Goal: Task Accomplishment & Management: Manage account settings

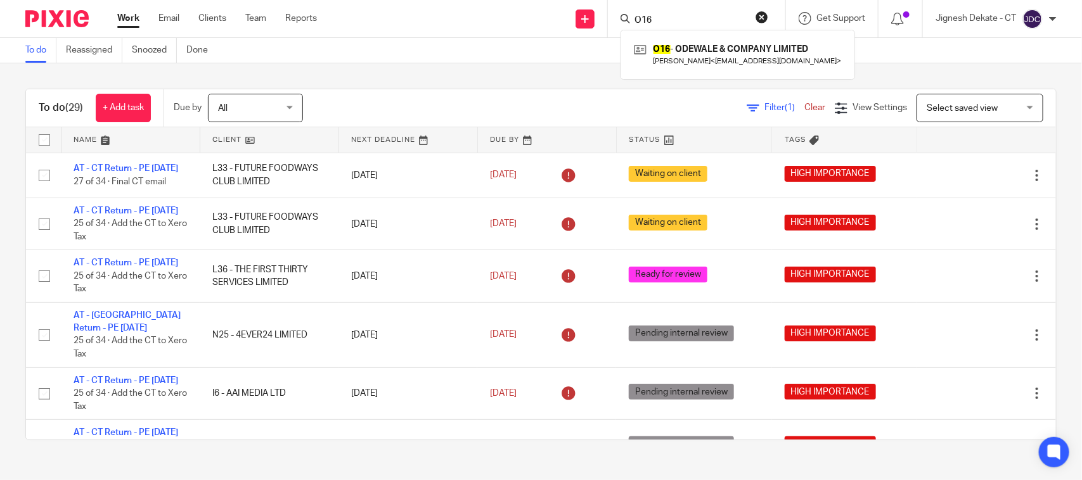
scroll to position [1506, 0]
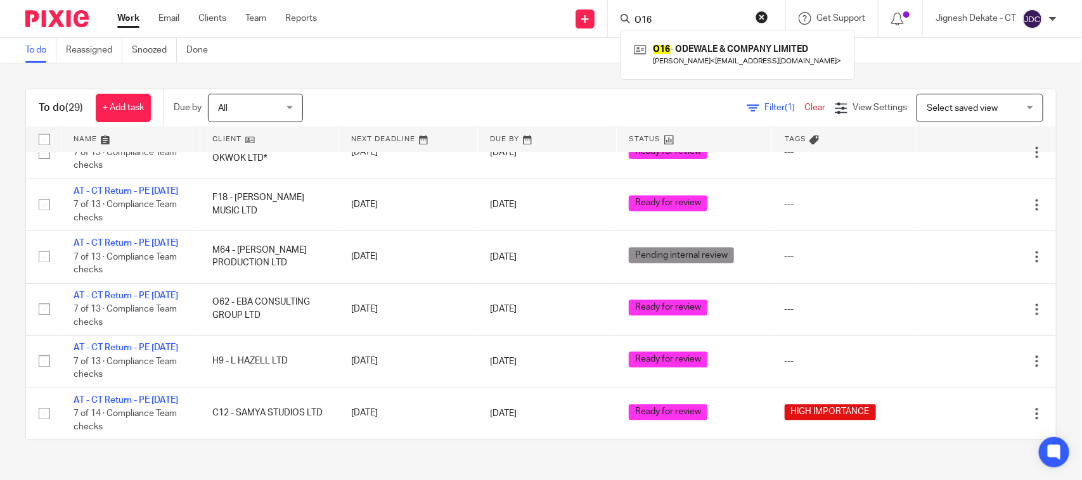
click at [537, 73] on div "To do (29) + Add task Due by All All Today Tomorrow This week Next week This mo…" at bounding box center [541, 264] width 1082 height 402
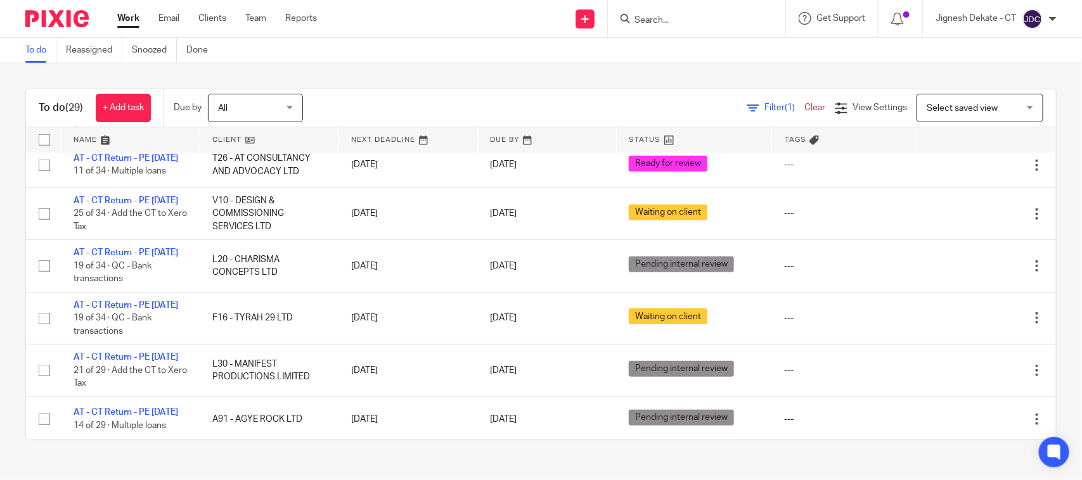
scroll to position [318, 0]
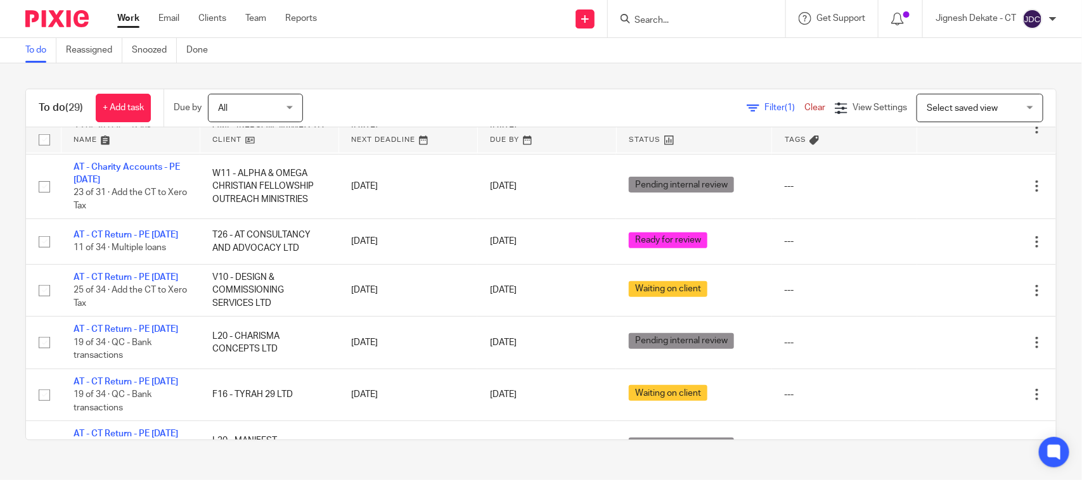
click at [30, 49] on link "To do" at bounding box center [40, 50] width 31 height 25
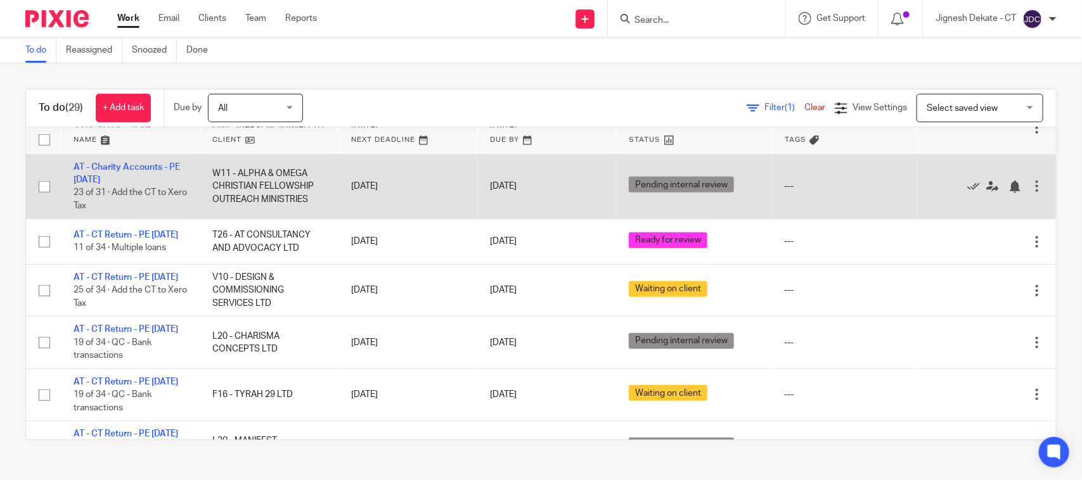
scroll to position [239, 0]
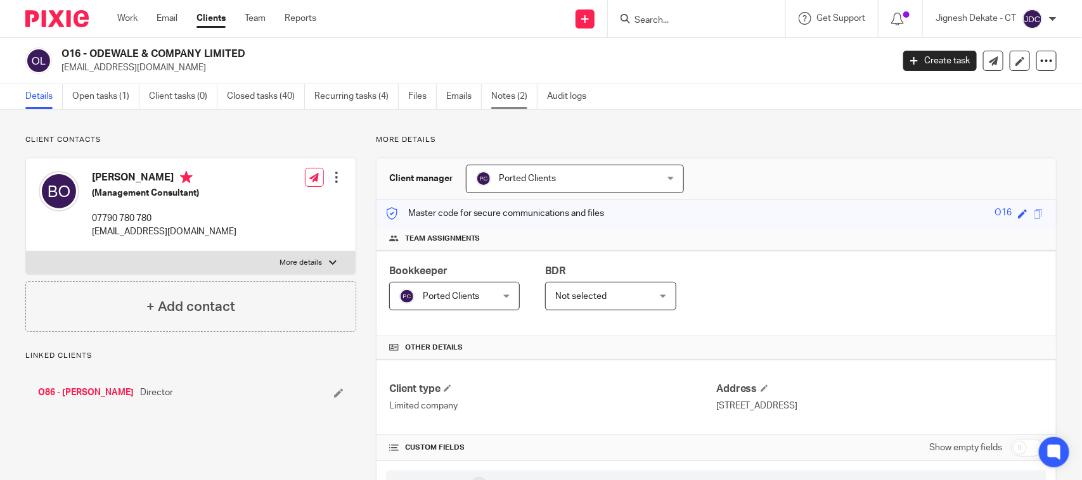
click at [515, 93] on link "Notes (2)" at bounding box center [514, 96] width 46 height 25
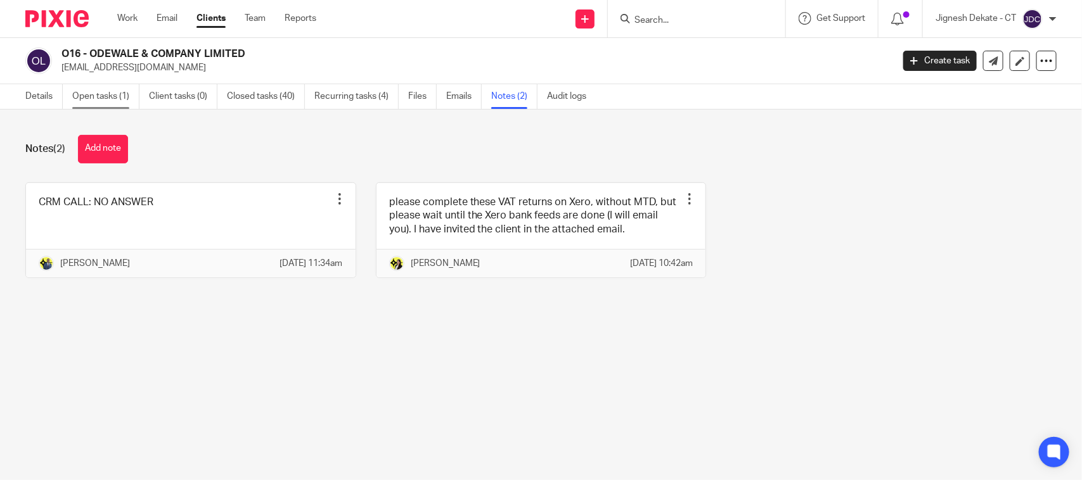
click at [106, 92] on link "Open tasks (1)" at bounding box center [105, 96] width 67 height 25
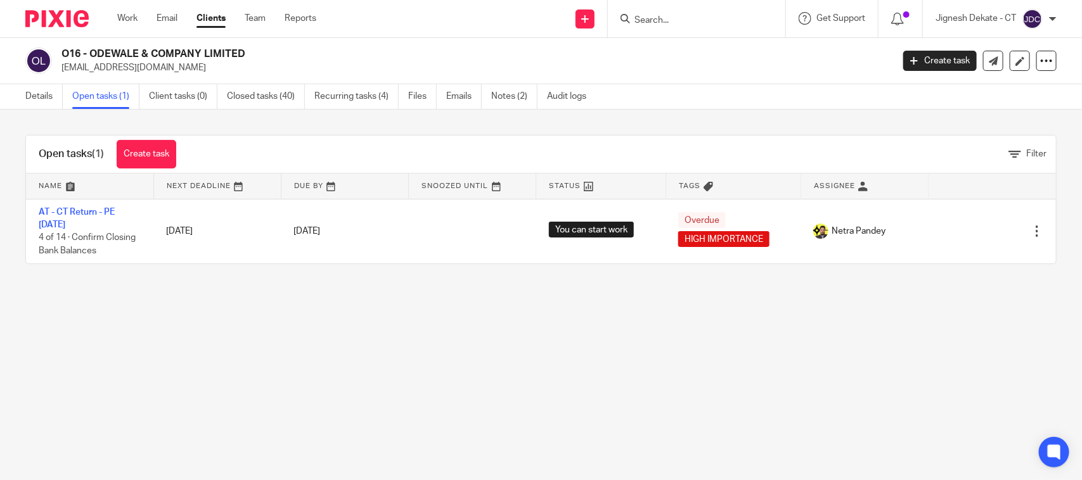
click at [492, 330] on main "O16 - ODEWALE & COMPANY LIMITED [EMAIL_ADDRESS][DOMAIN_NAME] Create task Update…" at bounding box center [541, 240] width 1082 height 480
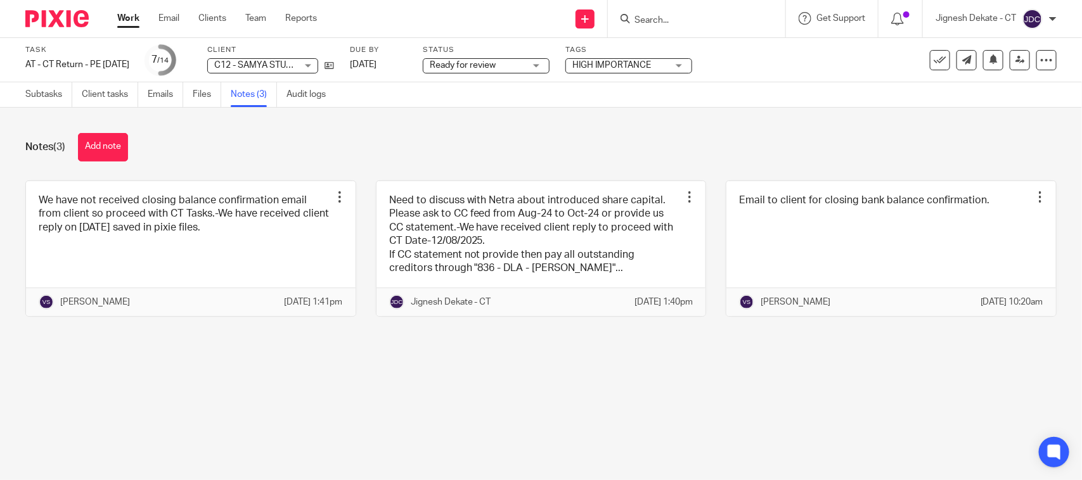
click at [423, 168] on div "Notes (3) Add note We have not received closing balance confirmation email from…" at bounding box center [541, 234] width 1082 height 253
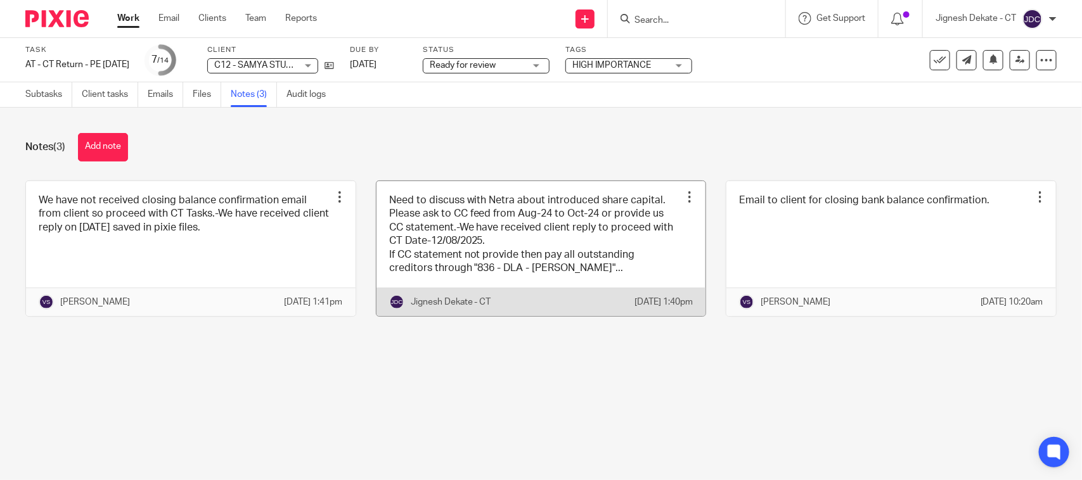
click at [474, 253] on link at bounding box center [540, 249] width 329 height 136
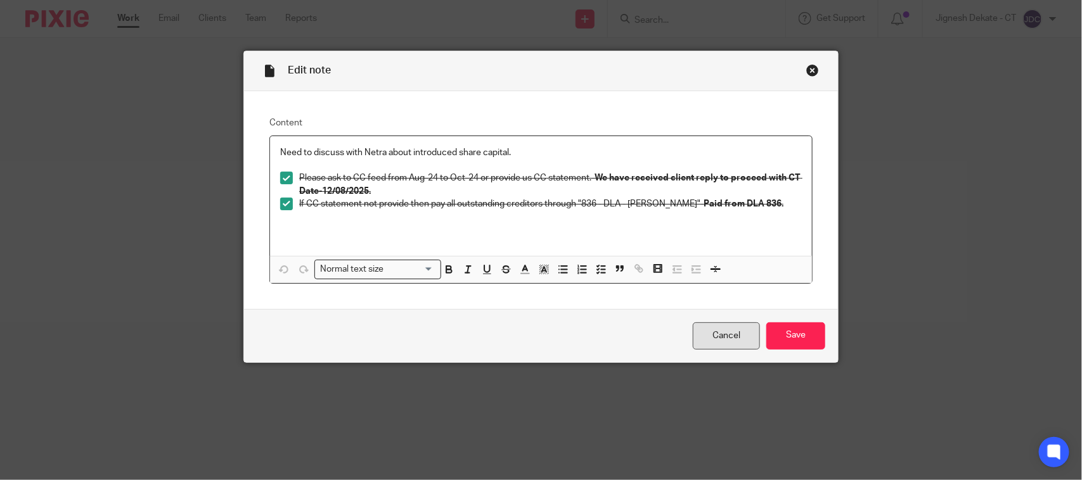
click at [726, 328] on link "Cancel" at bounding box center [726, 336] width 67 height 27
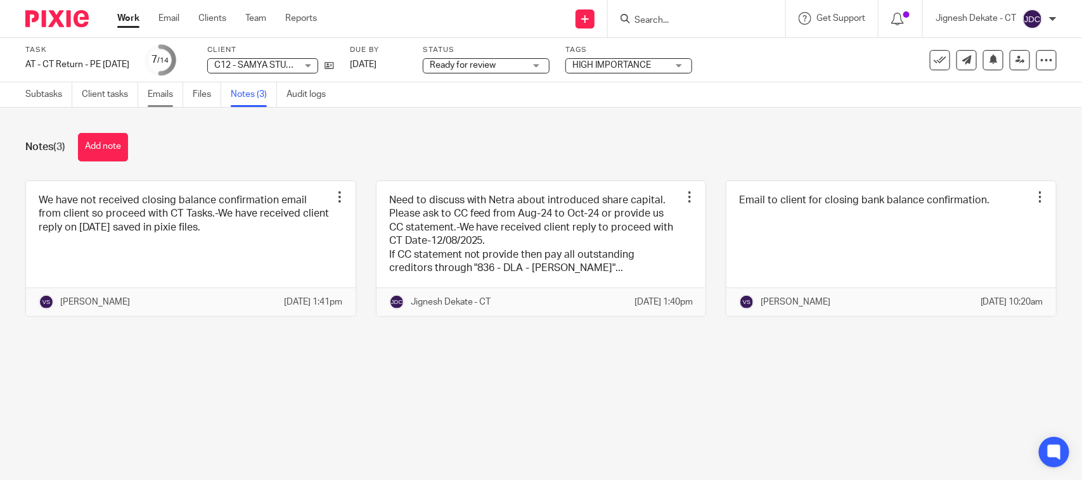
click at [155, 92] on link "Emails" at bounding box center [165, 94] width 35 height 25
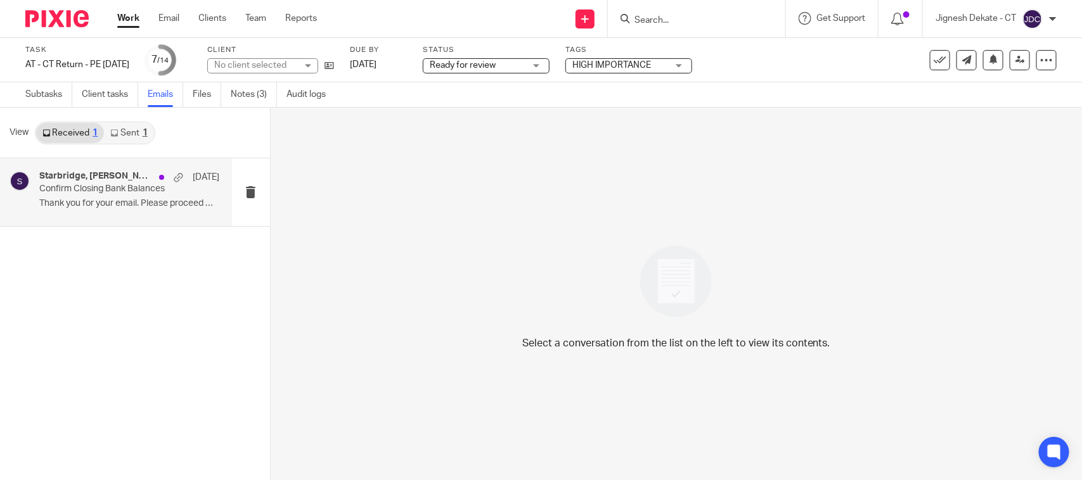
click at [131, 201] on p "Thank you for your email. Please proceed with..." at bounding box center [129, 203] width 180 height 11
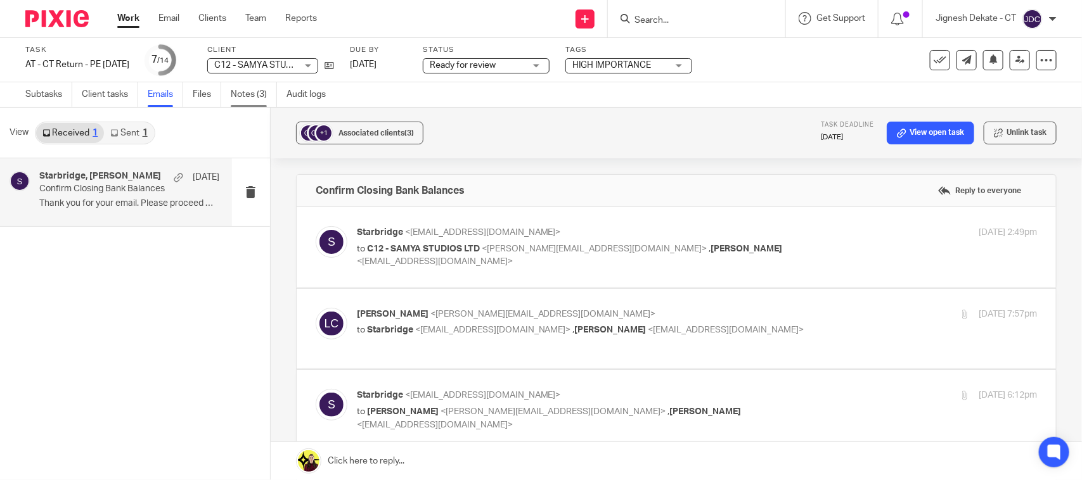
click at [252, 92] on link "Notes (3)" at bounding box center [254, 94] width 46 height 25
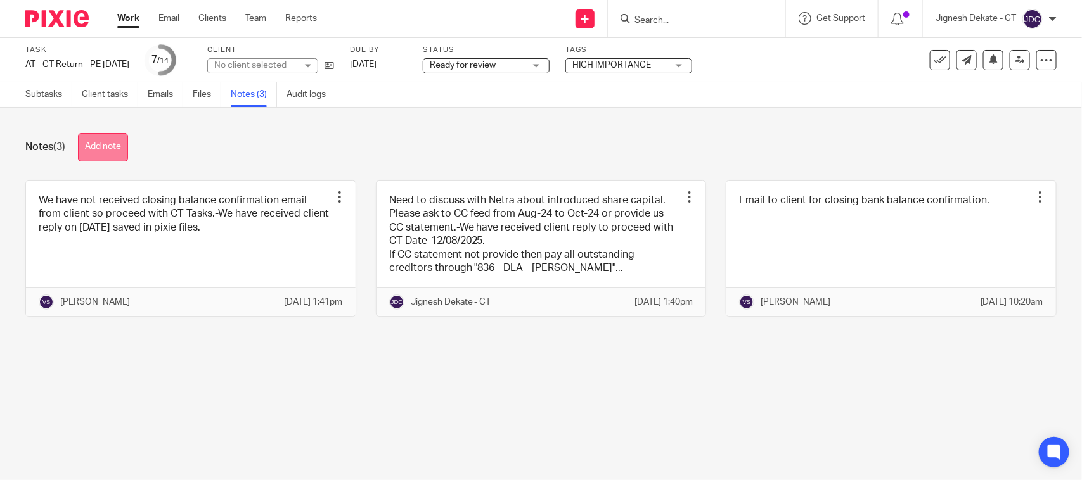
click at [106, 144] on button "Add note" at bounding box center [103, 147] width 50 height 29
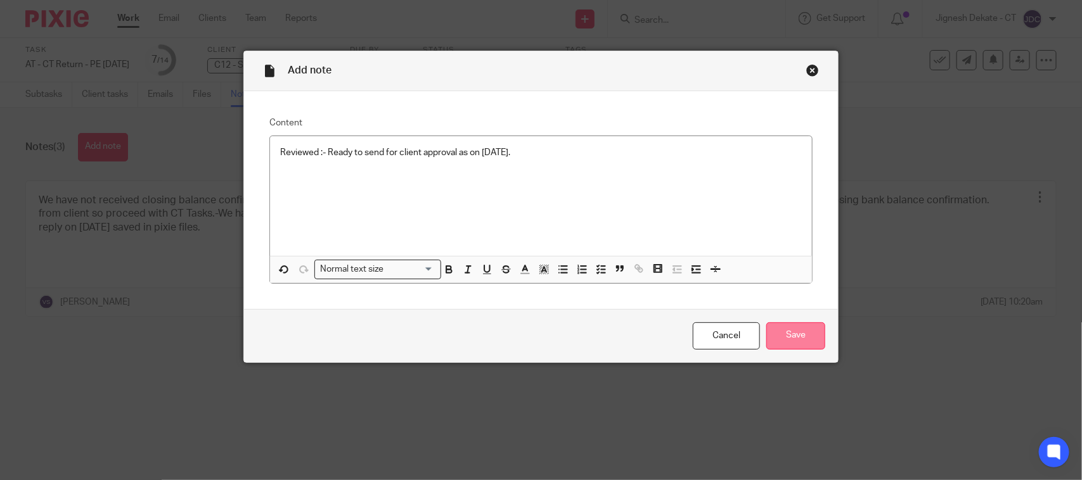
drag, startPoint x: 285, startPoint y: 227, endPoint x: 776, endPoint y: 330, distance: 501.8
click at [776, 330] on input "Save" at bounding box center [795, 336] width 59 height 27
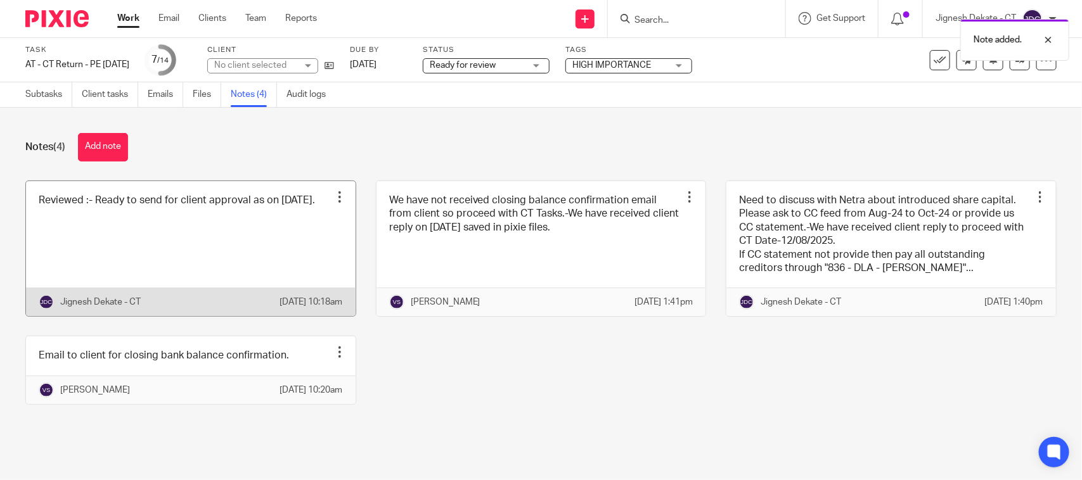
click at [196, 238] on link at bounding box center [190, 249] width 329 height 136
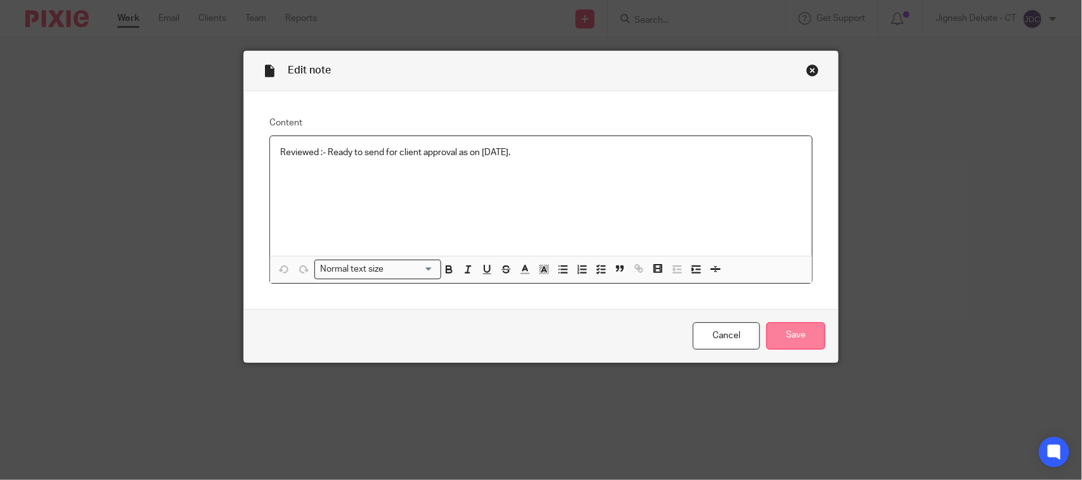
click at [793, 339] on input "Save" at bounding box center [795, 336] width 59 height 27
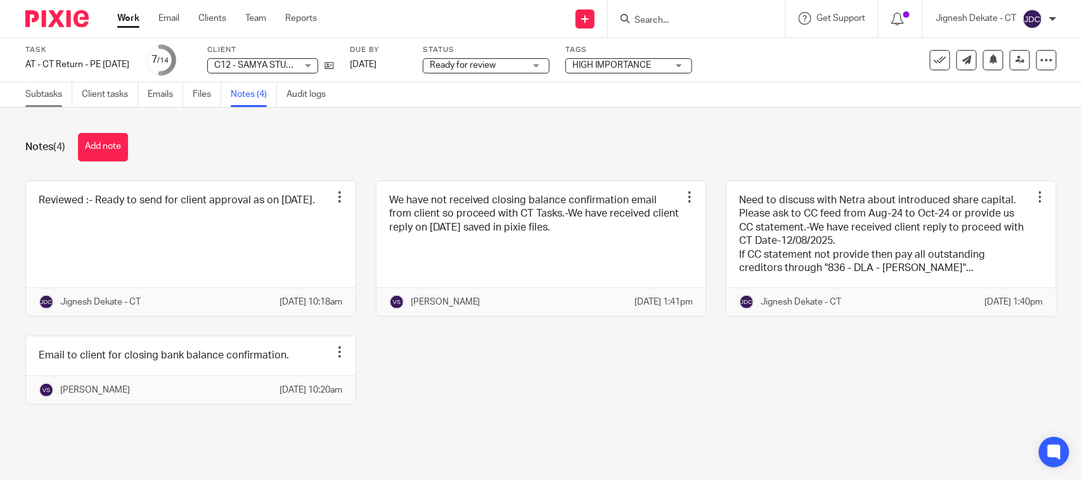
click at [59, 97] on link "Subtasks" at bounding box center [48, 94] width 47 height 25
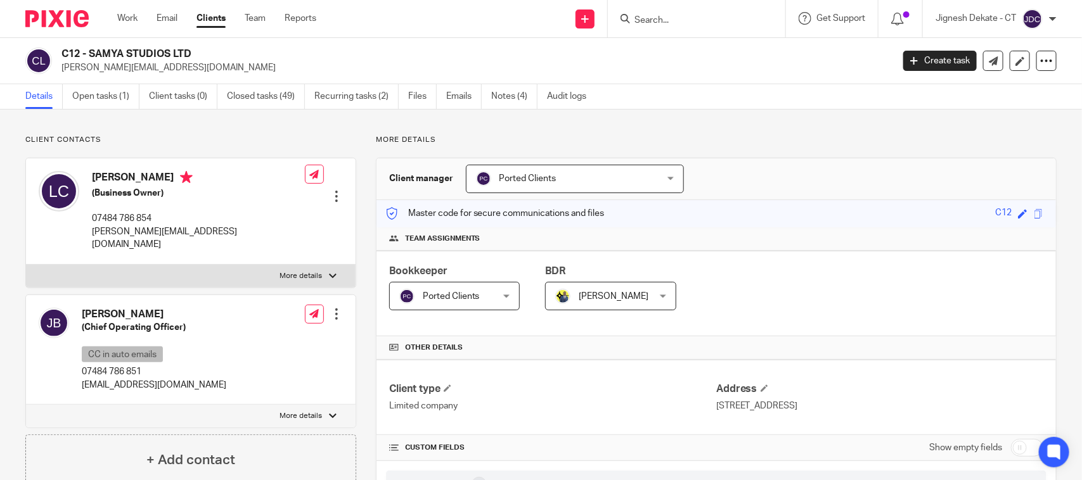
drag, startPoint x: 90, startPoint y: 173, endPoint x: 151, endPoint y: 175, distance: 60.9
click at [151, 175] on div "Laura Childs (Business Owner) 07484 786 854 laura@samyastudios.com" at bounding box center [172, 211] width 266 height 93
copy h4 "Laura Childs"
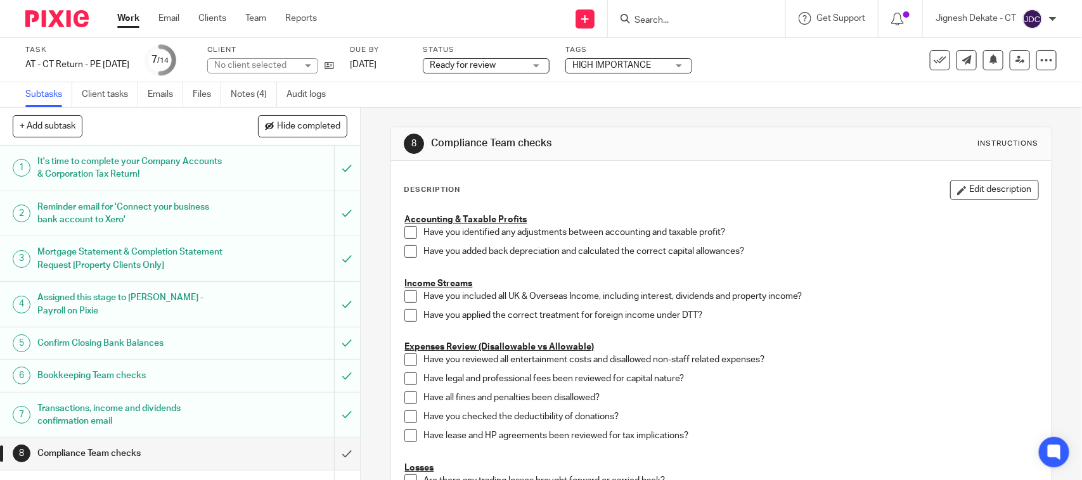
click at [404, 234] on span at bounding box center [410, 232] width 13 height 13
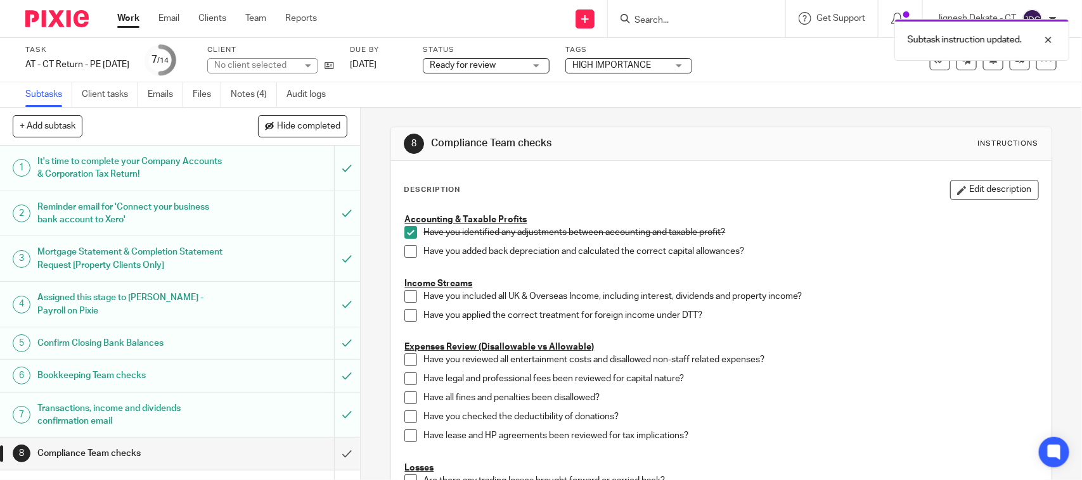
click at [404, 250] on span at bounding box center [410, 251] width 13 height 13
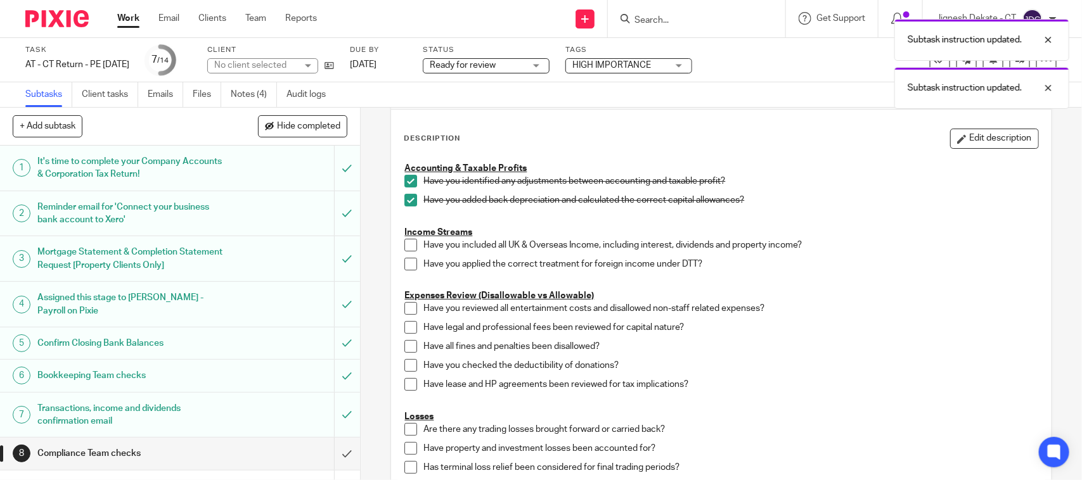
scroll to position [79, 0]
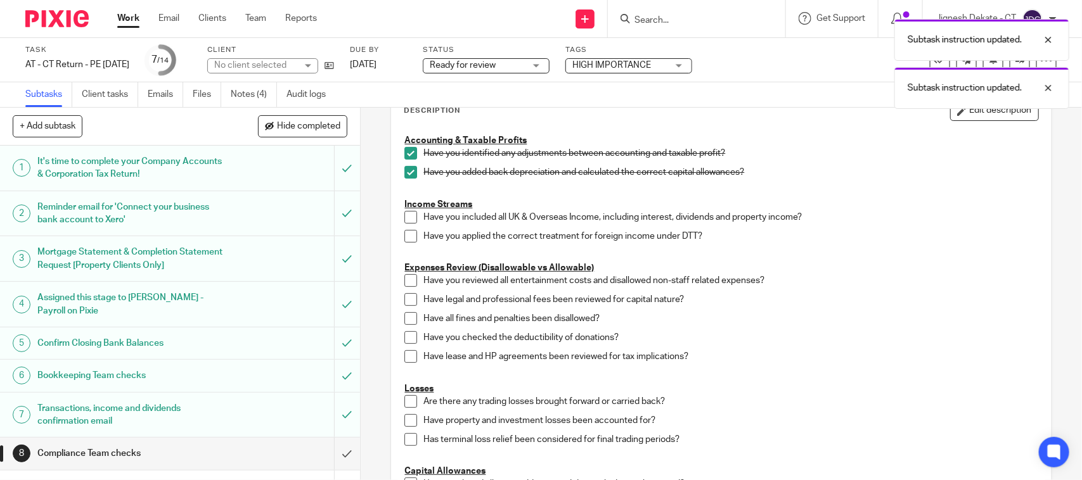
click at [404, 214] on span at bounding box center [410, 217] width 13 height 13
click at [404, 231] on span at bounding box center [410, 236] width 13 height 13
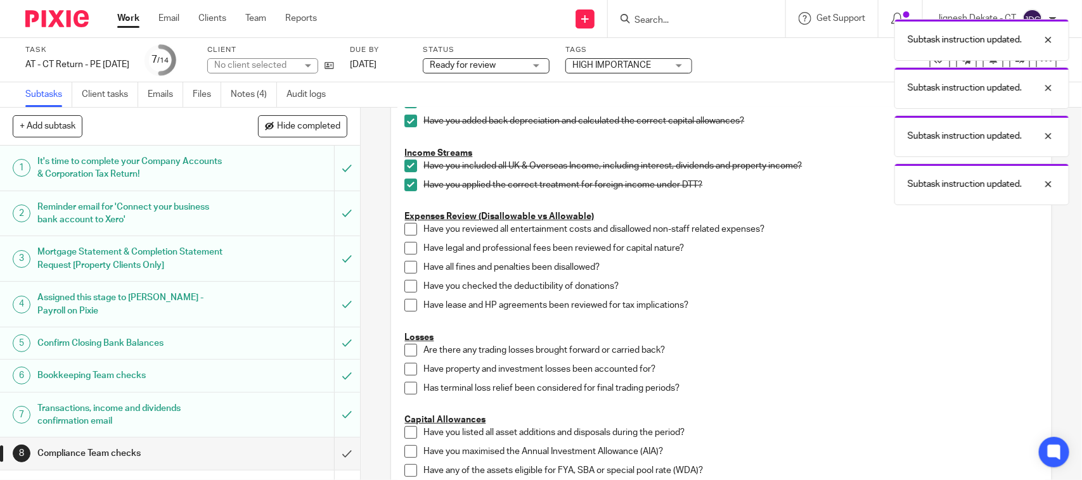
scroll to position [158, 0]
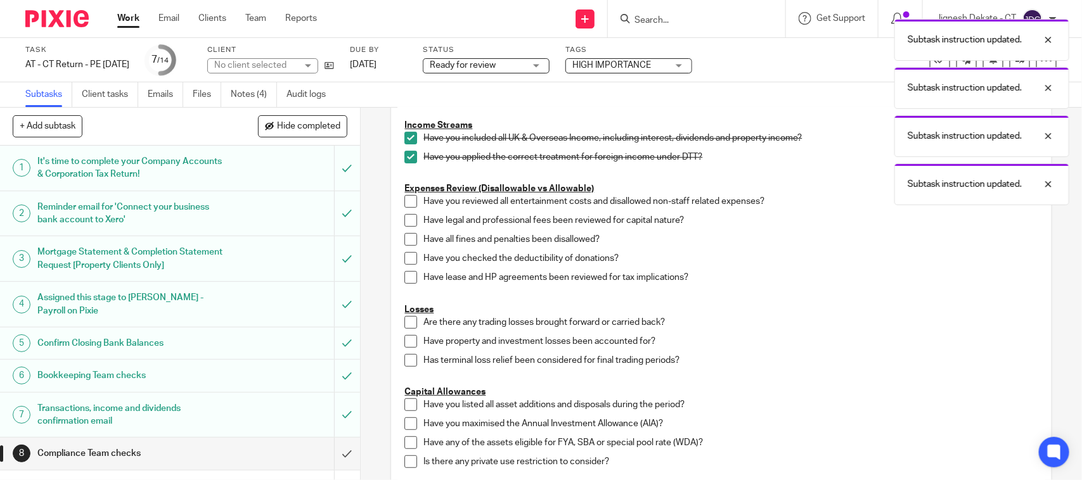
click at [410, 197] on span at bounding box center [410, 201] width 13 height 13
click at [404, 220] on span at bounding box center [410, 220] width 13 height 13
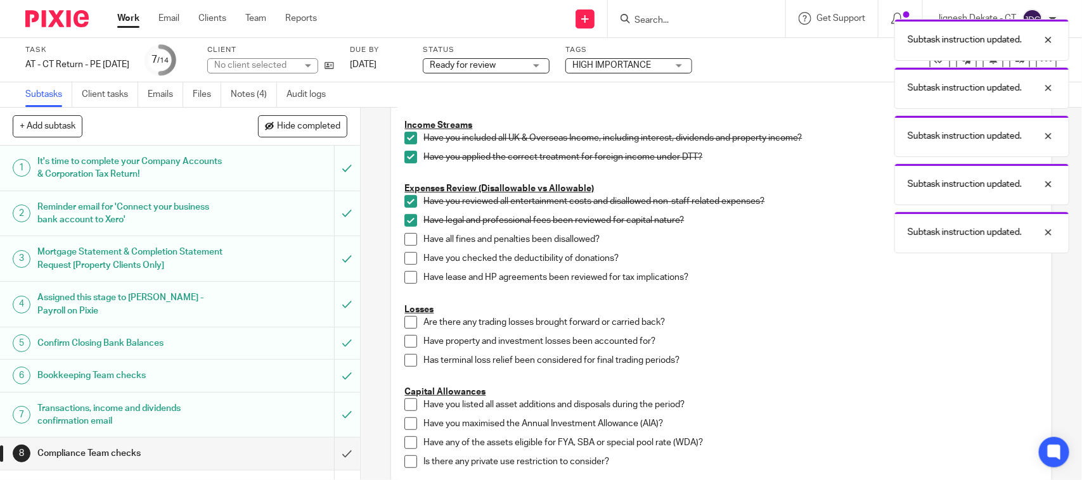
click at [409, 238] on span at bounding box center [410, 239] width 13 height 13
click at [410, 257] on span at bounding box center [410, 258] width 13 height 13
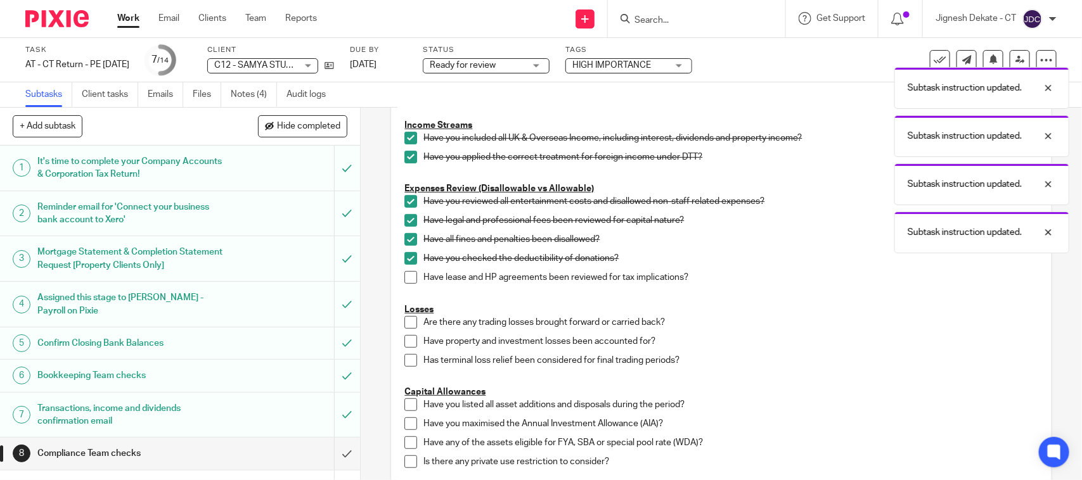
click at [406, 279] on span at bounding box center [410, 277] width 13 height 13
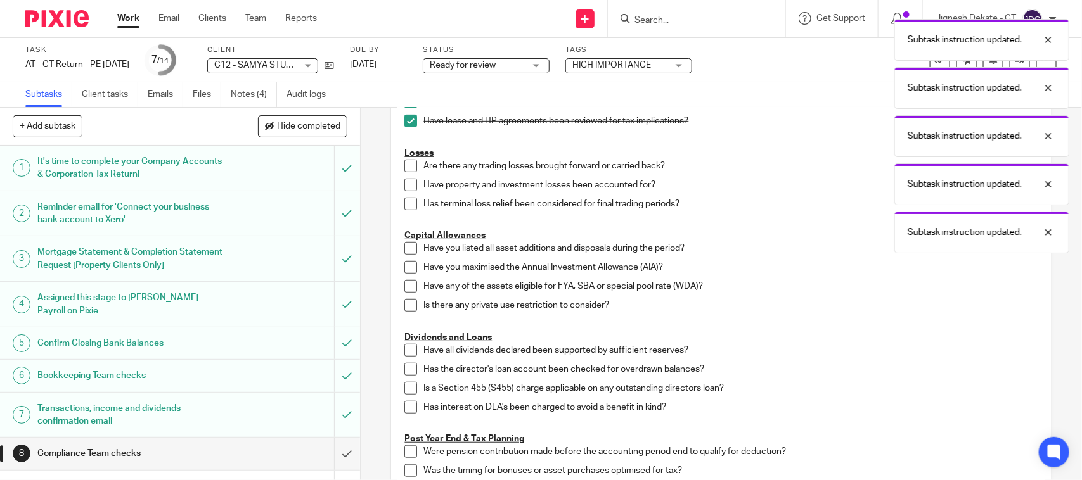
scroll to position [317, 0]
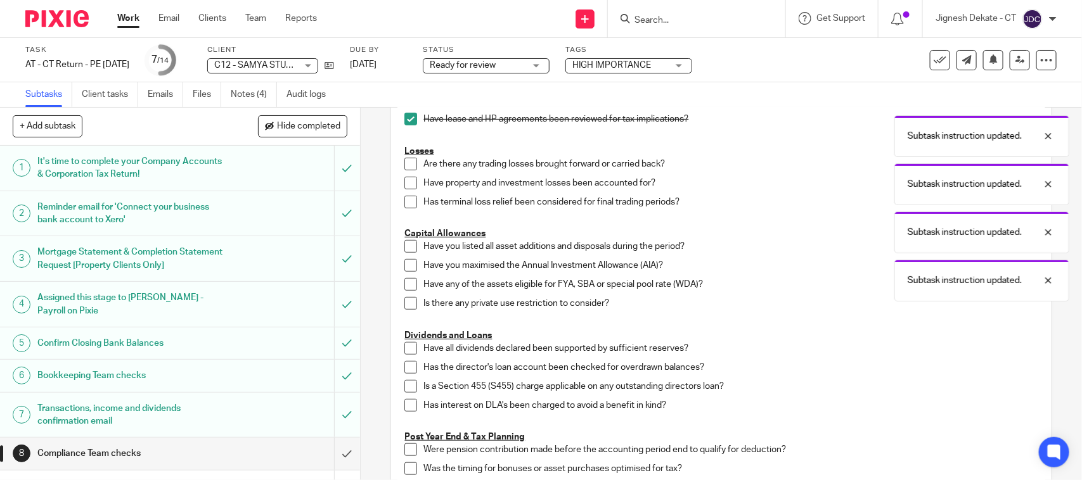
click at [404, 165] on span at bounding box center [410, 164] width 13 height 13
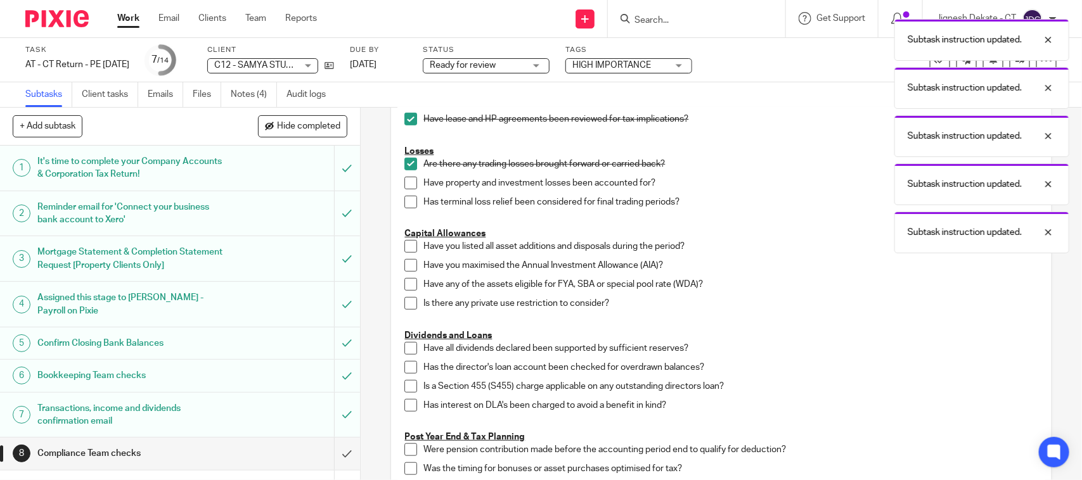
click at [406, 178] on span at bounding box center [410, 183] width 13 height 13
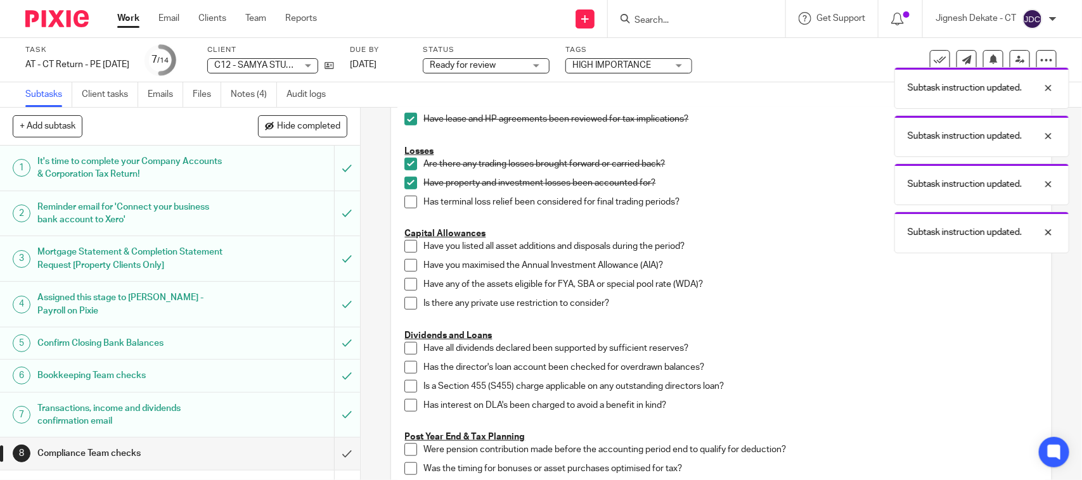
click at [407, 201] on span at bounding box center [410, 202] width 13 height 13
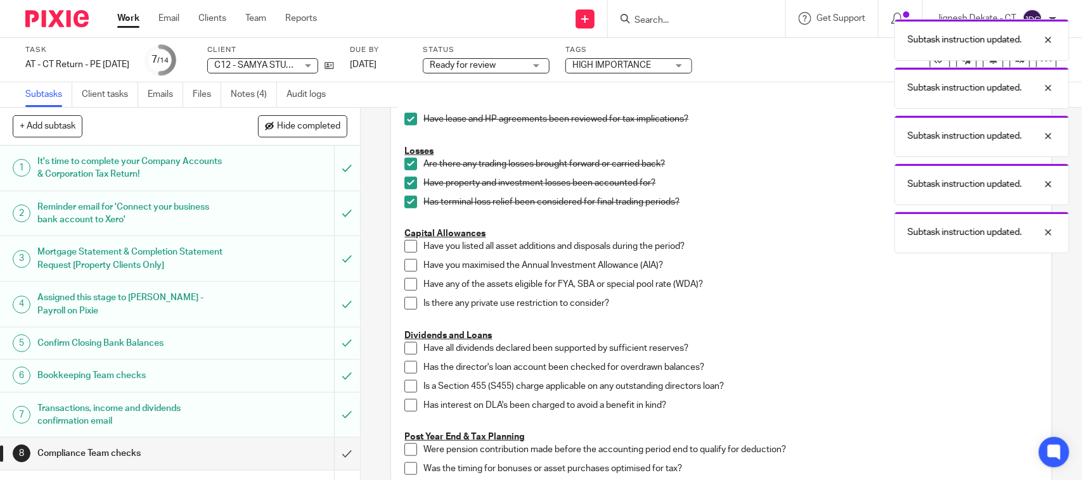
click at [409, 245] on span at bounding box center [410, 246] width 13 height 13
click at [407, 265] on span at bounding box center [410, 265] width 13 height 13
click at [406, 290] on span at bounding box center [410, 284] width 13 height 13
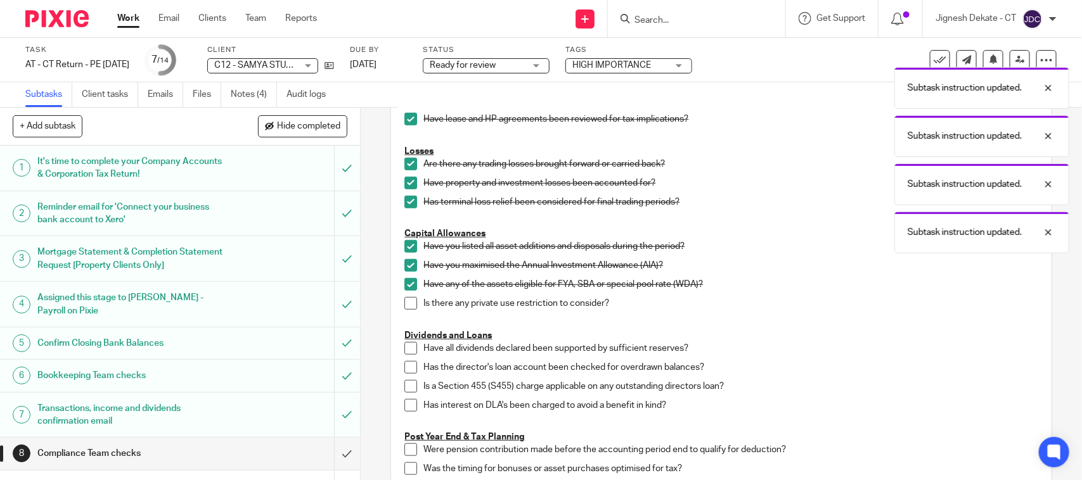
click at [406, 302] on span at bounding box center [410, 303] width 13 height 13
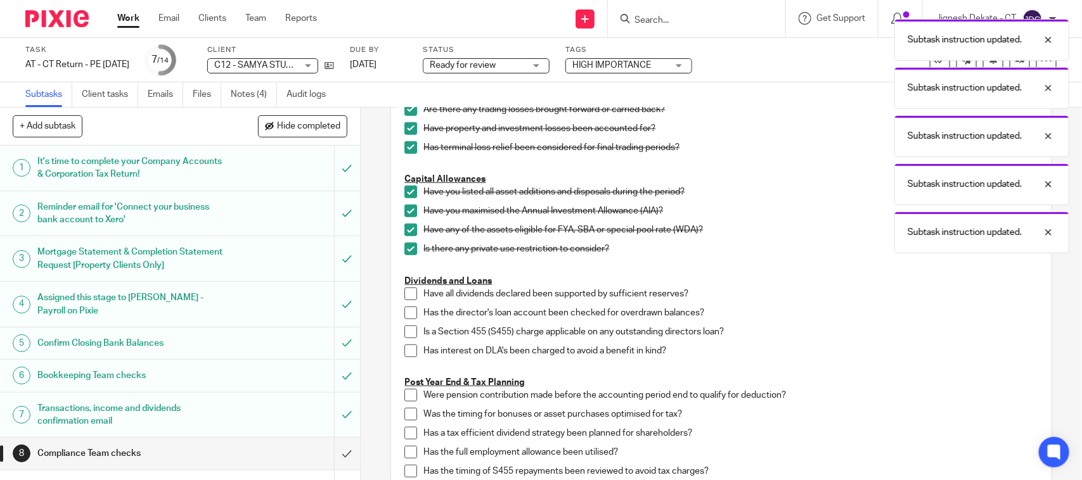
scroll to position [475, 0]
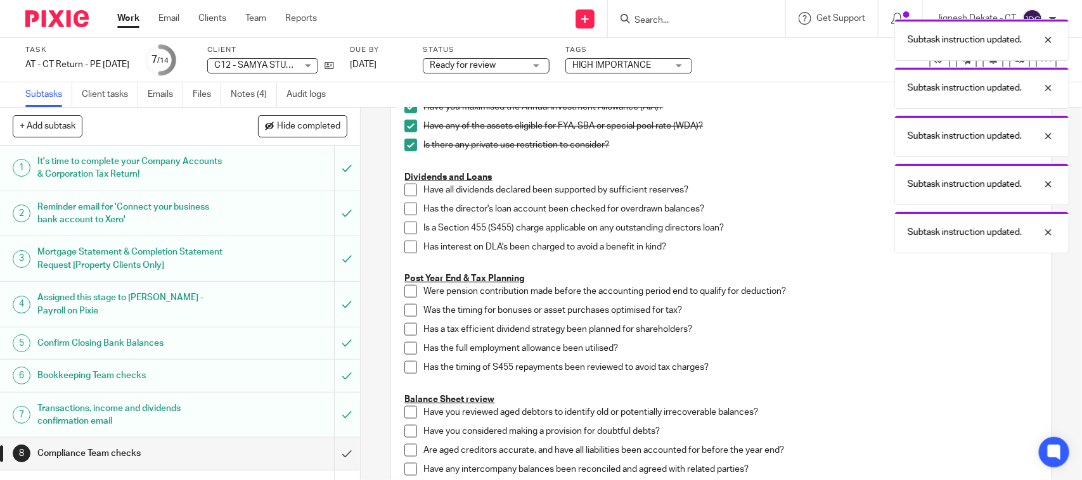
click at [404, 191] on span at bounding box center [410, 190] width 13 height 13
click at [407, 208] on span at bounding box center [410, 209] width 13 height 13
click at [407, 226] on span at bounding box center [410, 228] width 13 height 13
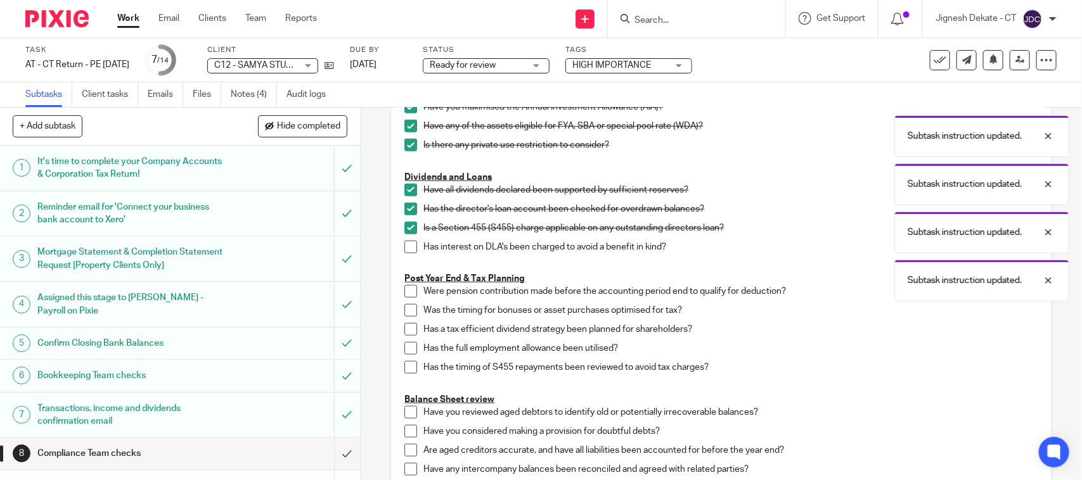
click at [406, 250] on span at bounding box center [410, 247] width 13 height 13
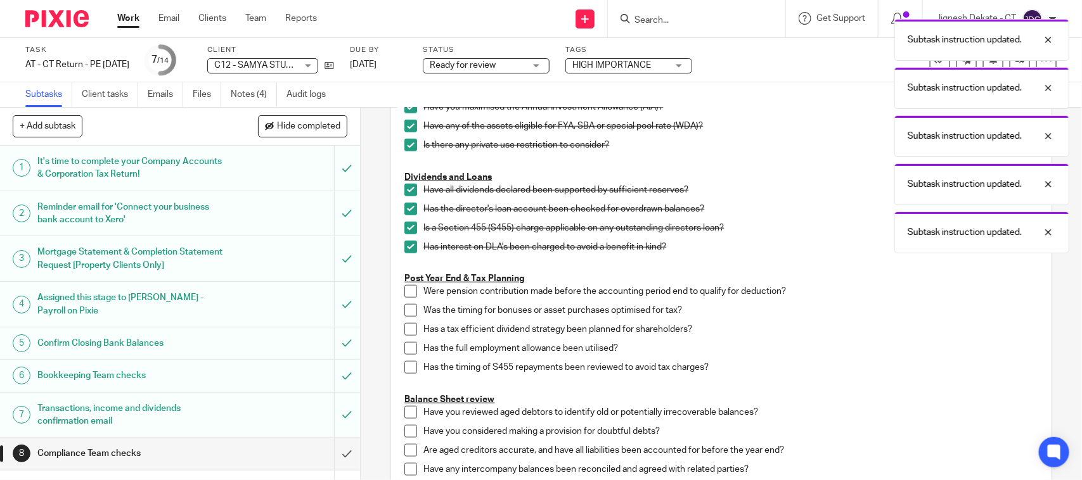
click at [406, 295] on span at bounding box center [410, 291] width 13 height 13
click at [407, 312] on span at bounding box center [410, 310] width 13 height 13
click at [409, 326] on span at bounding box center [410, 329] width 13 height 13
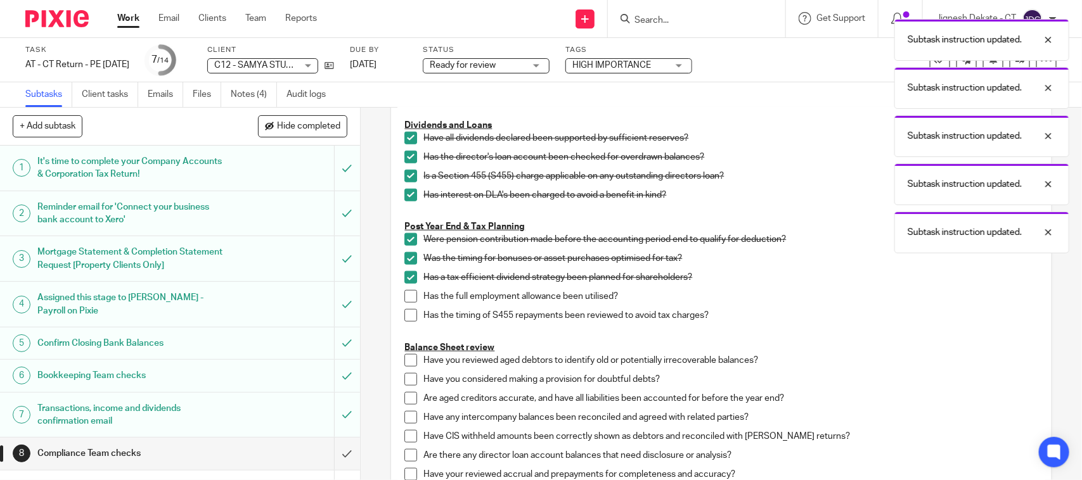
scroll to position [634, 0]
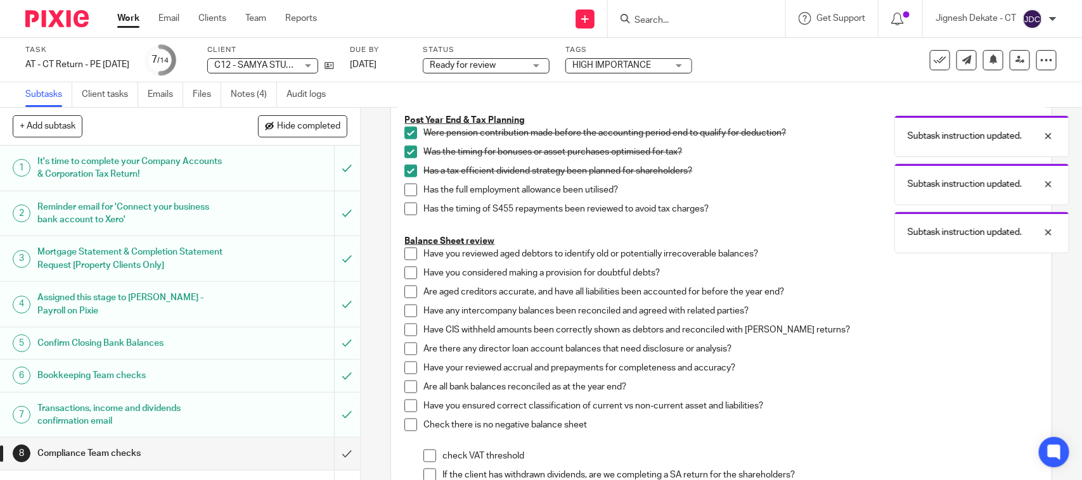
click at [404, 189] on span at bounding box center [410, 190] width 13 height 13
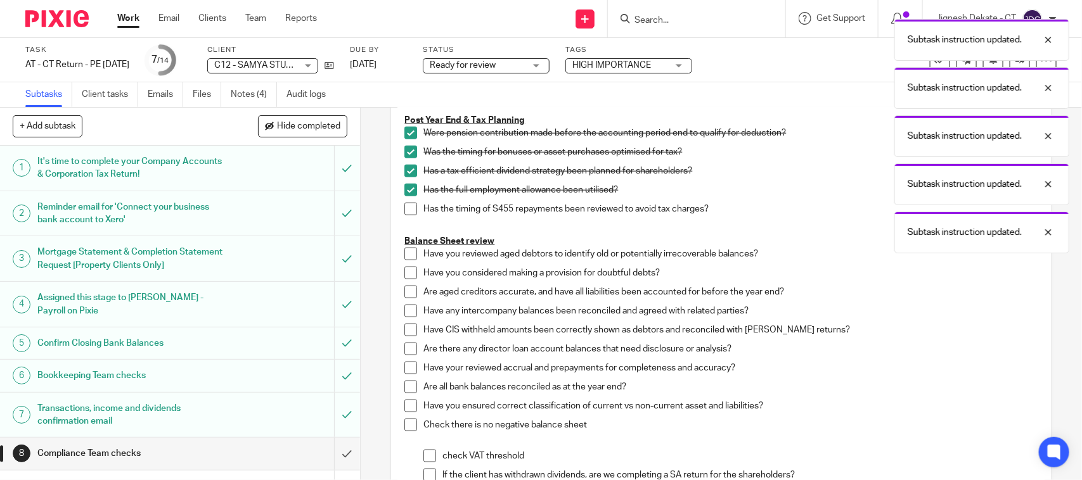
click at [407, 211] on span at bounding box center [410, 209] width 13 height 13
click at [404, 253] on span at bounding box center [410, 254] width 13 height 13
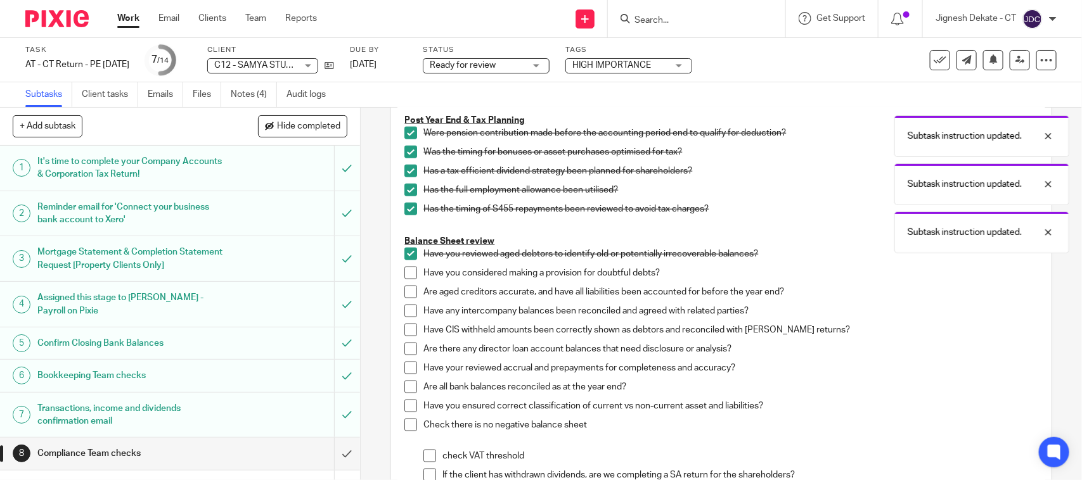
click at [404, 274] on span at bounding box center [410, 273] width 13 height 13
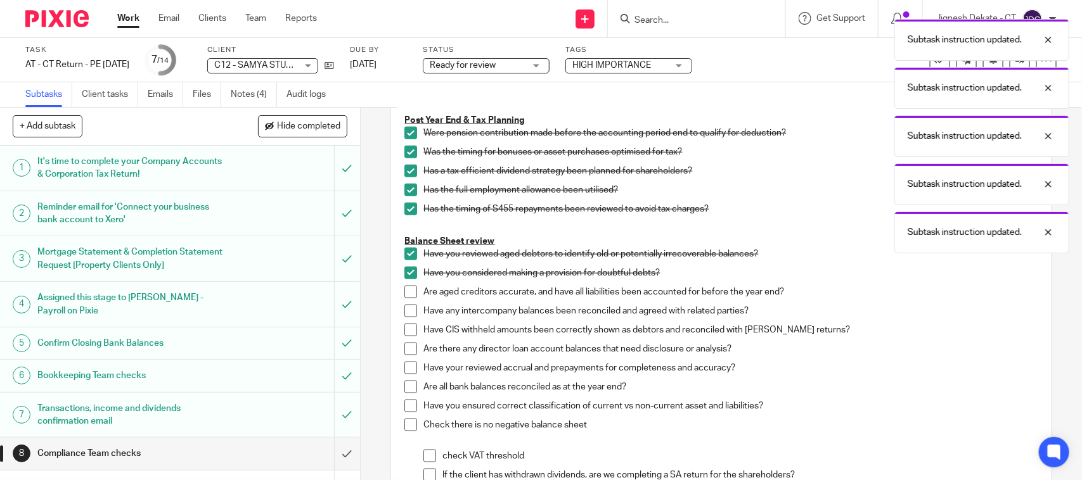
click at [404, 293] on span at bounding box center [410, 292] width 13 height 13
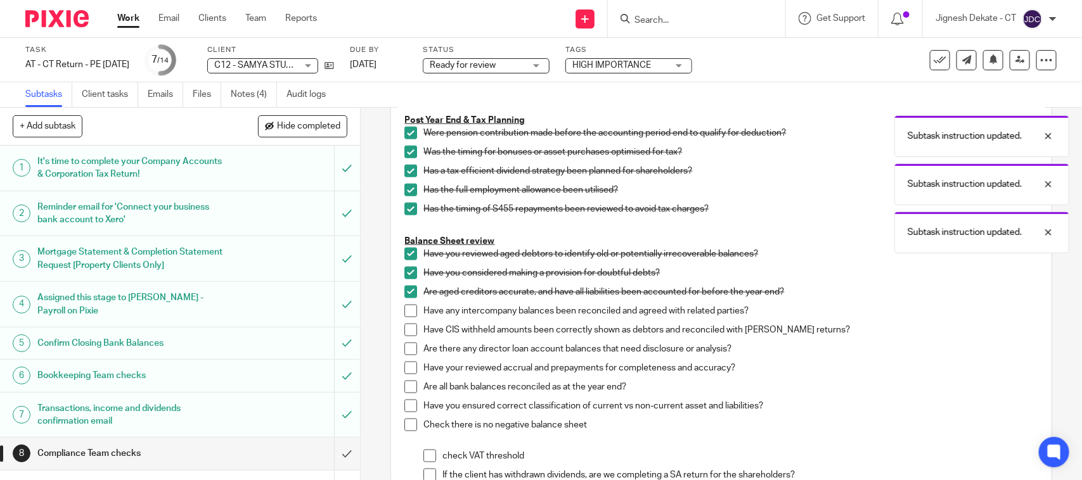
click at [404, 311] on span at bounding box center [410, 311] width 13 height 13
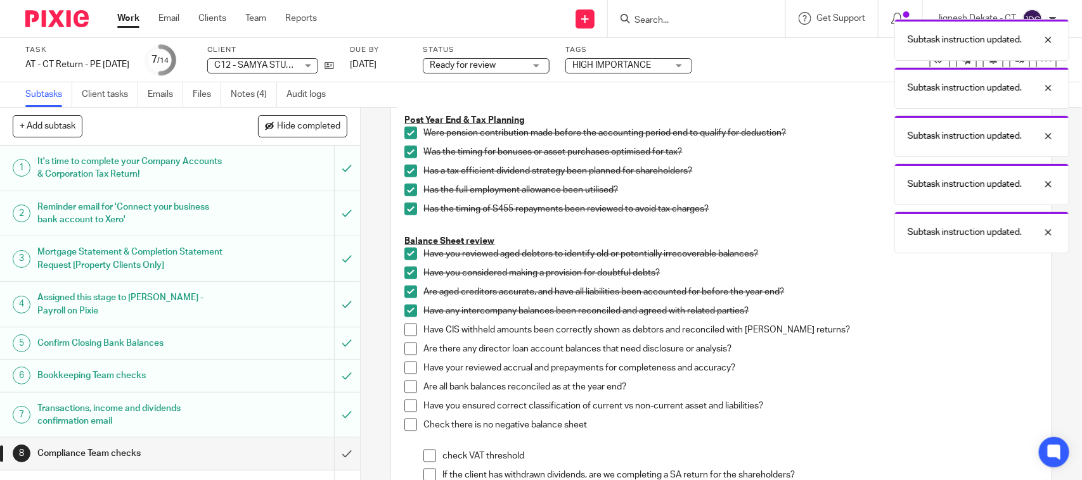
click at [406, 333] on span at bounding box center [410, 330] width 13 height 13
click at [407, 350] on span at bounding box center [410, 349] width 13 height 13
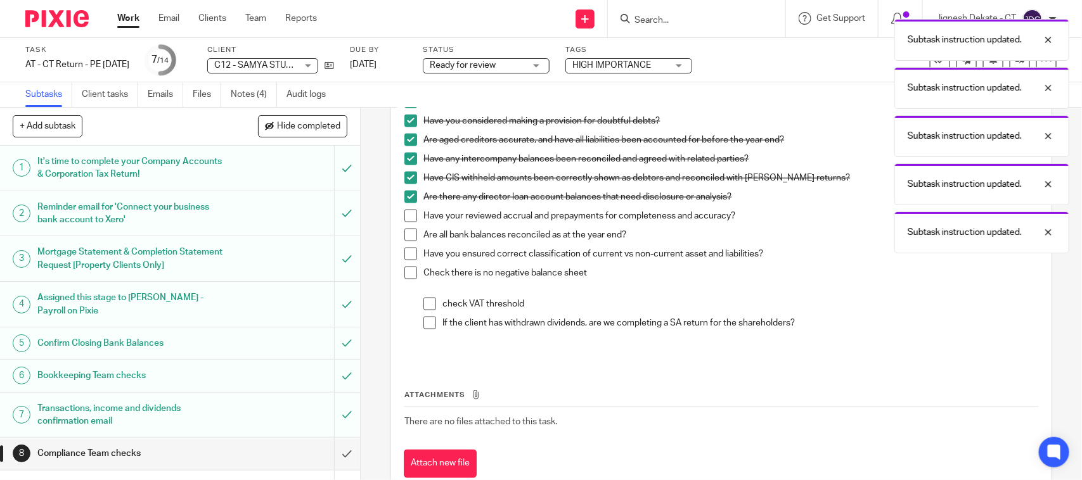
scroll to position [792, 0]
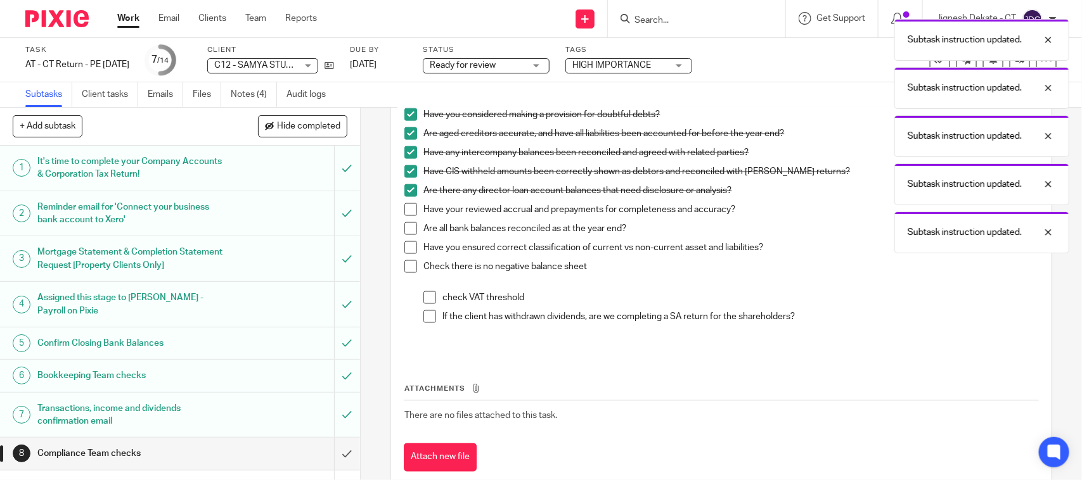
click at [404, 209] on span at bounding box center [410, 209] width 13 height 13
click at [406, 229] on span at bounding box center [410, 228] width 13 height 13
click at [407, 245] on span at bounding box center [410, 247] width 13 height 13
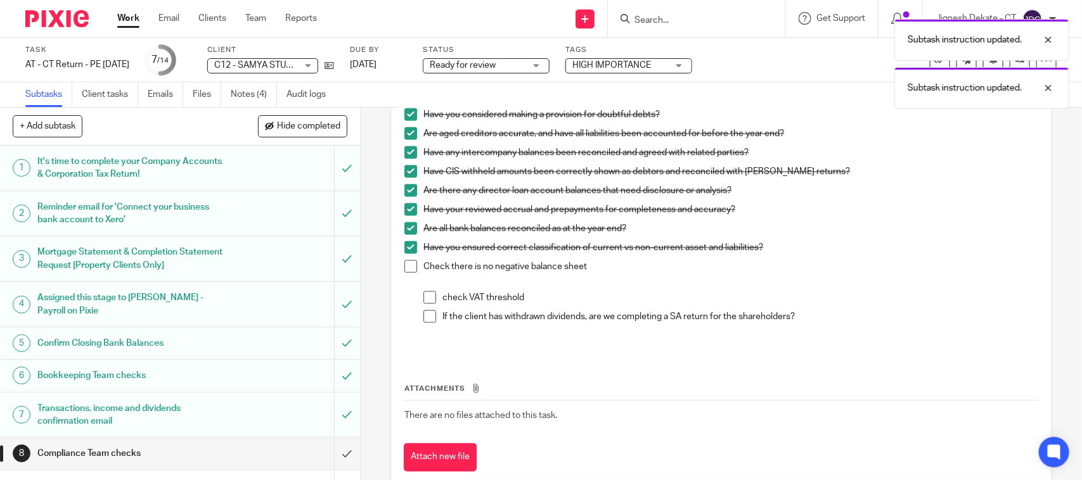
click at [406, 267] on span at bounding box center [410, 266] width 13 height 13
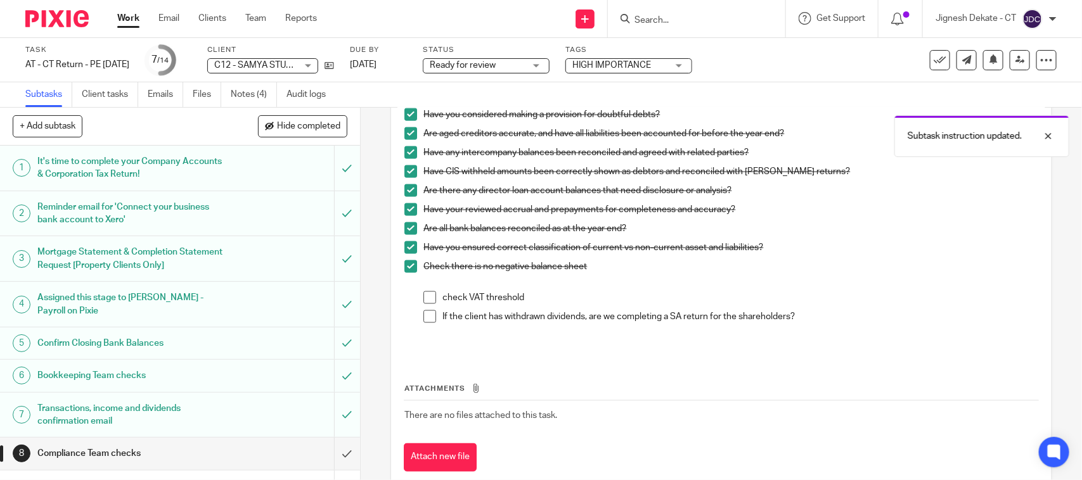
click at [428, 290] on div "Check there is no negative balance sheet check VAT threshold If the client has …" at bounding box center [730, 297] width 614 height 74
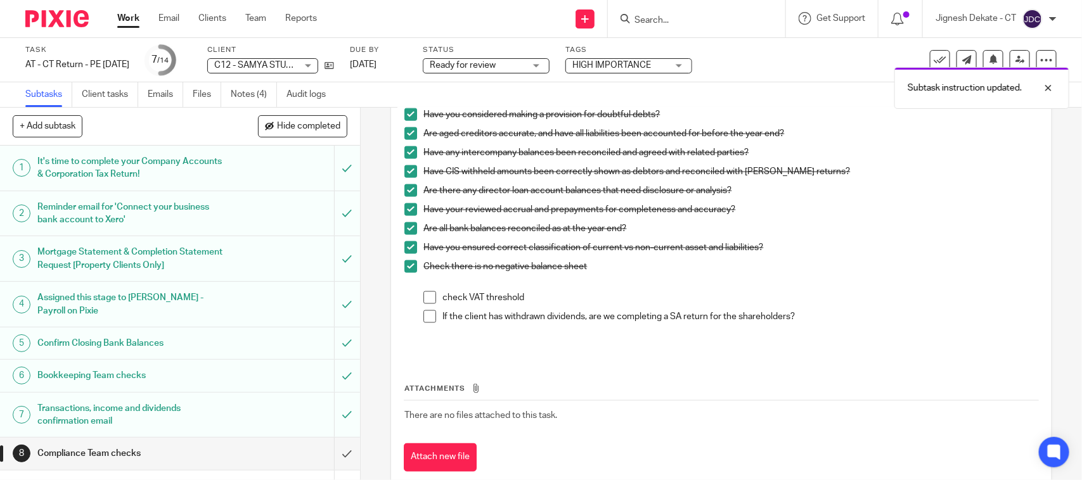
click at [425, 296] on span at bounding box center [429, 297] width 13 height 13
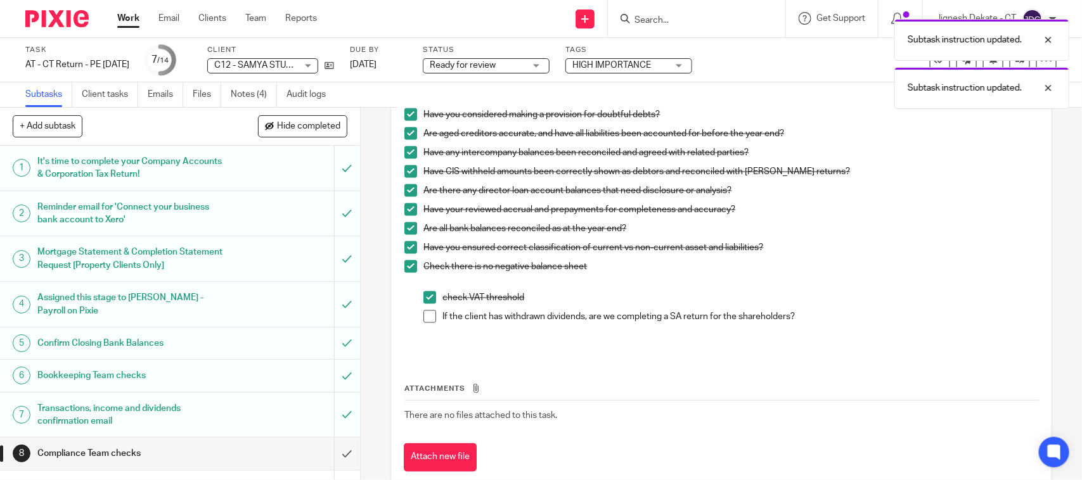
click at [428, 318] on span at bounding box center [429, 316] width 13 height 13
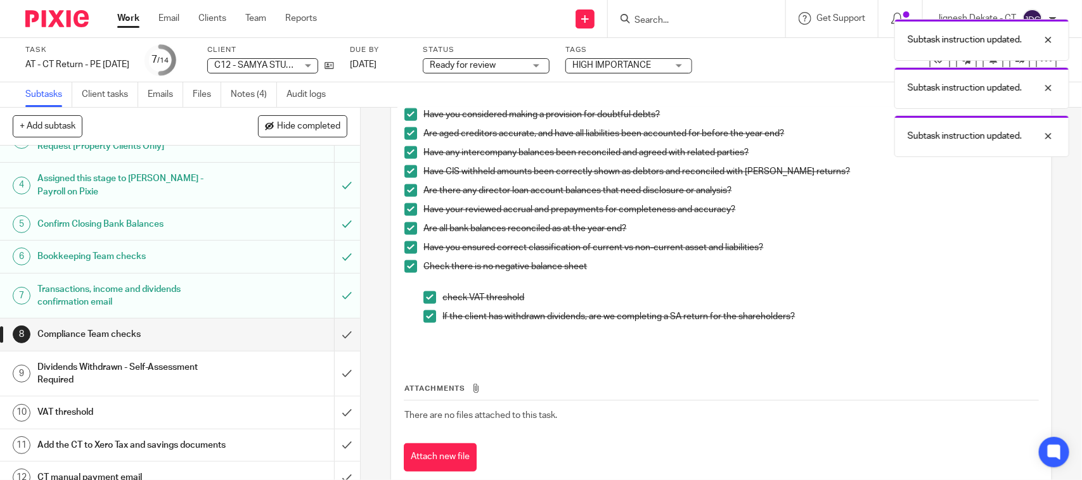
scroll to position [239, 0]
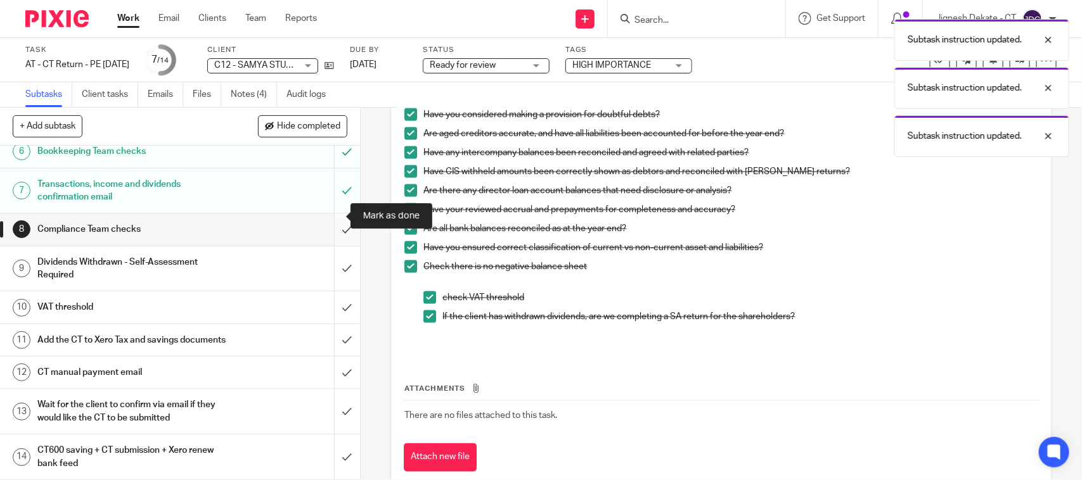
click at [331, 215] on input "submit" at bounding box center [180, 230] width 360 height 32
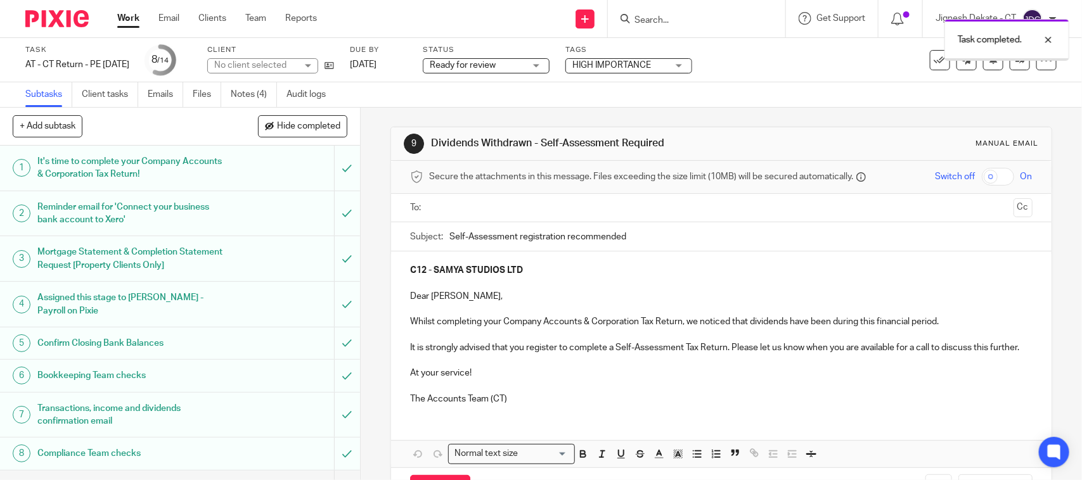
scroll to position [239, 0]
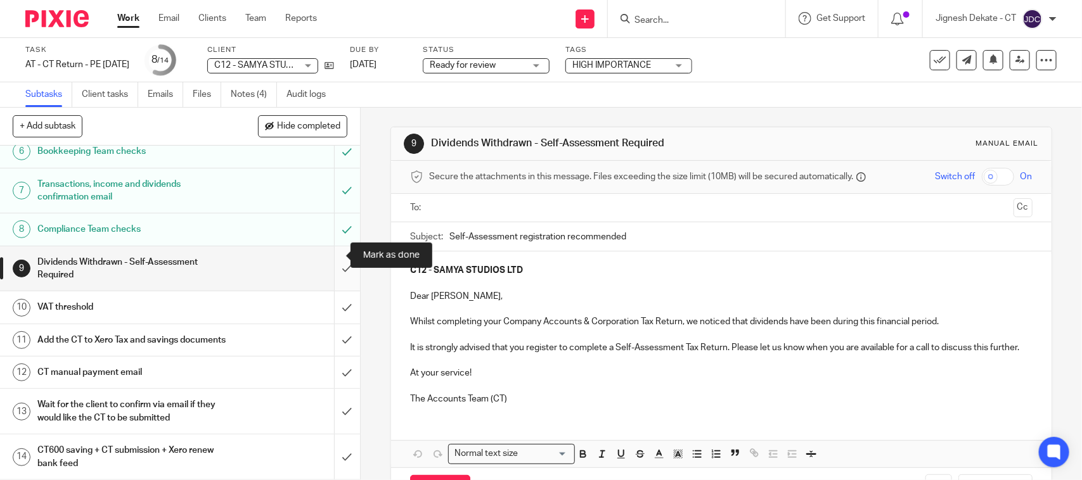
click at [331, 258] on input "submit" at bounding box center [180, 268] width 360 height 45
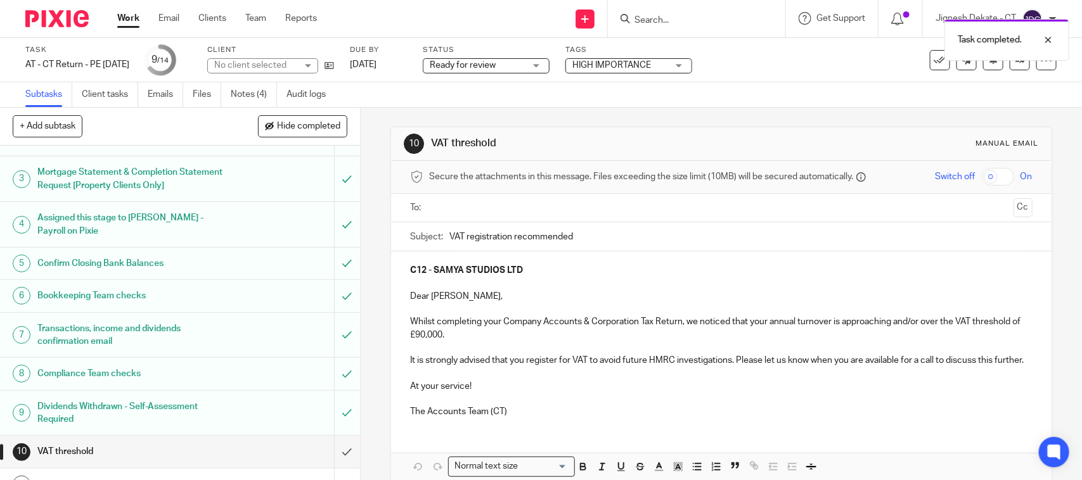
scroll to position [239, 0]
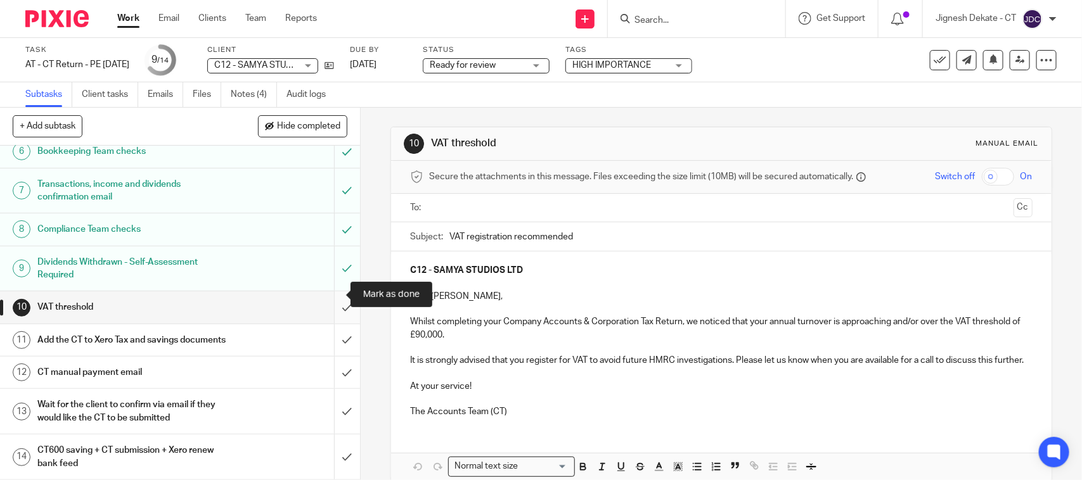
click at [324, 293] on input "submit" at bounding box center [180, 307] width 360 height 32
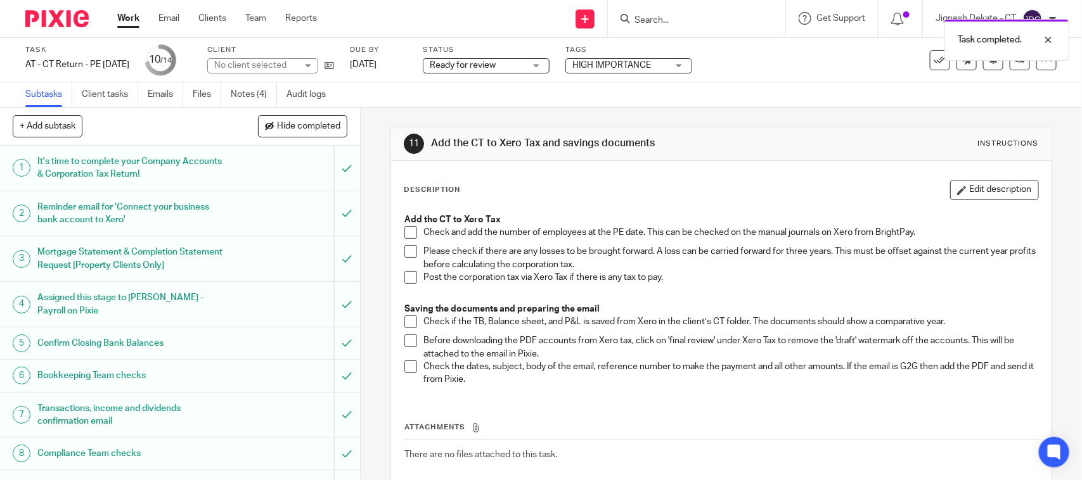
click at [409, 233] on span at bounding box center [410, 232] width 13 height 13
click at [410, 252] on span at bounding box center [410, 251] width 13 height 13
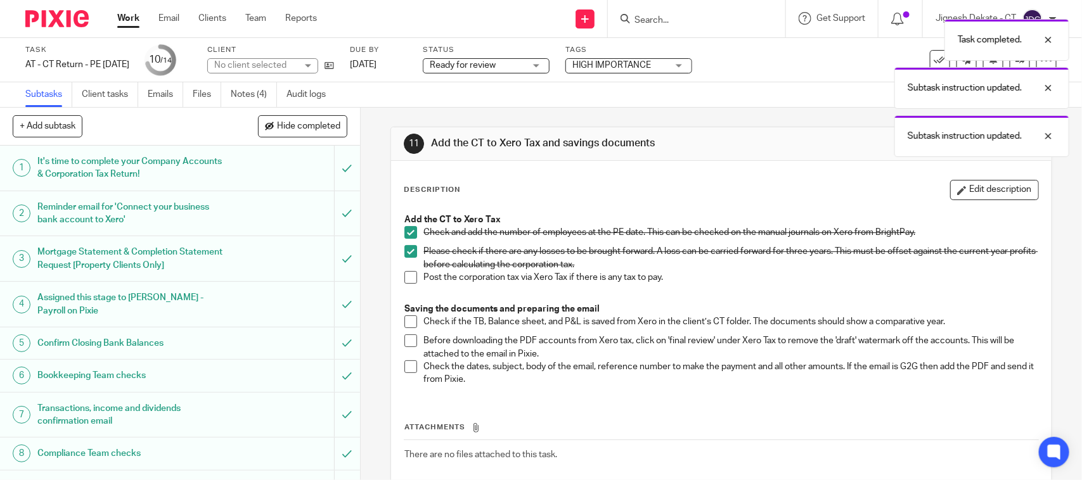
click at [406, 273] on span at bounding box center [410, 277] width 13 height 13
click at [404, 326] on span at bounding box center [410, 322] width 13 height 13
click at [404, 344] on span at bounding box center [410, 341] width 13 height 13
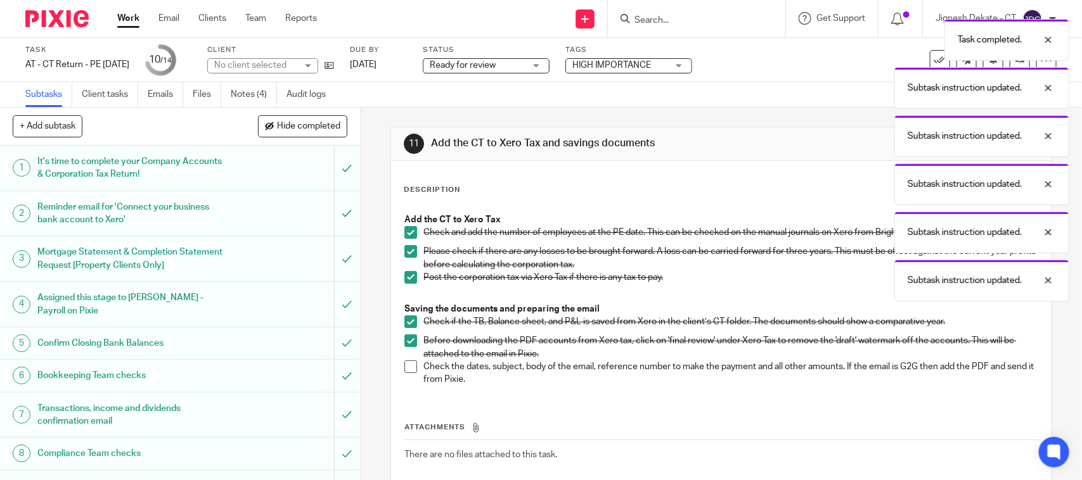
click at [404, 369] on span at bounding box center [410, 367] width 13 height 13
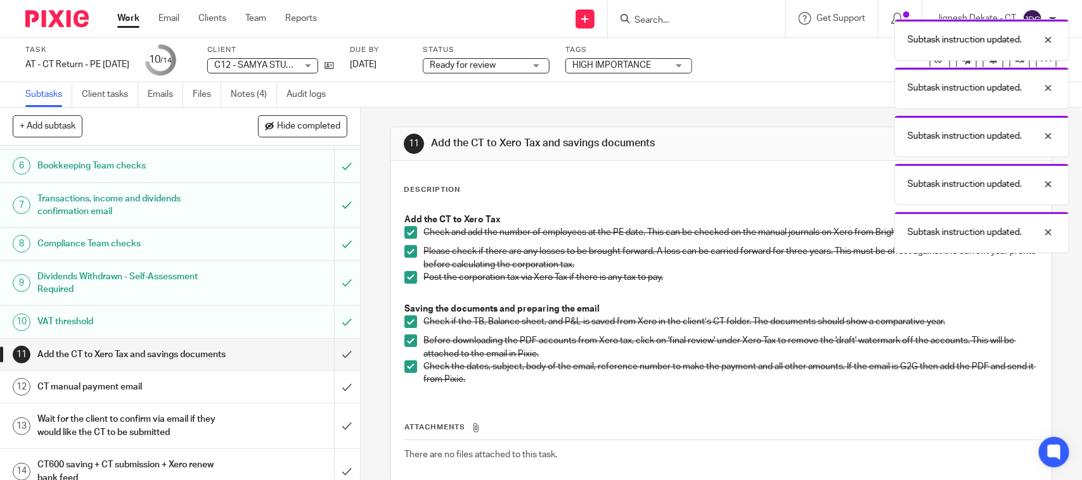
scroll to position [238, 0]
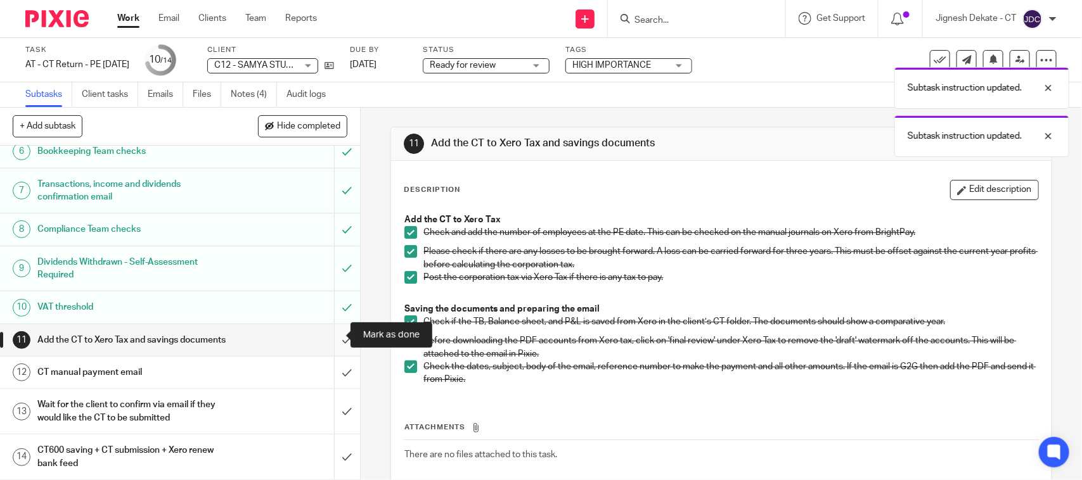
click at [327, 335] on input "submit" at bounding box center [180, 340] width 360 height 32
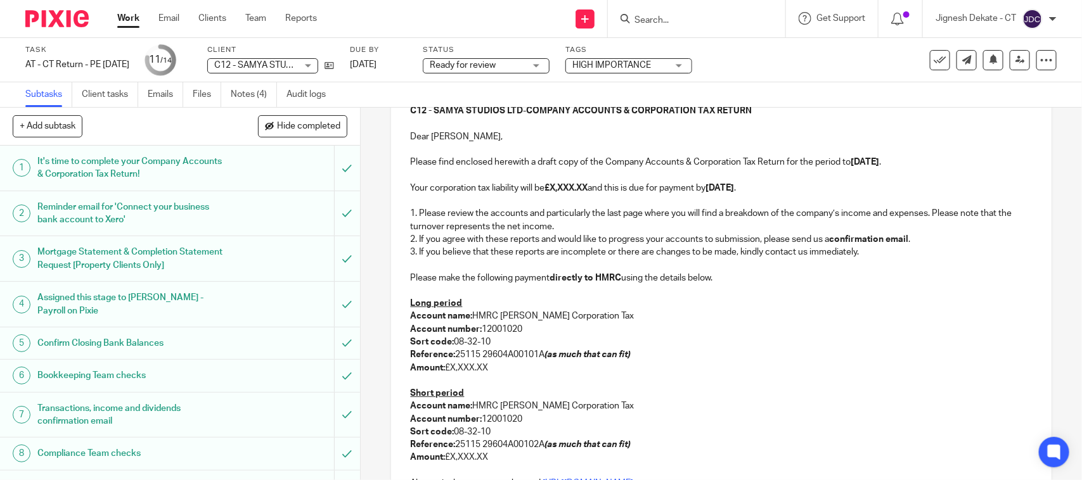
scroll to position [158, 0]
click at [402, 380] on div "C12 - SAMYA STUDIOS LTD - COMPANY ACCOUNTS & CORPORATION TAX RETURN Dear Laura,…" at bounding box center [721, 348] width 660 height 510
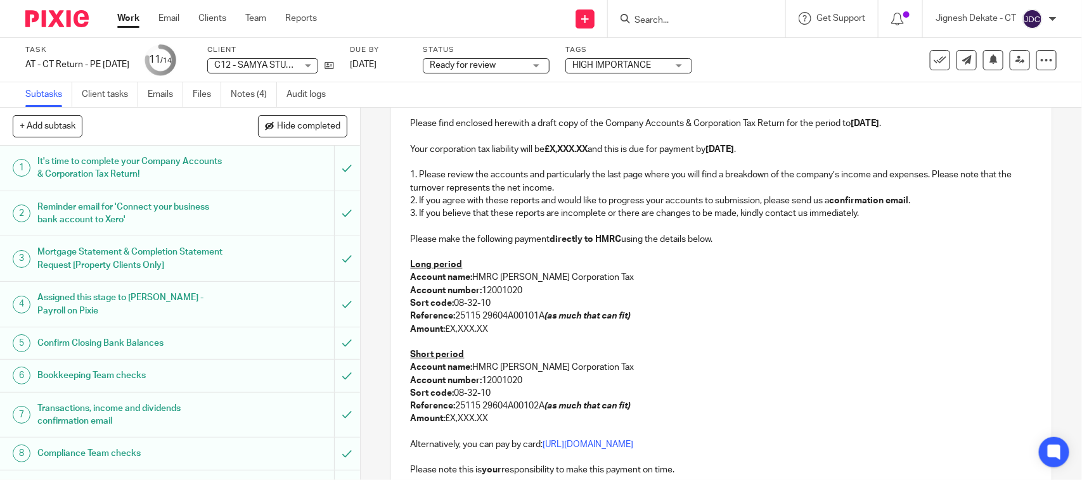
scroll to position [238, 0]
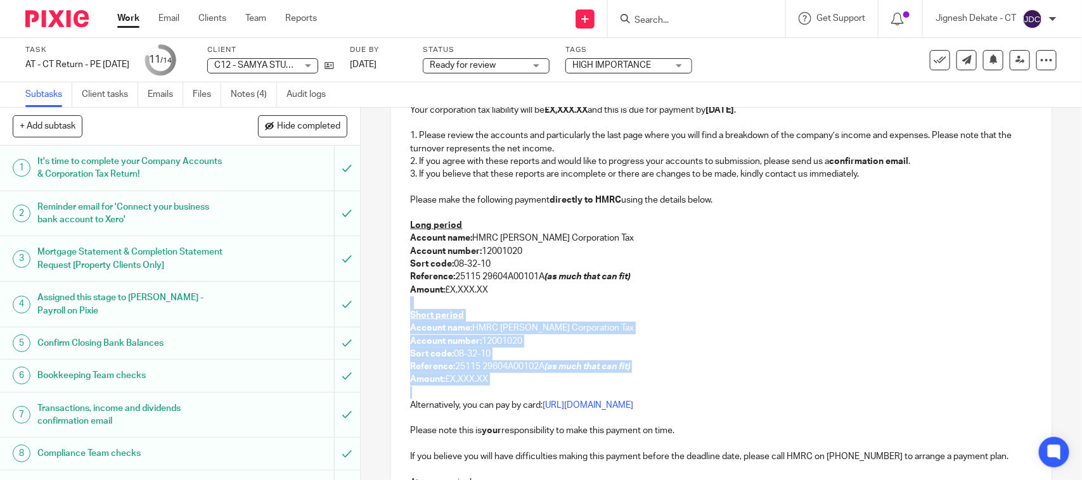
click at [499, 390] on p at bounding box center [721, 393] width 622 height 13
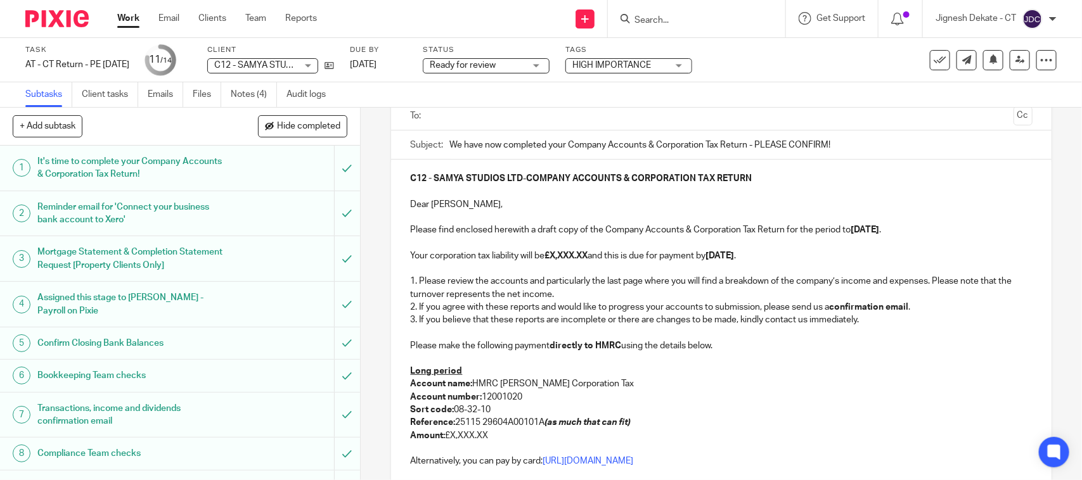
scroll to position [79, 0]
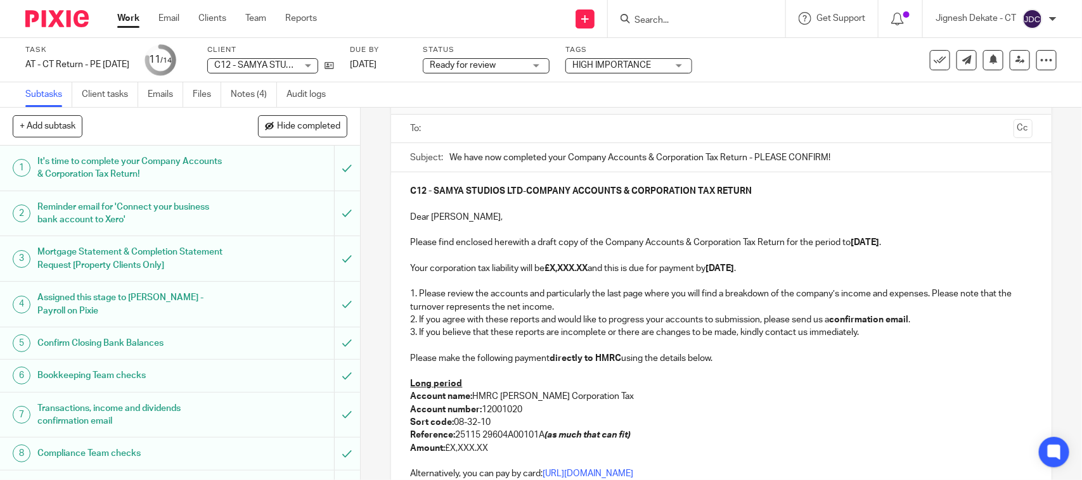
click at [475, 380] on p "Long period" at bounding box center [721, 384] width 622 height 13
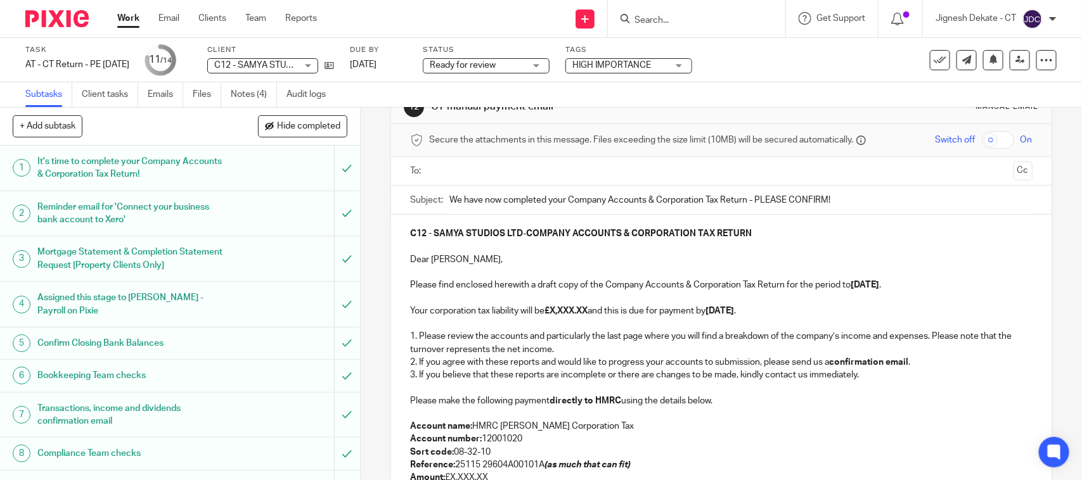
scroll to position [0, 0]
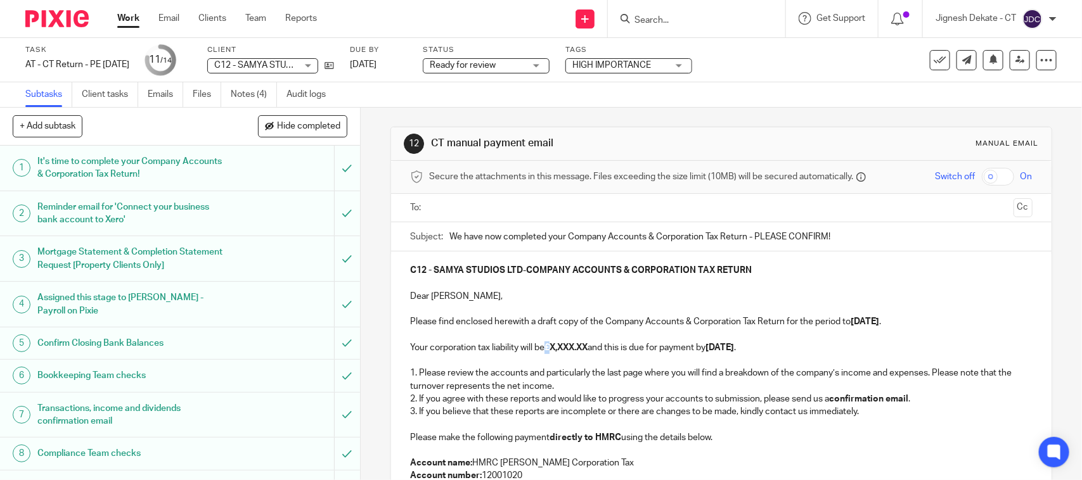
click at [549, 347] on strong "£X,XXX.XX" at bounding box center [565, 347] width 43 height 9
click at [587, 347] on strong "£X,XXX.XX" at bounding box center [565, 347] width 43 height 9
click at [452, 205] on input "text" at bounding box center [720, 208] width 574 height 15
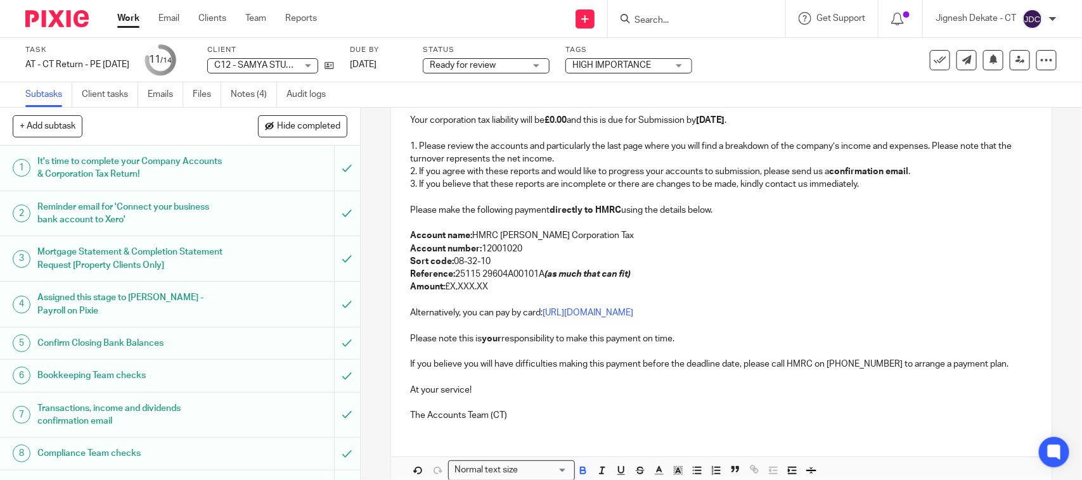
scroll to position [238, 0]
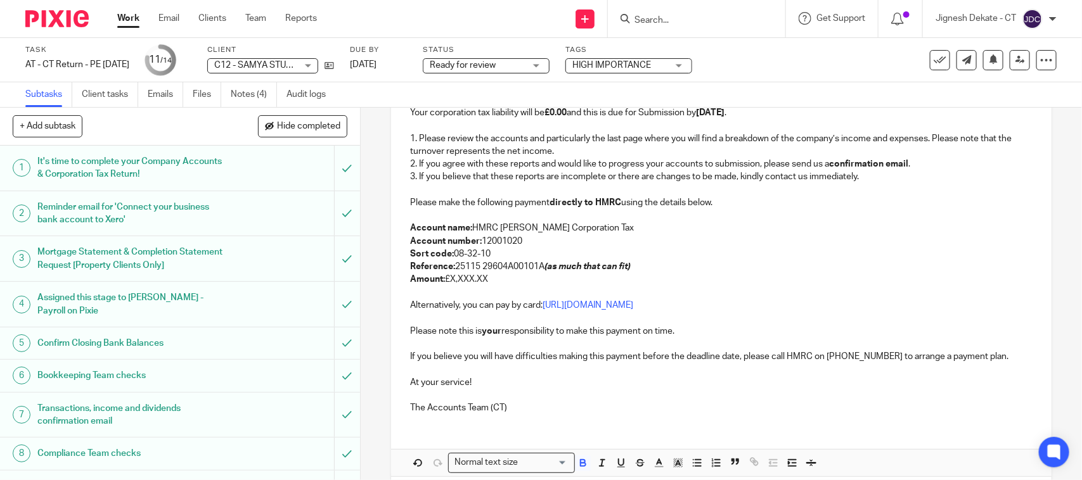
click at [506, 277] on p "Amount: £X,XXX.XX" at bounding box center [721, 279] width 622 height 13
click at [426, 189] on p at bounding box center [721, 190] width 622 height 13
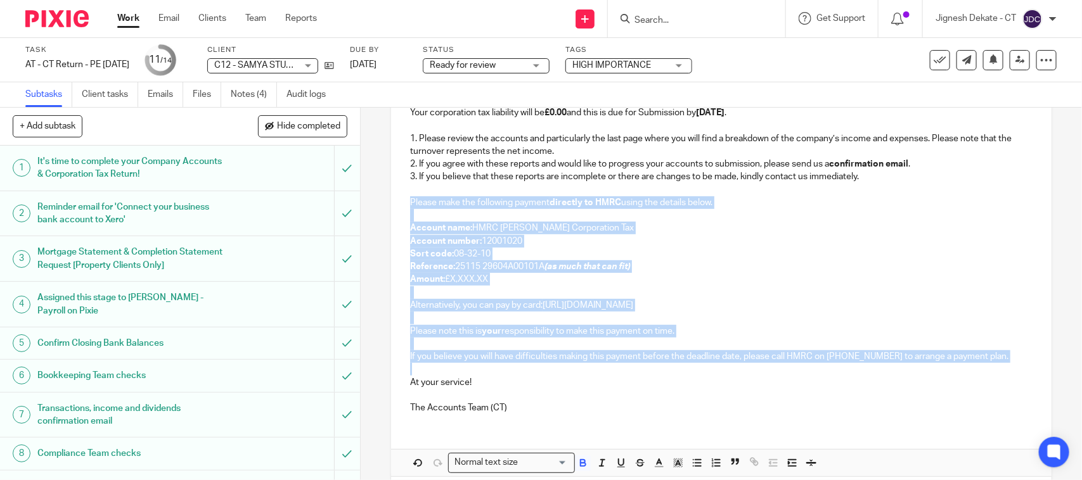
click at [439, 366] on p at bounding box center [721, 369] width 622 height 13
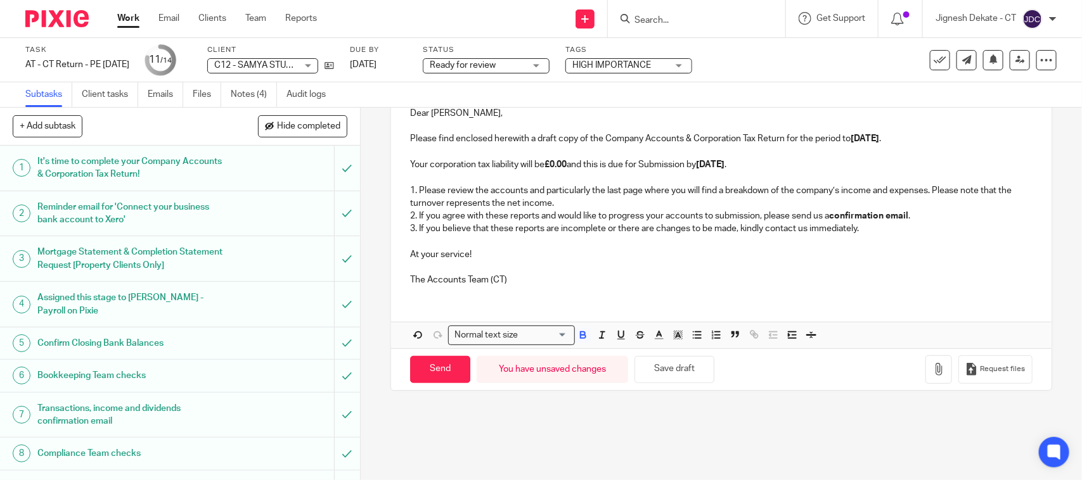
scroll to position [186, 0]
click at [527, 230] on p "3. If you believe that these reports are incomplete or there are changes to be …" at bounding box center [721, 228] width 622 height 13
click at [925, 377] on button "button" at bounding box center [938, 369] width 27 height 29
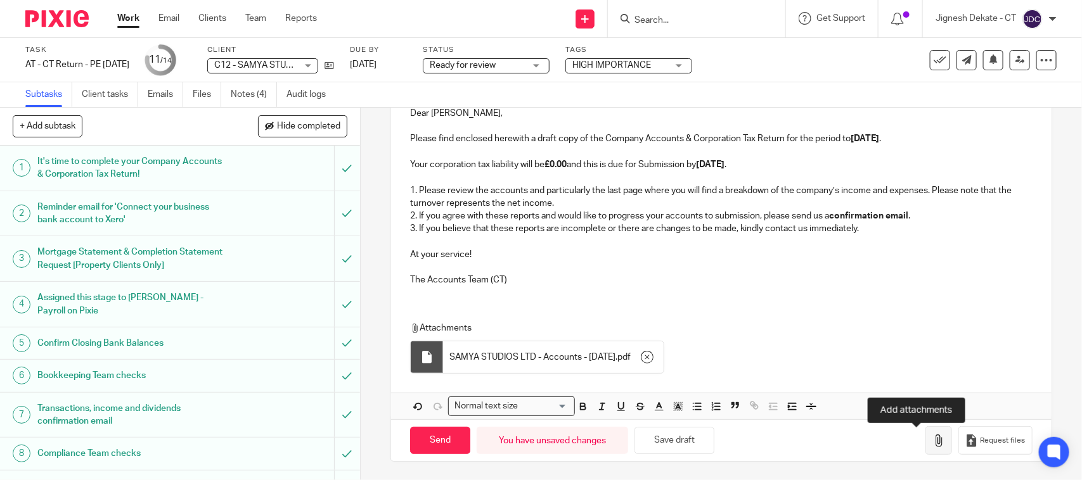
click at [932, 444] on icon "button" at bounding box center [938, 441] width 13 height 13
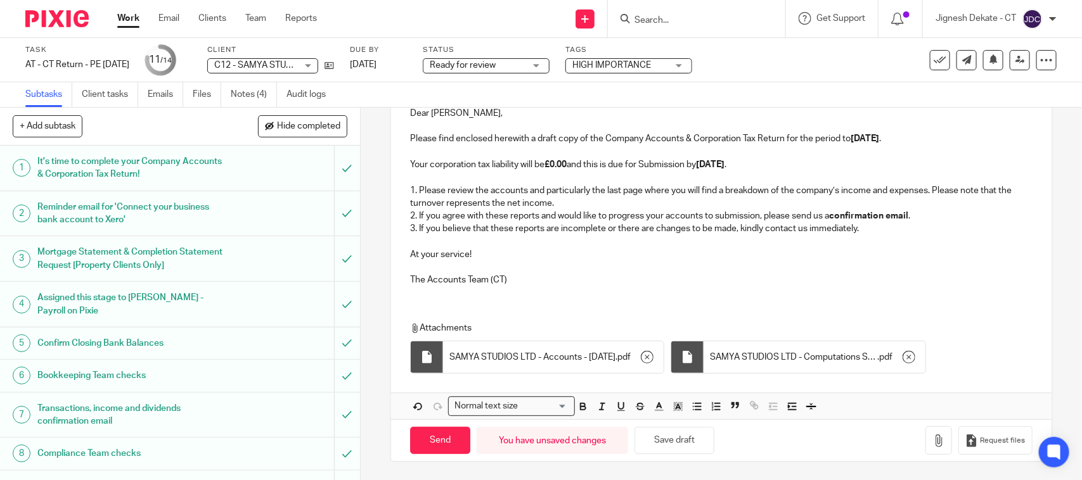
click at [662, 299] on div "C12 - SAMYA STUDIOS LTD - COMPANY ACCOUNTS & CORPORATION TAX RETURN Dear Laura,…" at bounding box center [721, 243] width 660 height 351
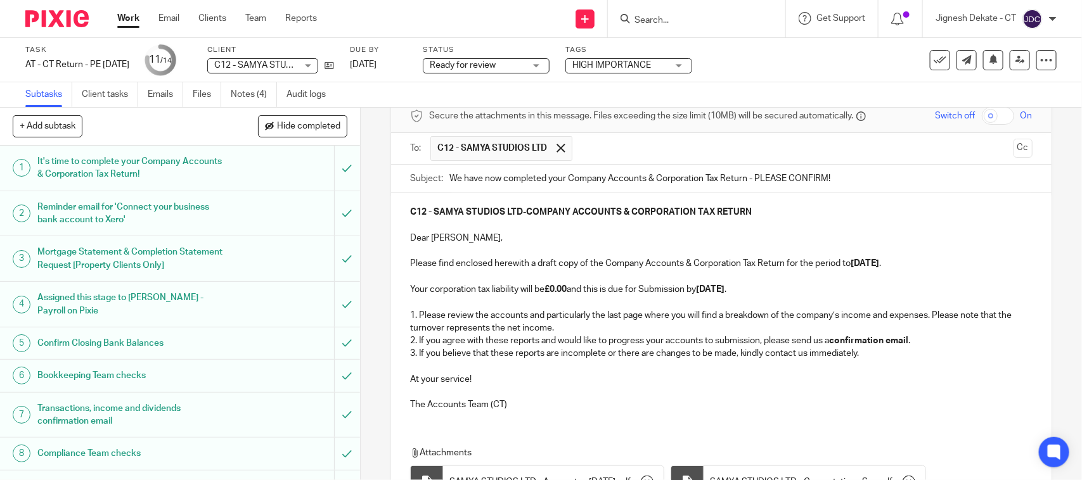
scroll to position [0, 0]
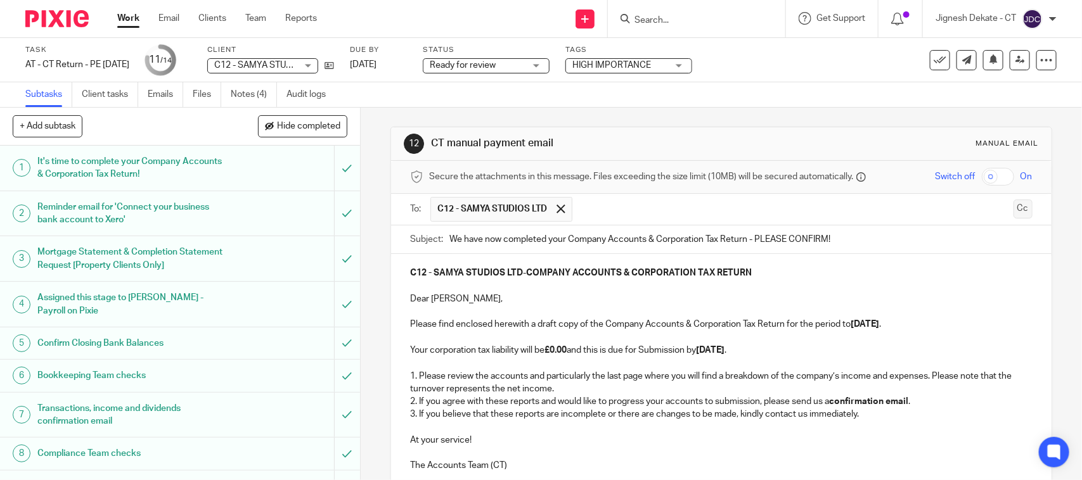
click at [1013, 210] on button "Cc" at bounding box center [1022, 209] width 19 height 19
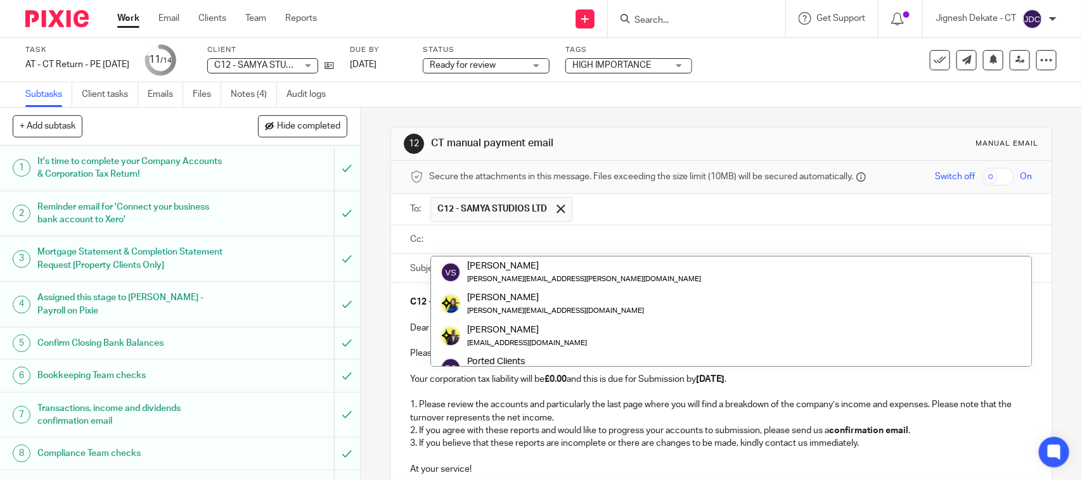
type input "k"
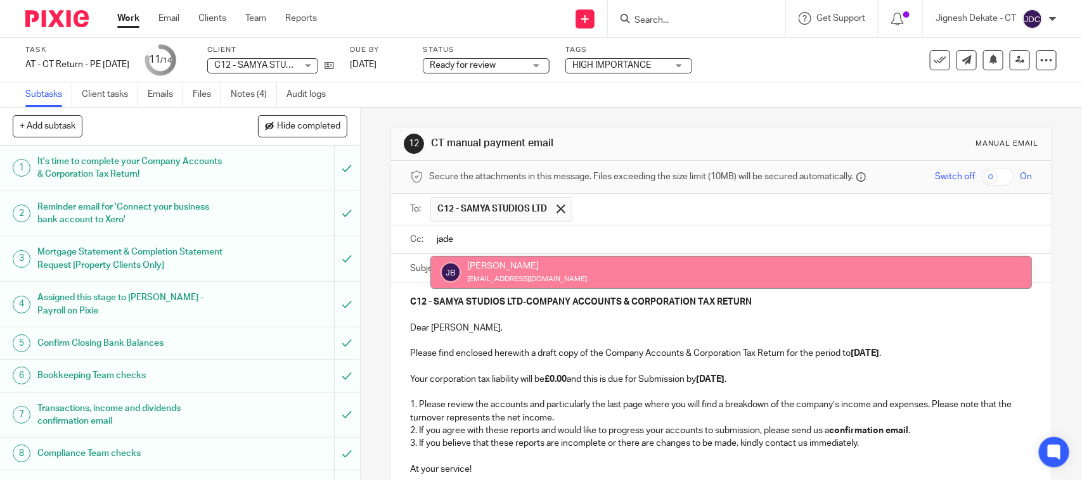
type input "jade"
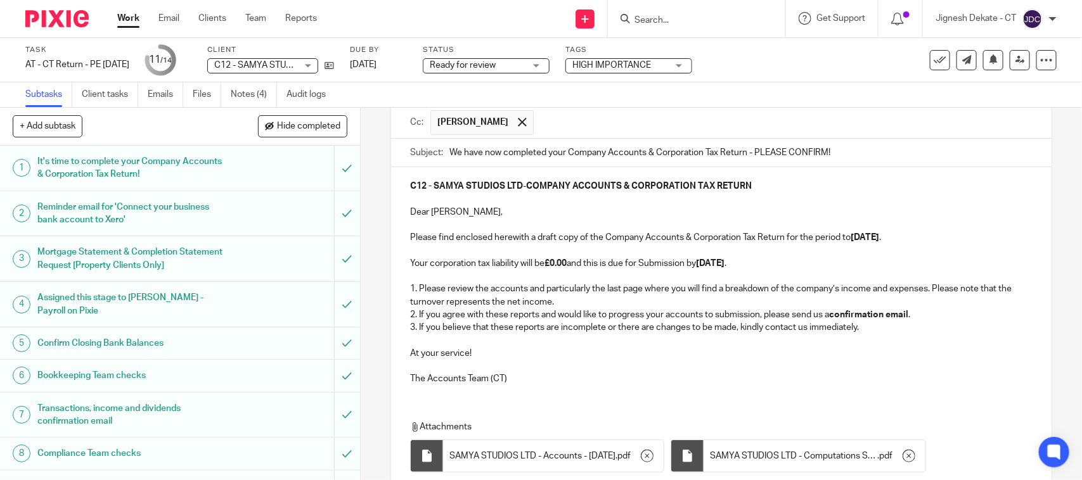
scroll to position [158, 0]
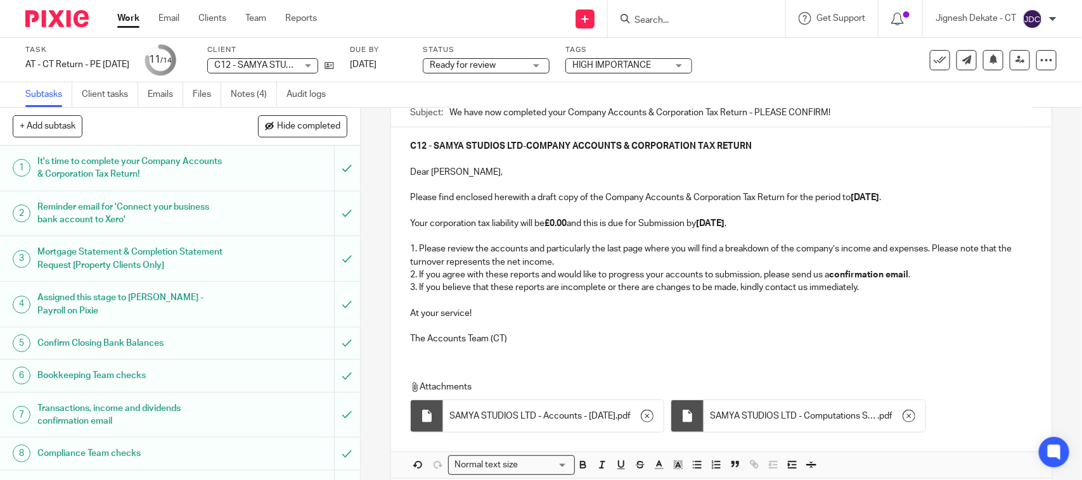
click at [860, 201] on strong "31st August 2025" at bounding box center [864, 197] width 29 height 9
click at [711, 227] on strong "31st May 2026" at bounding box center [710, 223] width 29 height 9
click at [592, 319] on p "At your service!" at bounding box center [721, 313] width 622 height 13
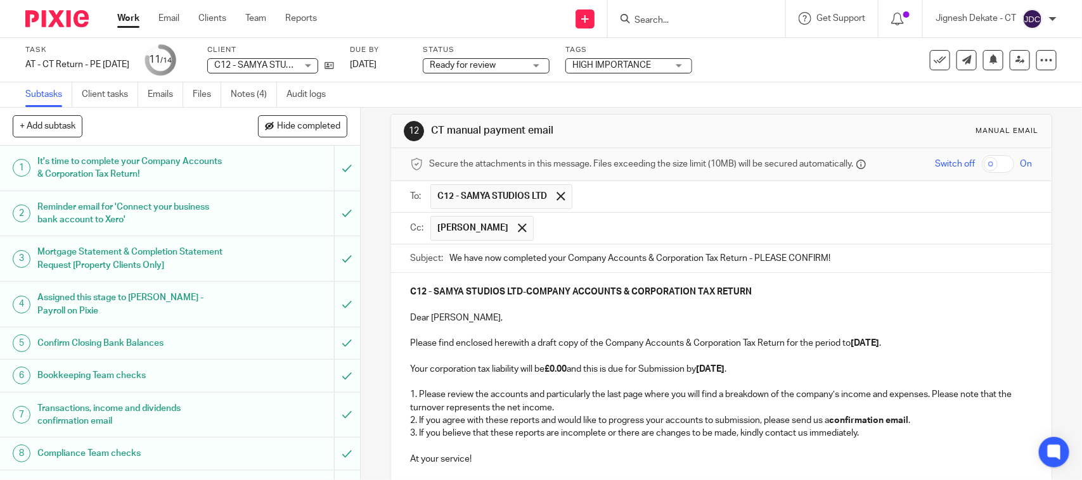
scroll to position [0, 0]
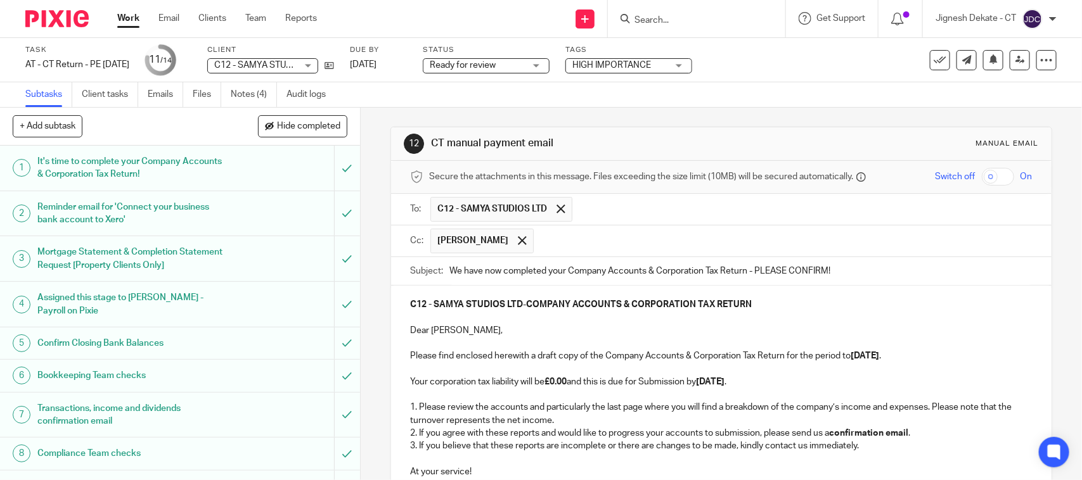
click at [755, 373] on p at bounding box center [721, 369] width 622 height 13
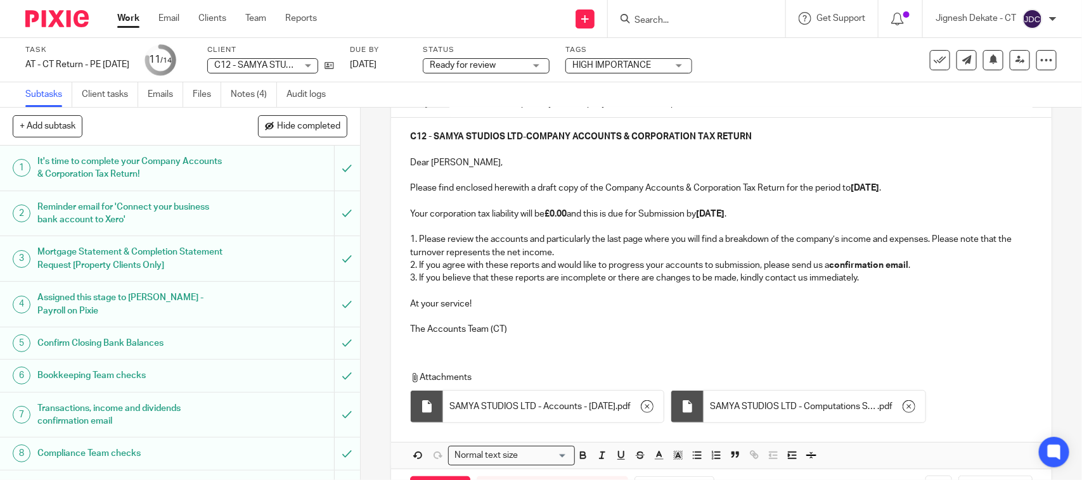
scroll to position [222, 0]
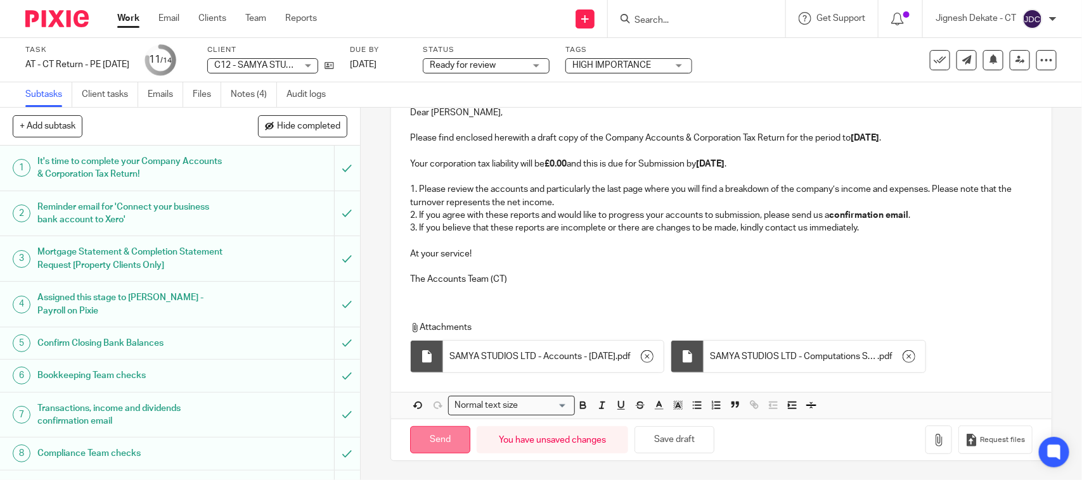
click at [435, 437] on input "Send" at bounding box center [440, 439] width 60 height 27
click at [525, 68] on span "Ready for review" at bounding box center [477, 65] width 95 height 13
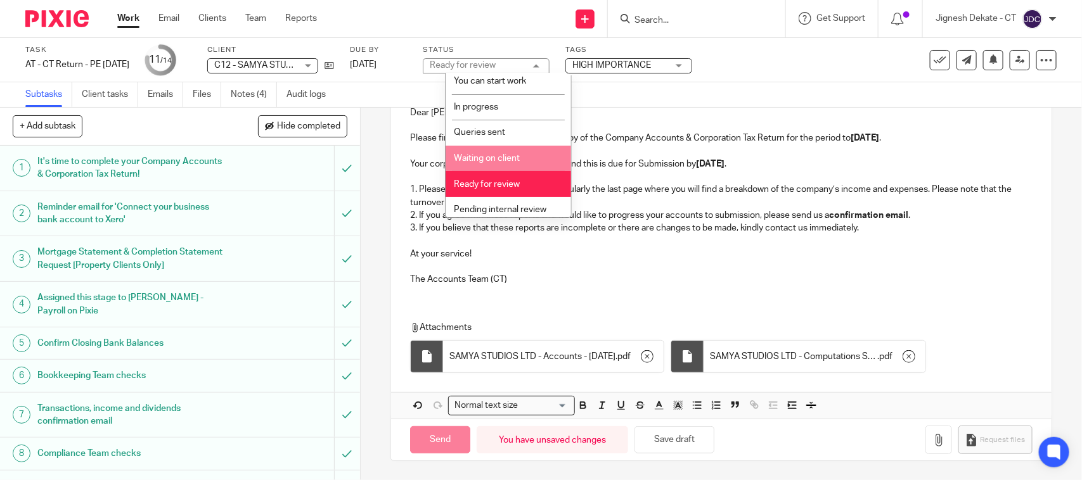
scroll to position [60, 0]
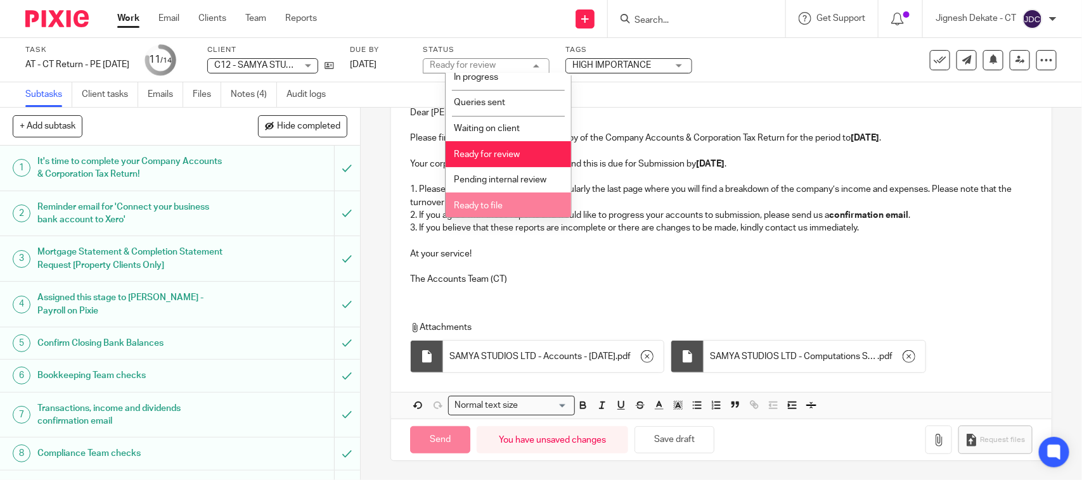
click at [487, 208] on li "Ready to file" at bounding box center [507, 206] width 125 height 26
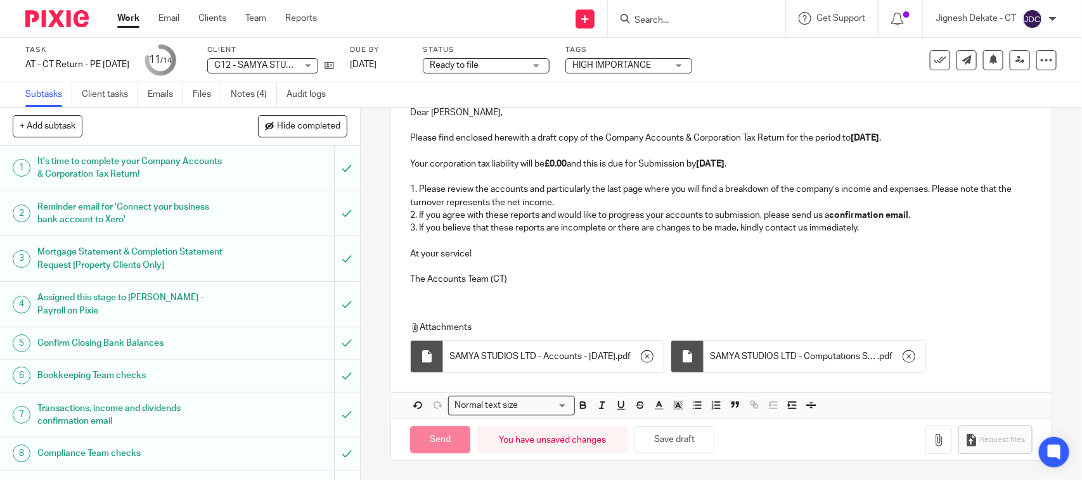
type input "Sent"
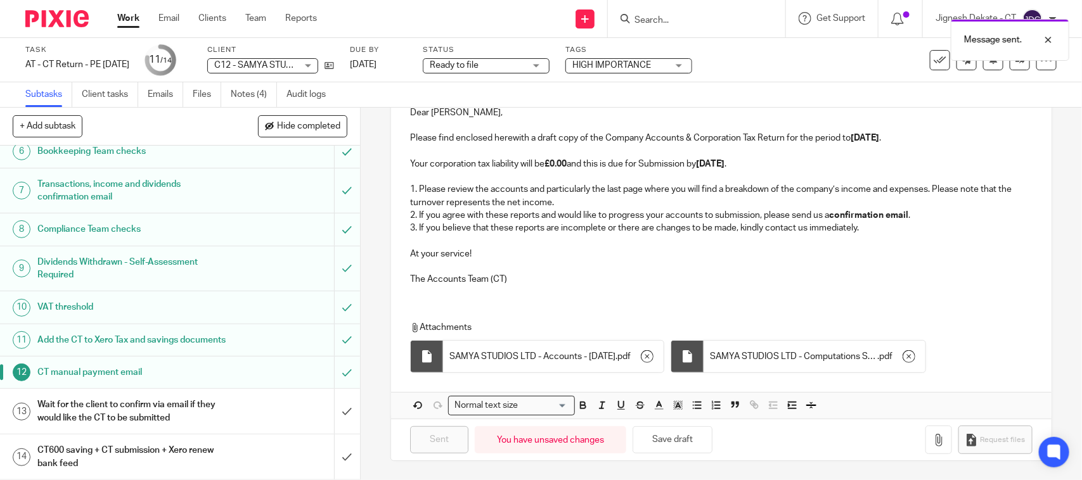
scroll to position [239, 0]
click at [1015, 63] on icon at bounding box center [1020, 60] width 10 height 10
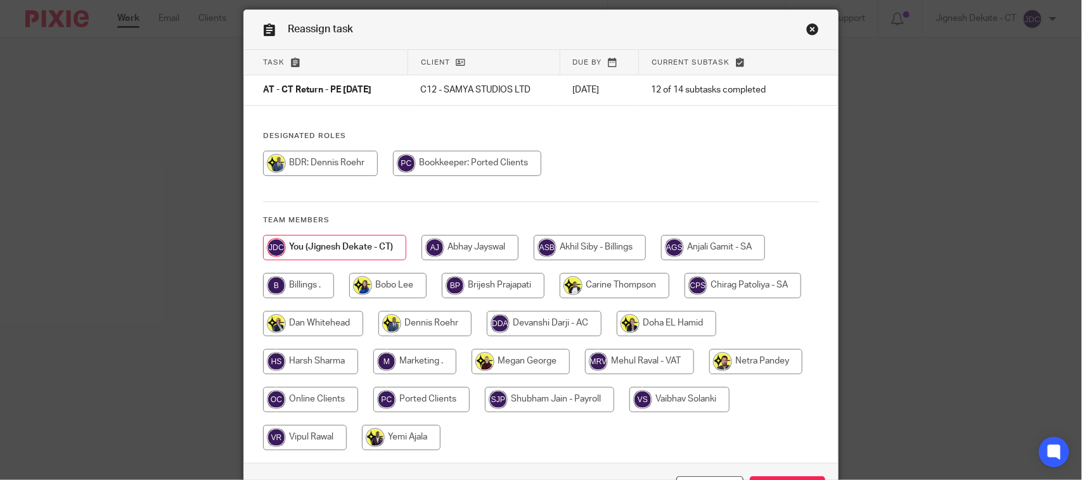
scroll to position [79, 0]
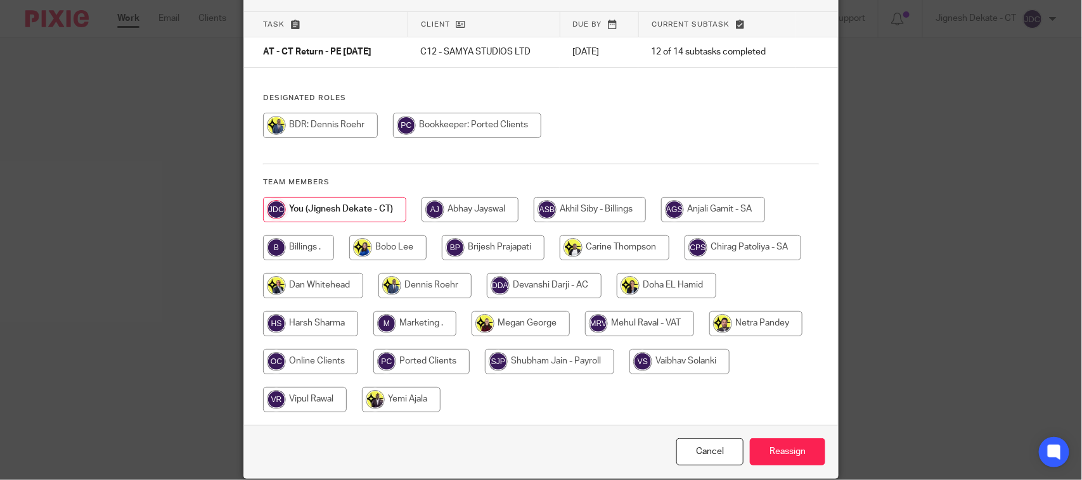
click at [299, 242] on input "radio" at bounding box center [298, 247] width 71 height 25
radio input "true"
click at [771, 444] on input "Reassign" at bounding box center [787, 451] width 75 height 27
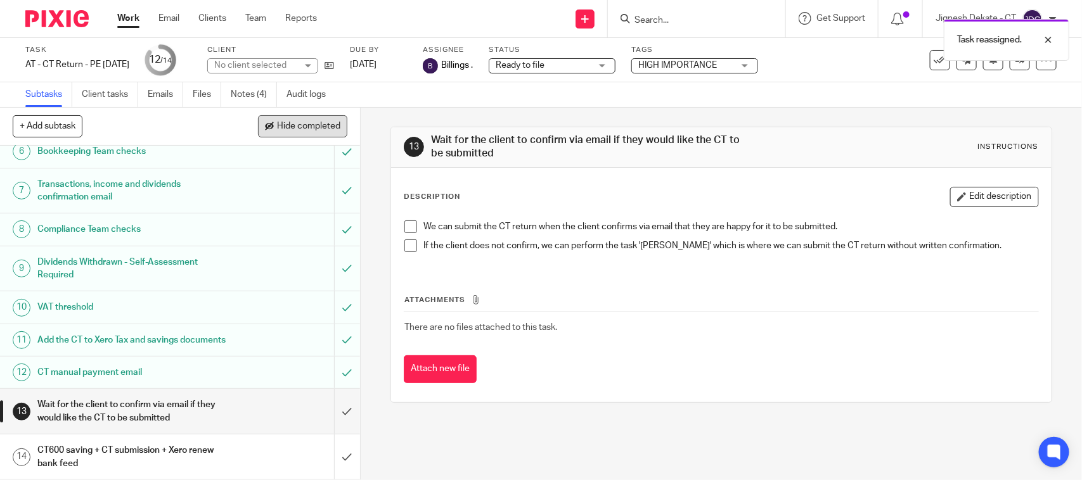
scroll to position [238, 0]
click at [253, 93] on link "Notes (4)" at bounding box center [254, 94] width 46 height 25
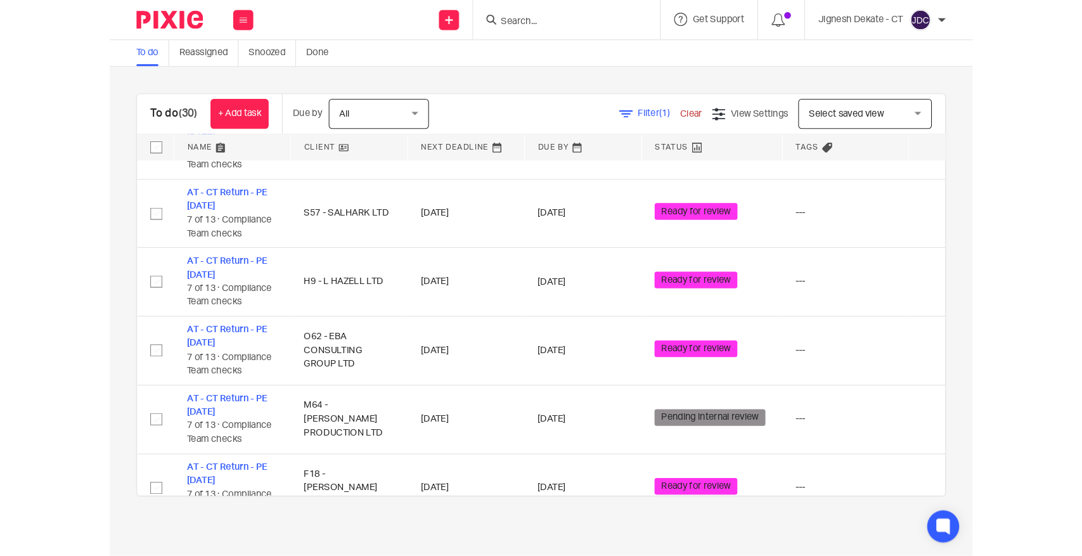
scroll to position [1549, 0]
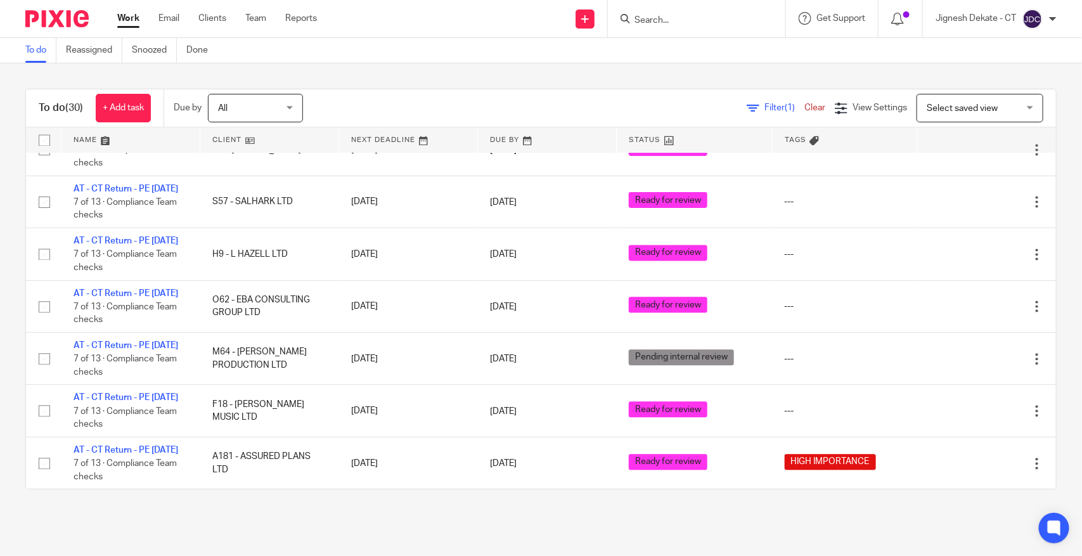
click at [131, 8] on div "Work Email Clients Team Reports Work Email Clients Team Reports Settings" at bounding box center [220, 18] width 231 height 37
click at [127, 14] on link "Work" at bounding box center [128, 18] width 22 height 13
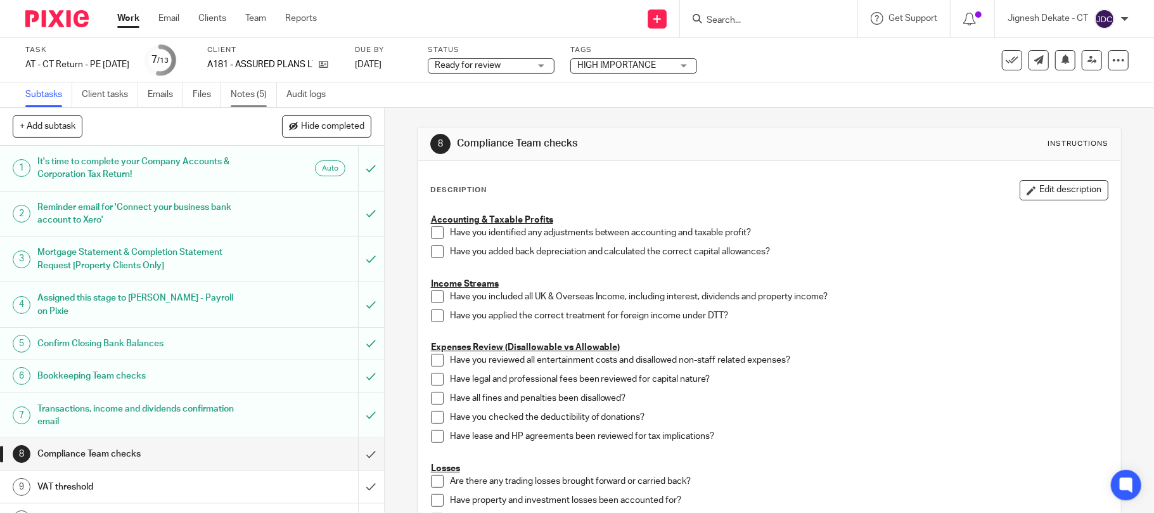
click at [260, 91] on link "Notes (5)" at bounding box center [254, 94] width 46 height 25
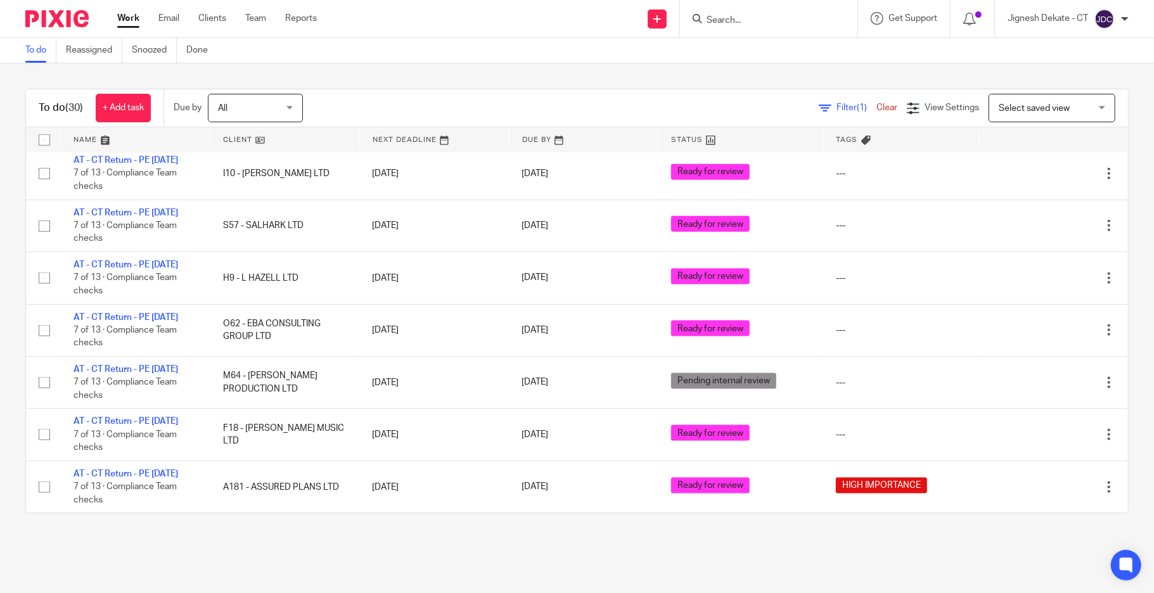
scroll to position [1514, 0]
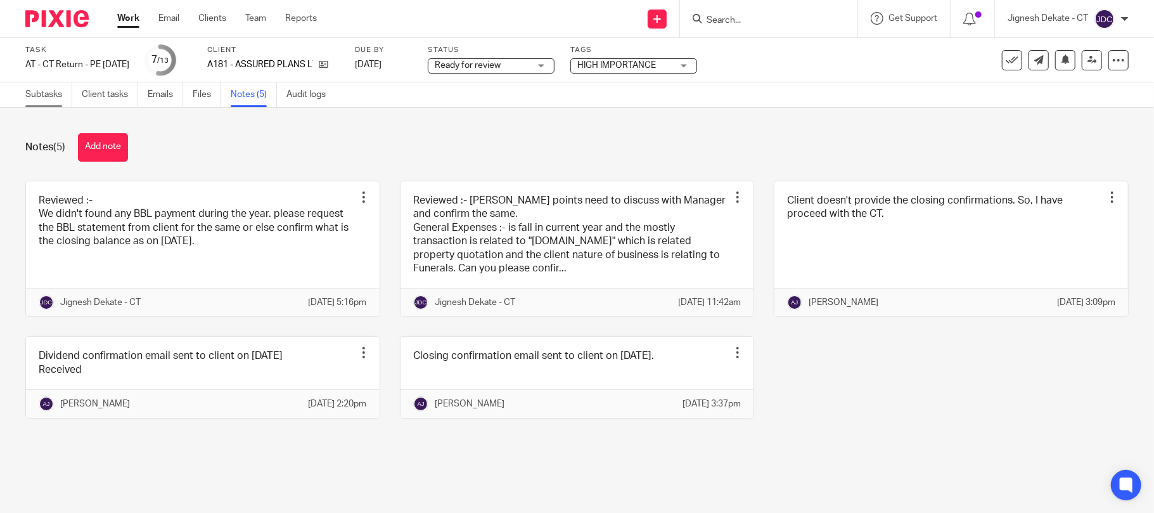
click at [29, 93] on link "Subtasks" at bounding box center [48, 94] width 47 height 25
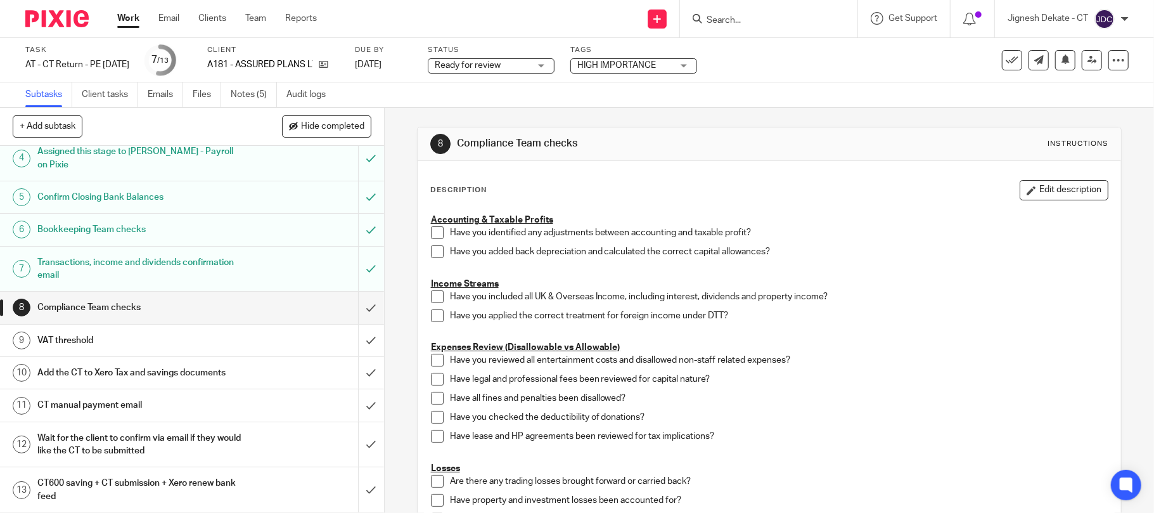
click at [435, 234] on span at bounding box center [437, 232] width 13 height 13
click at [432, 251] on span at bounding box center [437, 251] width 13 height 13
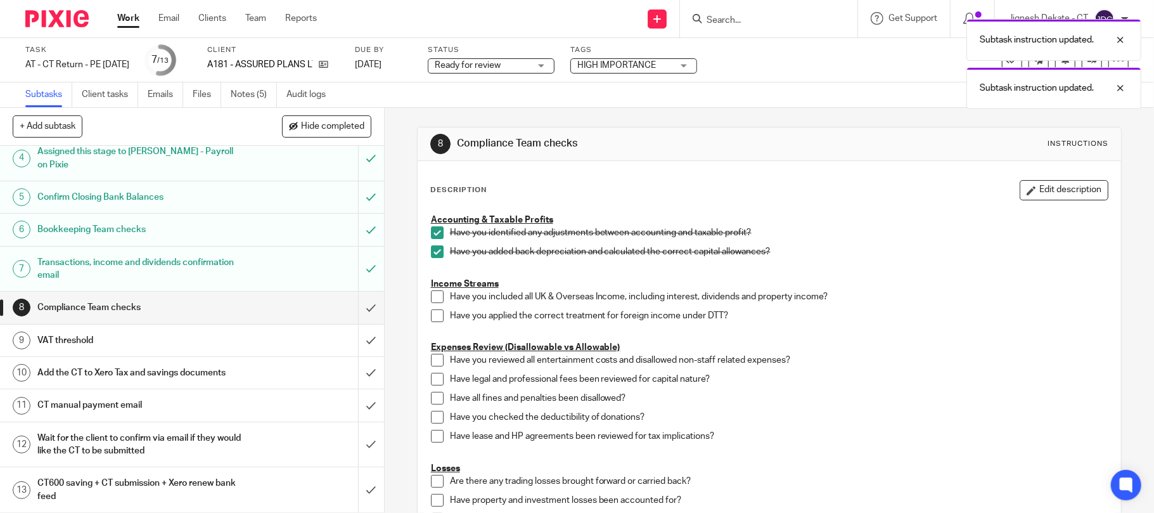
click at [434, 292] on span at bounding box center [437, 296] width 13 height 13
click at [433, 313] on span at bounding box center [437, 315] width 13 height 13
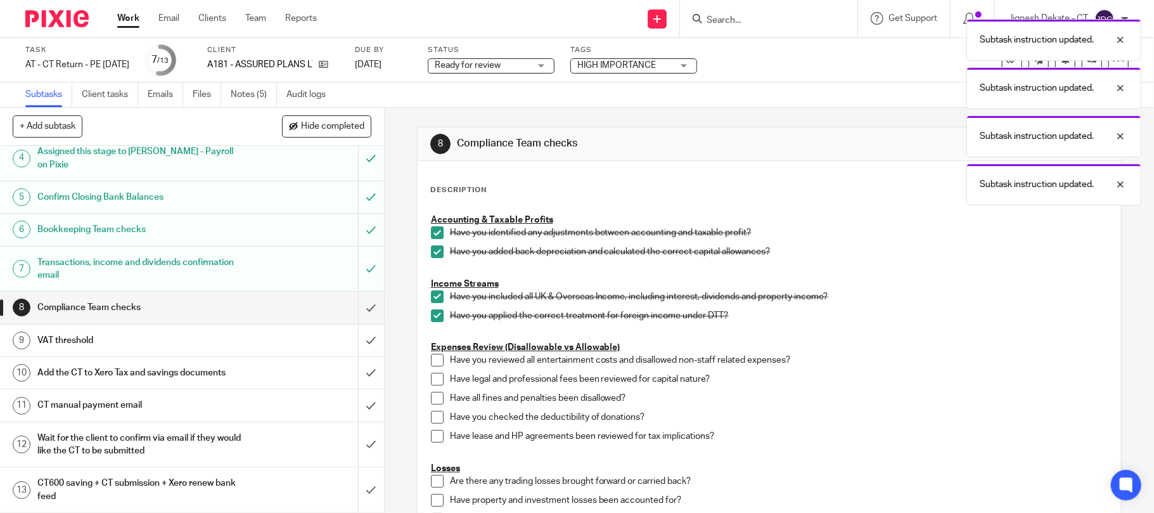
scroll to position [84, 0]
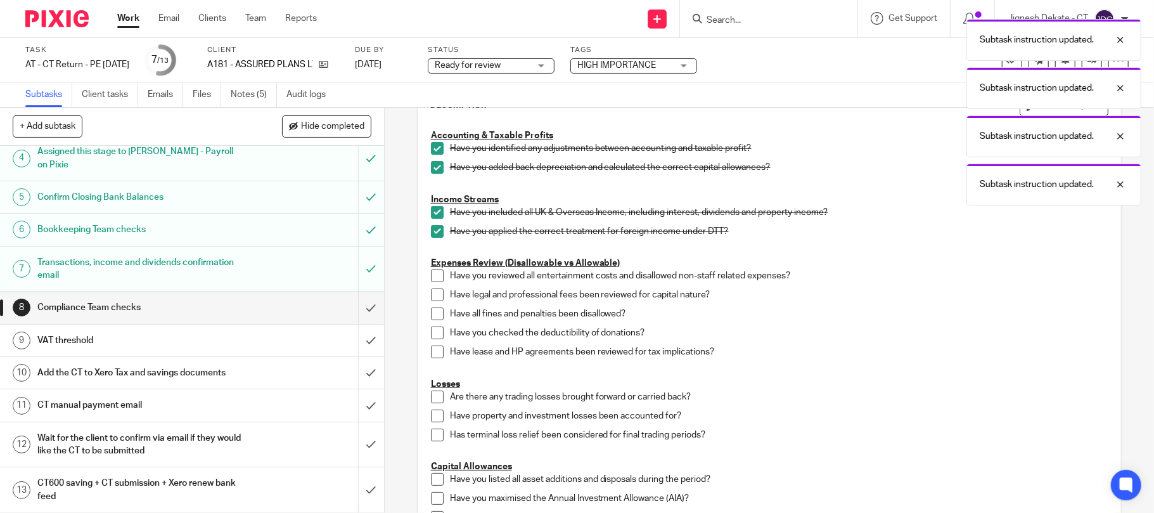
click at [431, 277] on span at bounding box center [437, 275] width 13 height 13
click at [431, 299] on span at bounding box center [437, 294] width 13 height 13
click at [432, 319] on span at bounding box center [437, 313] width 13 height 13
click at [431, 338] on span at bounding box center [437, 332] width 13 height 13
click at [431, 353] on span at bounding box center [437, 351] width 13 height 13
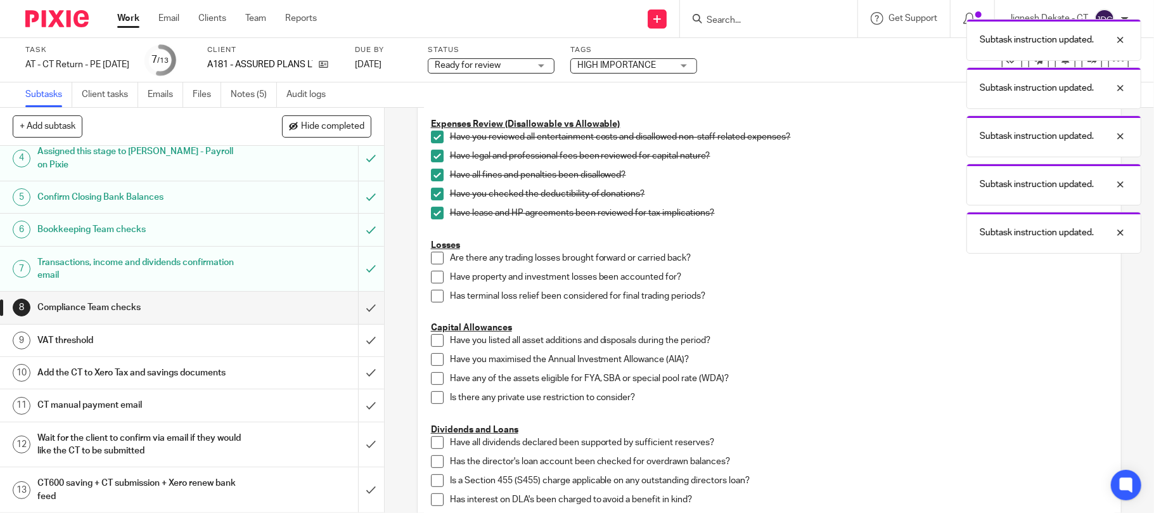
scroll to position [253, 0]
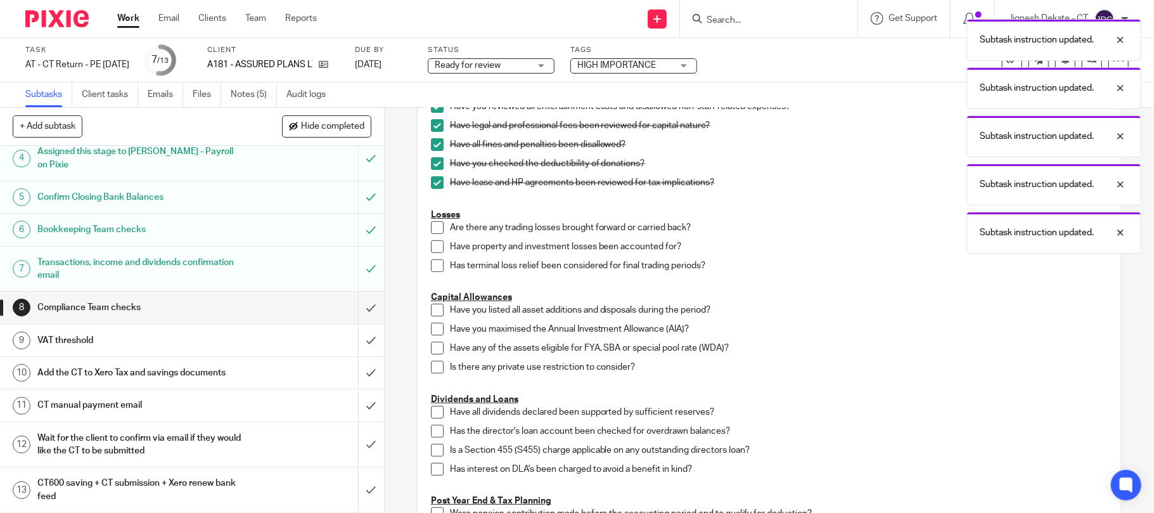
click at [431, 231] on span at bounding box center [437, 227] width 13 height 13
click at [431, 257] on li "Have property and investment losses been accounted for?" at bounding box center [769, 249] width 677 height 19
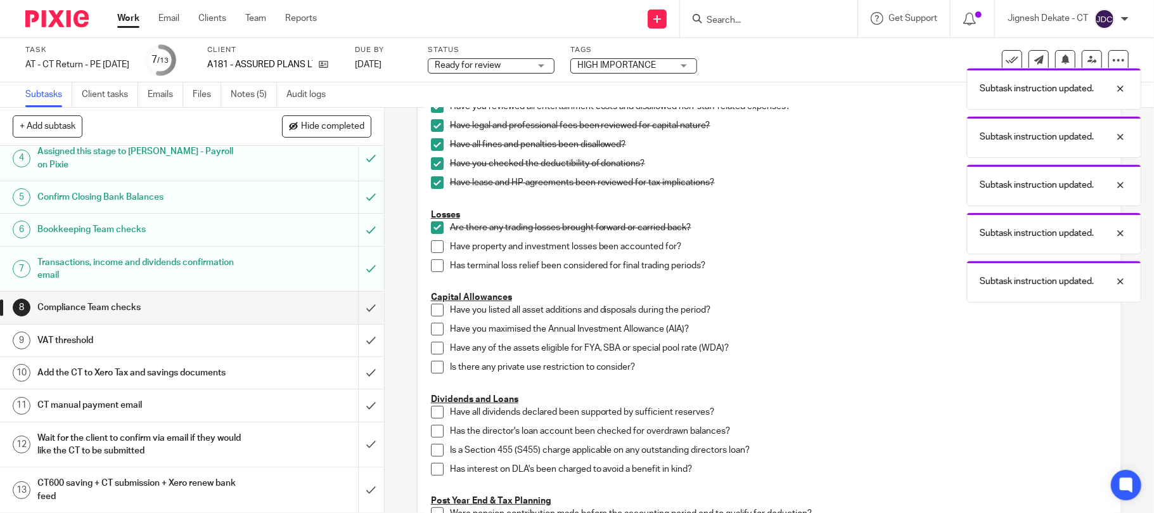
click at [432, 252] on span at bounding box center [437, 246] width 13 height 13
click at [431, 266] on span at bounding box center [437, 265] width 13 height 13
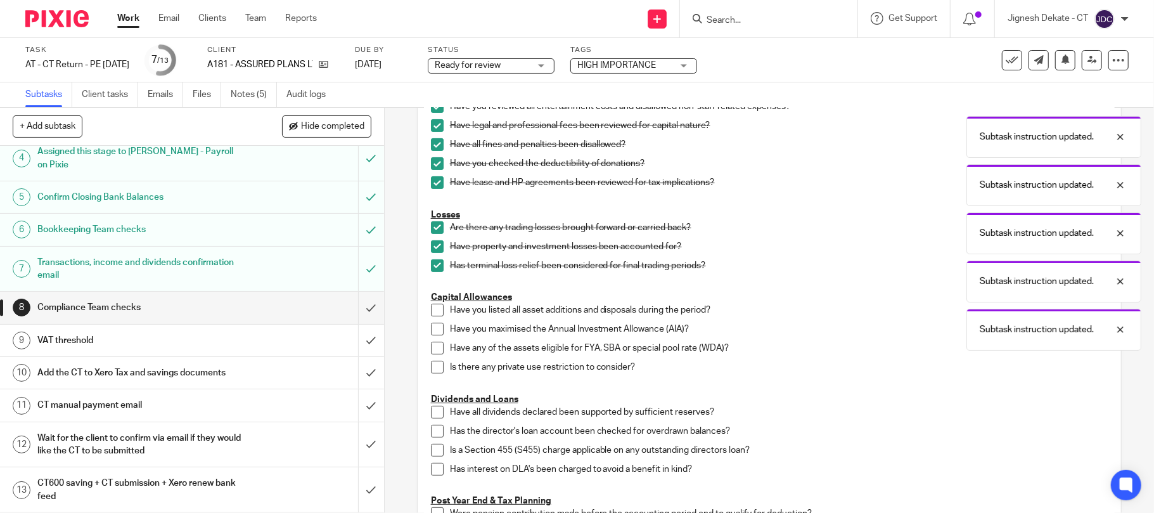
click at [432, 309] on span at bounding box center [437, 310] width 13 height 13
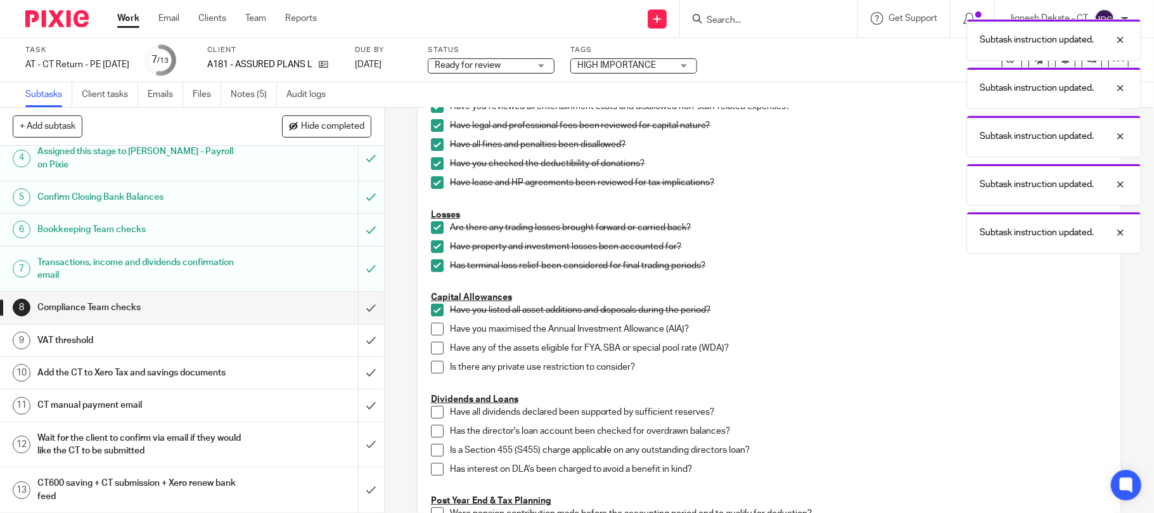
click at [432, 322] on li "Have you listed all asset additions and disposals during the period?" at bounding box center [769, 313] width 677 height 19
click at [432, 335] on span at bounding box center [437, 329] width 13 height 13
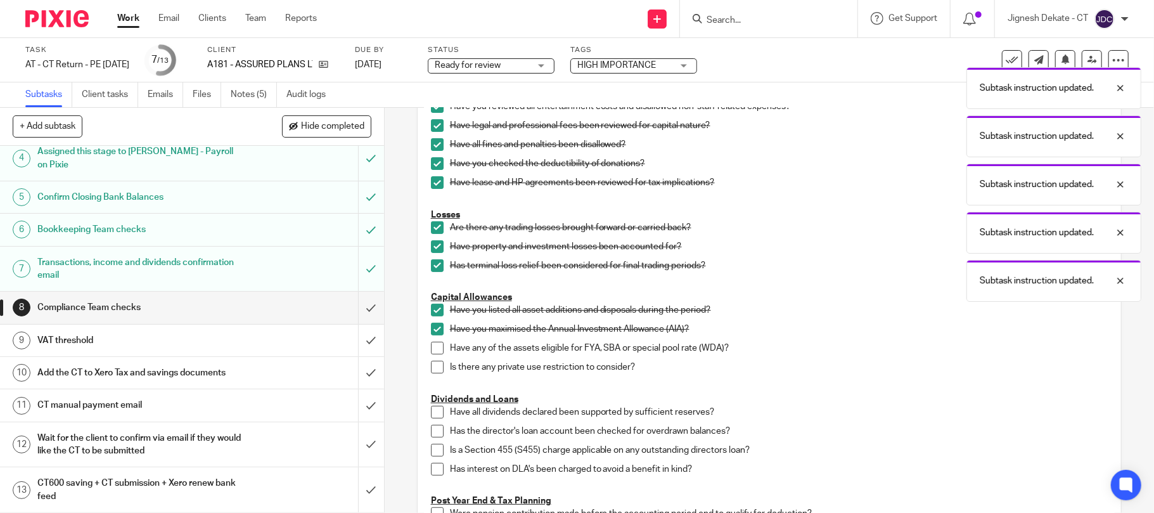
click at [425, 355] on div "Accounting & Taxable Profits Have you identified any adjustments between accoun…" at bounding box center [770, 415] width 690 height 923
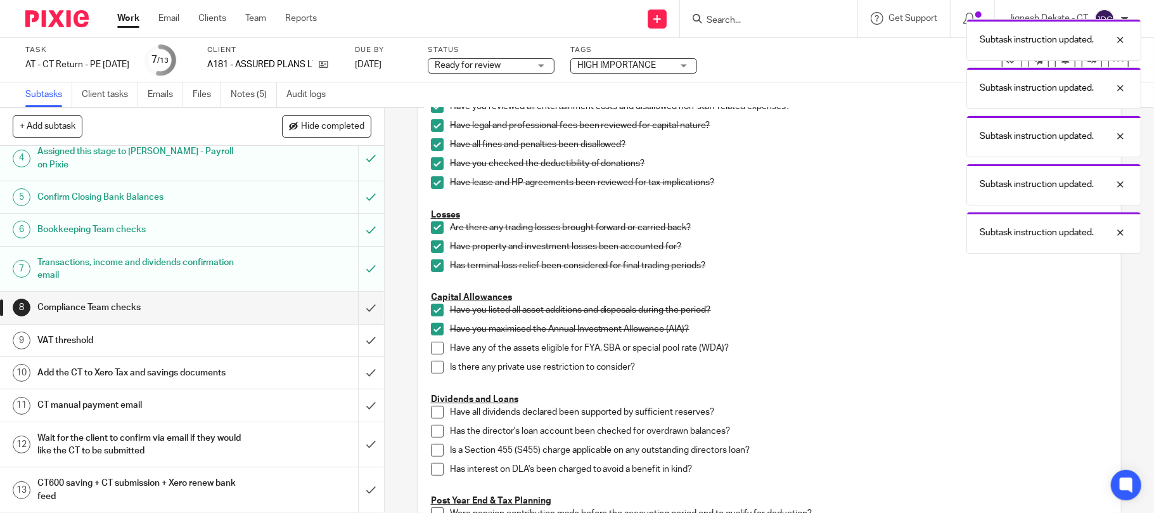
click at [432, 350] on span at bounding box center [437, 348] width 13 height 13
click at [432, 361] on span at bounding box center [437, 367] width 13 height 13
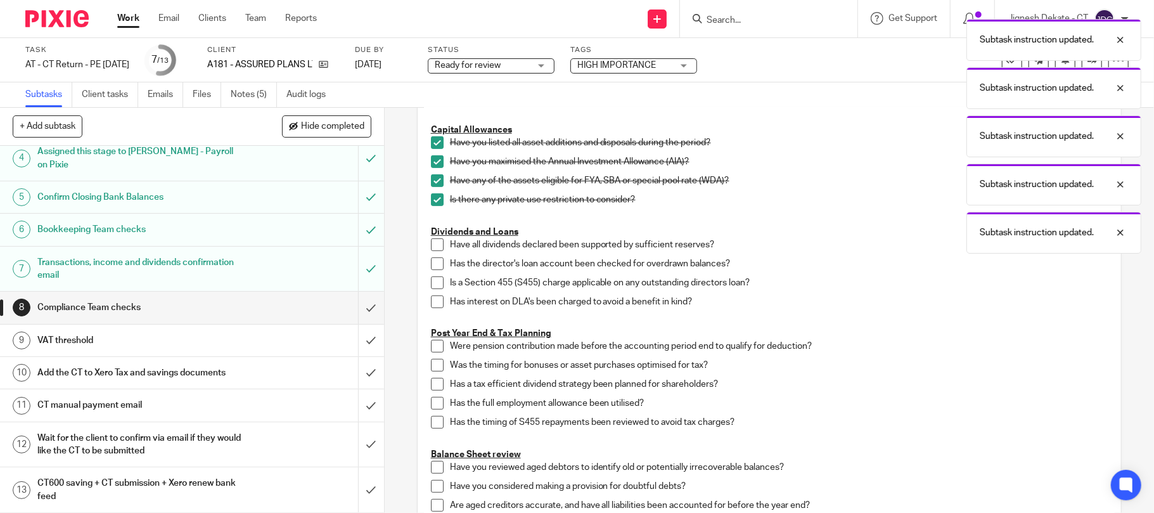
scroll to position [422, 0]
click at [431, 247] on span at bounding box center [437, 243] width 13 height 13
click at [433, 260] on span at bounding box center [437, 262] width 13 height 13
click at [433, 272] on li "Has the director's loan account been checked for overdrawn balances?" at bounding box center [769, 265] width 677 height 19
click at [431, 283] on span at bounding box center [437, 281] width 13 height 13
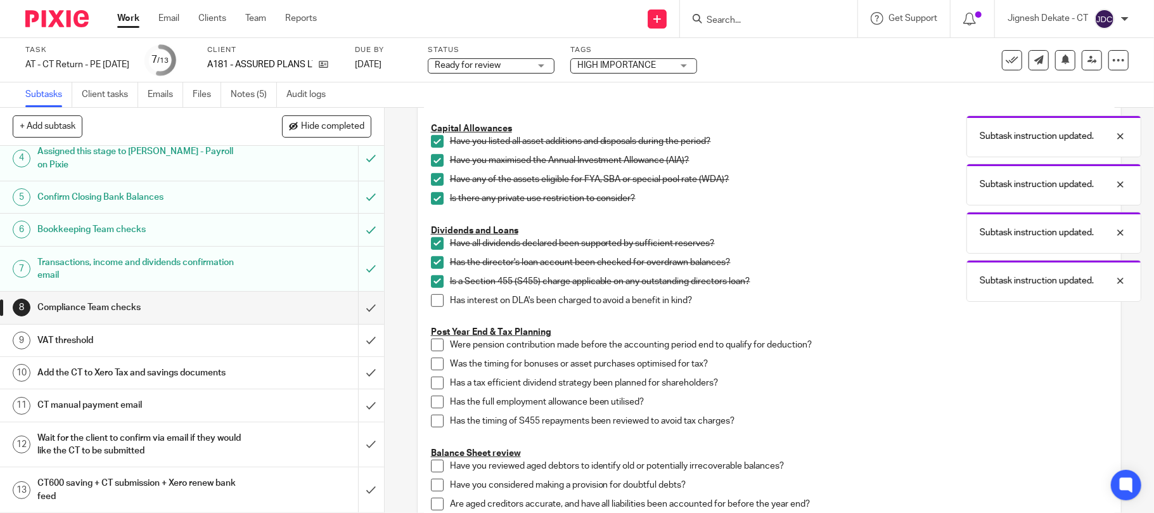
click at [431, 298] on span at bounding box center [437, 300] width 13 height 13
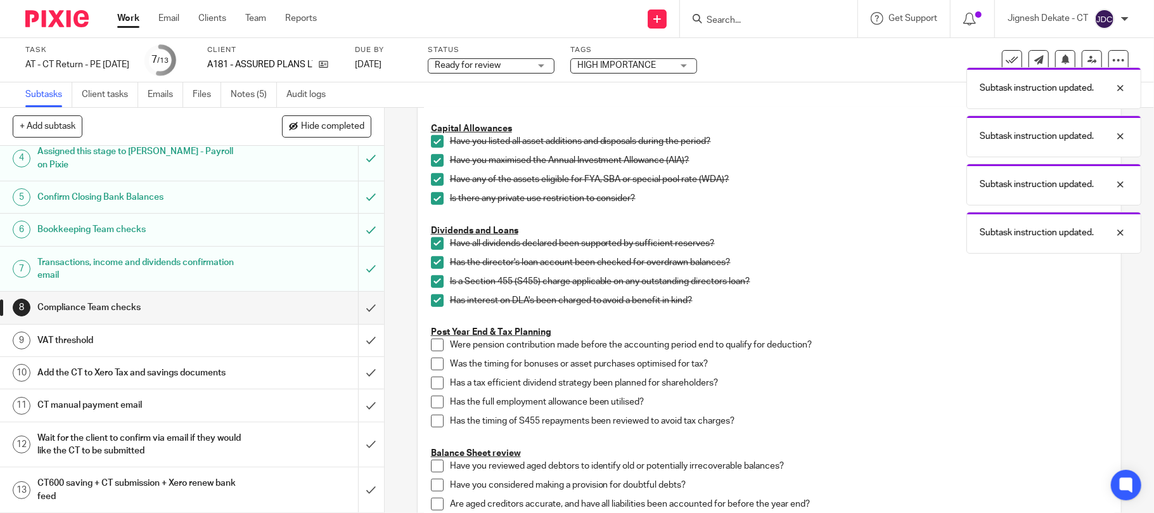
scroll to position [507, 0]
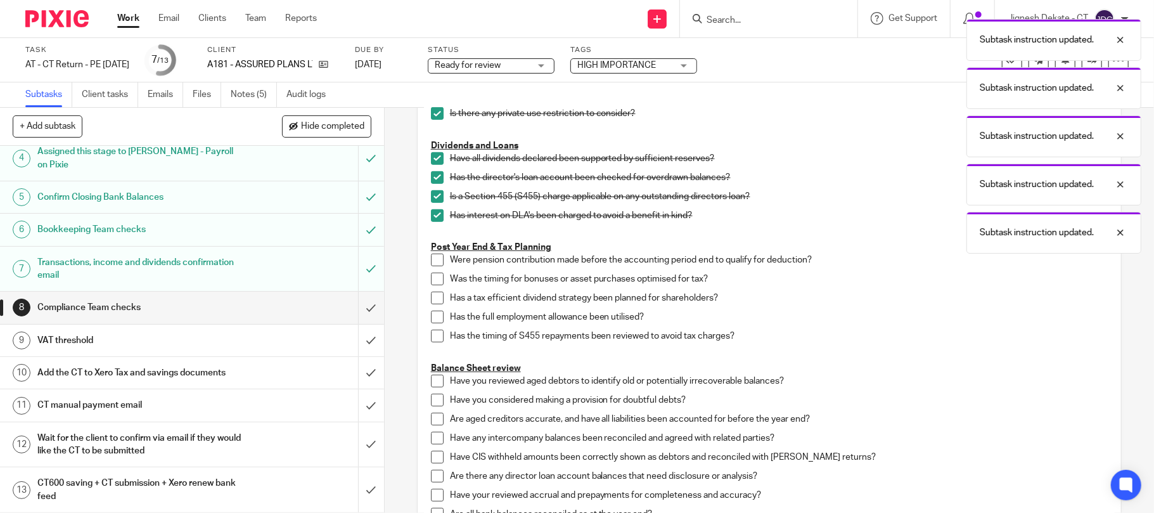
click at [432, 265] on span at bounding box center [437, 259] width 13 height 13
click at [434, 284] on span at bounding box center [437, 278] width 13 height 13
click at [433, 300] on span at bounding box center [437, 297] width 13 height 13
click at [433, 323] on span at bounding box center [437, 316] width 13 height 13
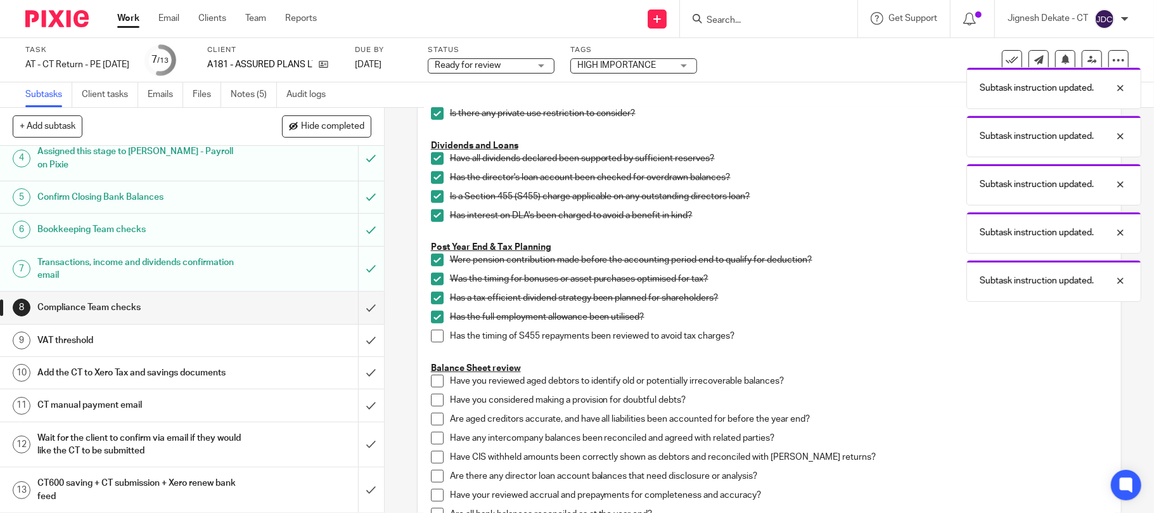
click at [431, 337] on span at bounding box center [437, 335] width 13 height 13
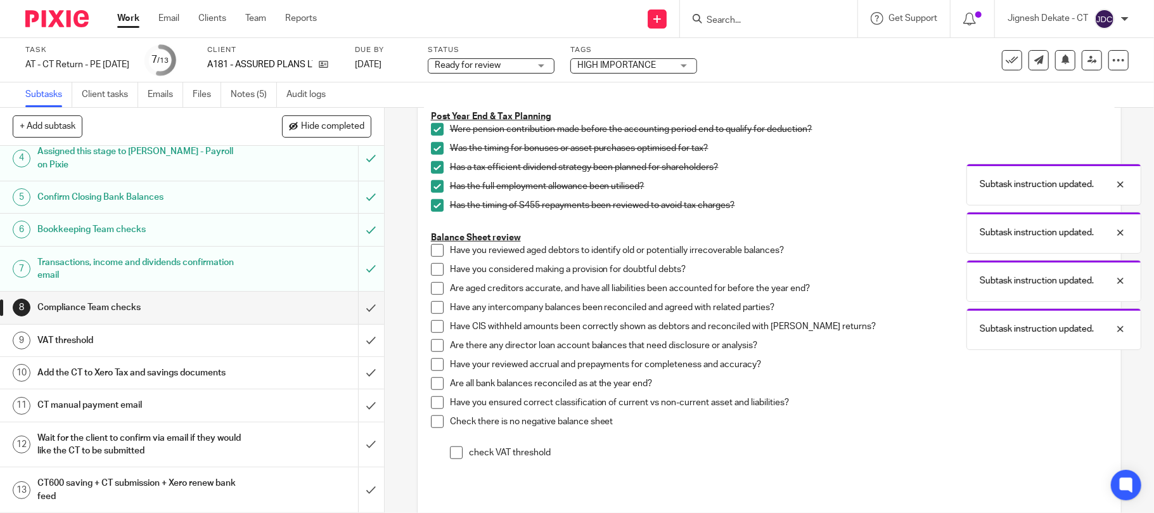
scroll to position [675, 0]
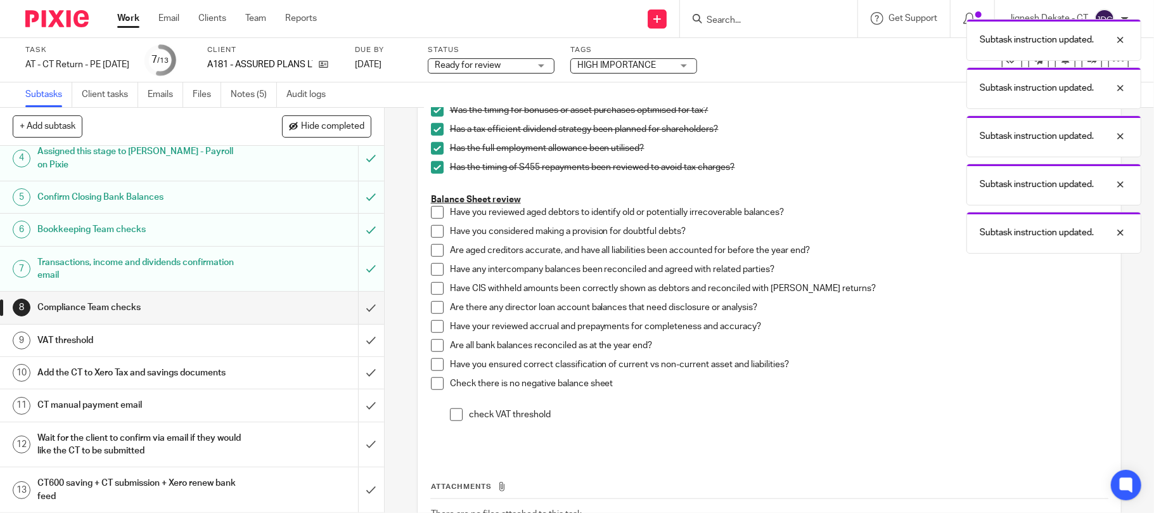
click at [431, 208] on span at bounding box center [437, 212] width 13 height 13
click at [431, 236] on span at bounding box center [437, 231] width 13 height 13
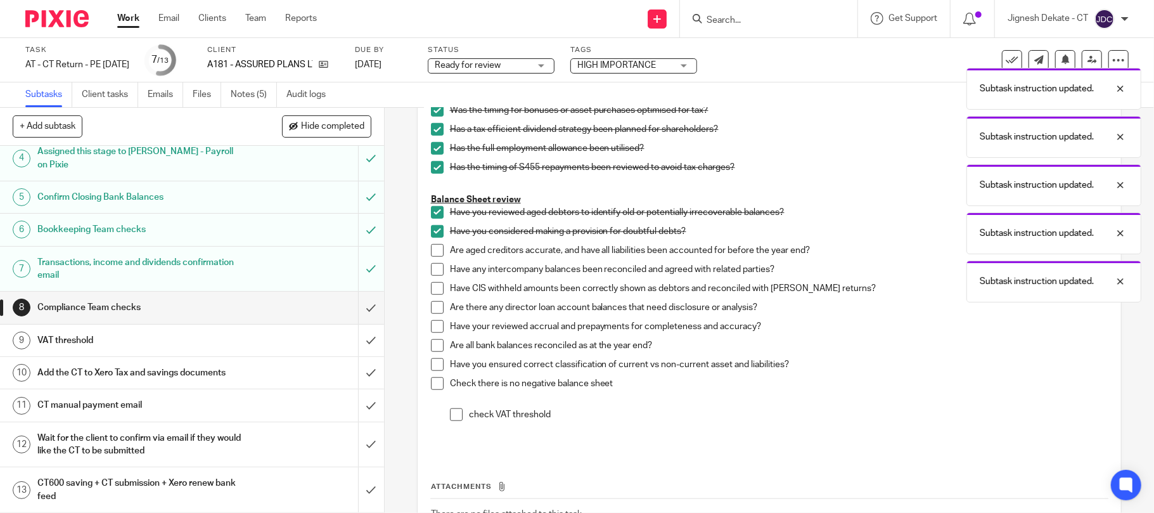
click at [431, 249] on span at bounding box center [437, 250] width 13 height 13
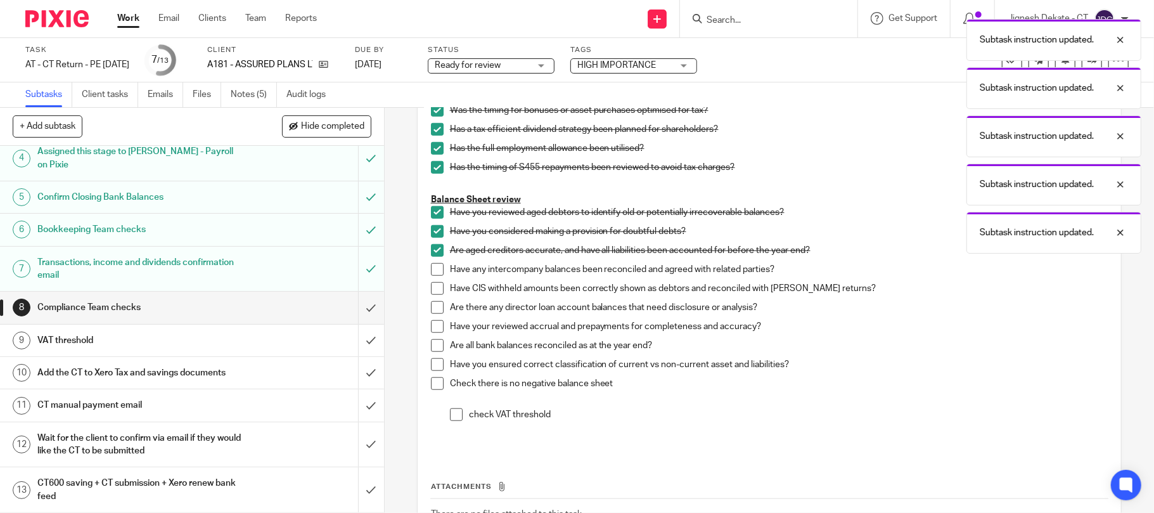
click at [437, 275] on span at bounding box center [437, 269] width 13 height 13
click at [431, 291] on span at bounding box center [437, 288] width 13 height 13
click at [432, 305] on span at bounding box center [437, 307] width 13 height 13
click at [432, 322] on span at bounding box center [437, 326] width 13 height 13
click at [436, 337] on li "Have your reviewed accrual and prepayments for completeness and accuracy?" at bounding box center [769, 329] width 677 height 19
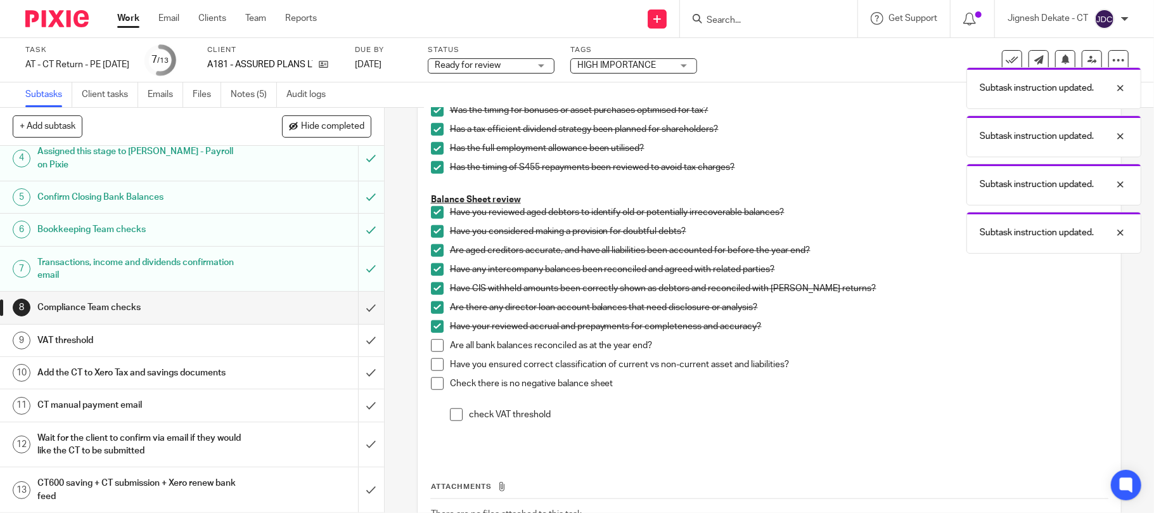
click at [431, 346] on span at bounding box center [437, 345] width 13 height 13
click at [431, 361] on span at bounding box center [437, 364] width 13 height 13
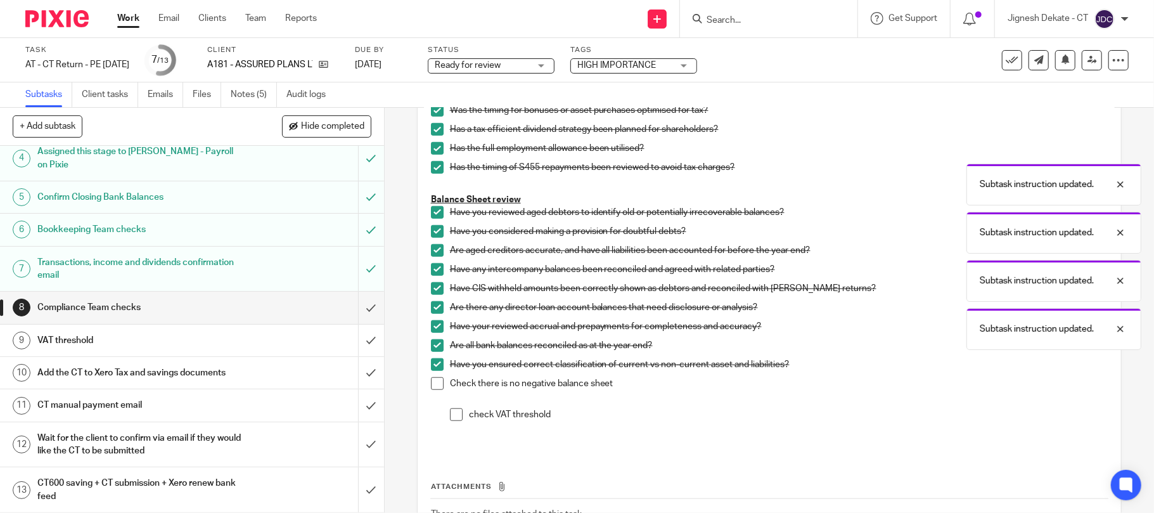
click at [433, 380] on span at bounding box center [437, 383] width 13 height 13
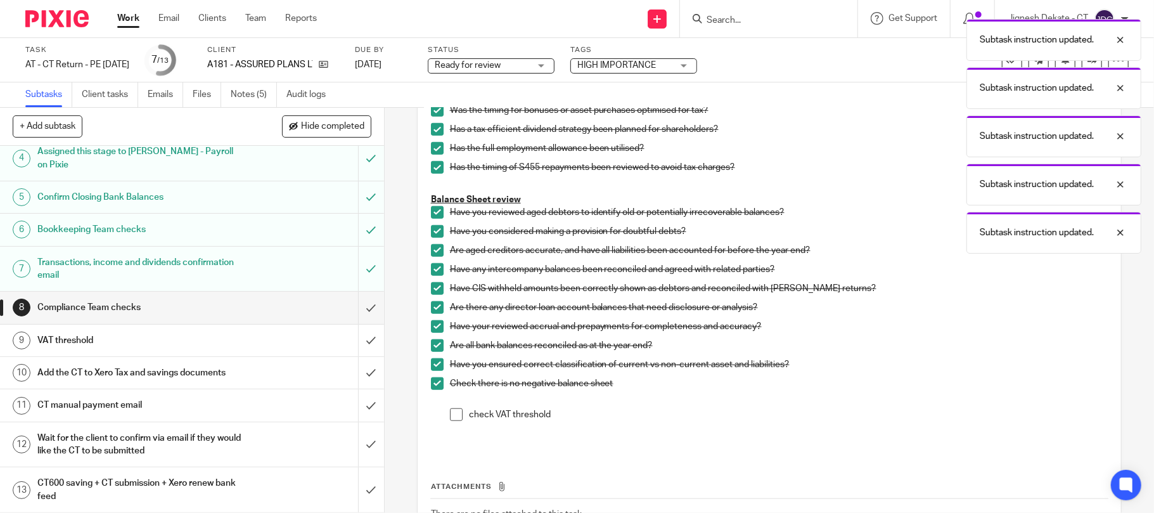
click at [451, 414] on span at bounding box center [456, 414] width 13 height 13
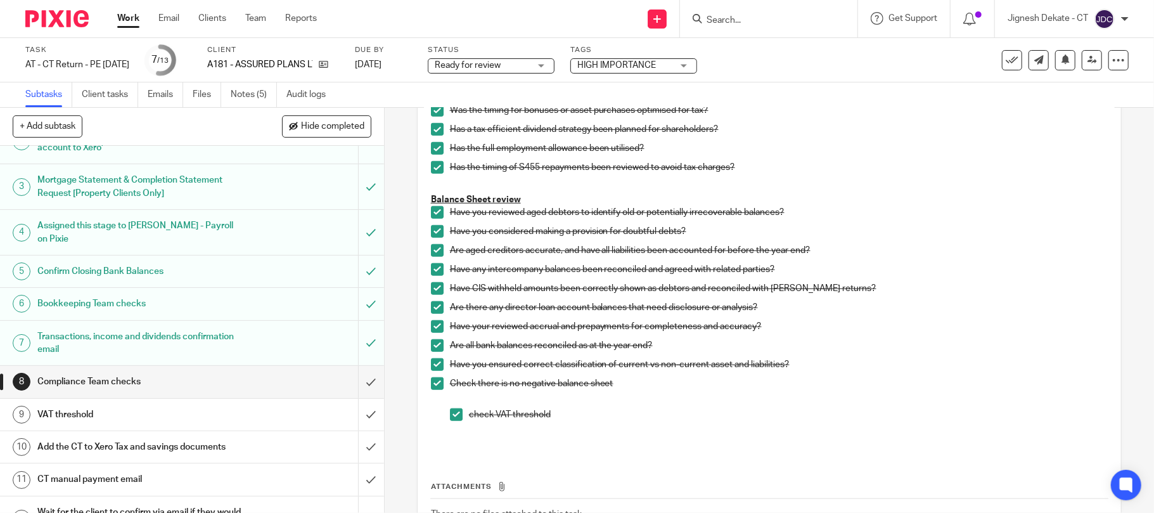
scroll to position [0, 0]
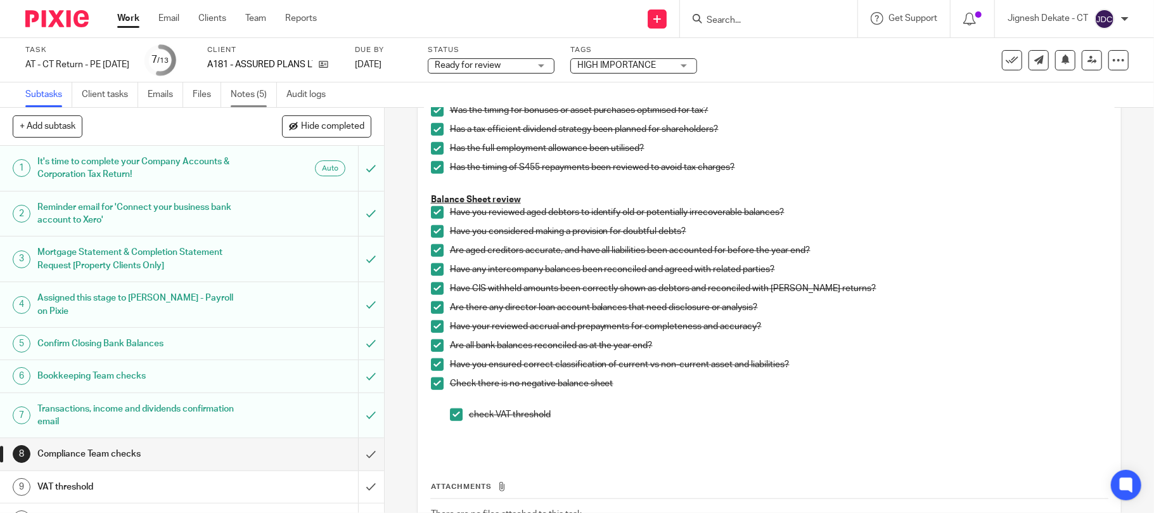
click at [266, 94] on link "Notes (5)" at bounding box center [254, 94] width 46 height 25
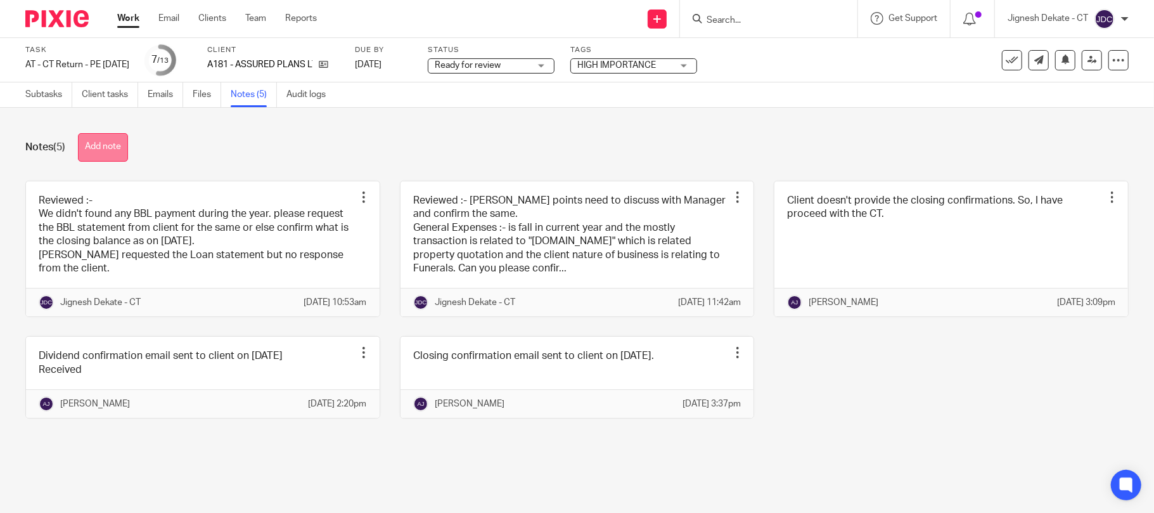
click at [98, 148] on button "Add note" at bounding box center [103, 147] width 50 height 29
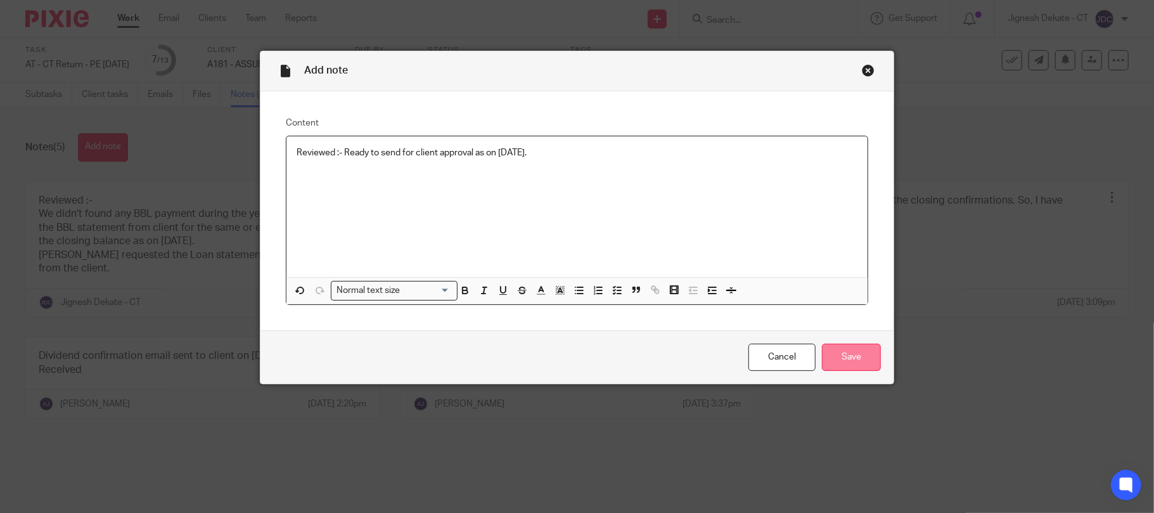
click at [835, 352] on input "Save" at bounding box center [851, 356] width 59 height 27
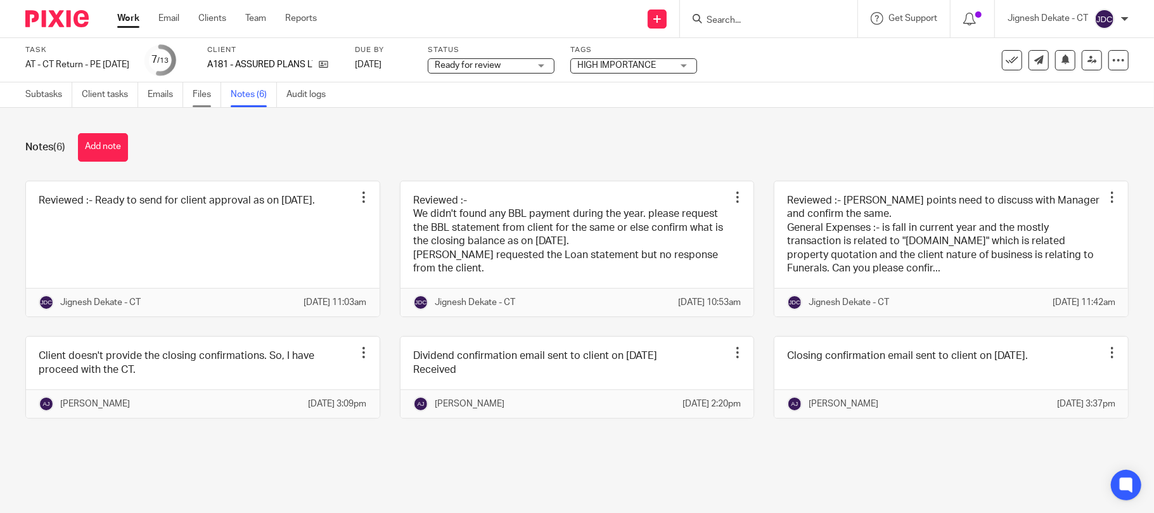
click at [201, 94] on link "Files" at bounding box center [207, 94] width 29 height 25
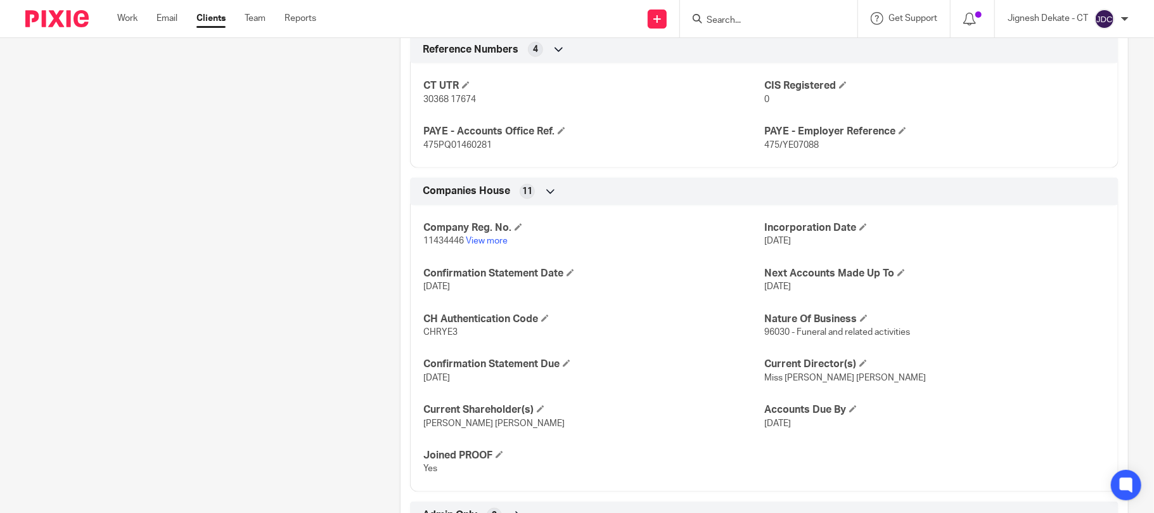
scroll to position [962, 0]
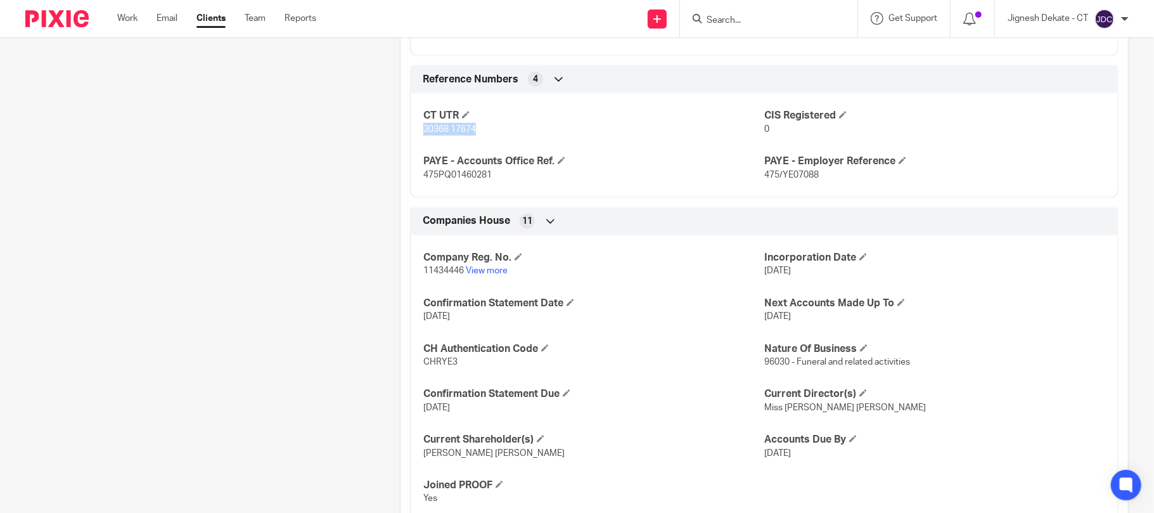
drag, startPoint x: 475, startPoint y: 131, endPoint x: 419, endPoint y: 129, distance: 55.1
click at [423, 129] on p "30368 17674" at bounding box center [593, 129] width 341 height 13
copy span "30368 17674"
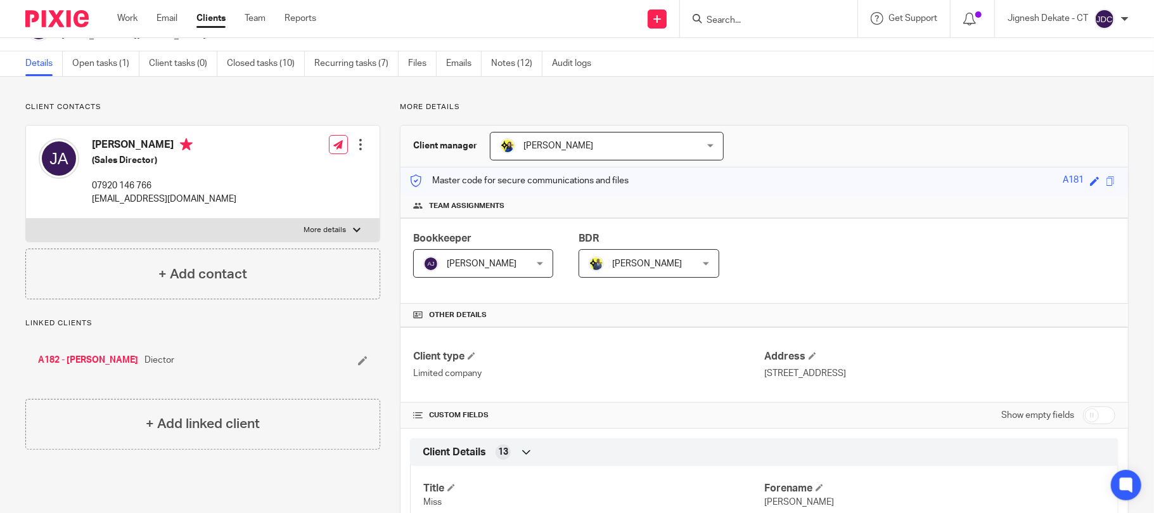
scroll to position [0, 0]
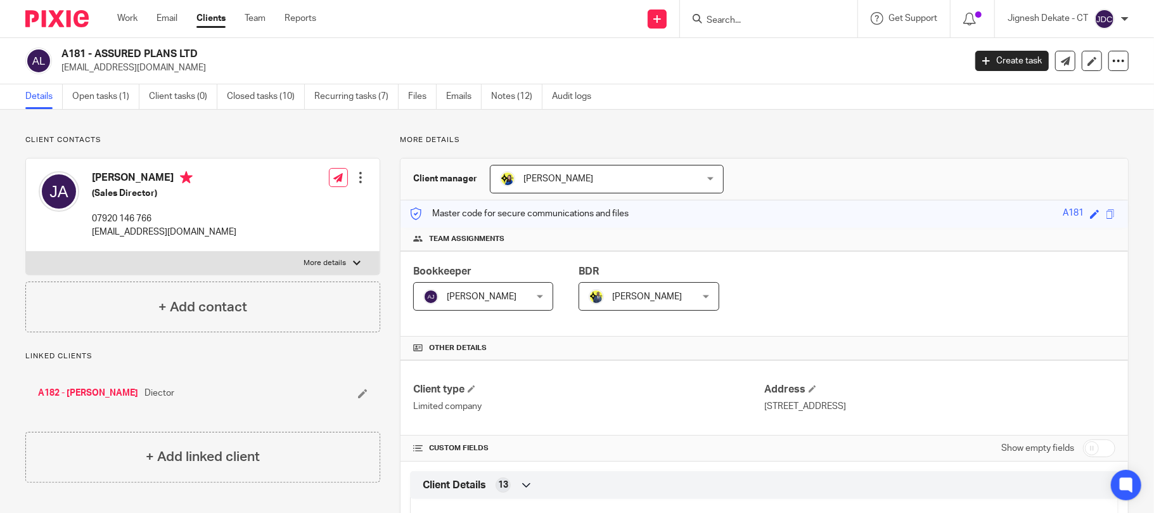
drag, startPoint x: 93, startPoint y: 176, endPoint x: 158, endPoint y: 178, distance: 65.3
click at [158, 178] on h4 "[PERSON_NAME]" at bounding box center [164, 179] width 144 height 16
copy h4 "Jennifer Allen"
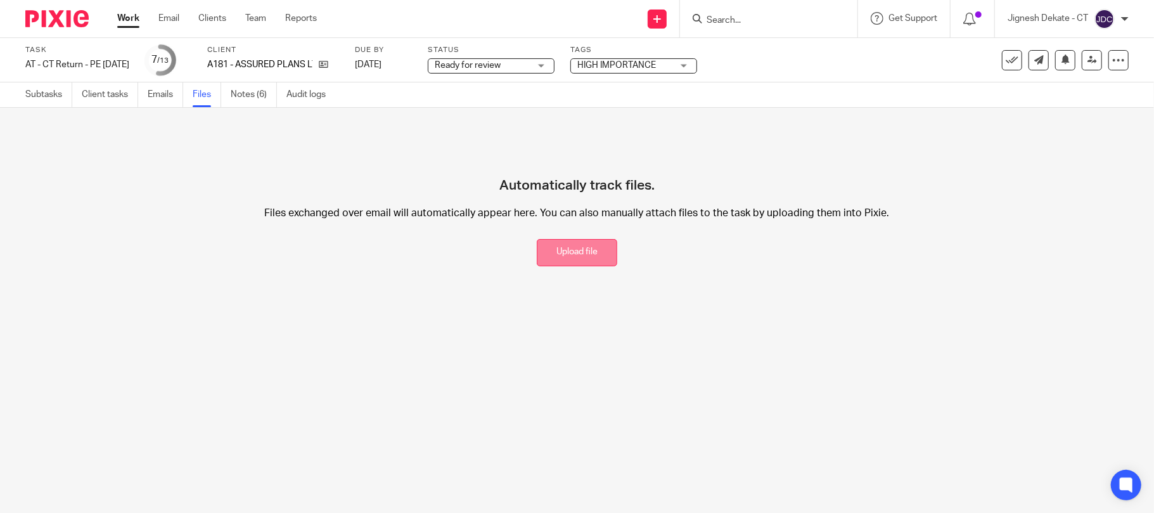
drag, startPoint x: 561, startPoint y: 254, endPoint x: 632, endPoint y: 257, distance: 71.0
click at [561, 254] on button "Upload file" at bounding box center [577, 252] width 80 height 27
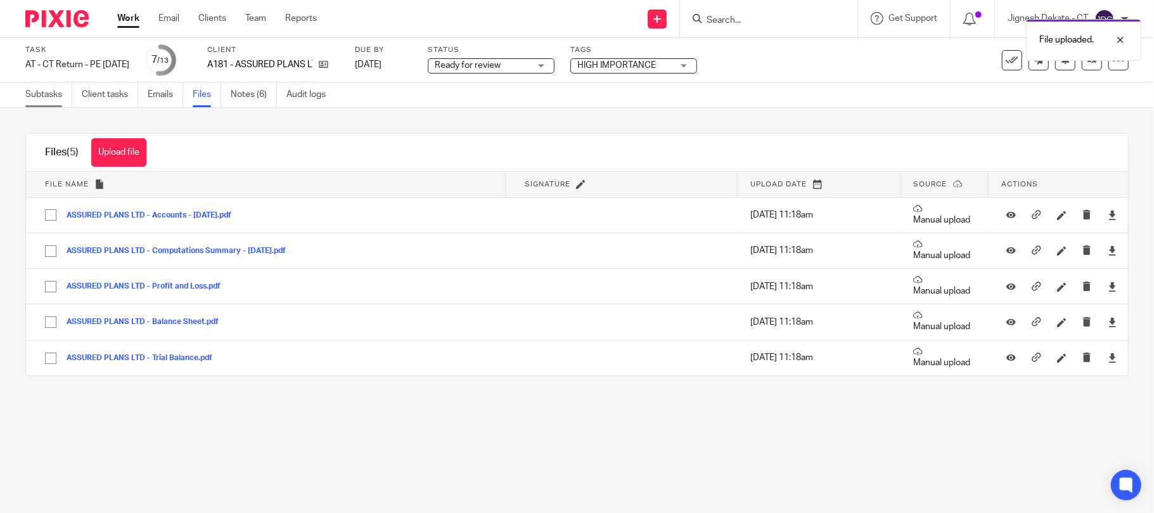
click at [39, 98] on link "Subtasks" at bounding box center [48, 94] width 47 height 25
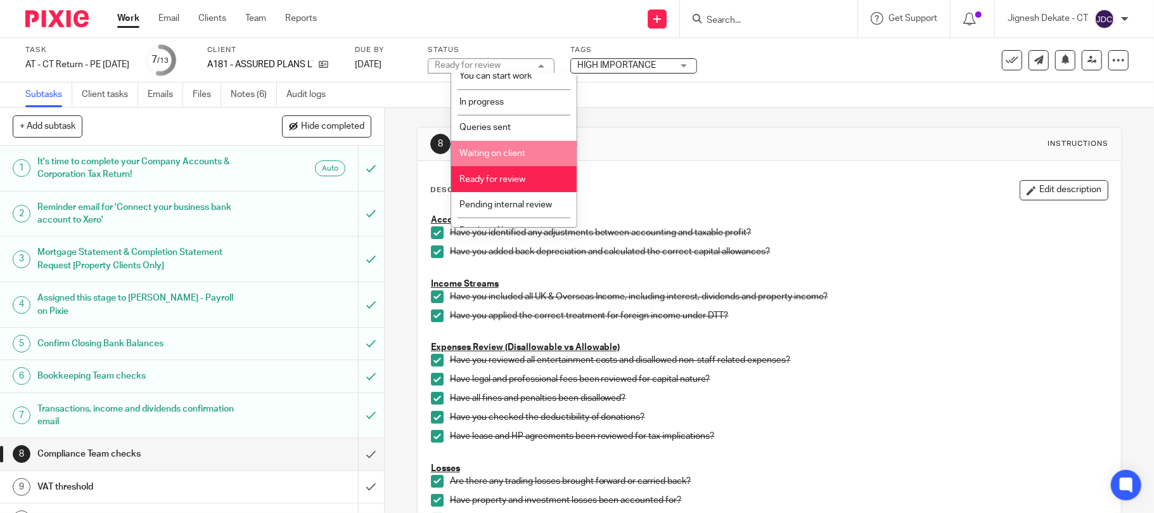
scroll to position [52, 0]
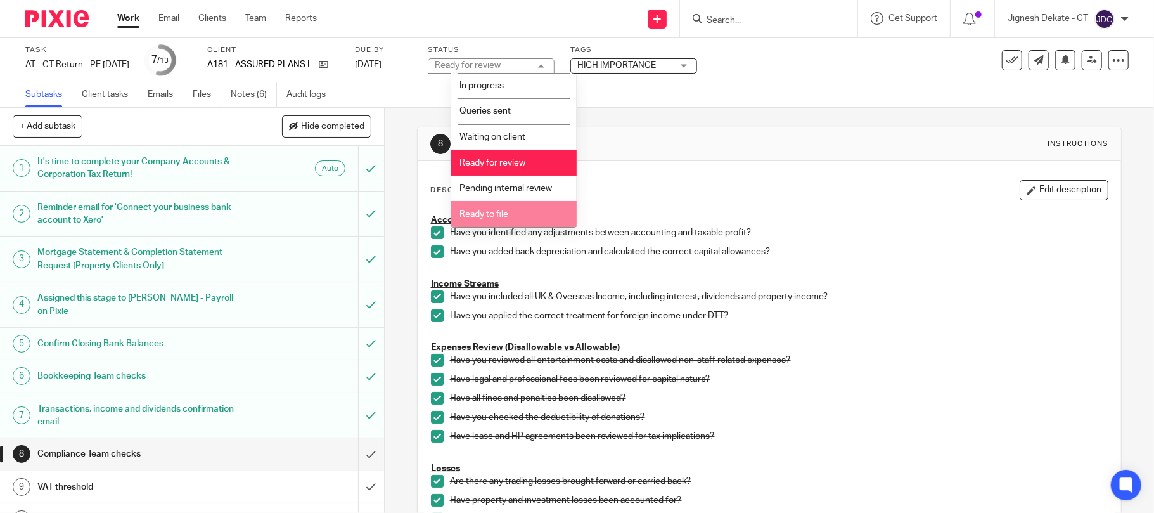
click at [483, 214] on span "Ready to file" at bounding box center [483, 214] width 49 height 9
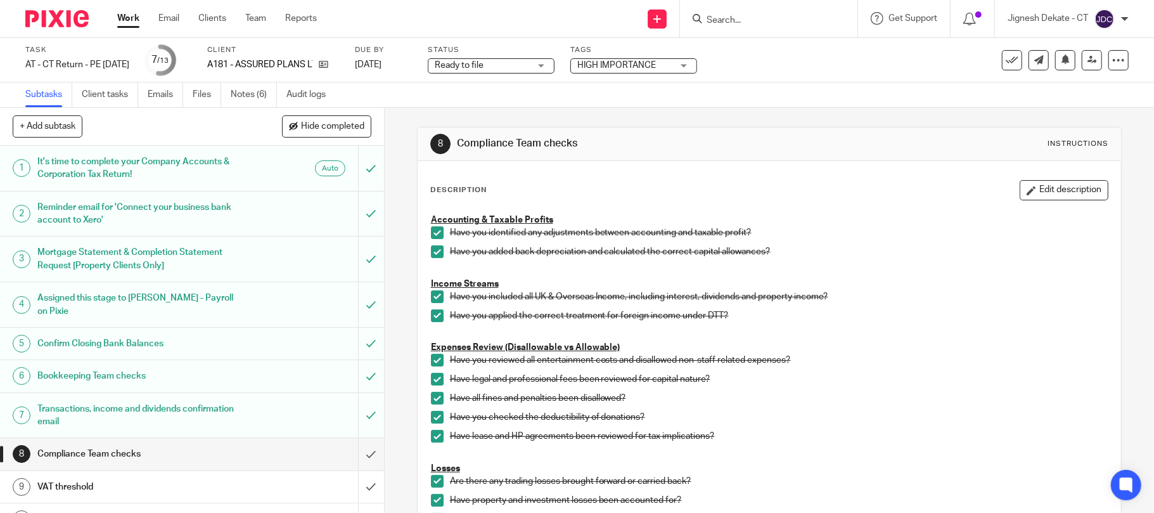
click at [801, 79] on div "Task AT - CT Return - PE 30-06-2025 Save AT - CT Return - PE 30-06-2025 7 /13 C…" at bounding box center [577, 60] width 1154 height 44
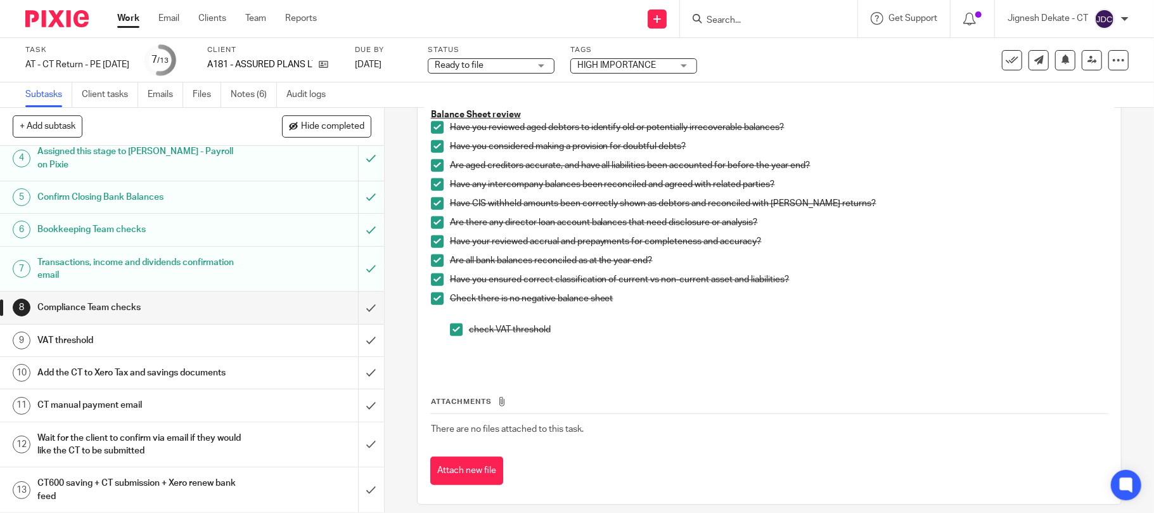
scroll to position [772, 0]
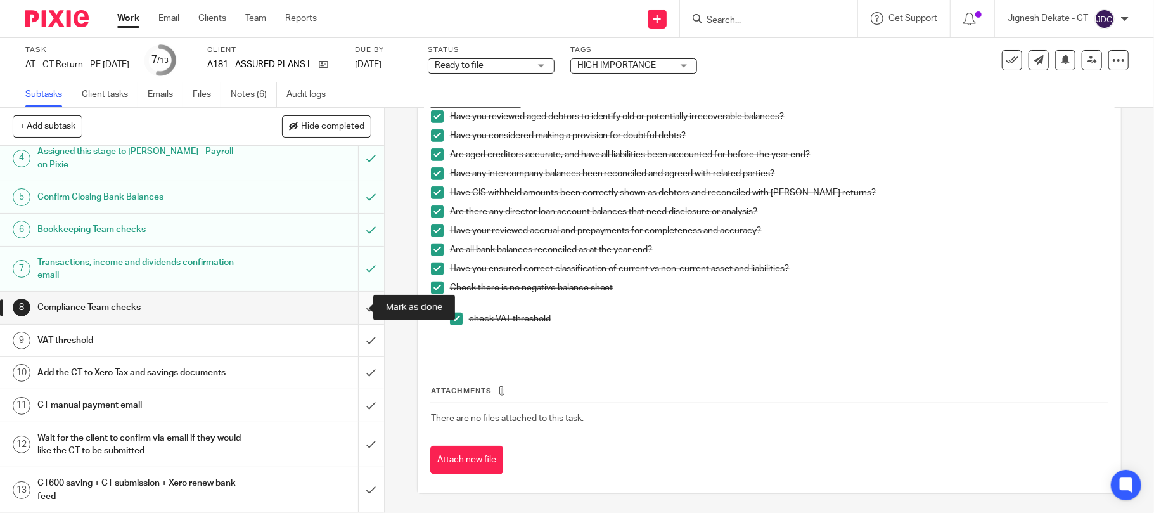
click at [355, 303] on input "submit" at bounding box center [192, 307] width 384 height 32
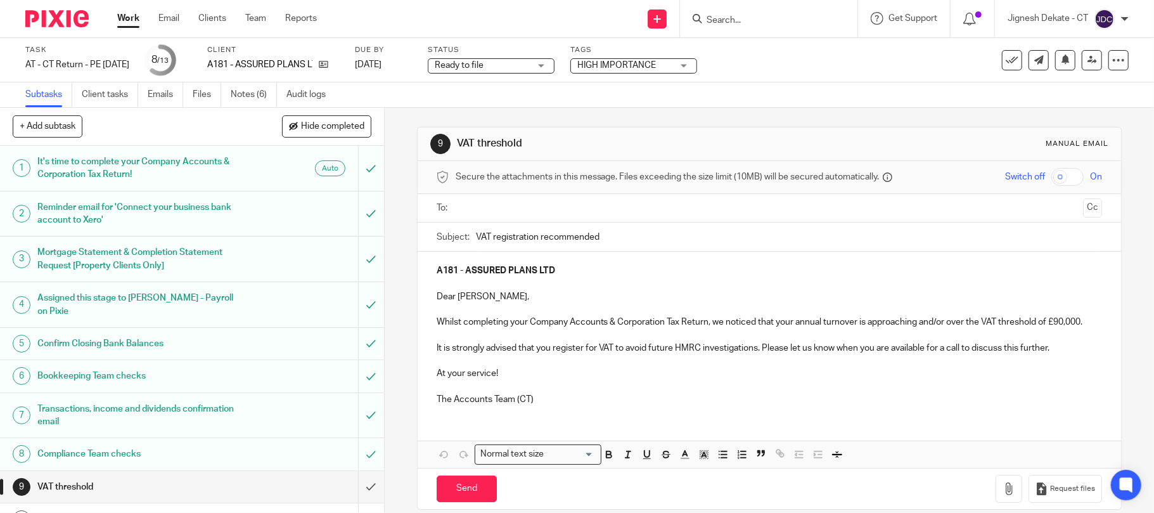
click at [485, 206] on input "text" at bounding box center [769, 208] width 618 height 15
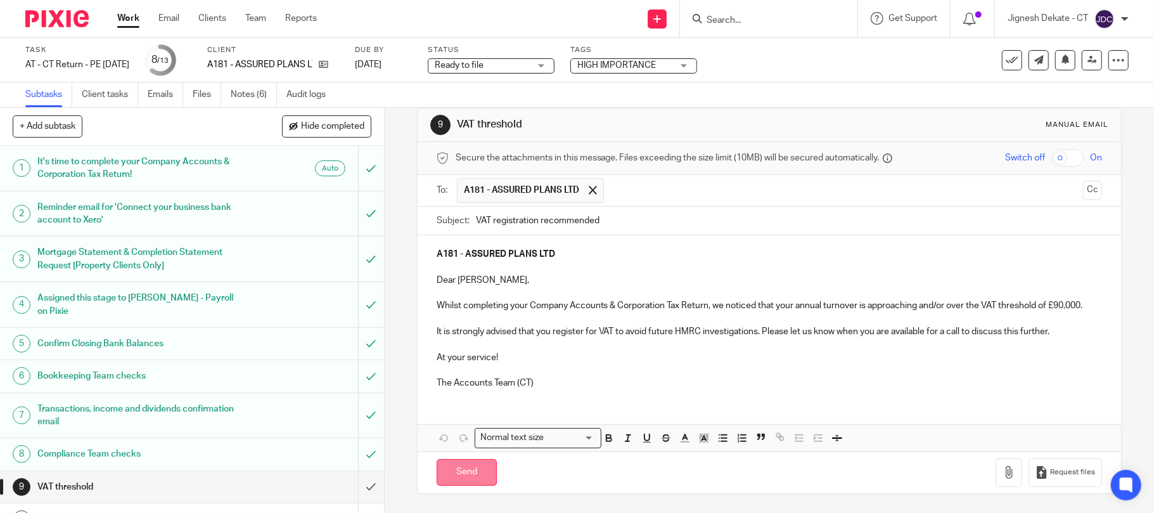
click at [442, 474] on input "Send" at bounding box center [467, 472] width 60 height 27
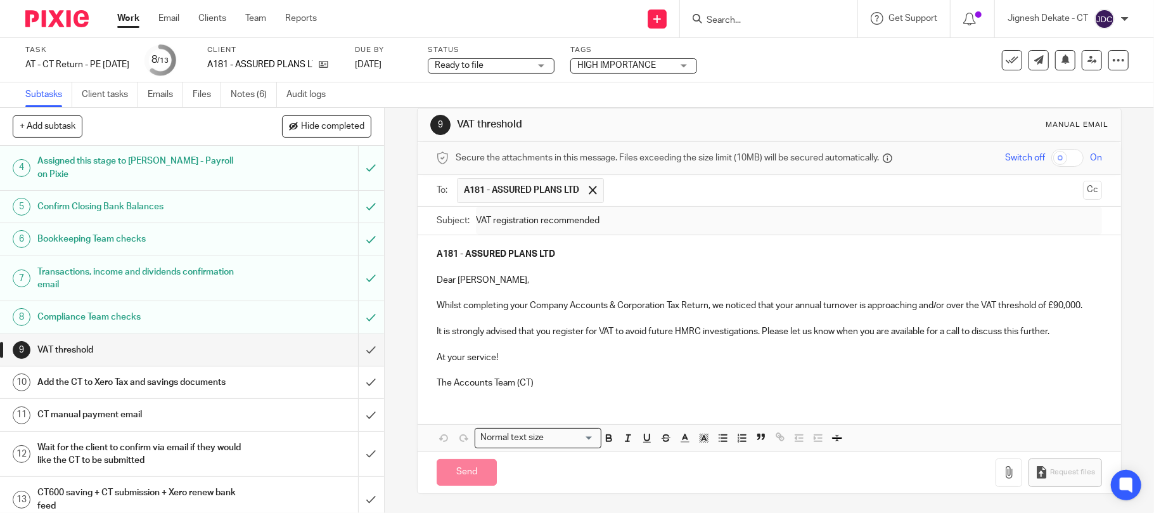
scroll to position [148, 0]
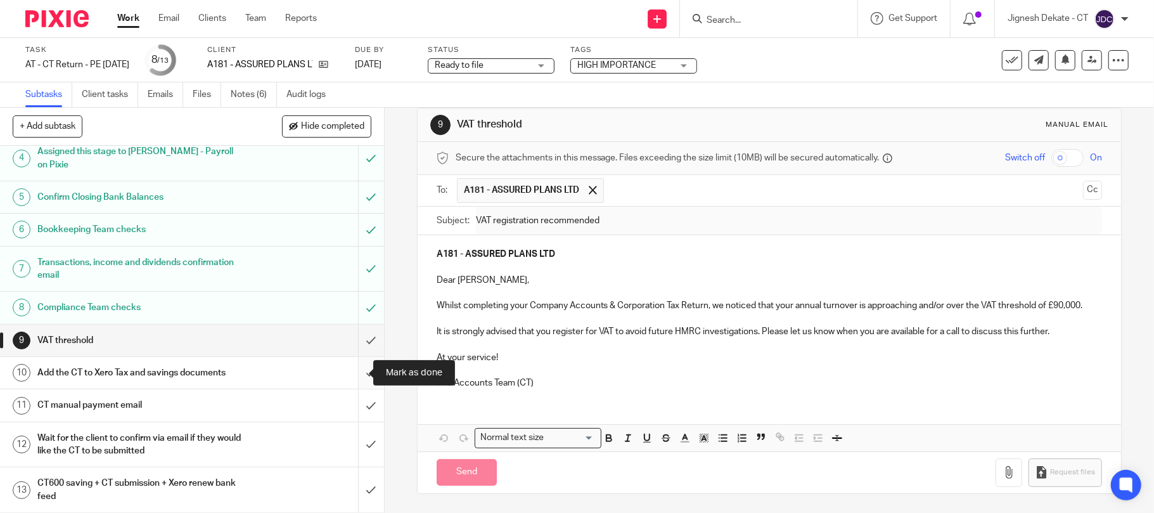
type input "Sent"
click at [355, 369] on input "submit" at bounding box center [192, 373] width 384 height 32
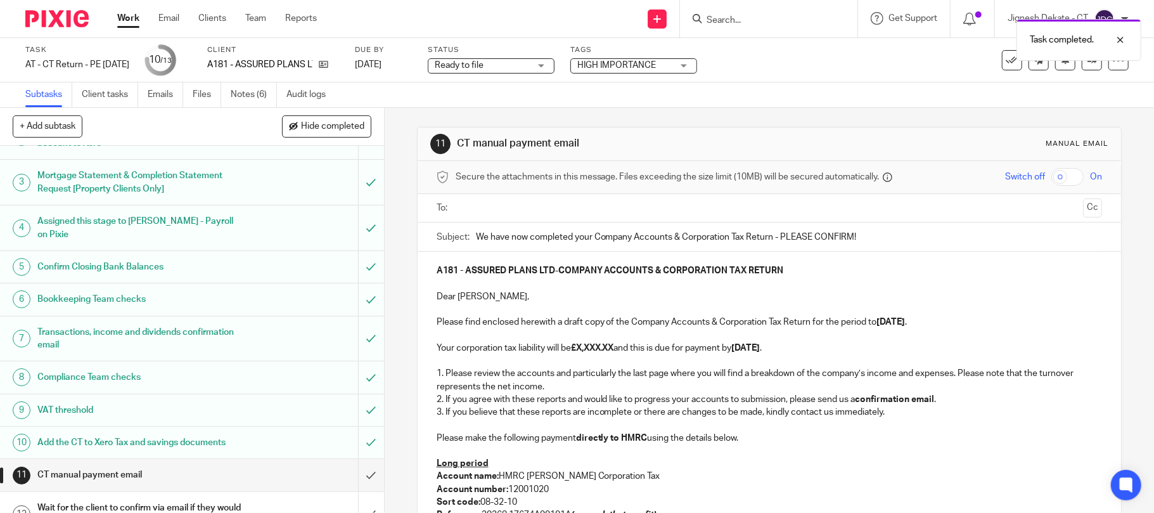
scroll to position [148, 0]
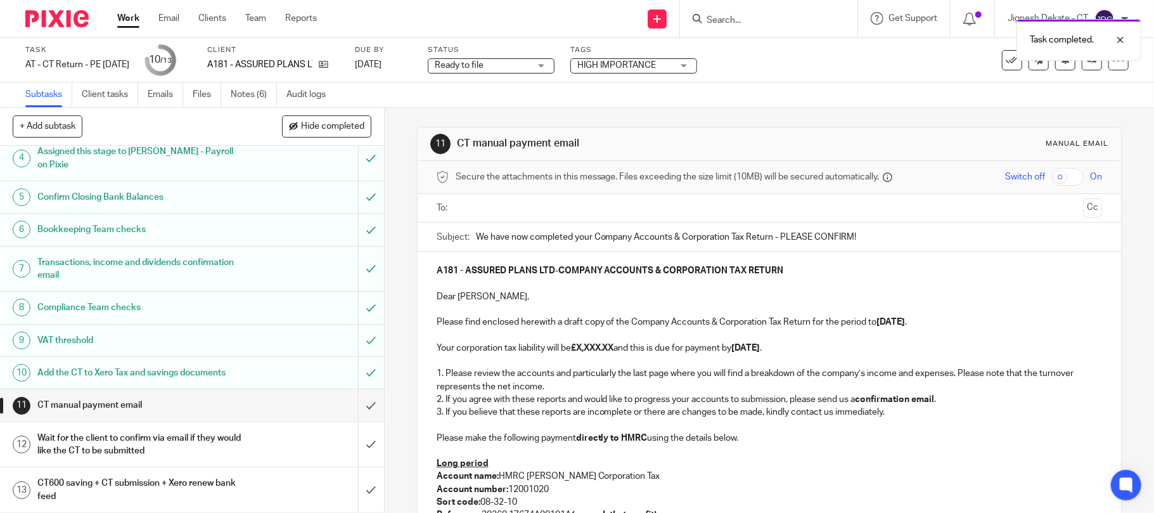
click at [284, 340] on div "VAT threshold" at bounding box center [191, 340] width 308 height 19
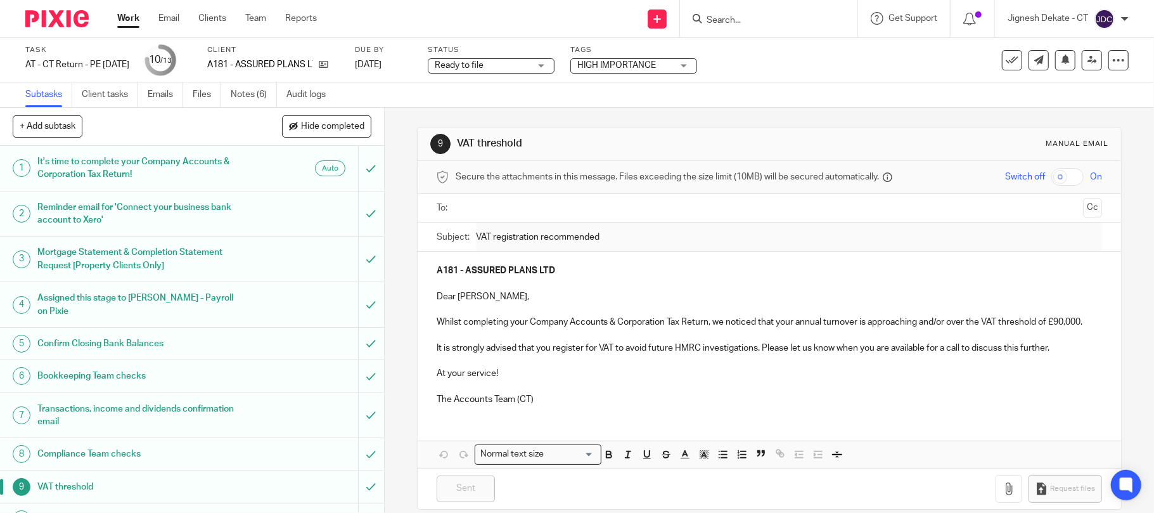
click at [470, 208] on input "text" at bounding box center [769, 208] width 618 height 15
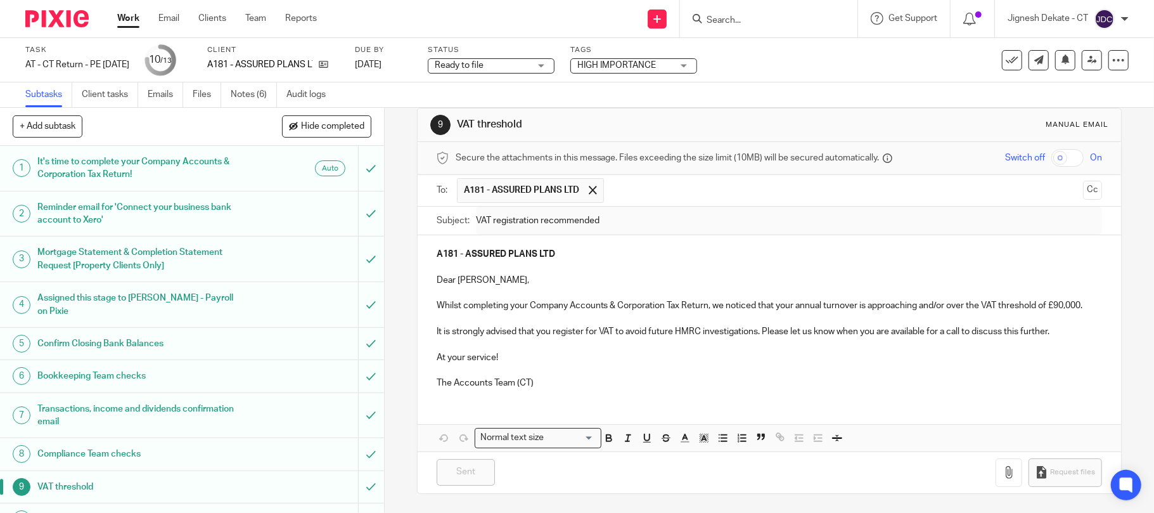
scroll to position [34, 0]
click at [165, 94] on link "Emails" at bounding box center [165, 94] width 35 height 25
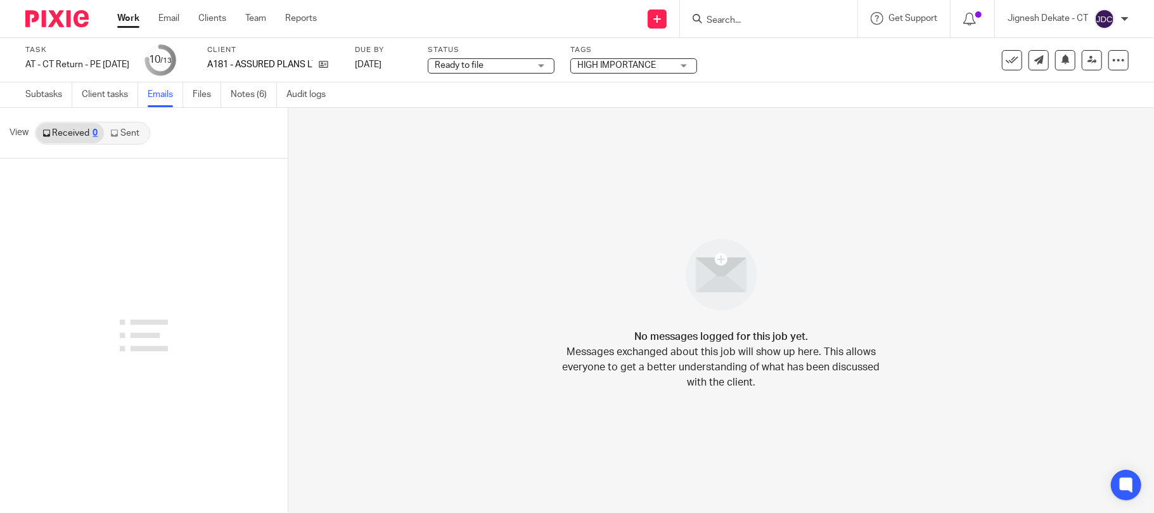
click at [134, 128] on link "Sent" at bounding box center [126, 133] width 44 height 20
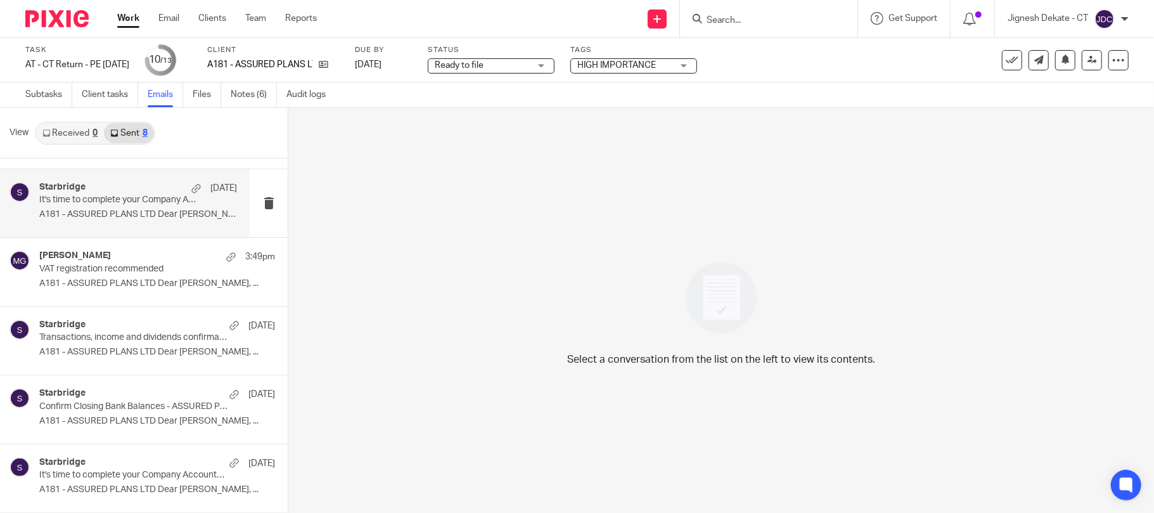
scroll to position [196, 0]
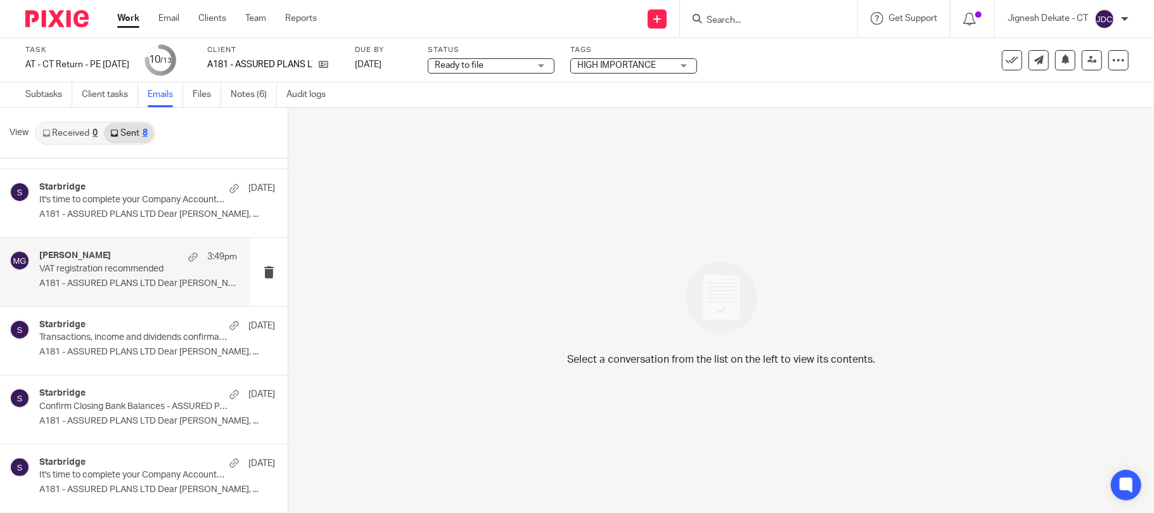
click at [106, 14] on p "A181 - ASSURED PLANS LTD Dear [PERSON_NAME], ..." at bounding box center [157, 8] width 236 height 11
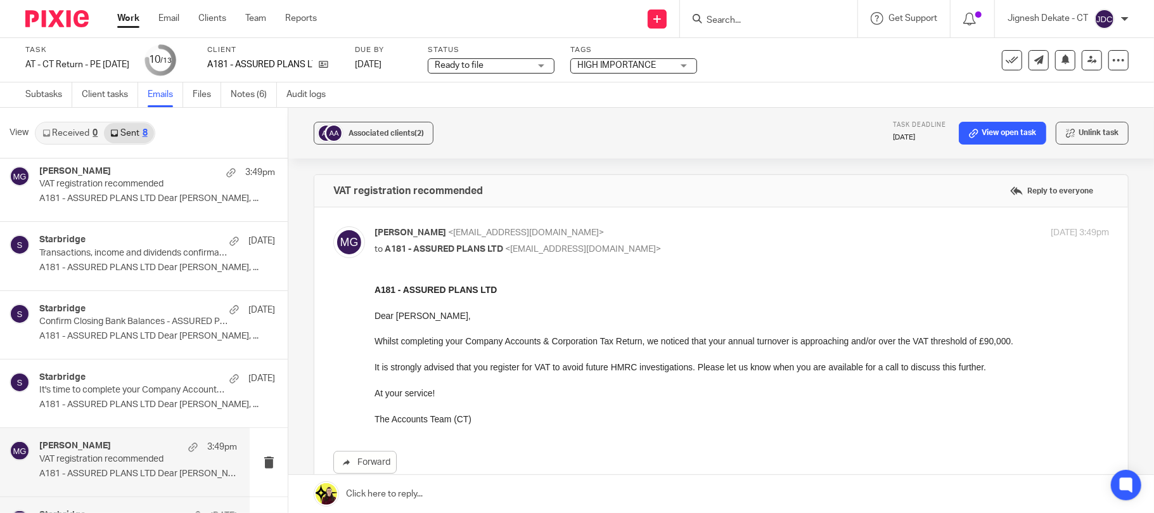
scroll to position [0, 0]
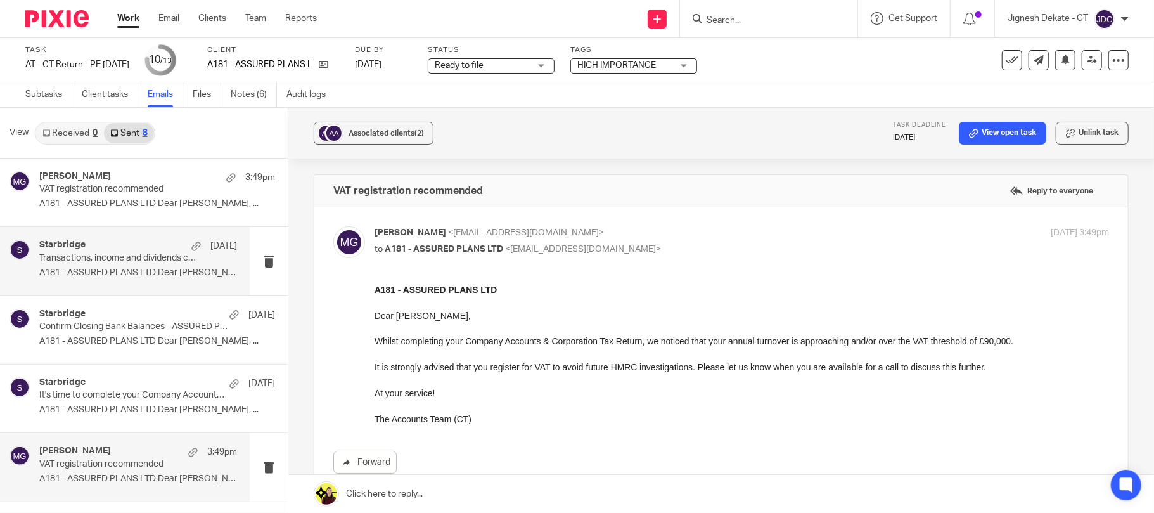
click at [109, 255] on p "Transactions, income and dividends confirmation required to complete your Compa…" at bounding box center [118, 258] width 158 height 11
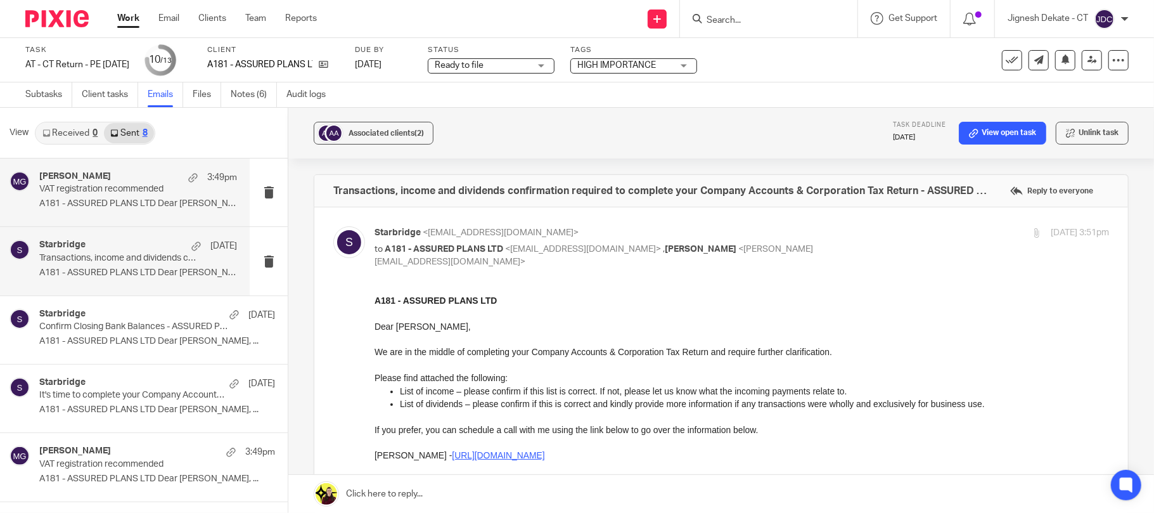
click at [93, 212] on div "Megan George 3:49pm VAT registration recommended A181 - ASSURED PLANS LTD Dear …" at bounding box center [138, 192] width 198 height 42
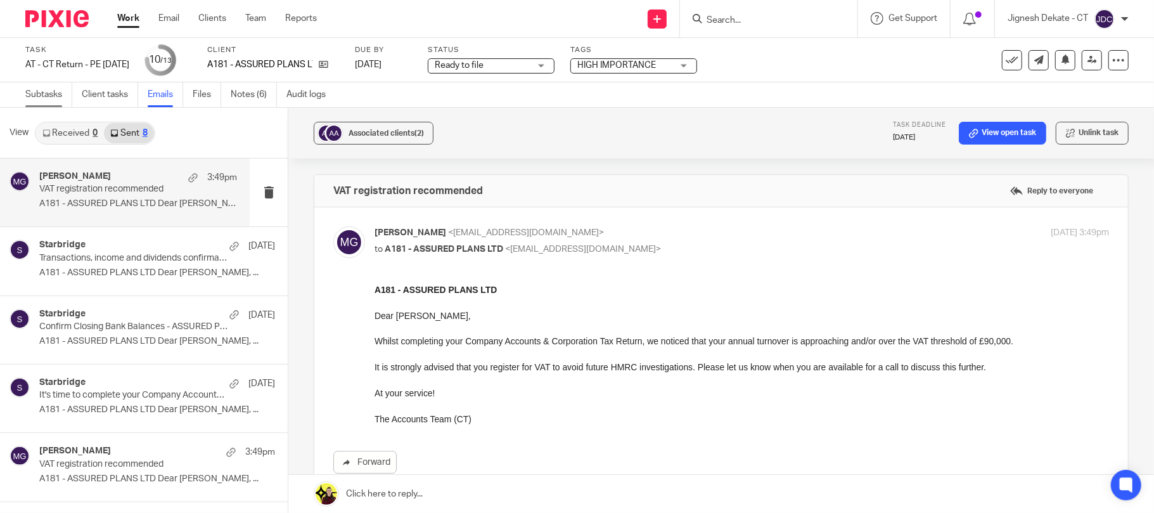
click at [42, 97] on link "Subtasks" at bounding box center [48, 94] width 47 height 25
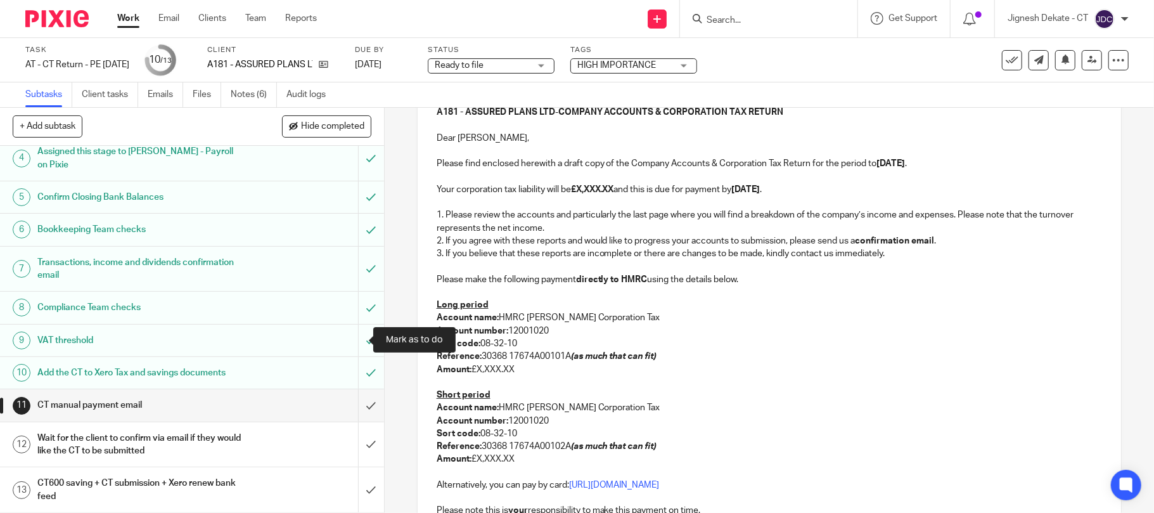
scroll to position [169, 0]
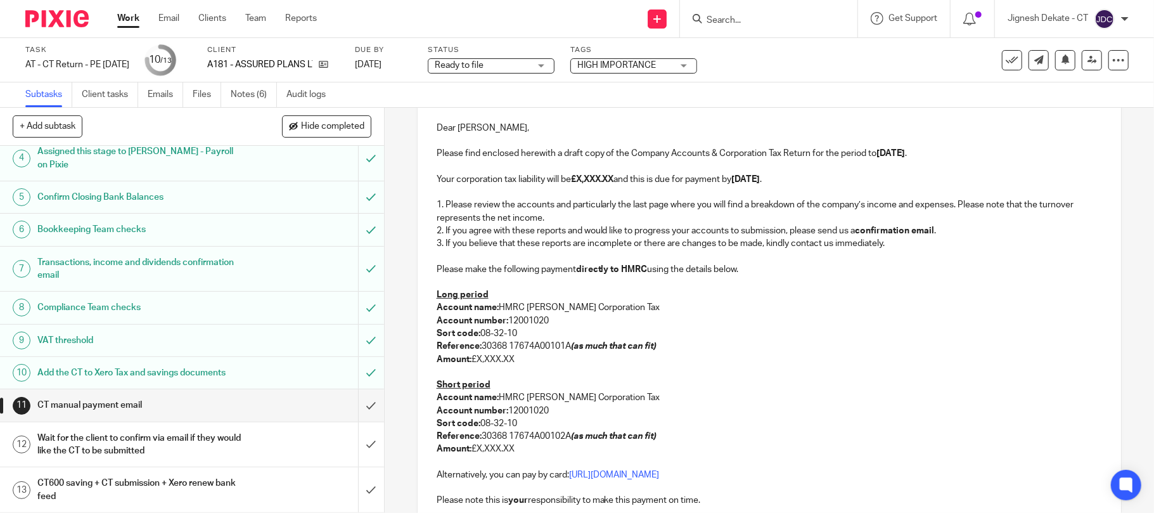
click at [579, 183] on strong "£X,XXX.XX" at bounding box center [592, 179] width 43 height 9
click at [577, 180] on strong "£X,XXX.XX" at bounding box center [592, 179] width 43 height 9
click at [614, 181] on strong "£X,XXX.XX" at bounding box center [592, 179] width 43 height 9
click at [485, 371] on p at bounding box center [770, 372] width 666 height 13
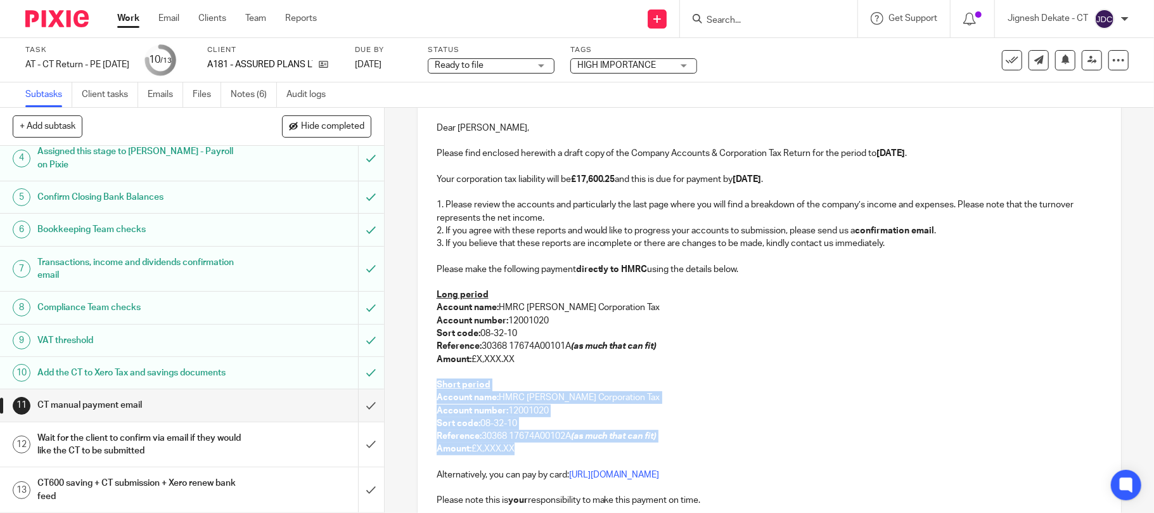
click at [548, 449] on p "Amount: £X,XXX.XX" at bounding box center [770, 448] width 666 height 13
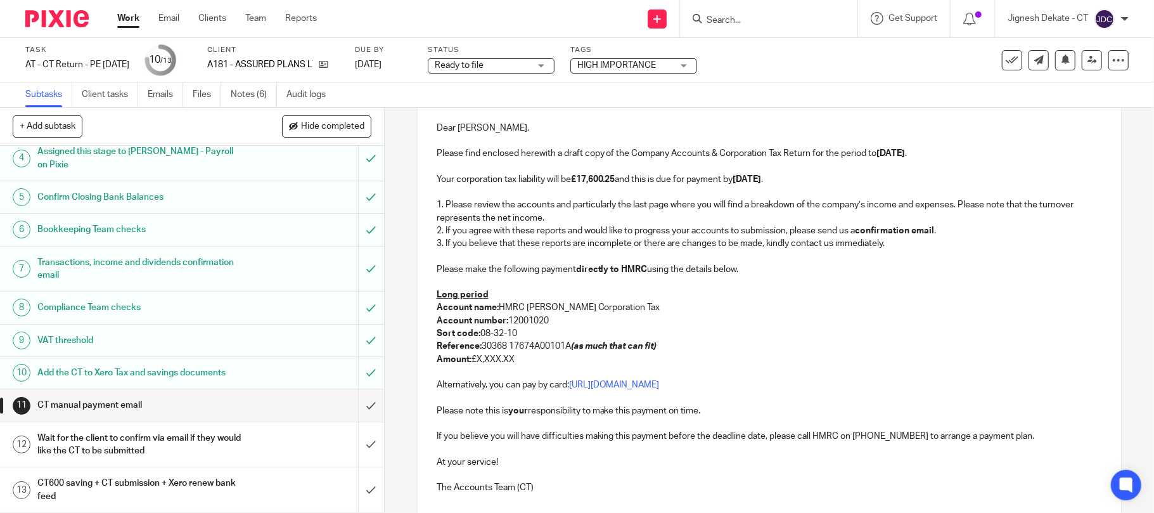
click at [516, 297] on p "Long period" at bounding box center [770, 294] width 666 height 13
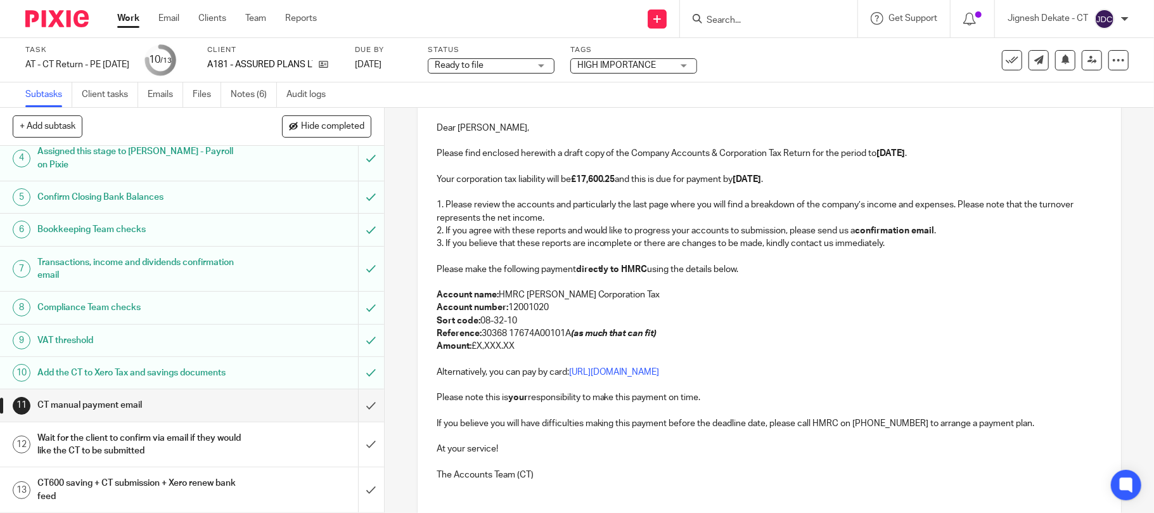
click at [522, 345] on p "Amount: £X,XXX.XX" at bounding box center [770, 346] width 666 height 13
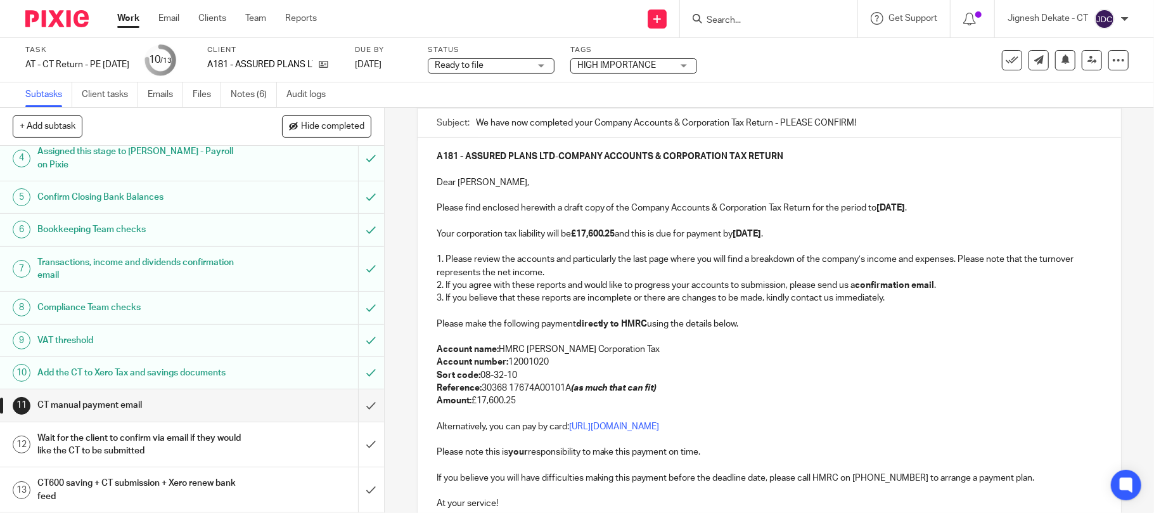
scroll to position [84, 0]
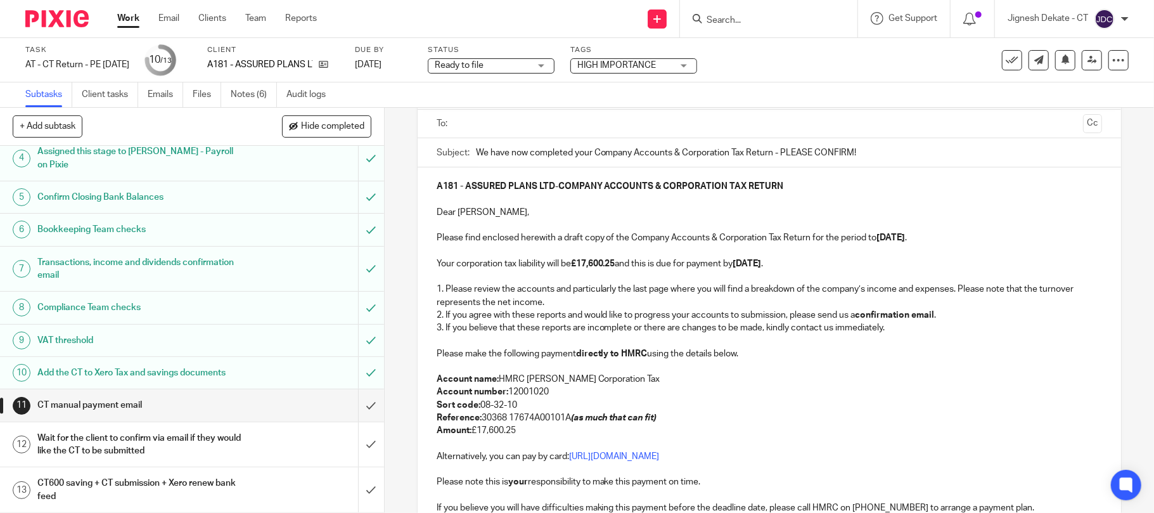
click at [753, 264] on strong "31st March 2026" at bounding box center [747, 263] width 29 height 9
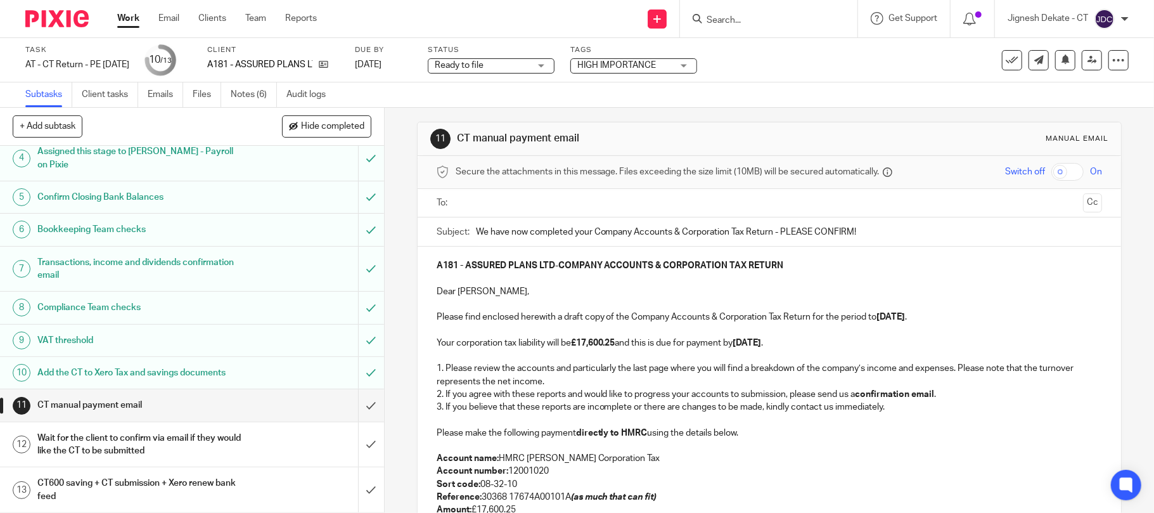
scroll to position [0, 0]
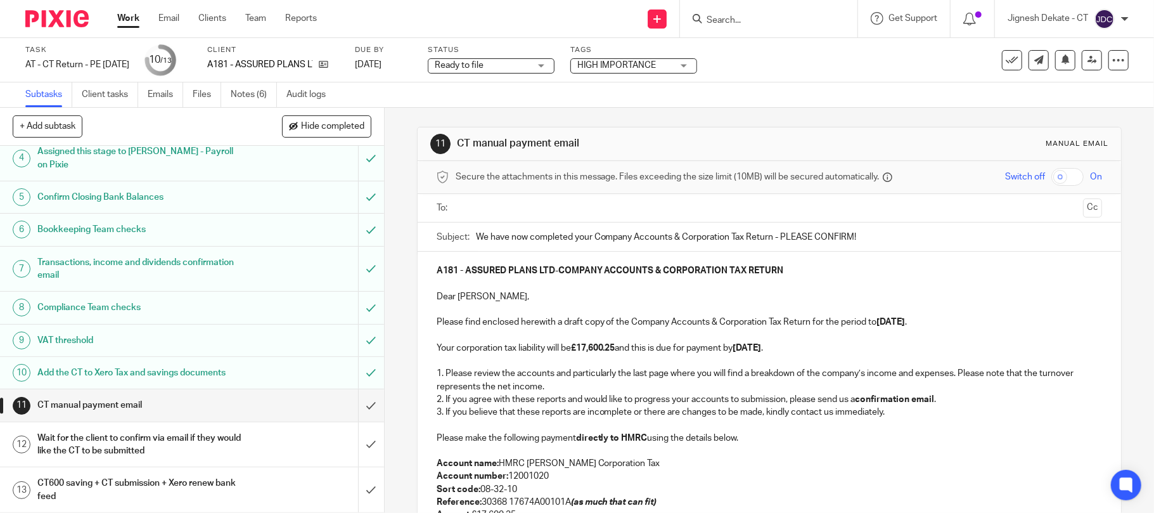
click at [497, 215] on input "text" at bounding box center [769, 208] width 618 height 15
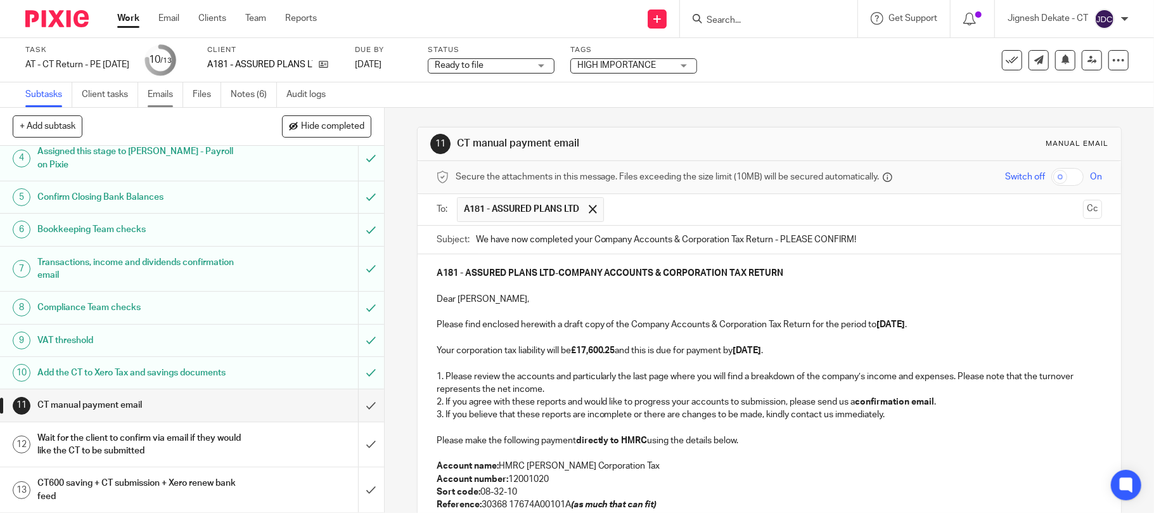
click at [174, 94] on link "Emails" at bounding box center [165, 94] width 35 height 25
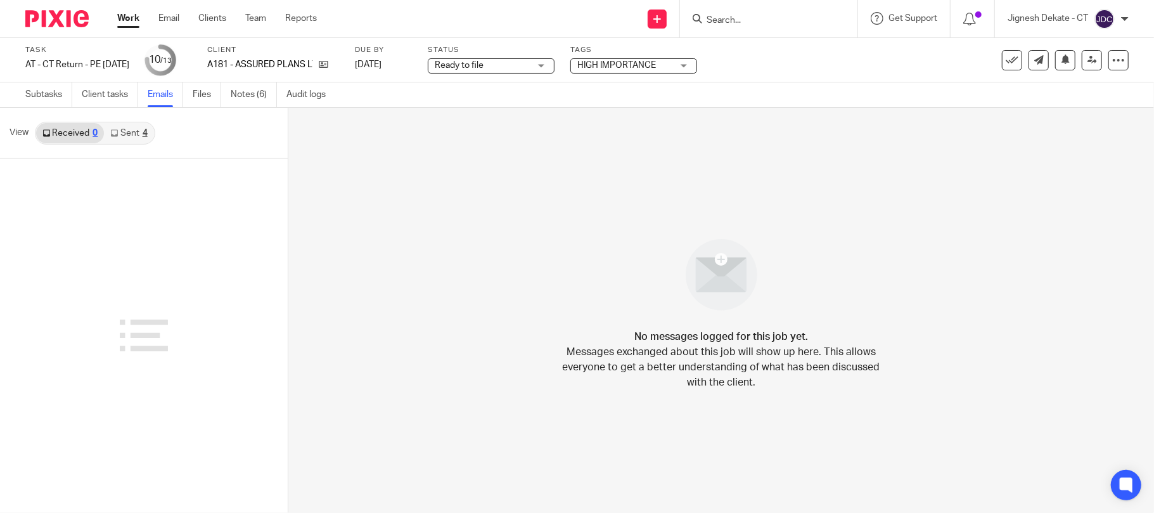
click at [131, 124] on link "Sent 4" at bounding box center [128, 133] width 49 height 20
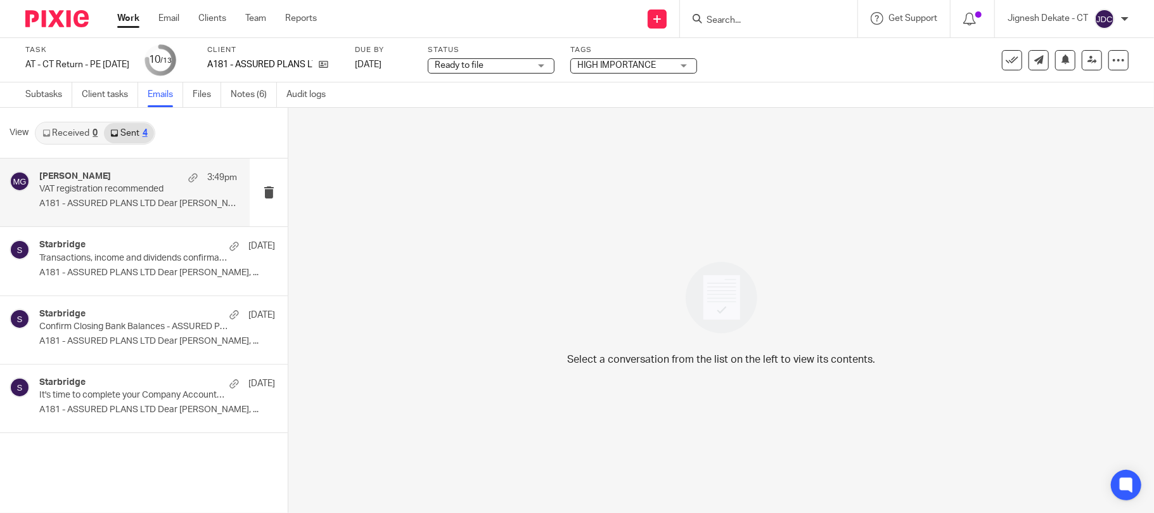
click at [113, 196] on div "Megan George 3:49pm VAT registration recommended A181 - ASSURED PLANS LTD Dear …" at bounding box center [138, 192] width 198 height 42
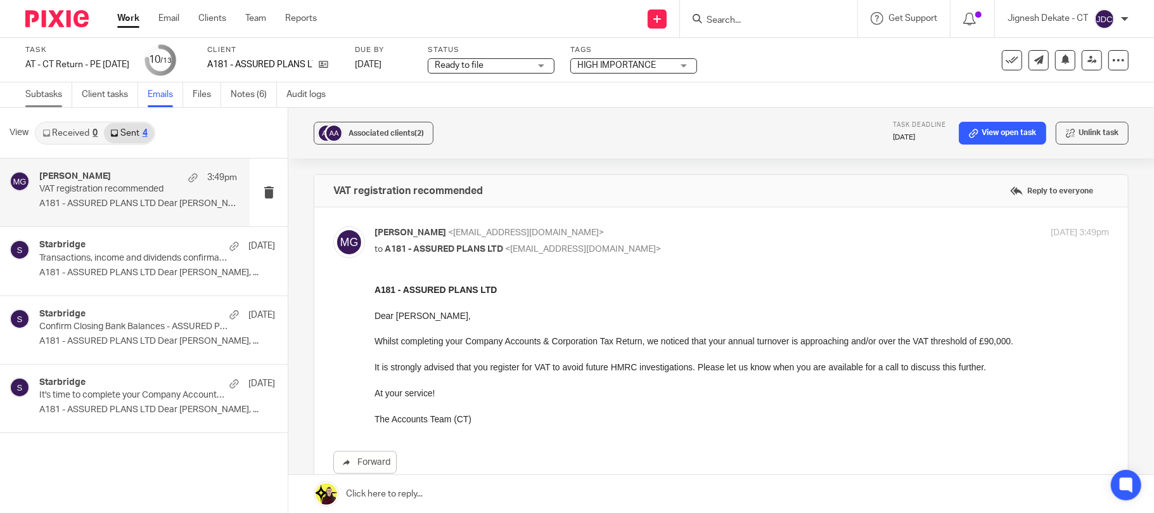
click at [28, 92] on link "Subtasks" at bounding box center [48, 94] width 47 height 25
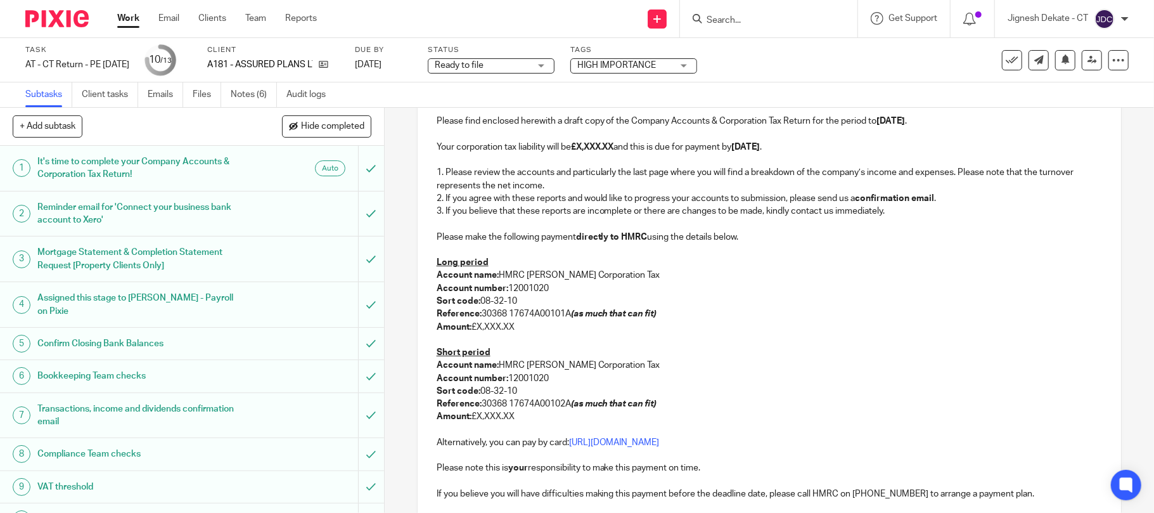
scroll to position [253, 0]
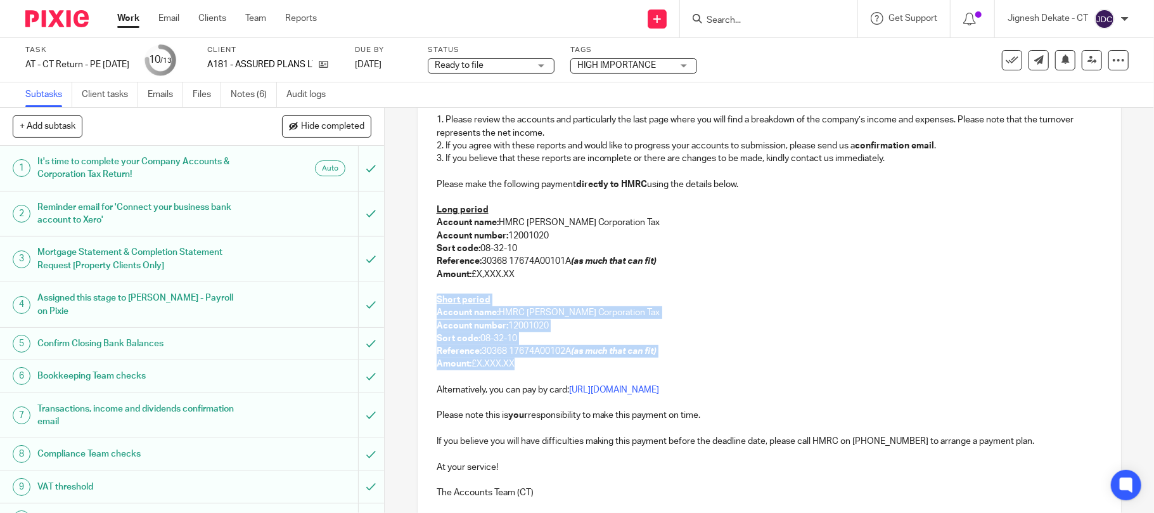
drag, startPoint x: 470, startPoint y: 289, endPoint x: 530, endPoint y: 366, distance: 98.0
click at [530, 366] on div "A181 - ASSURED PLANS LTD - COMPANY ACCOUNTS & CORPORATION TAX RETURN Dear Jenni…" at bounding box center [770, 253] width 704 height 510
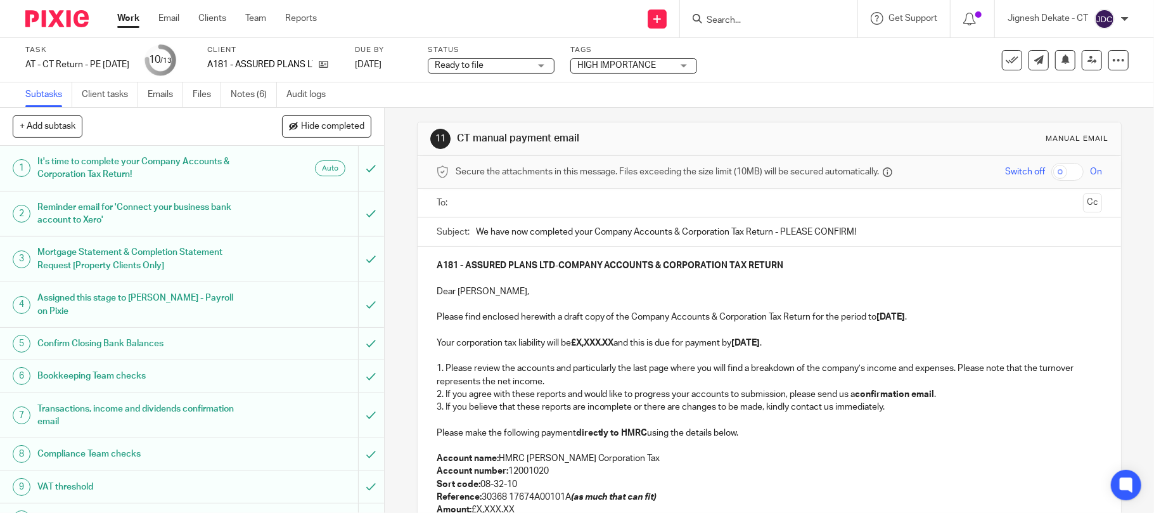
scroll to position [0, 0]
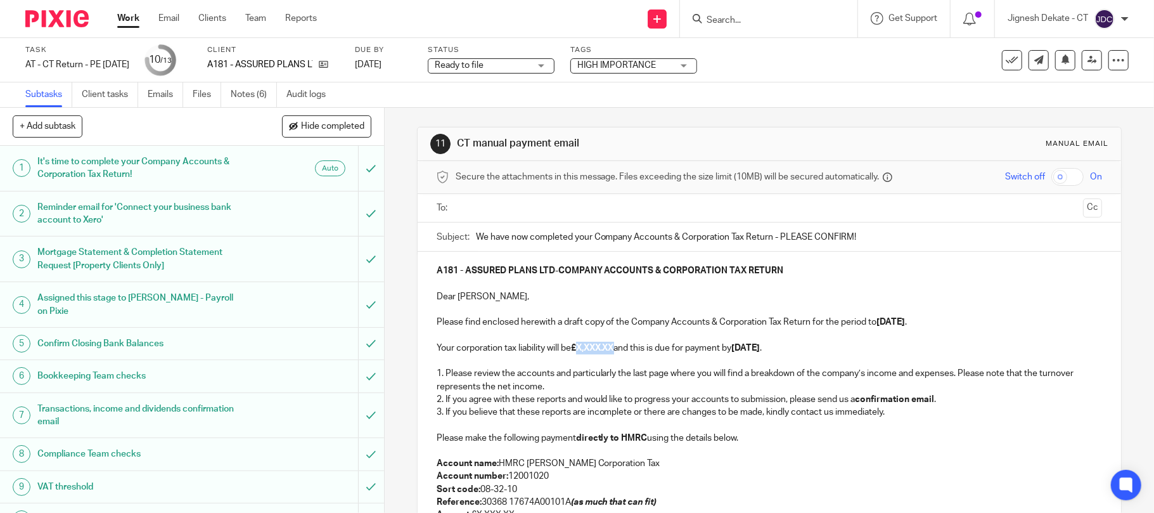
drag, startPoint x: 617, startPoint y: 348, endPoint x: 573, endPoint y: 348, distance: 43.7
click at [573, 348] on strong "£X,XXX.XX" at bounding box center [592, 347] width 43 height 9
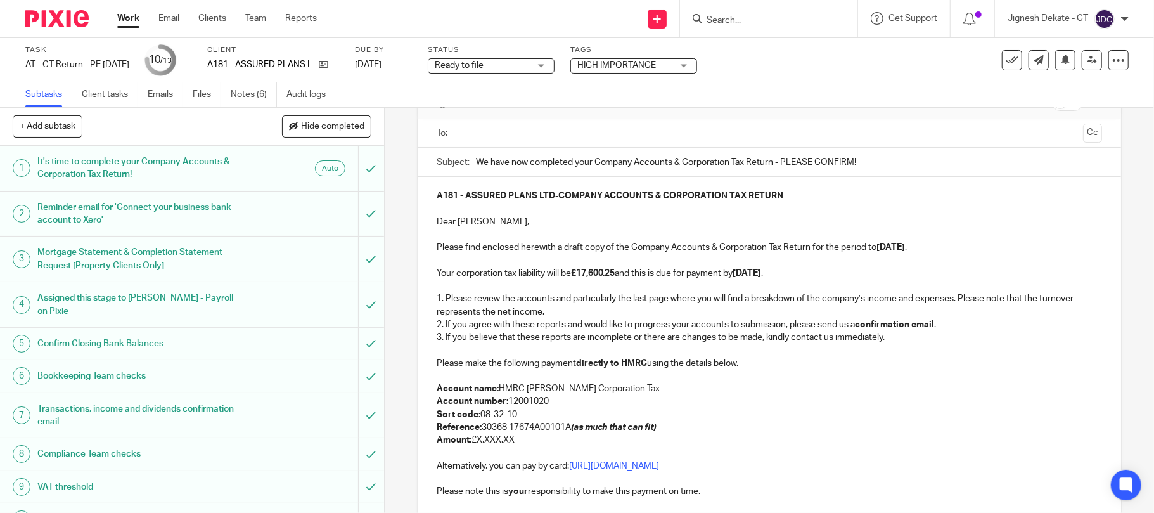
scroll to position [169, 0]
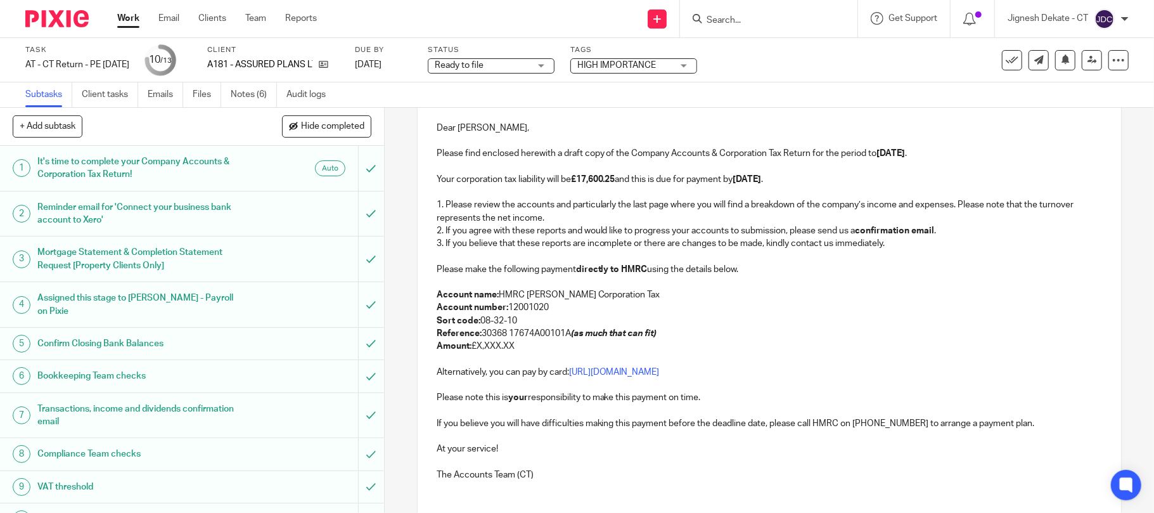
click at [515, 345] on p "Amount: £X,XXX.XX" at bounding box center [770, 346] width 666 height 13
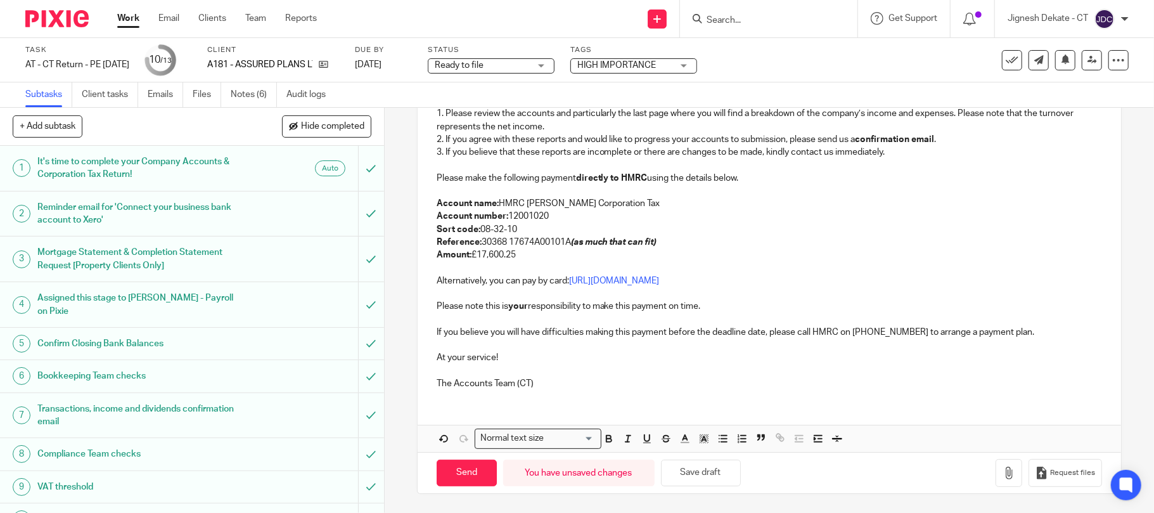
scroll to position [262, 0]
click at [561, 243] on p "Reference: 30368 17674A00101A (as much that can fit)" at bounding box center [770, 242] width 666 height 13
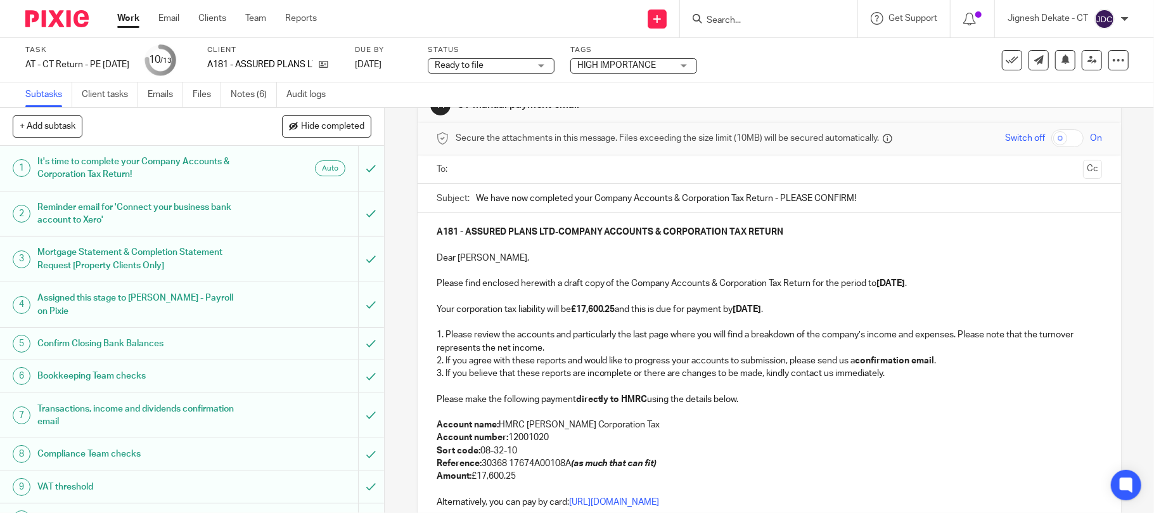
scroll to position [9, 0]
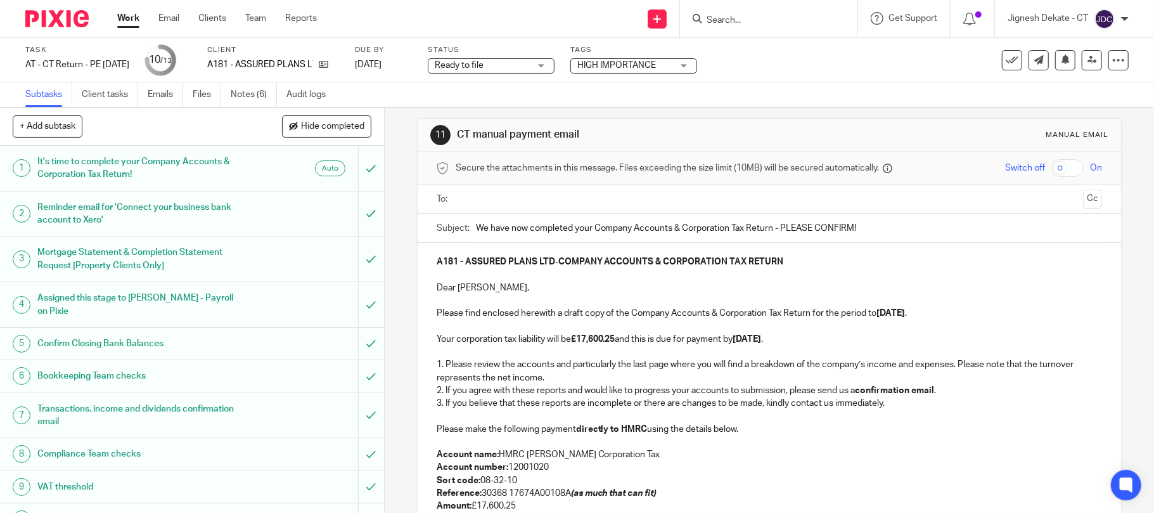
click at [516, 198] on input "text" at bounding box center [769, 199] width 618 height 15
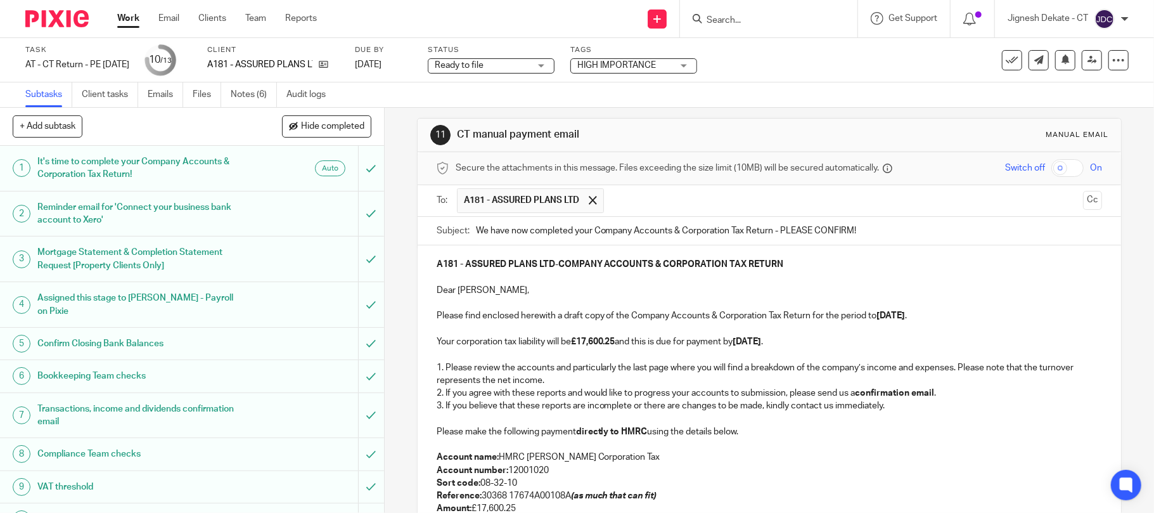
scroll to position [262, 0]
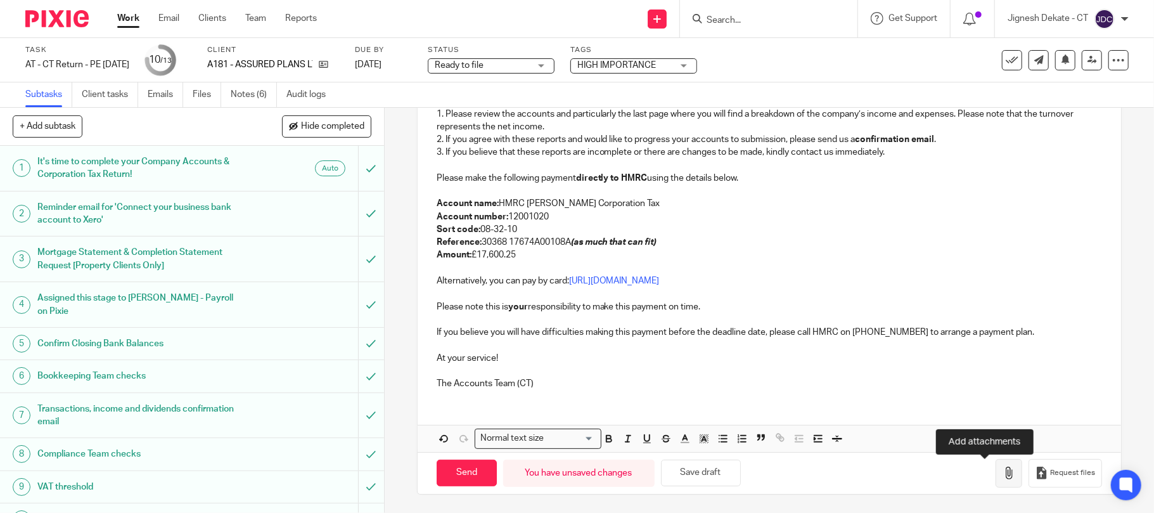
click at [995, 476] on button "button" at bounding box center [1008, 473] width 27 height 29
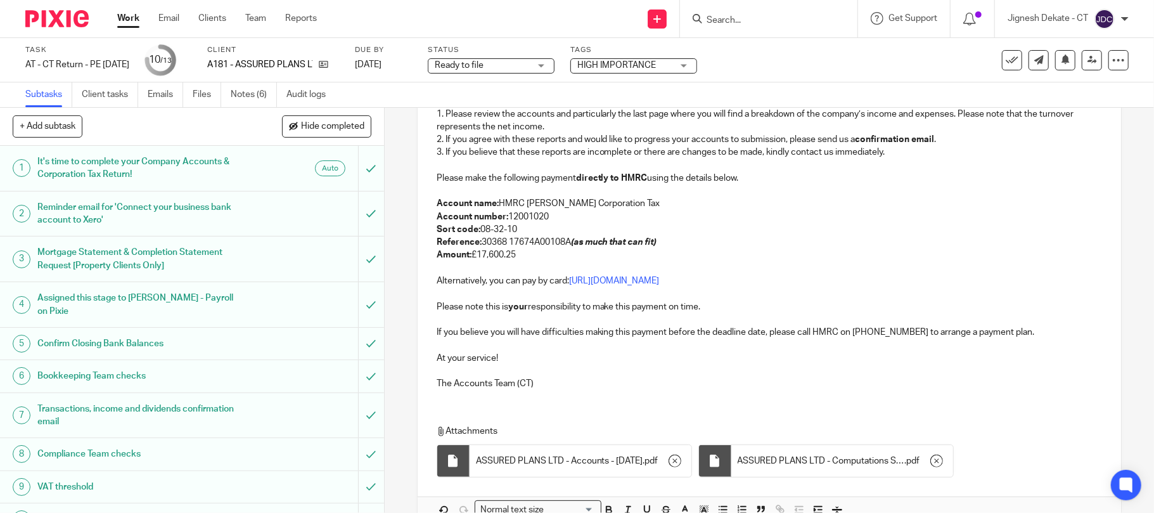
click at [677, 347] on p at bounding box center [770, 344] width 666 height 13
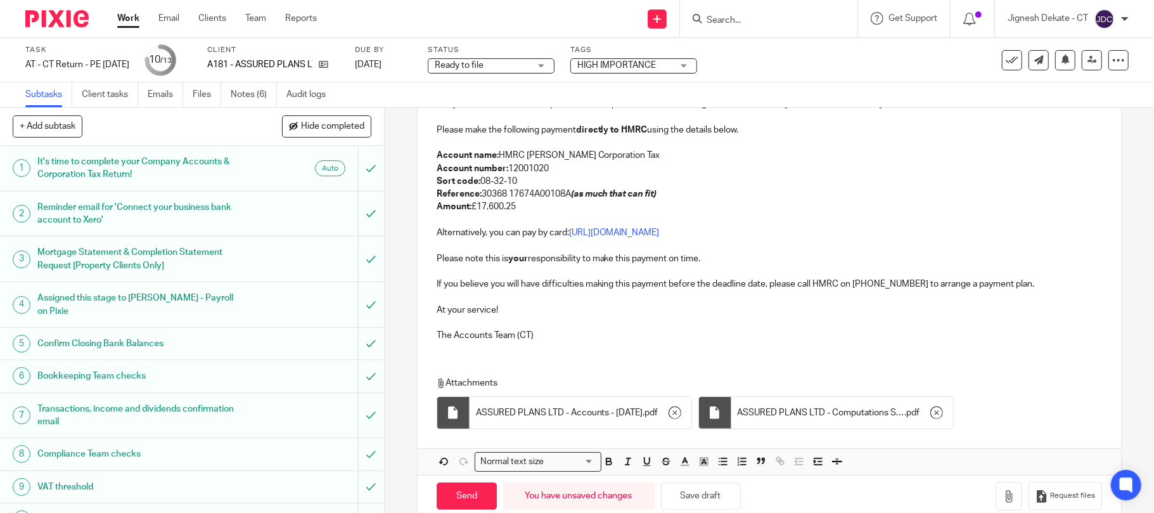
scroll to position [337, 0]
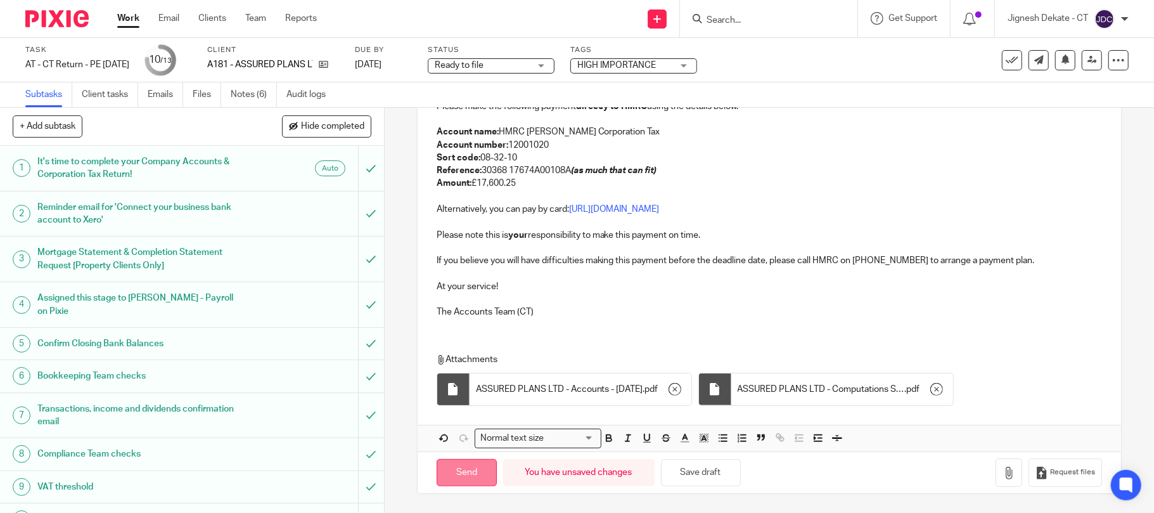
click at [457, 467] on input "Send" at bounding box center [467, 472] width 60 height 27
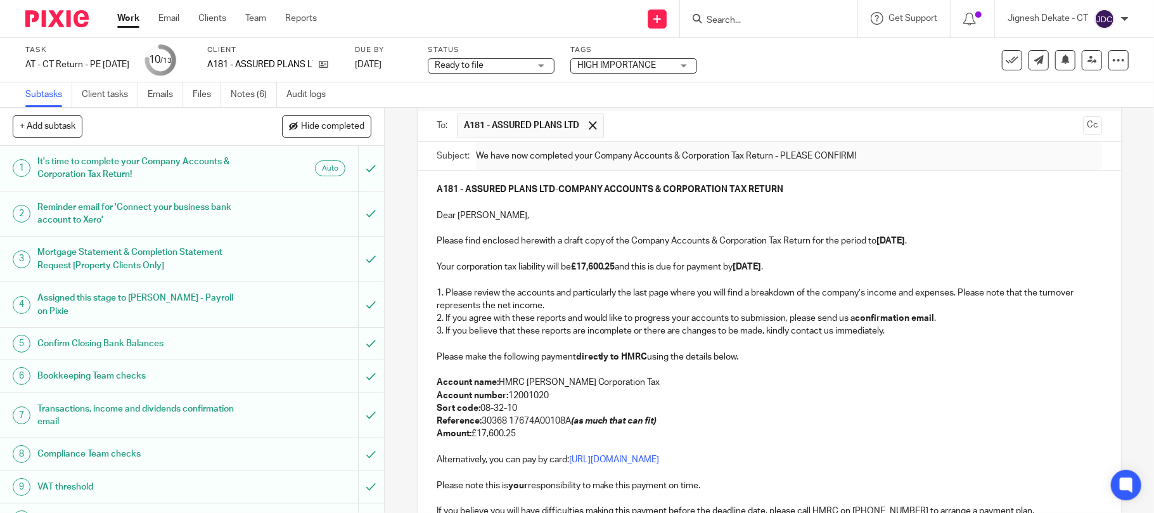
scroll to position [0, 0]
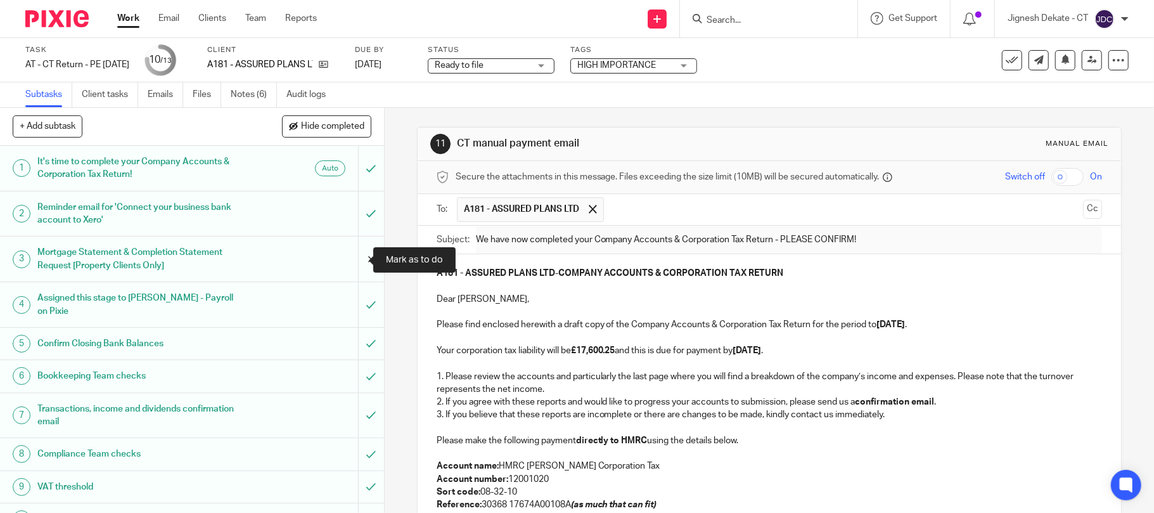
type input "Sent"
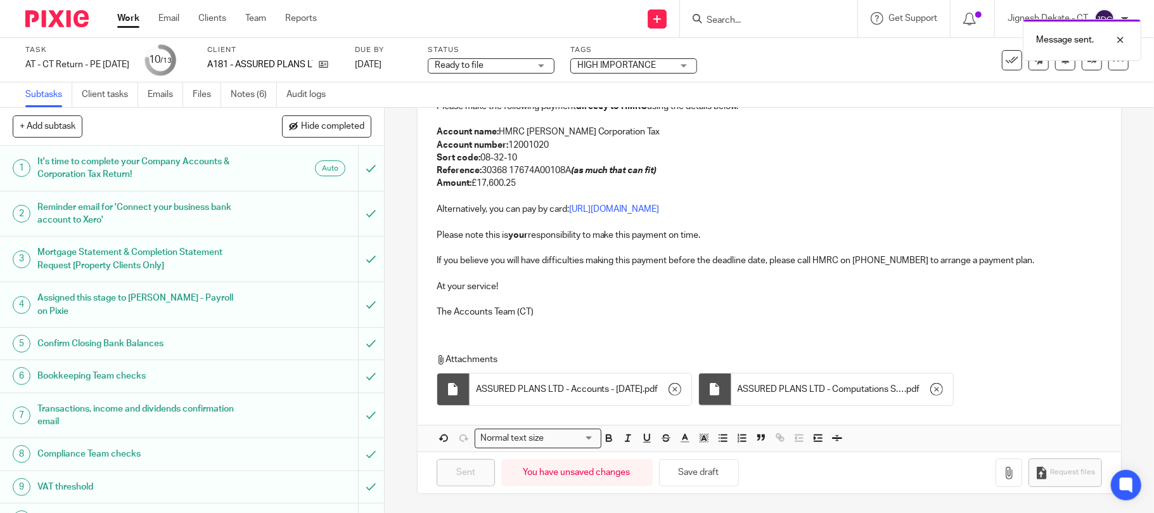
scroll to position [148, 0]
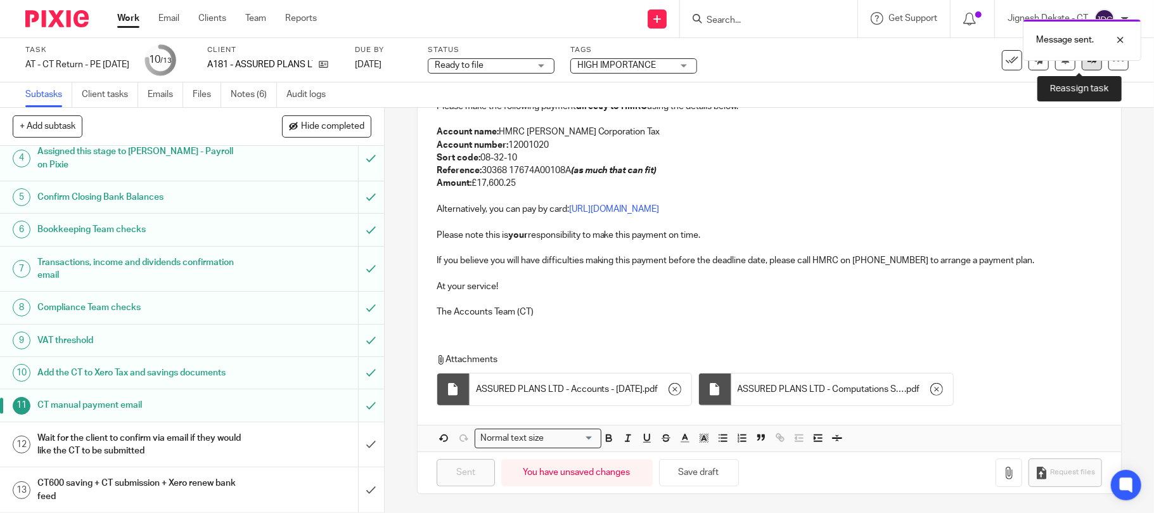
click at [1082, 66] on link at bounding box center [1092, 60] width 20 height 20
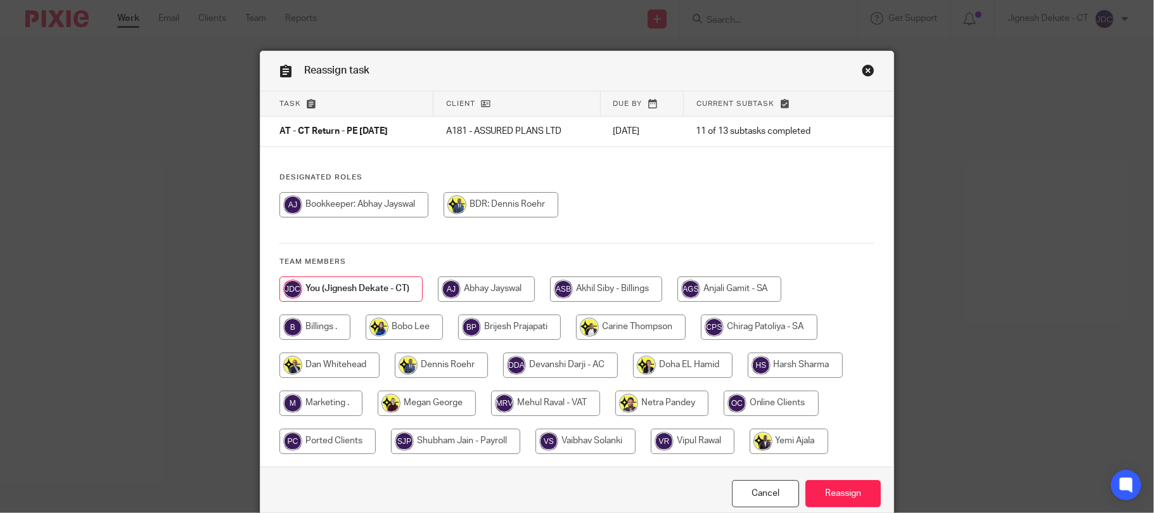
click at [307, 325] on input "radio" at bounding box center [314, 326] width 71 height 25
radio input "true"
click at [819, 490] on input "Reassign" at bounding box center [842, 493] width 75 height 27
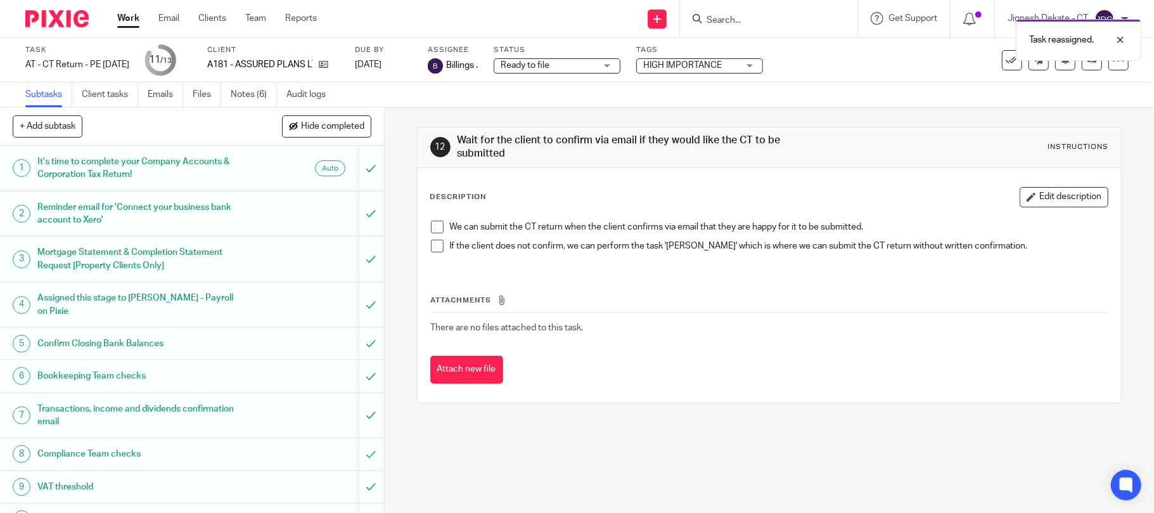
scroll to position [148, 0]
click at [125, 19] on link "Work" at bounding box center [128, 18] width 22 height 13
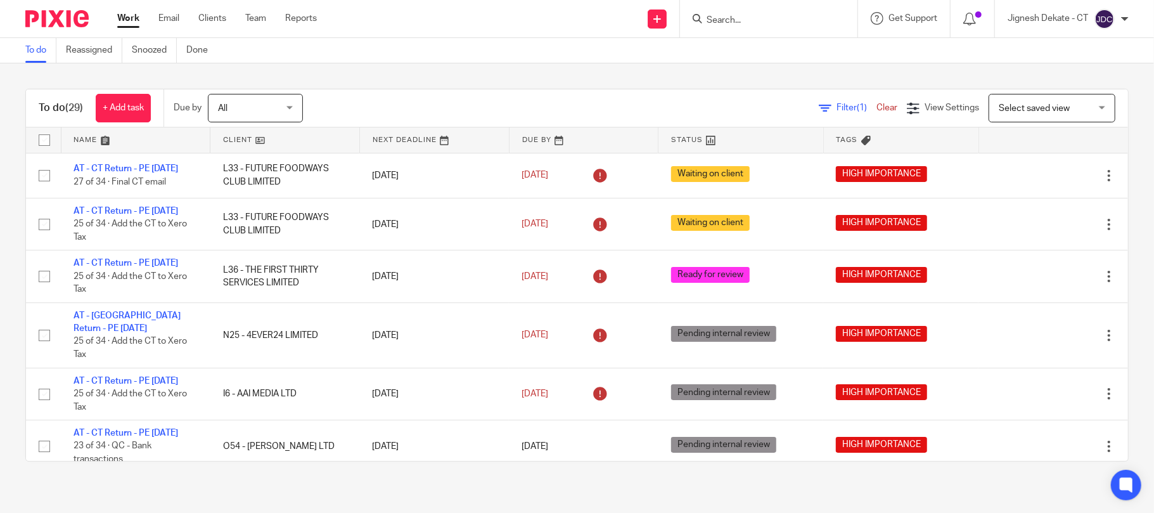
click at [23, 54] on div "To do Reassigned Snoozed Done" at bounding box center [120, 50] width 240 height 25
click at [38, 51] on link "To do" at bounding box center [40, 50] width 31 height 25
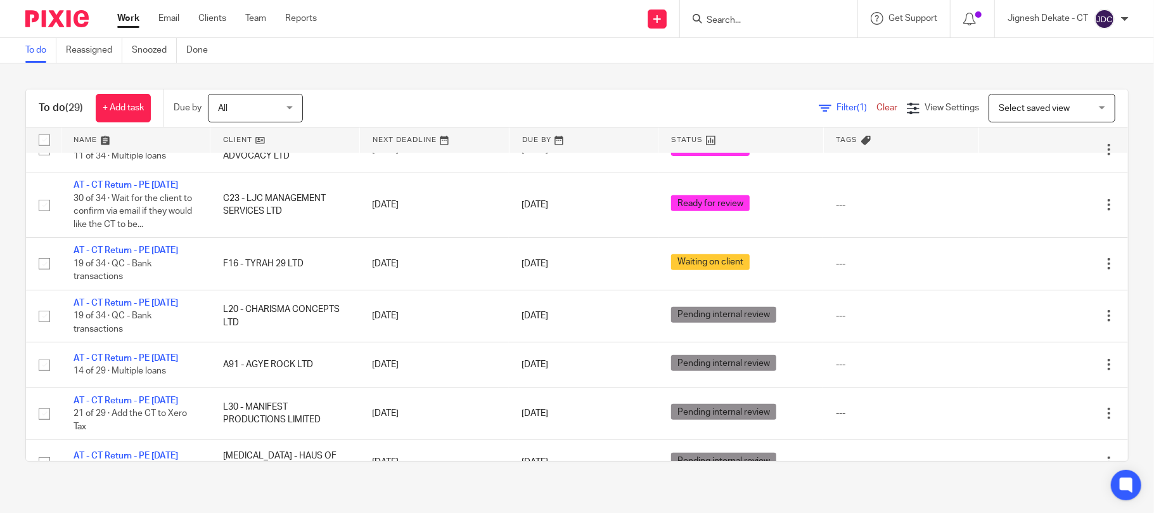
scroll to position [318, 0]
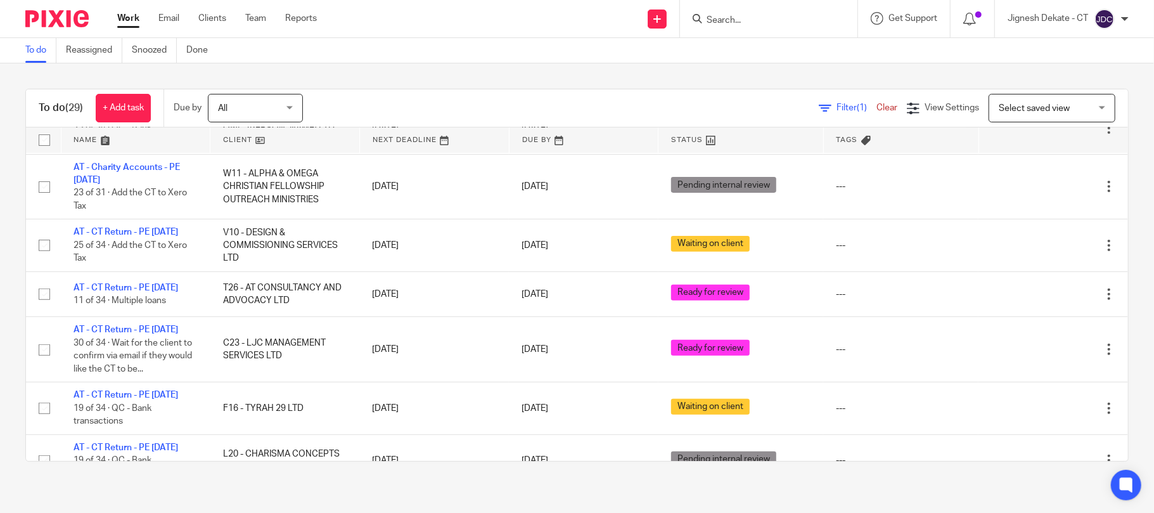
click at [720, 11] on form at bounding box center [772, 19] width 135 height 16
click at [723, 21] on input "Search" at bounding box center [762, 20] width 114 height 11
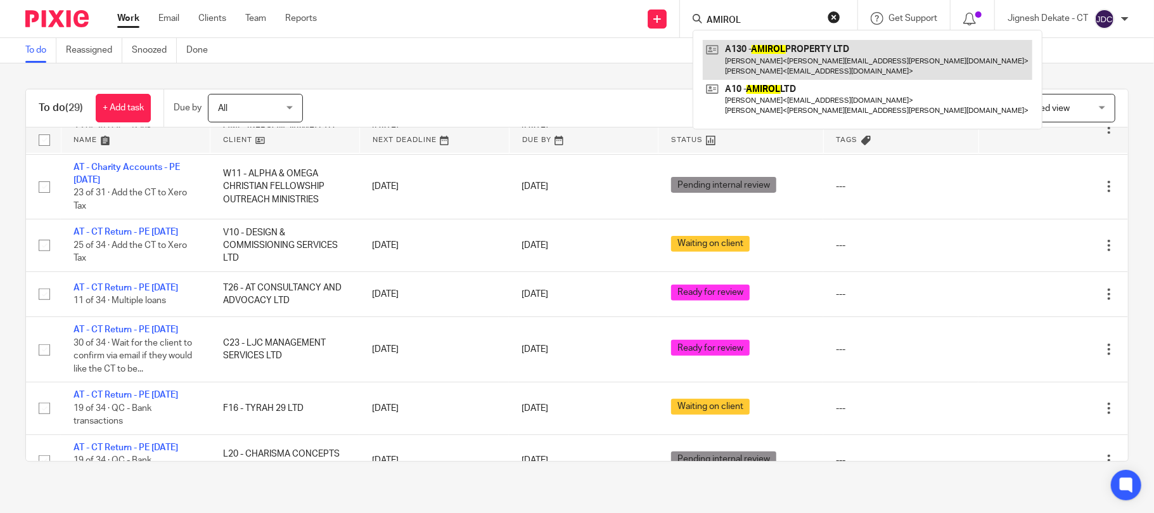
type input "AMIROL"
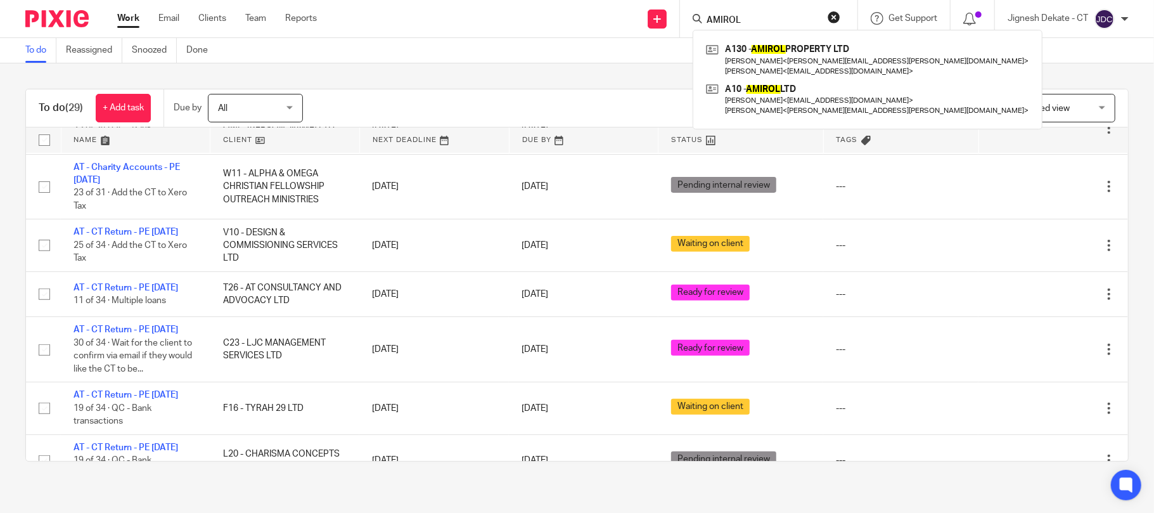
click at [758, 16] on input "AMIROL" at bounding box center [762, 20] width 114 height 11
drag, startPoint x: 760, startPoint y: 19, endPoint x: 547, endPoint y: 15, distance: 212.9
click at [548, 16] on div "Send new email Create task Add client Request signature AMIROL A130 - AMIROL PR…" at bounding box center [745, 18] width 818 height 37
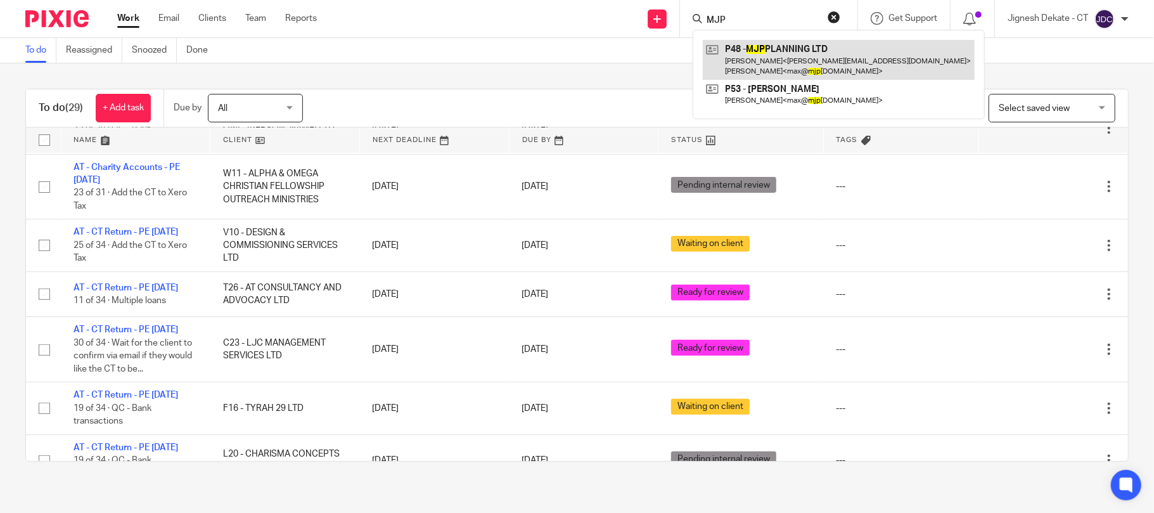
type input "MJP"
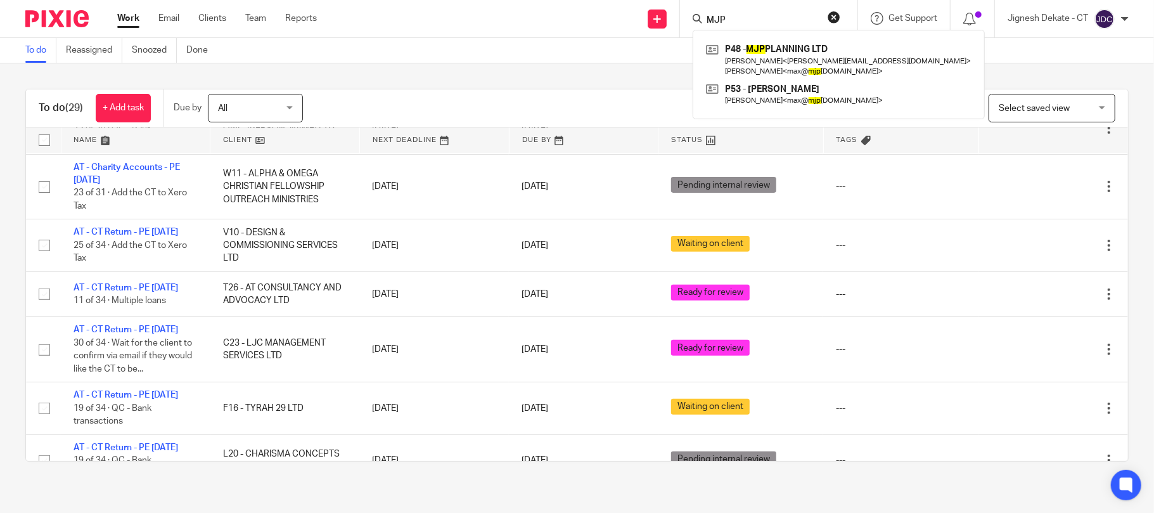
click at [832, 11] on button "reset" at bounding box center [834, 17] width 13 height 13
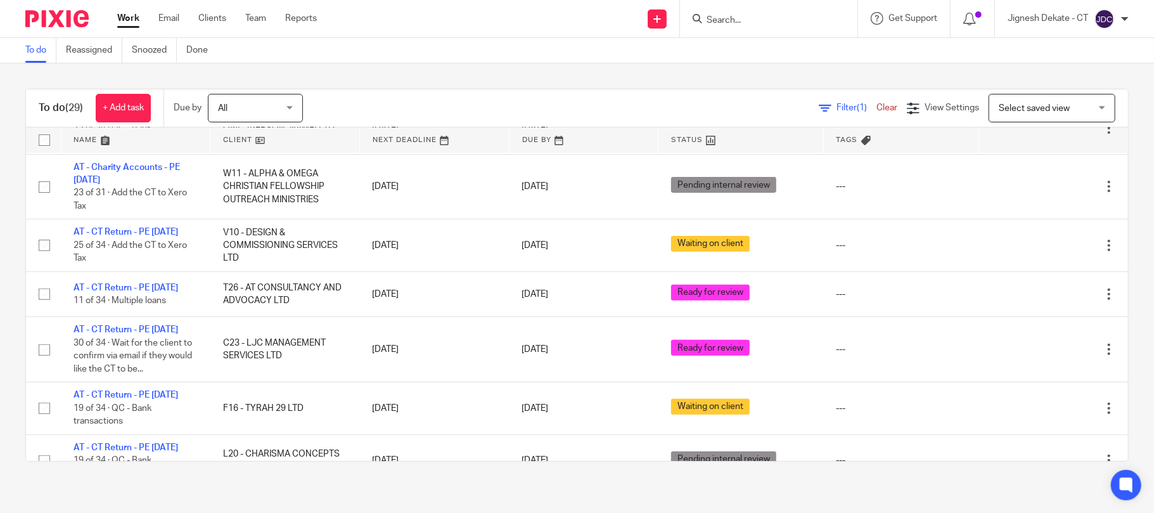
click at [27, 49] on link "To do" at bounding box center [40, 50] width 31 height 25
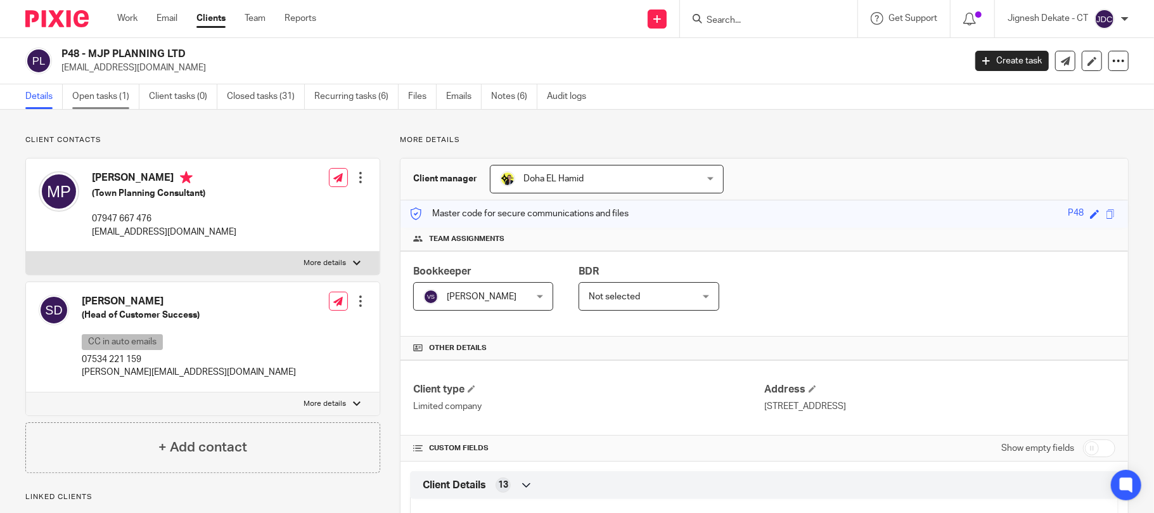
click at [112, 96] on link "Open tasks (1)" at bounding box center [105, 96] width 67 height 25
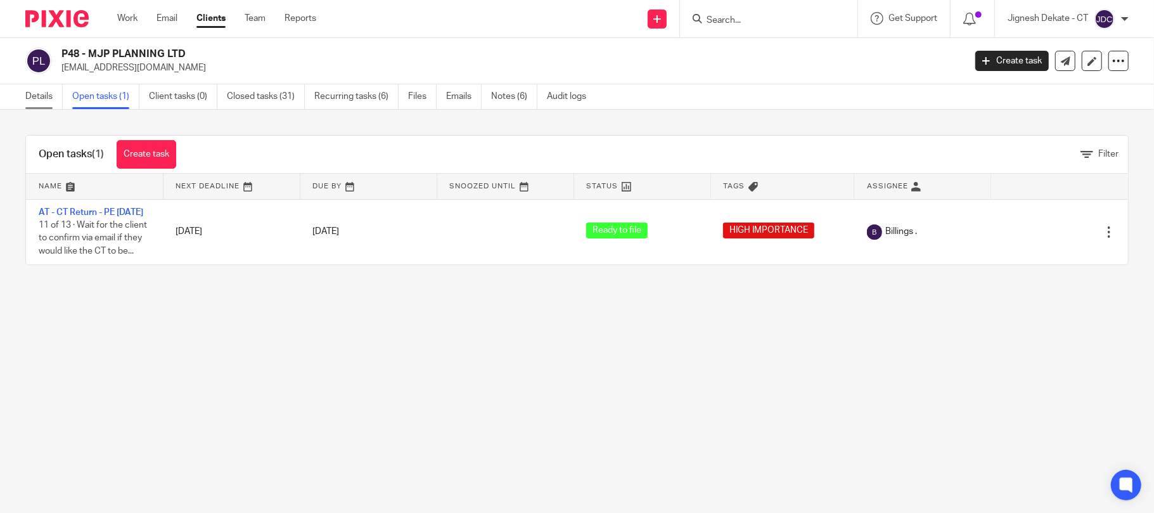
click at [49, 99] on link "Details" at bounding box center [43, 96] width 37 height 25
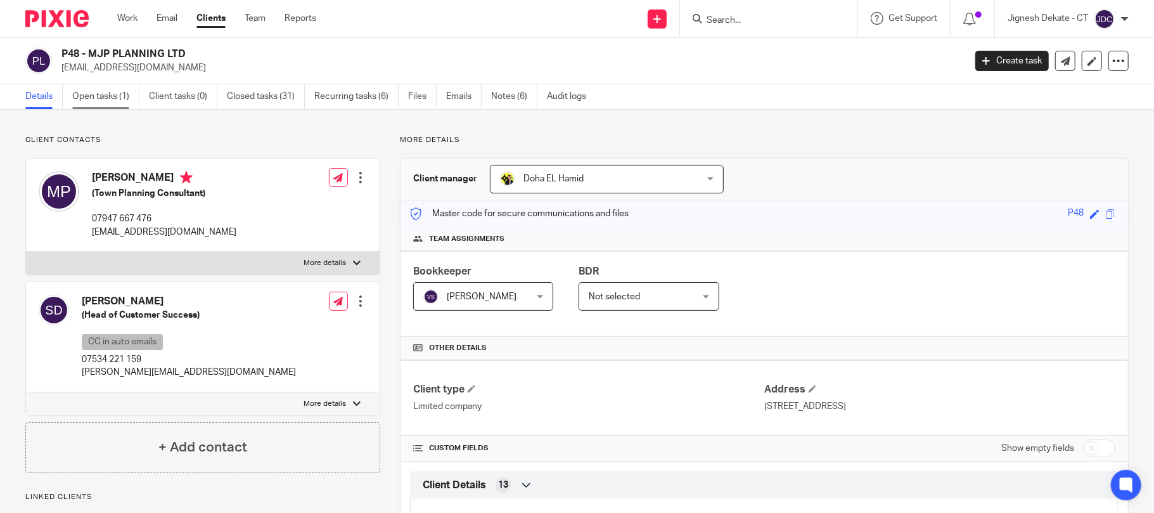
click at [105, 94] on link "Open tasks (1)" at bounding box center [105, 96] width 67 height 25
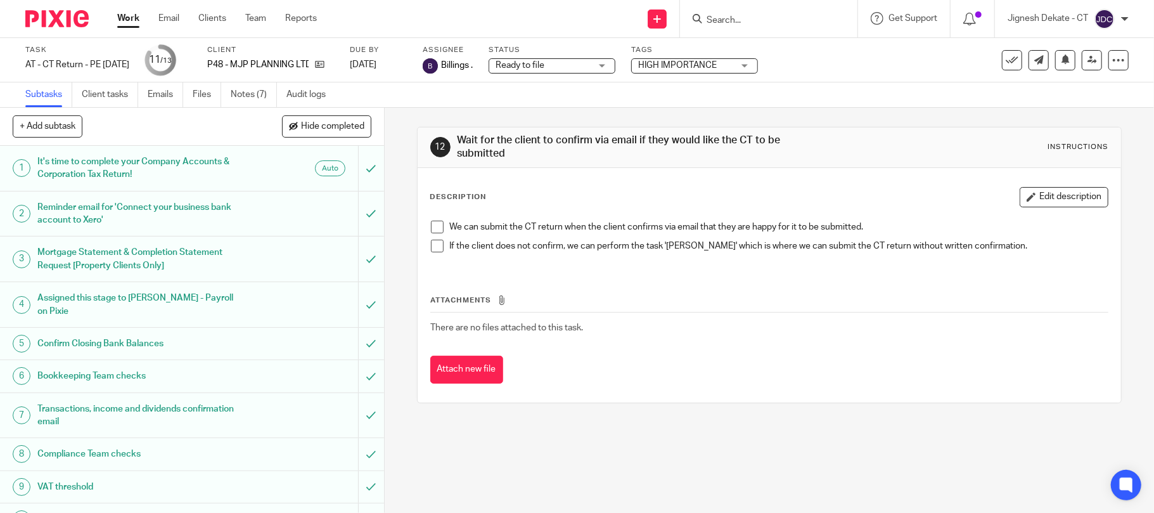
scroll to position [148, 0]
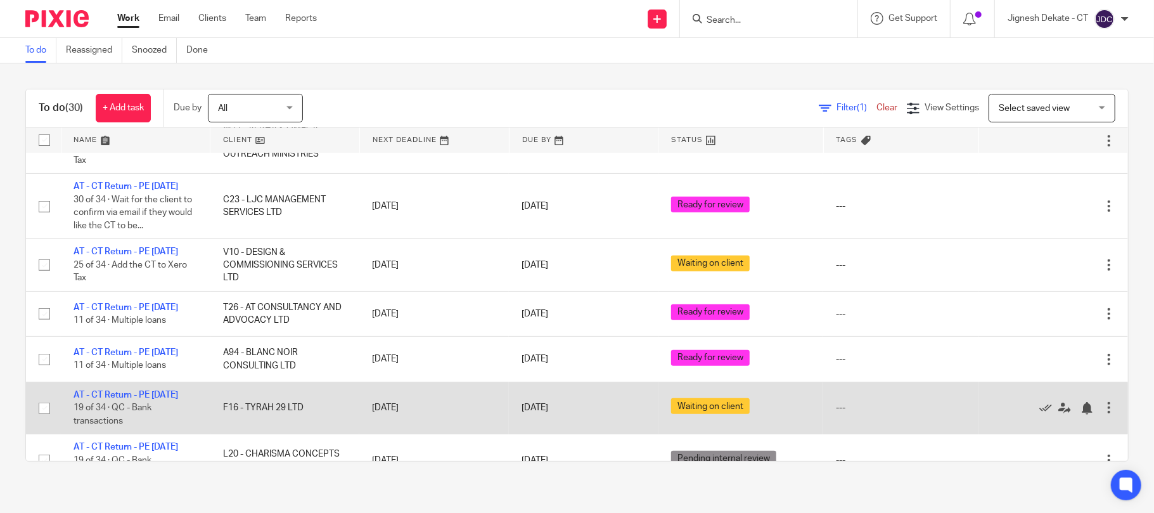
scroll to position [338, 0]
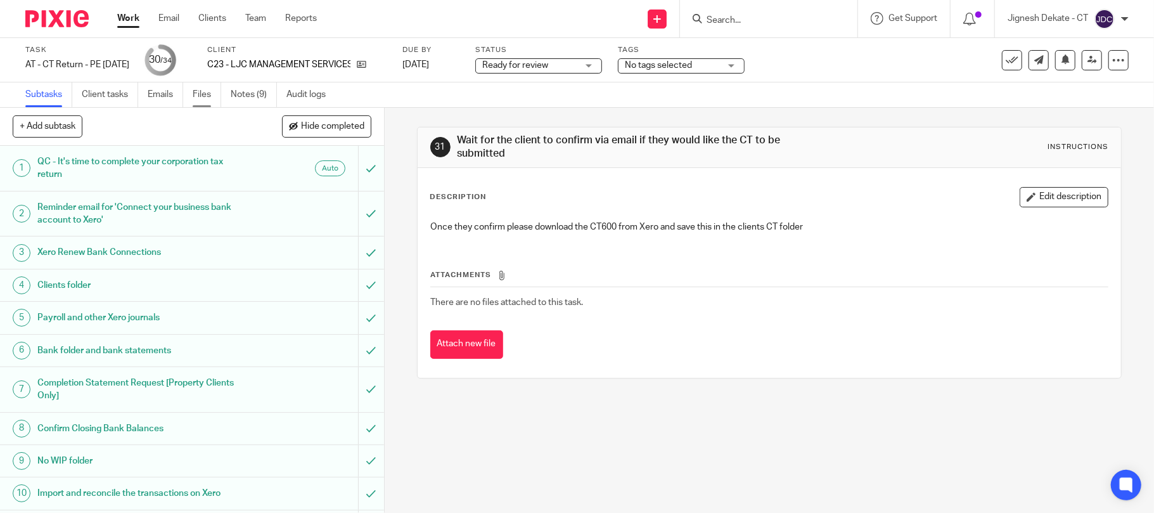
click at [206, 94] on link "Files" at bounding box center [207, 94] width 29 height 25
click at [253, 94] on link "Notes (9)" at bounding box center [254, 94] width 46 height 25
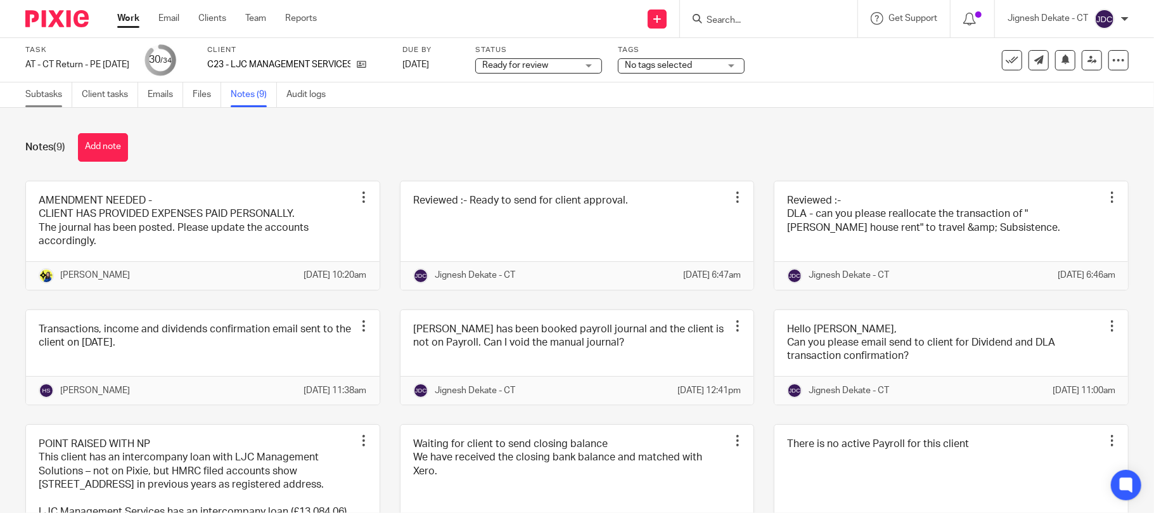
click at [51, 89] on link "Subtasks" at bounding box center [48, 94] width 47 height 25
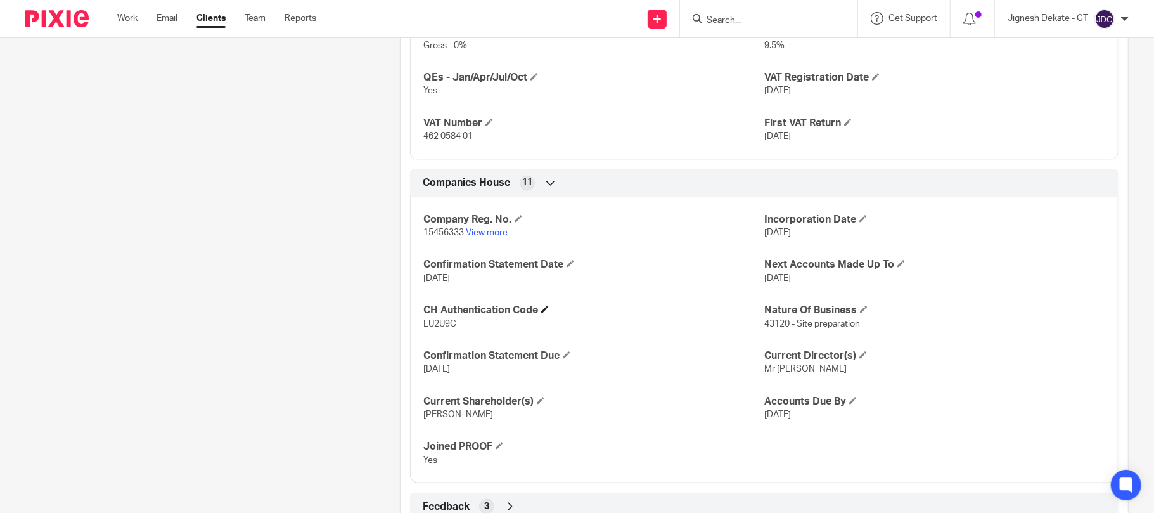
scroll to position [1098, 0]
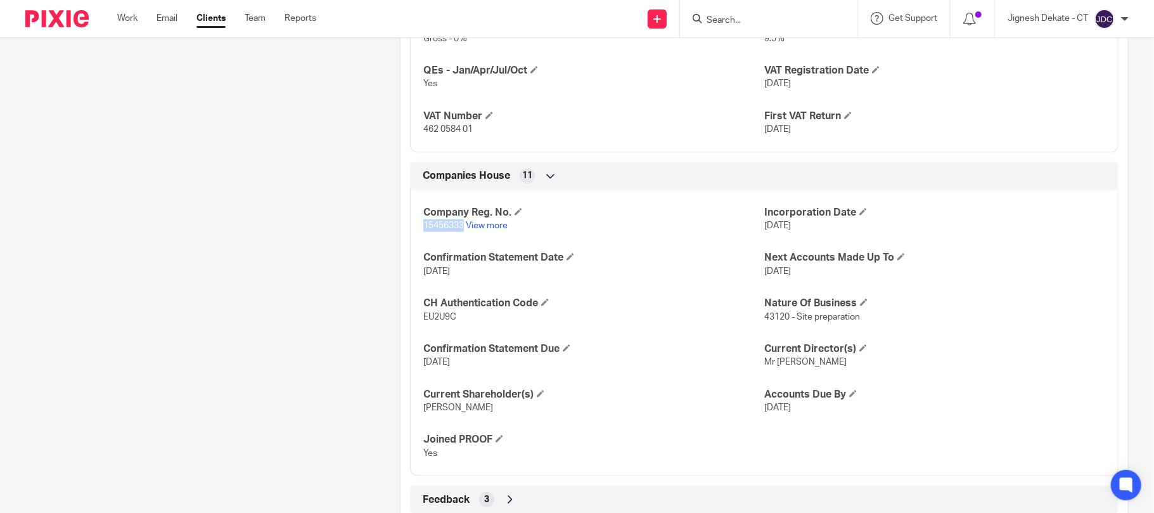
drag, startPoint x: 419, startPoint y: 229, endPoint x: 459, endPoint y: 232, distance: 40.0
click at [459, 232] on p "15456333 View more" at bounding box center [593, 225] width 341 height 13
copy span "15456333"
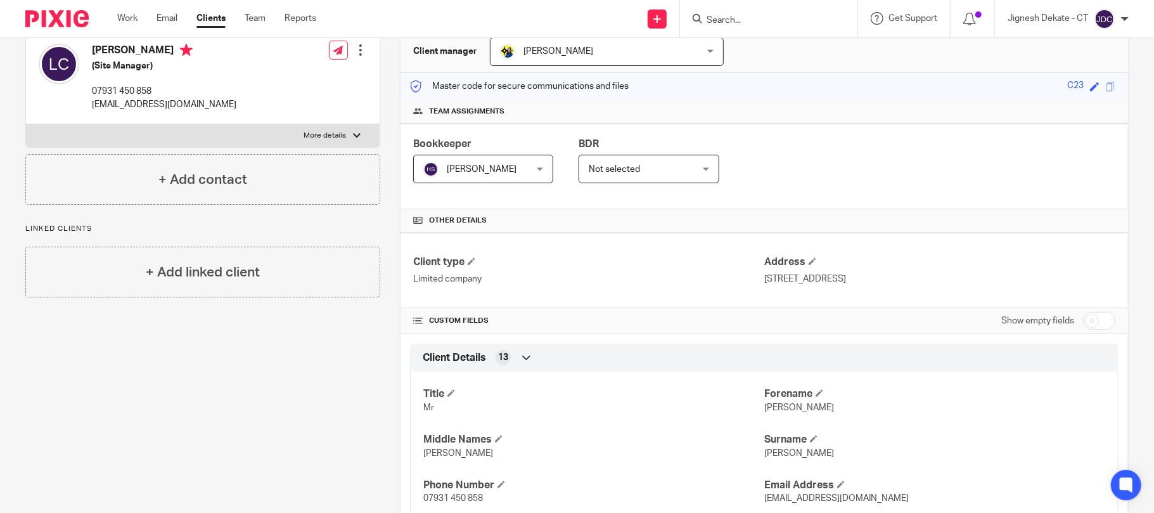
scroll to position [0, 0]
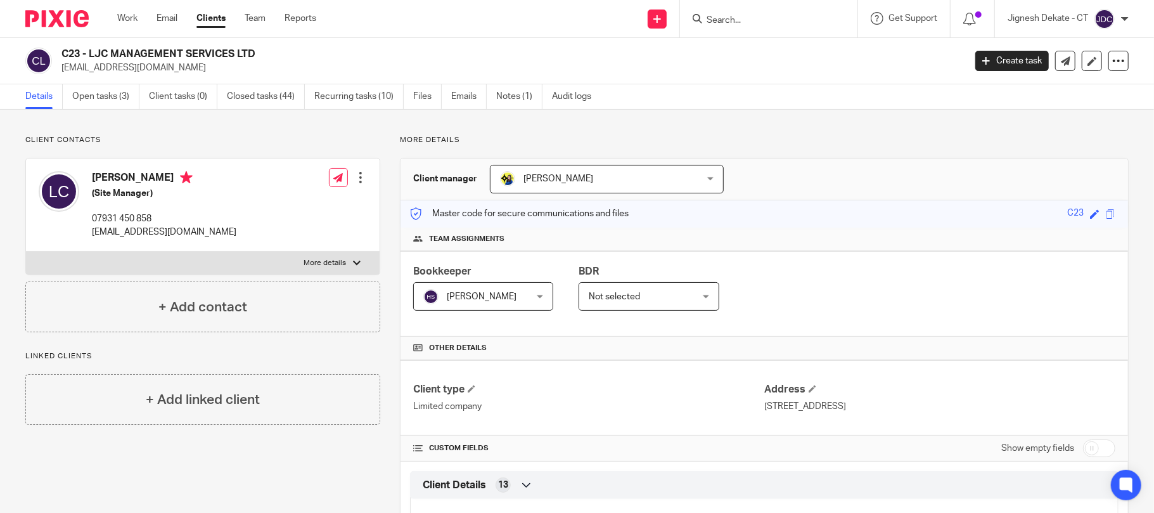
drag, startPoint x: 89, startPoint y: 175, endPoint x: 143, endPoint y: 175, distance: 53.2
click at [143, 175] on div "[PERSON_NAME] (Site Manager) 07931 450 858 [EMAIL_ADDRESS][DOMAIN_NAME]" at bounding box center [138, 205] width 198 height 80
copy h4 "[PERSON_NAME]"
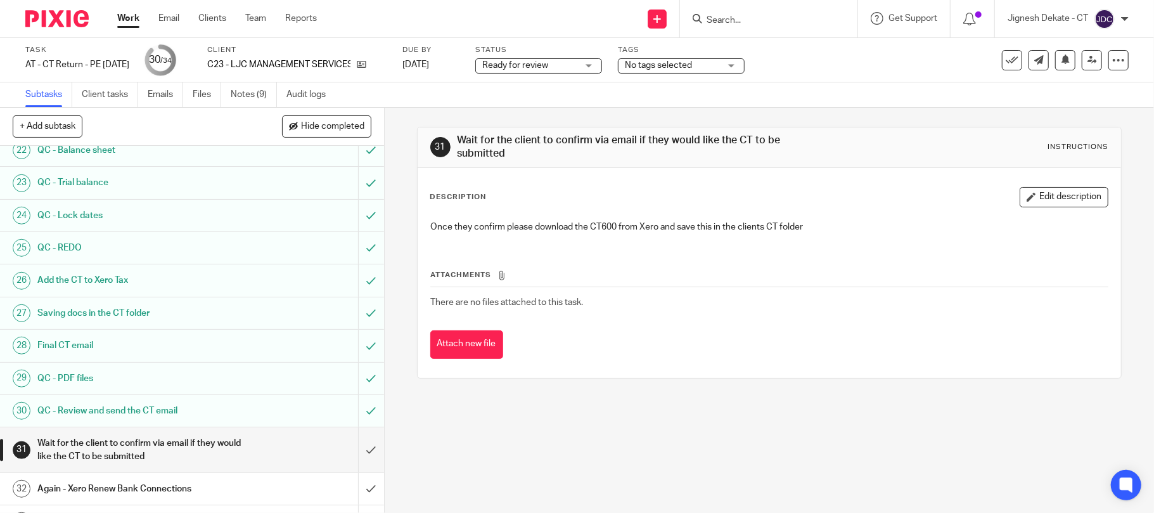
scroll to position [812, 0]
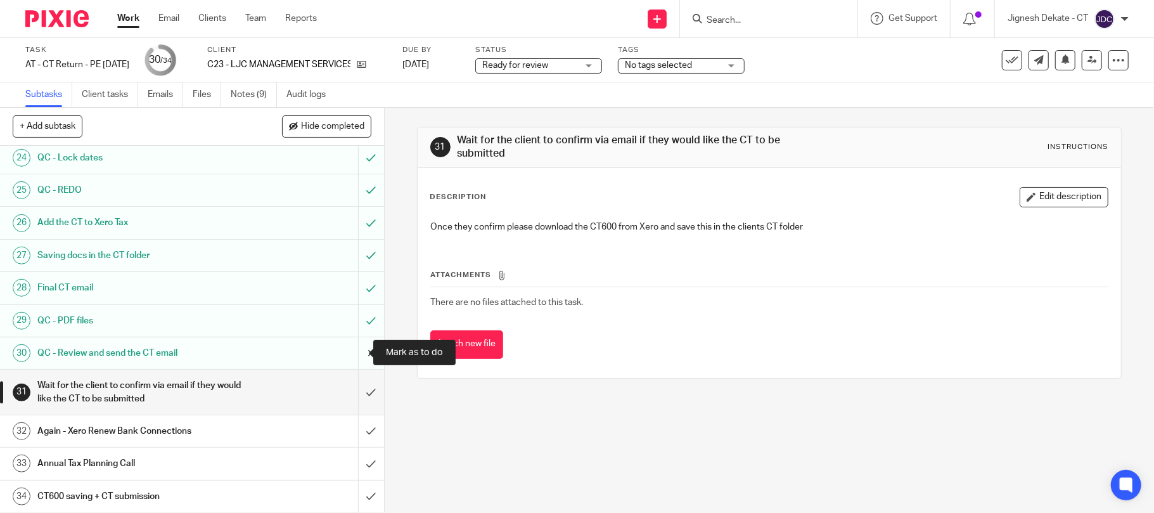
click at [349, 351] on input "submit" at bounding box center [192, 353] width 384 height 32
click at [348, 319] on input "submit" at bounding box center [192, 321] width 384 height 32
click at [352, 288] on input "submit" at bounding box center [192, 288] width 384 height 32
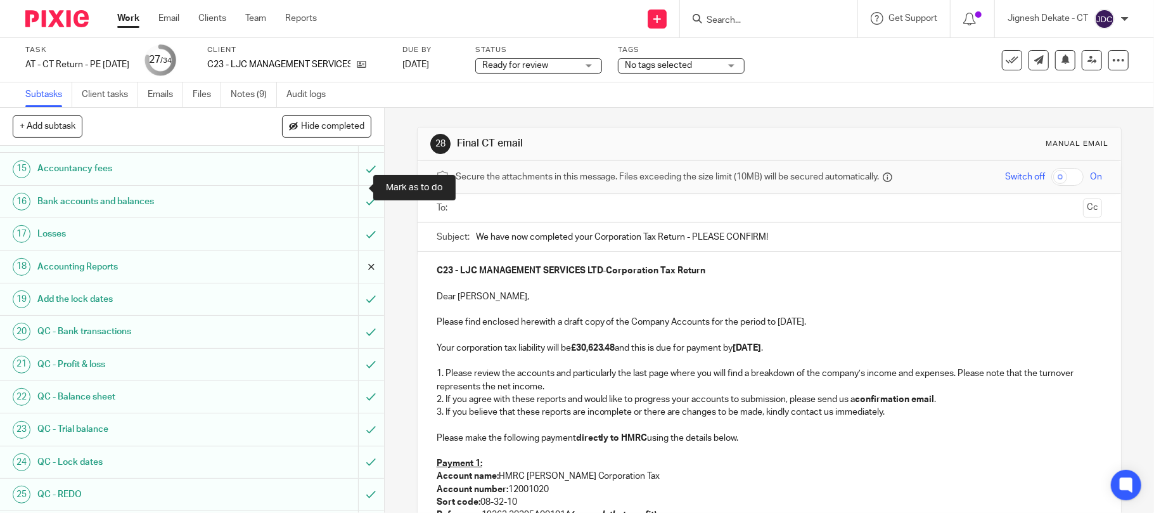
scroll to position [507, 0]
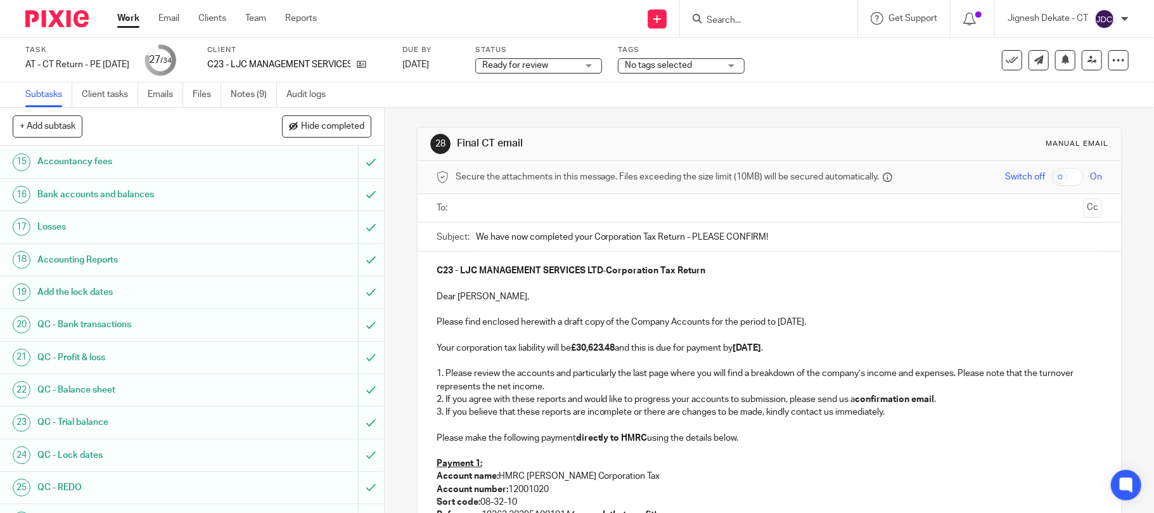
click at [492, 216] on ul at bounding box center [770, 208] width 627 height 21
click at [492, 204] on input "text" at bounding box center [769, 208] width 618 height 15
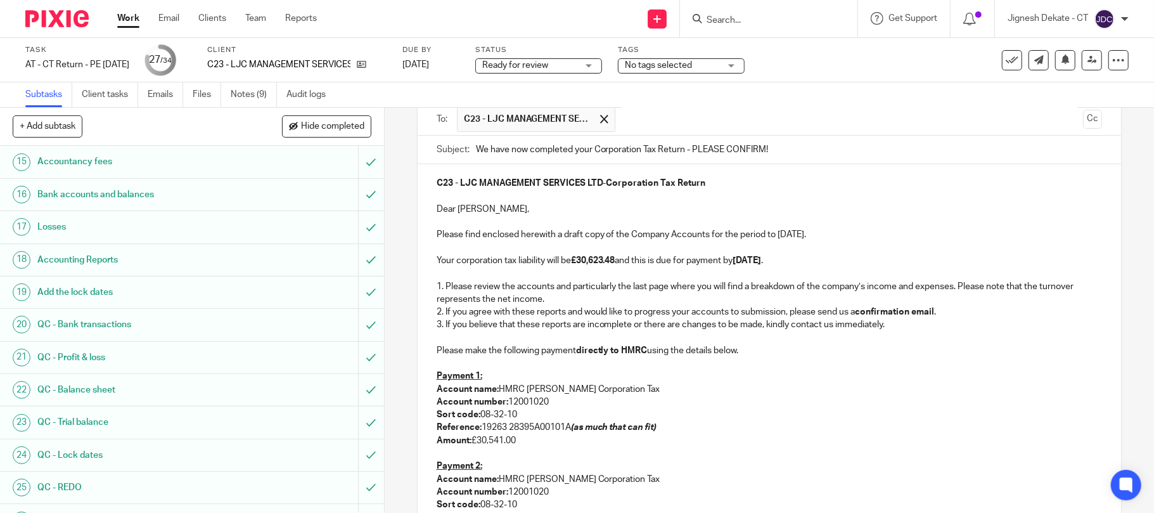
scroll to position [0, 0]
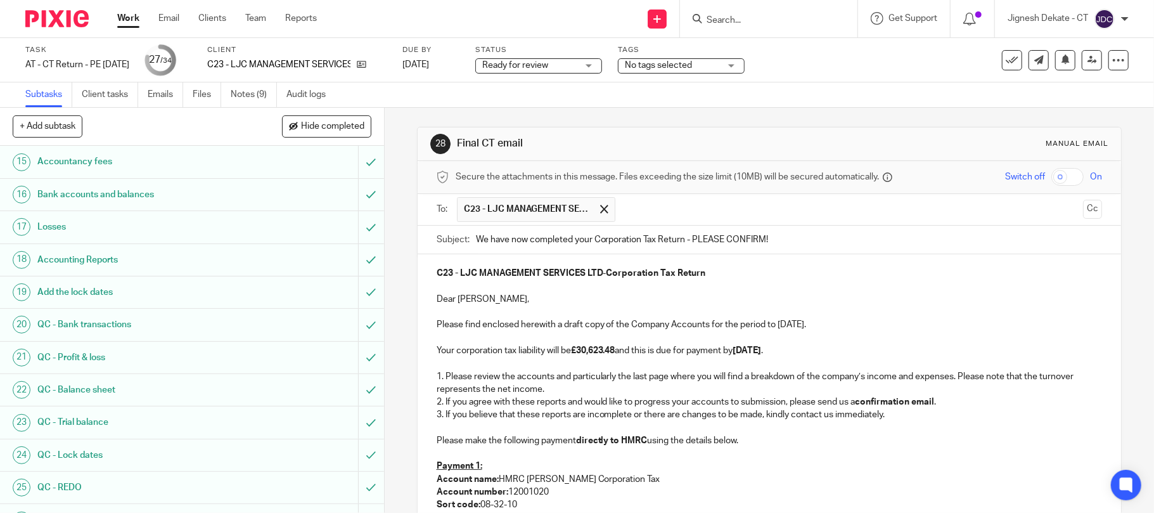
click at [779, 239] on input "We have now completed your Corporation Tax Return - PLEASE CONFIRM!" at bounding box center [789, 240] width 627 height 29
click at [168, 94] on link "Emails" at bounding box center [165, 94] width 35 height 25
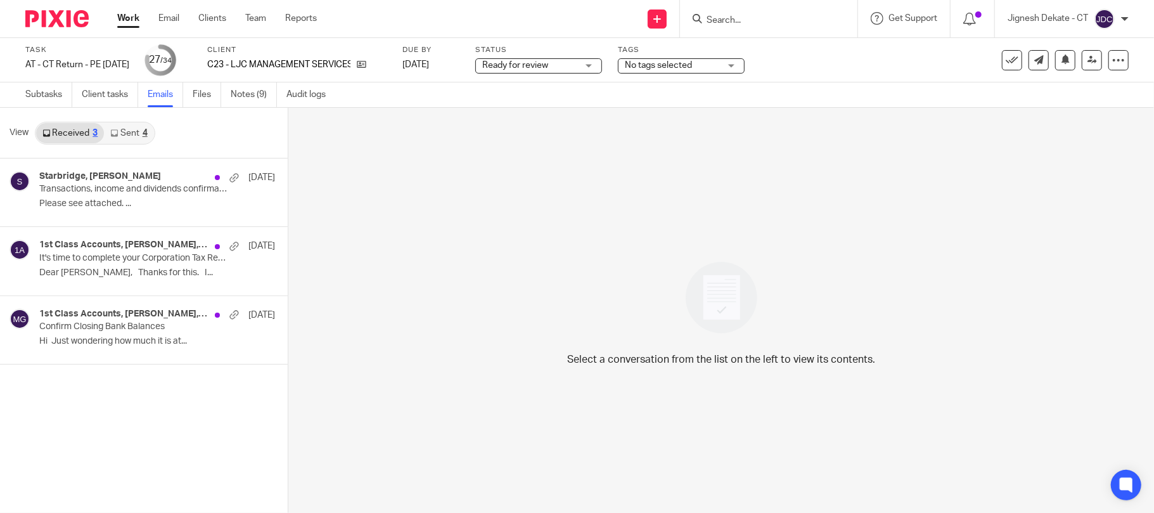
click at [123, 125] on link "Sent 4" at bounding box center [128, 133] width 49 height 20
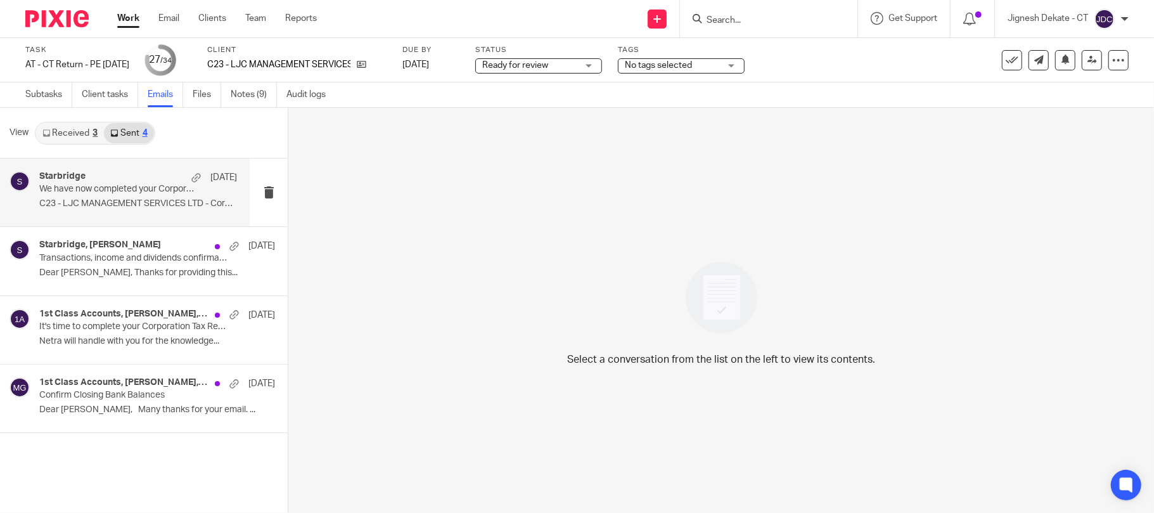
click at [132, 181] on div "Starbridge [DATE]" at bounding box center [138, 177] width 198 height 13
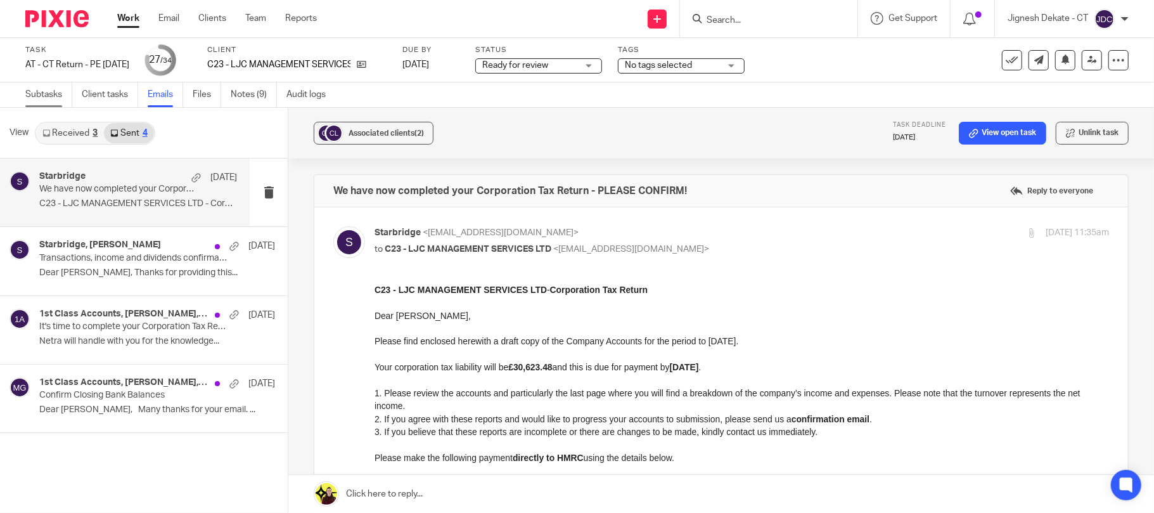
click at [34, 96] on link "Subtasks" at bounding box center [48, 94] width 47 height 25
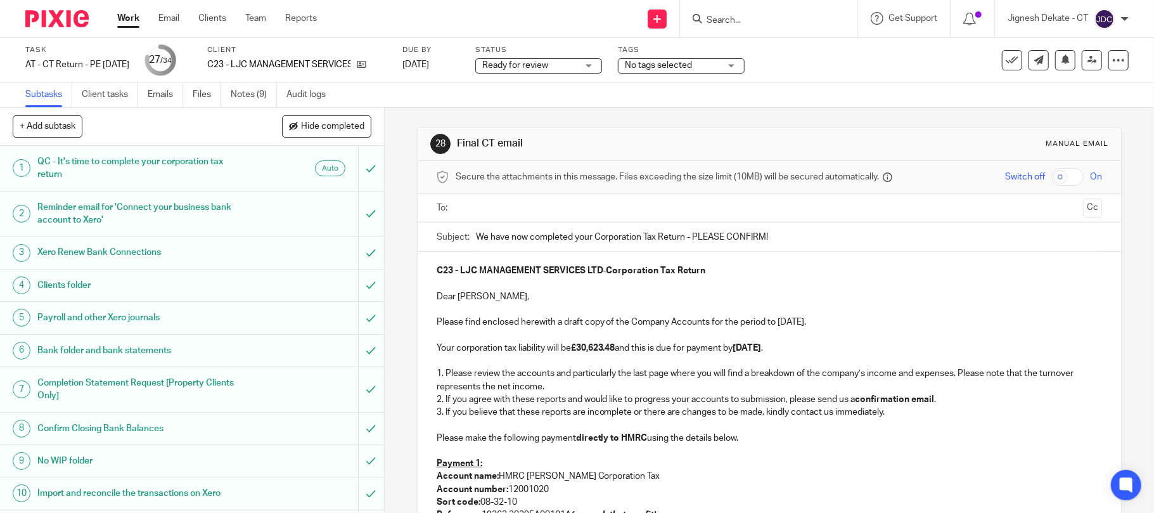
click at [494, 196] on div at bounding box center [770, 208] width 627 height 29
click at [822, 238] on input "We have now completed your Corporation Tax Return - PLEASE CONFIRM!" at bounding box center [789, 236] width 627 height 29
type input "AMENDED - We have now completed your Corporation Tax Return - PLEASE CONFIRM!"
click at [741, 265] on p "C23 - LJC MANAGEMENT SERVICES LTD - Corporation Tax Return" at bounding box center [770, 270] width 666 height 13
click at [771, 369] on p "1. Please review the accounts and particularly the last page where you will fin…" at bounding box center [770, 380] width 666 height 26
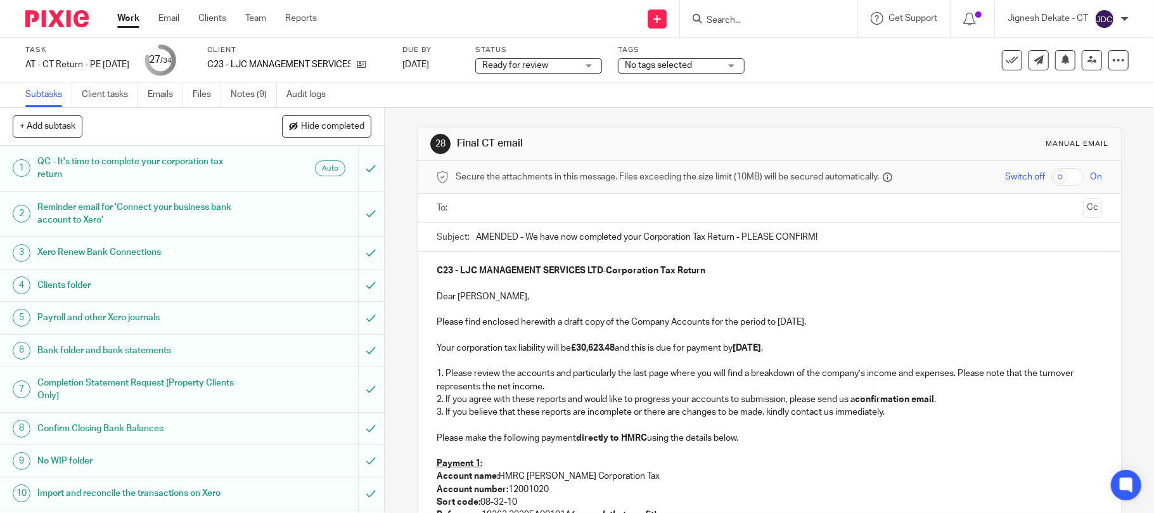
click at [748, 347] on strong "31st October 2025" at bounding box center [747, 347] width 29 height 9
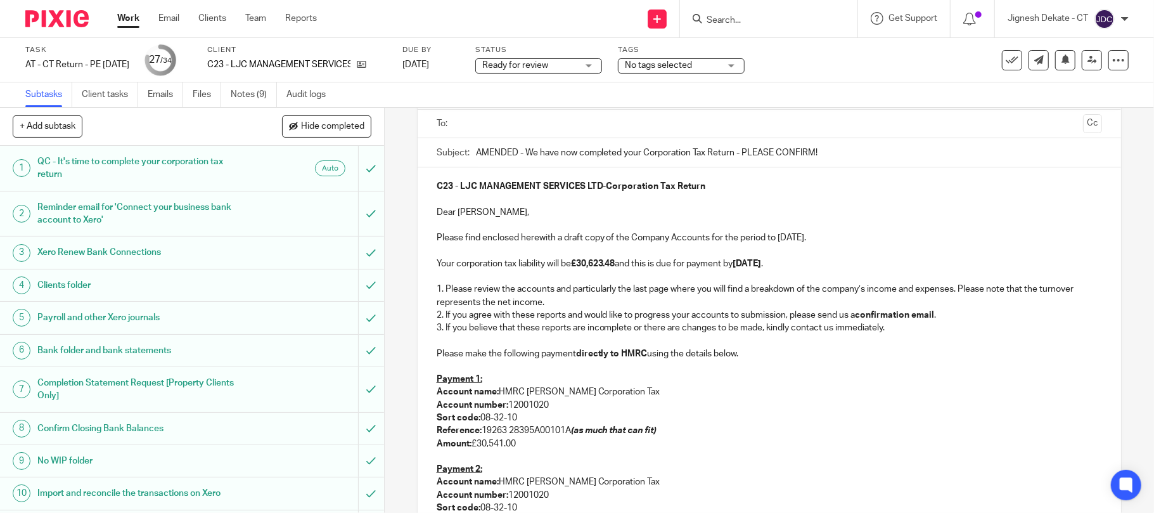
scroll to position [253, 0]
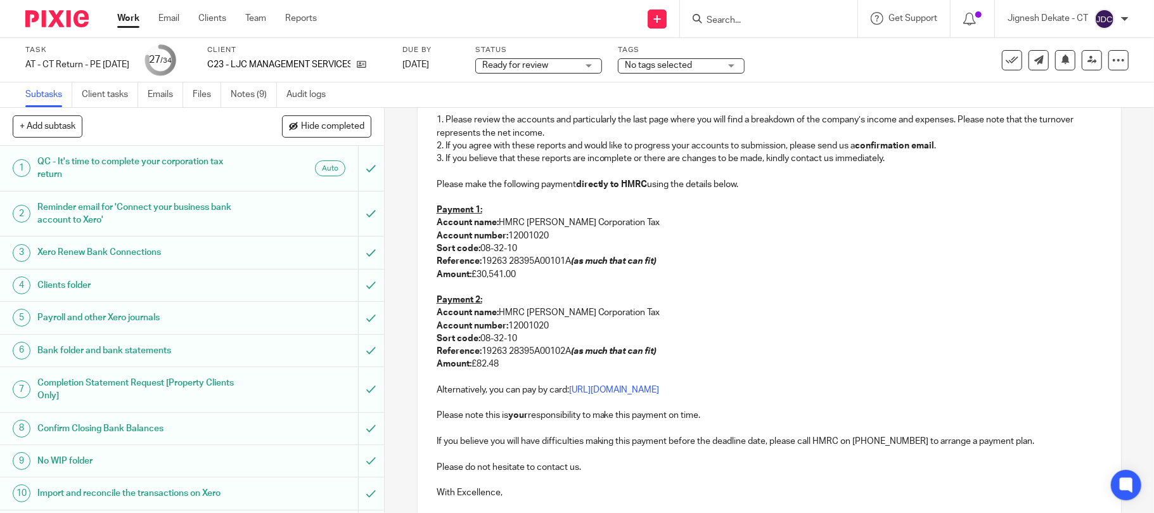
click at [502, 345] on p "Reference: 19263 28395A00102A (as much that can fit)" at bounding box center [770, 351] width 666 height 13
click at [518, 276] on p "Amount: £30,541.00" at bounding box center [770, 274] width 666 height 13
click at [517, 366] on p "Amount: £82.48" at bounding box center [770, 363] width 666 height 13
click at [522, 271] on p "Amount: £29,200.36" at bounding box center [770, 274] width 666 height 13
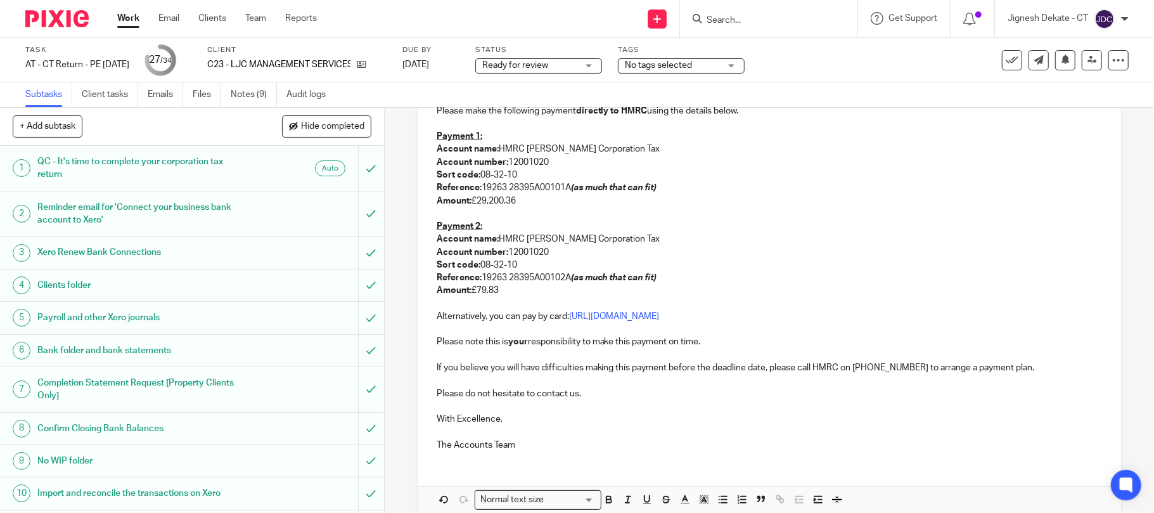
scroll to position [338, 0]
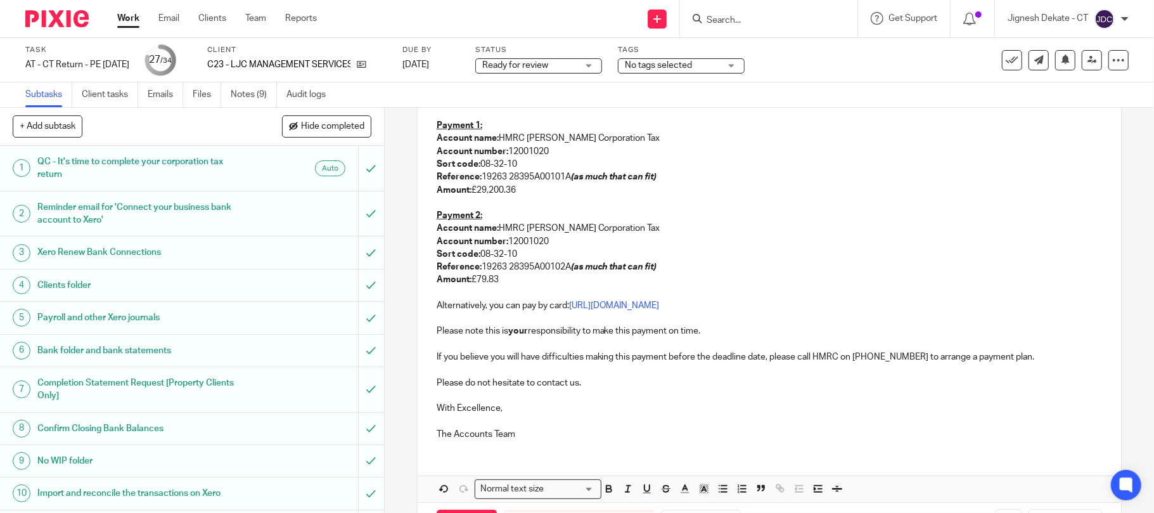
click at [787, 143] on p "Account name: HMRC Shipley Corporation Tax" at bounding box center [770, 138] width 666 height 13
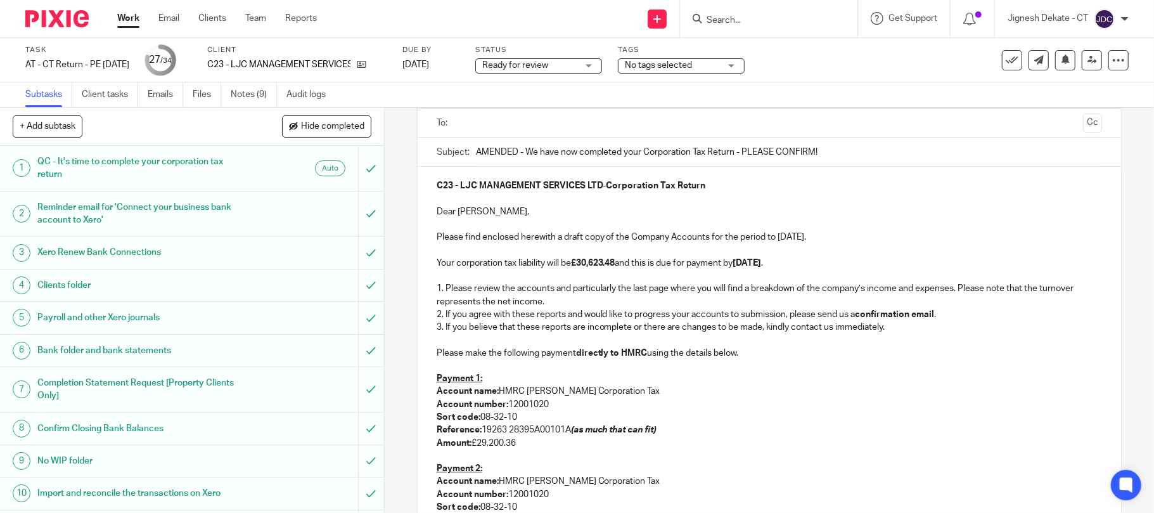
scroll to position [84, 0]
click at [614, 262] on strong "£30,623.48" at bounding box center [593, 263] width 44 height 9
click at [783, 350] on p "Please make the following payment directly to HMRC using the details below." at bounding box center [770, 353] width 666 height 13
click at [591, 257] on p at bounding box center [770, 251] width 666 height 13
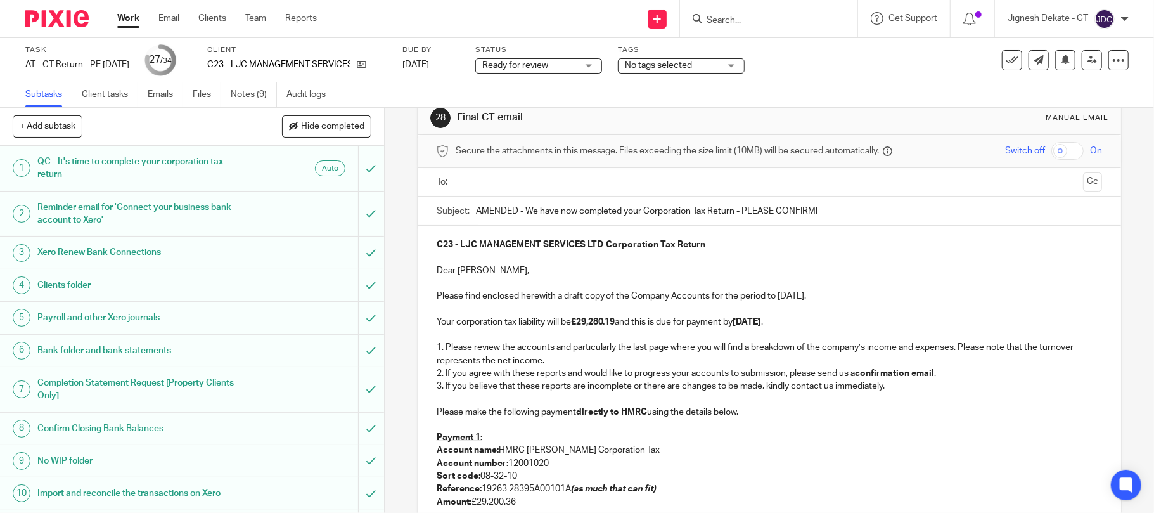
scroll to position [0, 0]
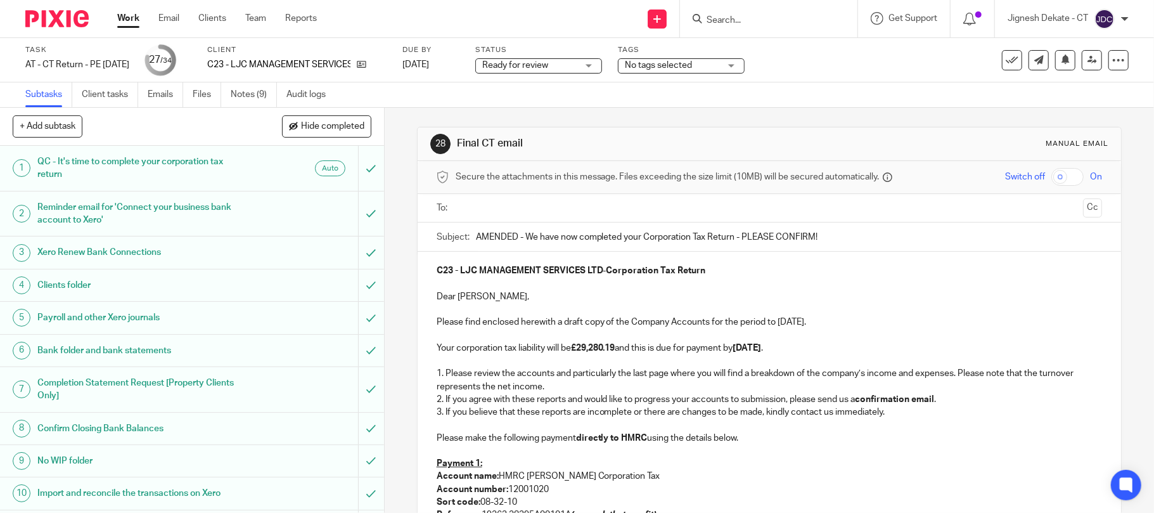
click at [510, 203] on input "text" at bounding box center [769, 208] width 618 height 15
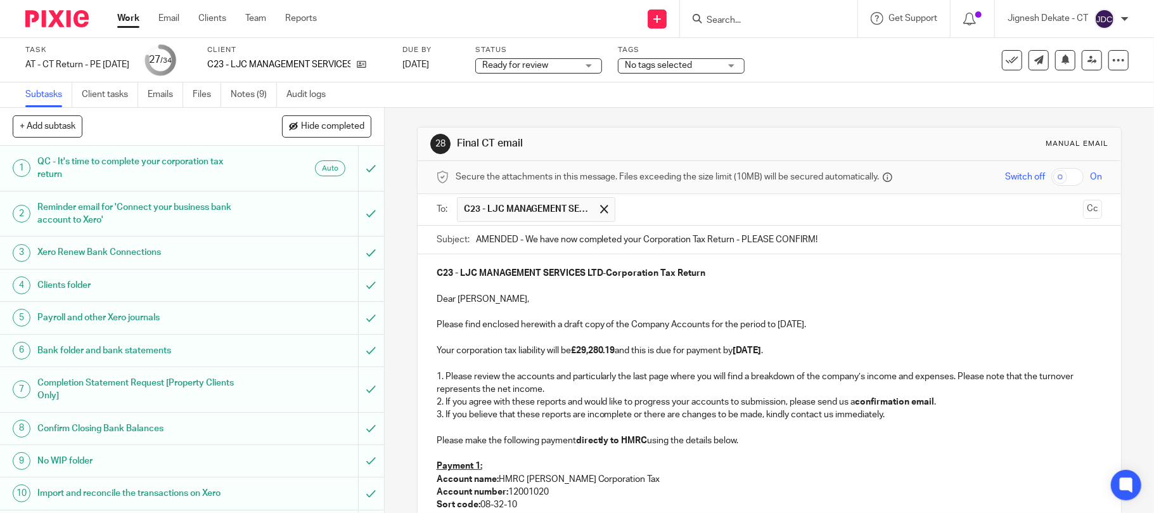
click at [828, 357] on p "Your corporation tax liability will be £29,280.19 and this is due for payment b…" at bounding box center [770, 350] width 666 height 13
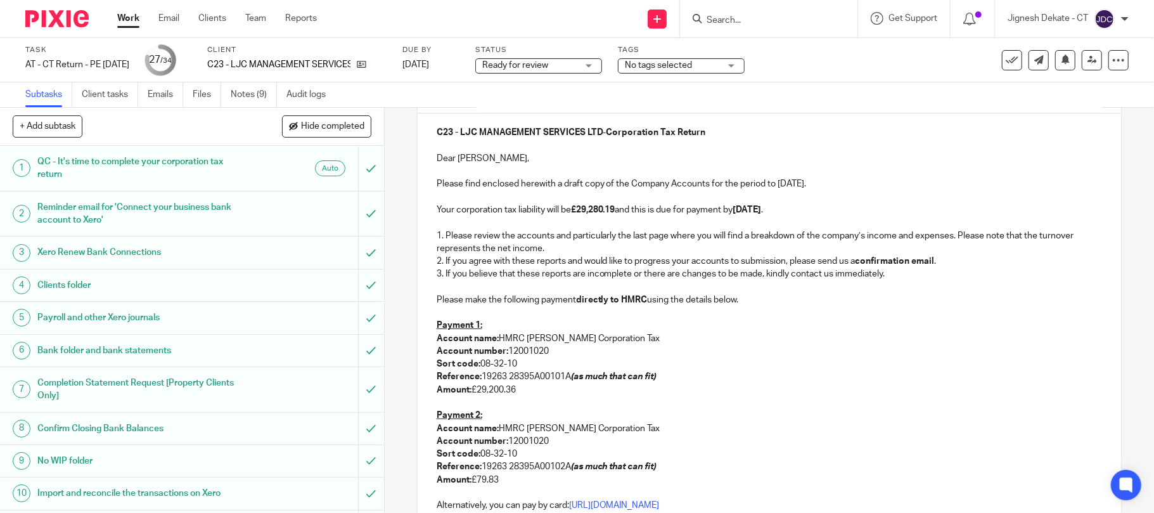
scroll to position [393, 0]
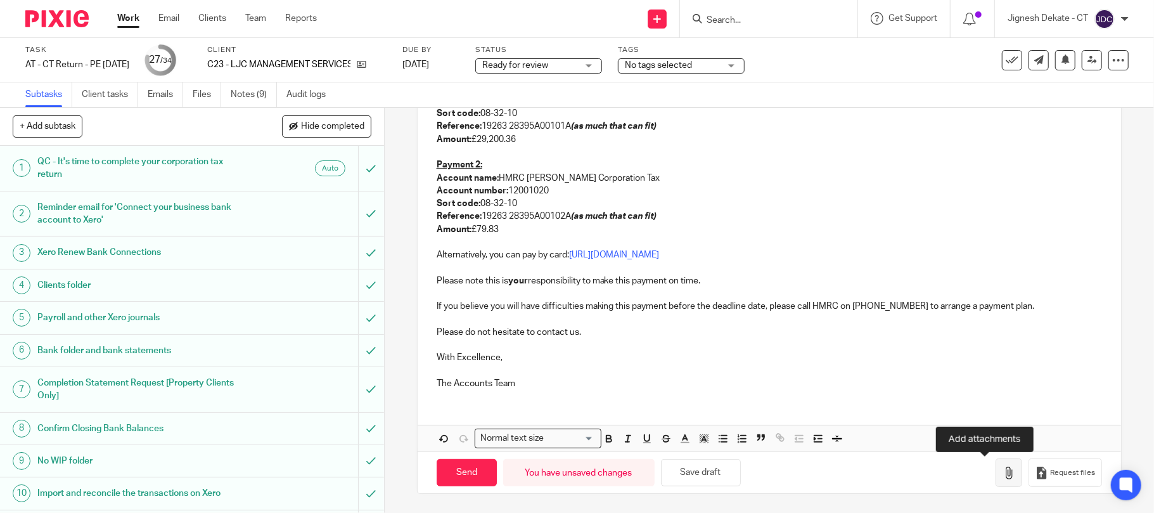
click at [995, 460] on button "button" at bounding box center [1008, 472] width 27 height 29
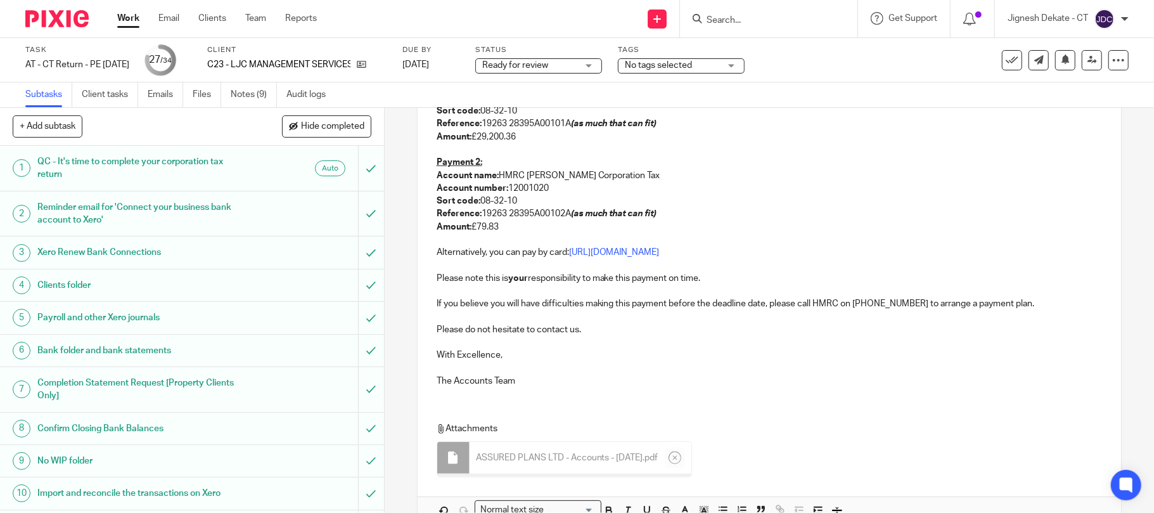
click at [876, 236] on p at bounding box center [770, 239] width 666 height 13
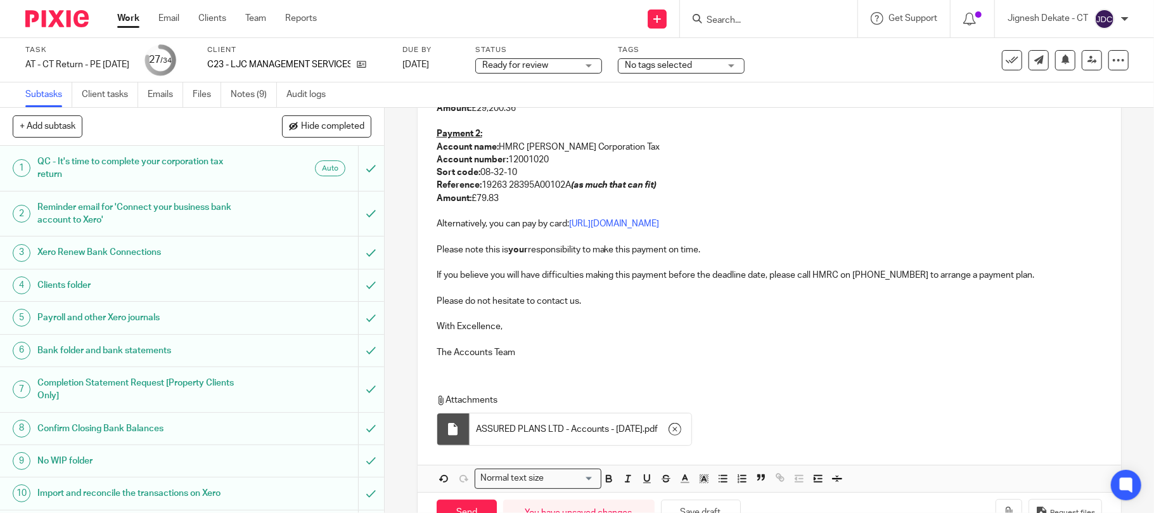
scroll to position [465, 0]
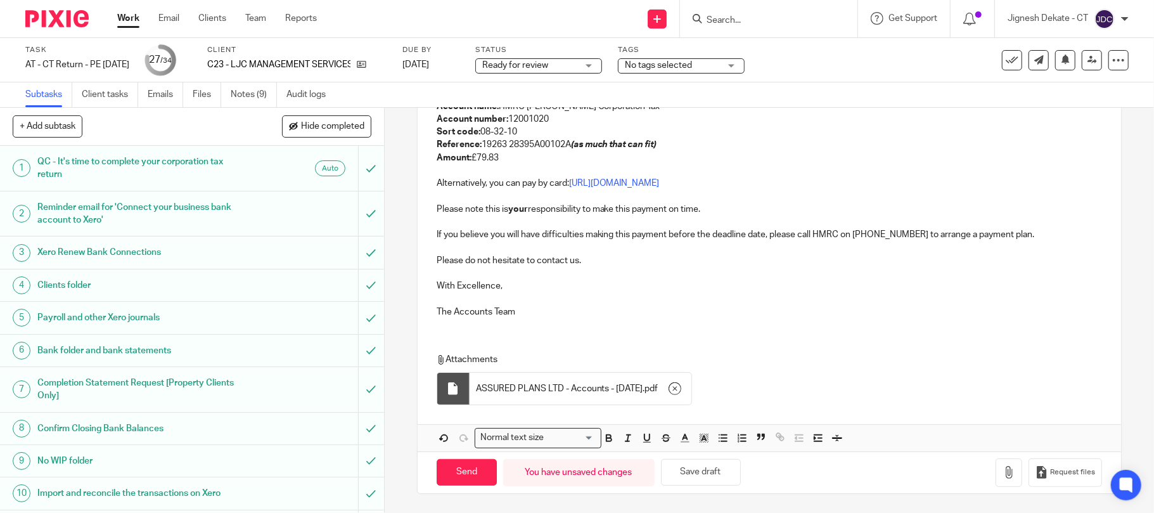
click at [615, 274] on p at bounding box center [770, 273] width 666 height 13
click at [668, 390] on icon "button" at bounding box center [674, 388] width 13 height 13
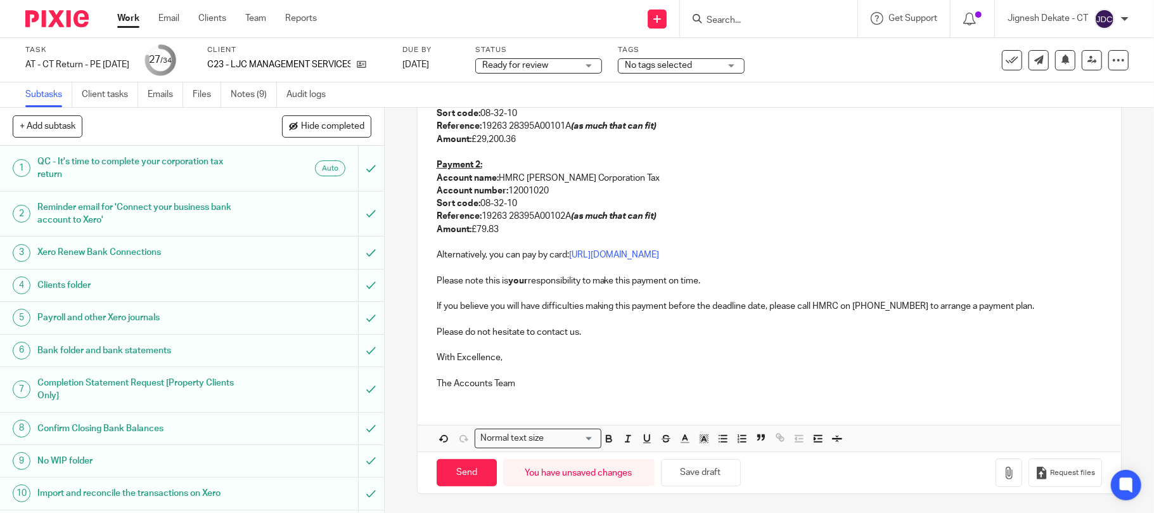
scroll to position [393, 0]
click at [764, 319] on p at bounding box center [770, 318] width 666 height 13
click at [995, 472] on button "button" at bounding box center [1008, 472] width 27 height 29
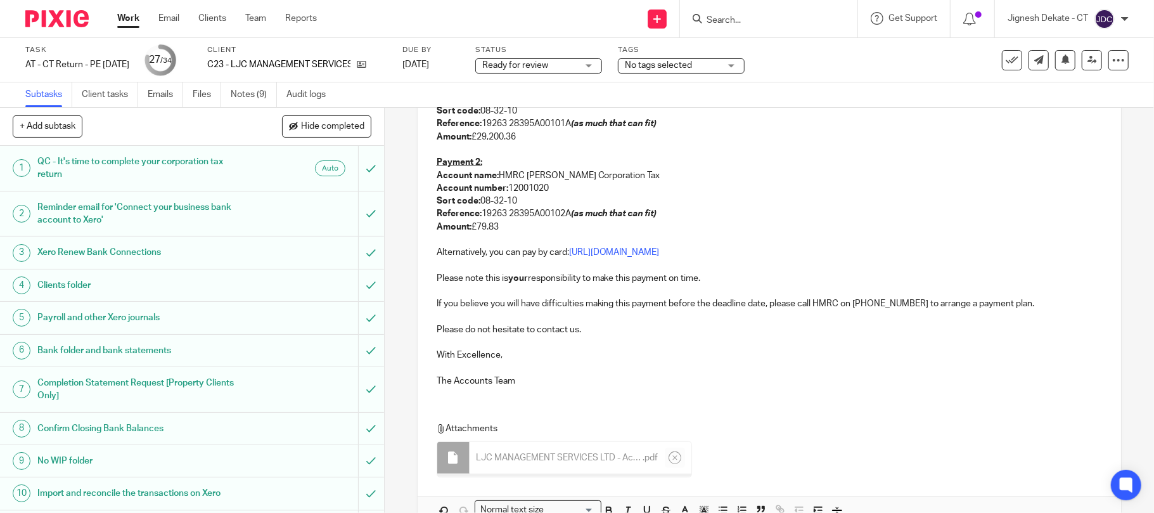
click at [688, 383] on p "The Accounts Team" at bounding box center [770, 380] width 666 height 13
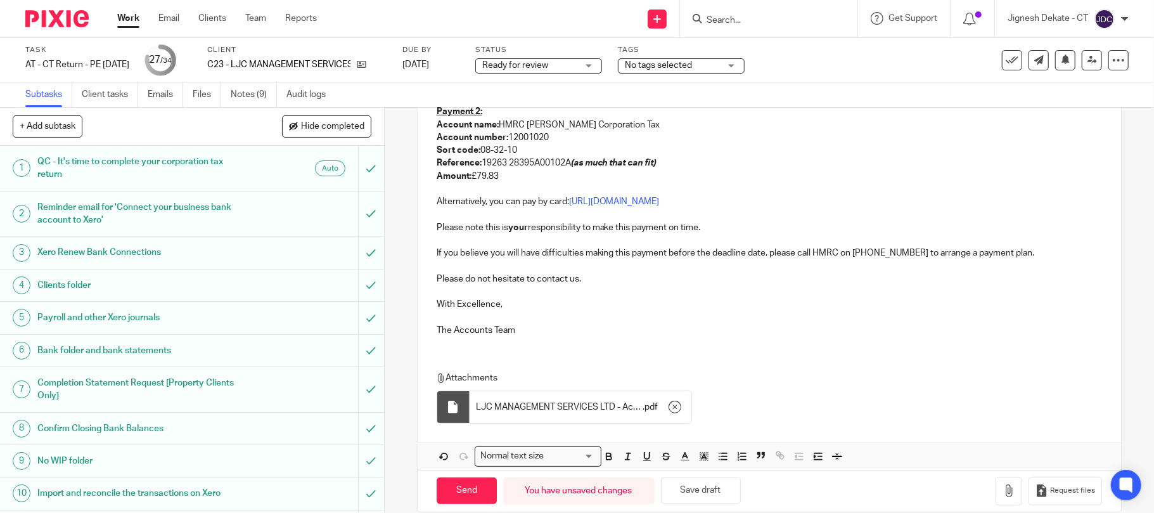
scroll to position [465, 0]
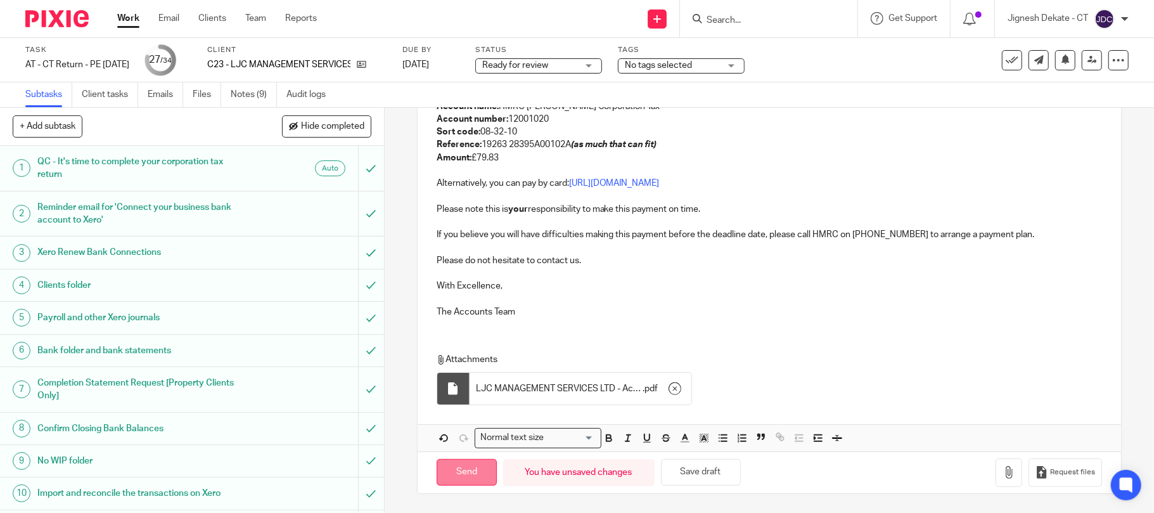
click at [449, 476] on input "Send" at bounding box center [467, 472] width 60 height 27
type input "Sent"
click at [546, 64] on span "Ready for review" at bounding box center [515, 65] width 66 height 9
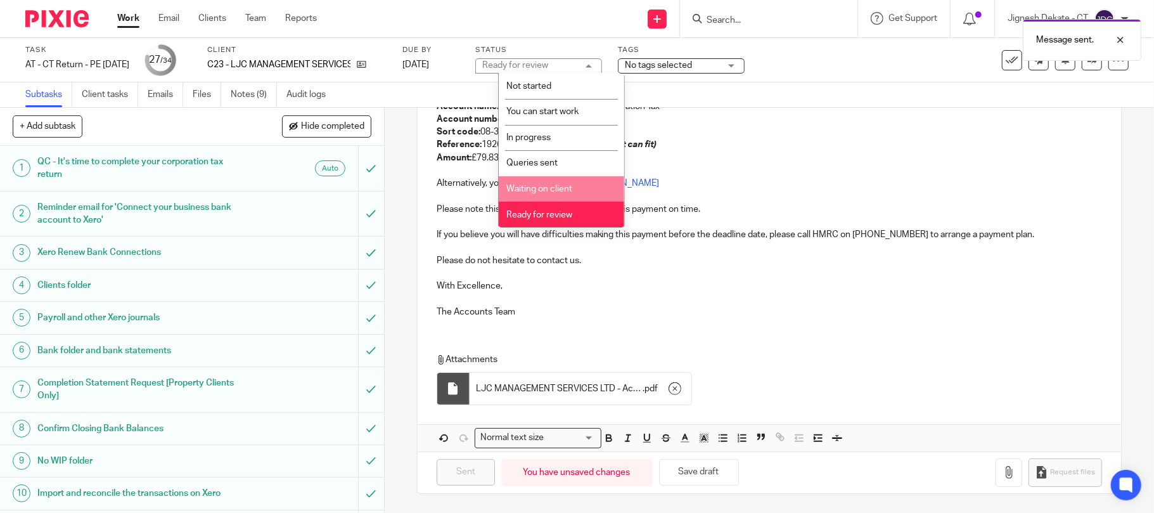
scroll to position [52, 0]
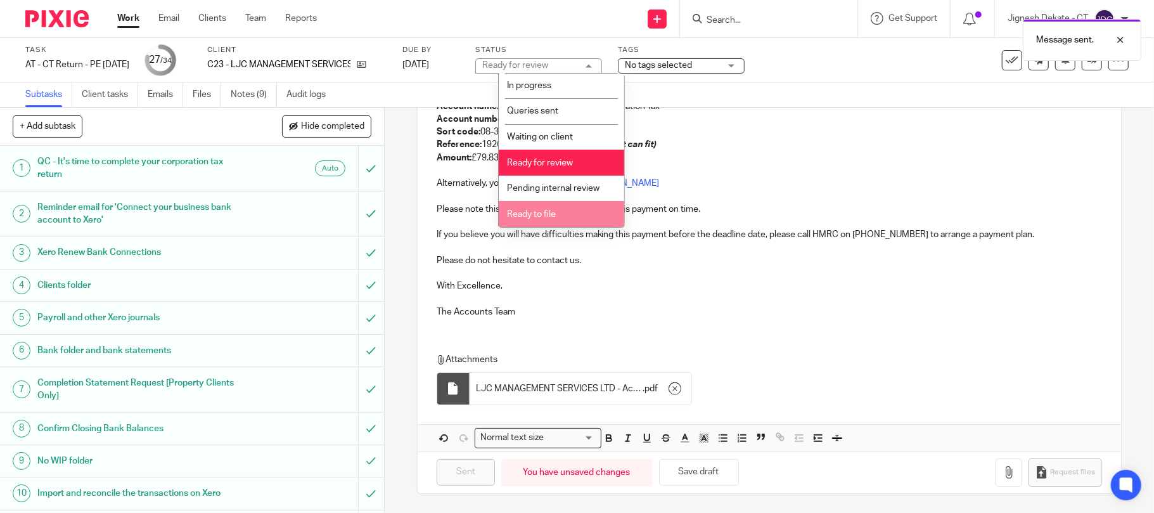
click at [540, 215] on span "Ready to file" at bounding box center [531, 214] width 49 height 9
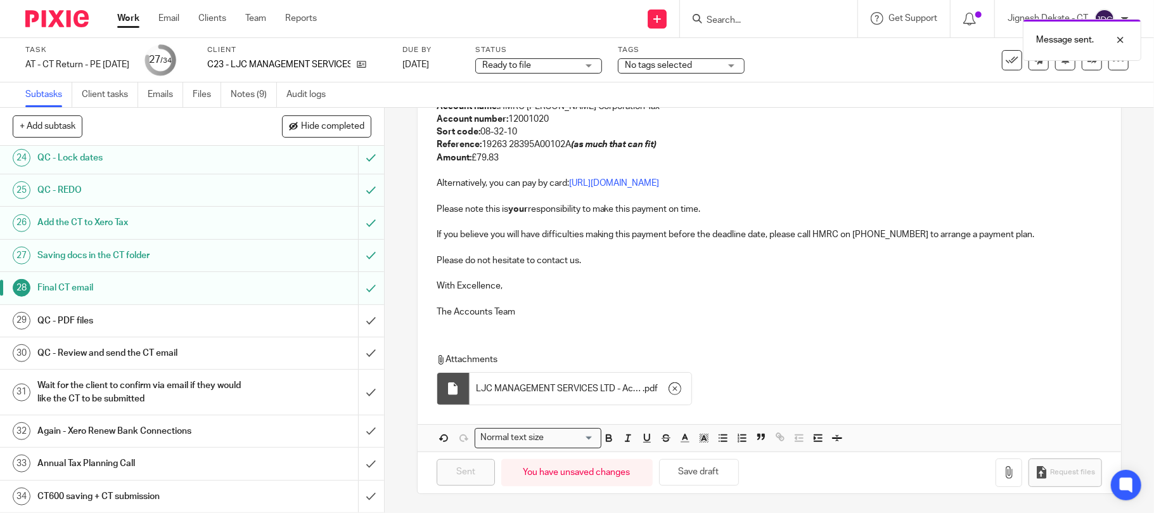
scroll to position [812, 0]
click at [200, 96] on link "Files" at bounding box center [207, 94] width 29 height 25
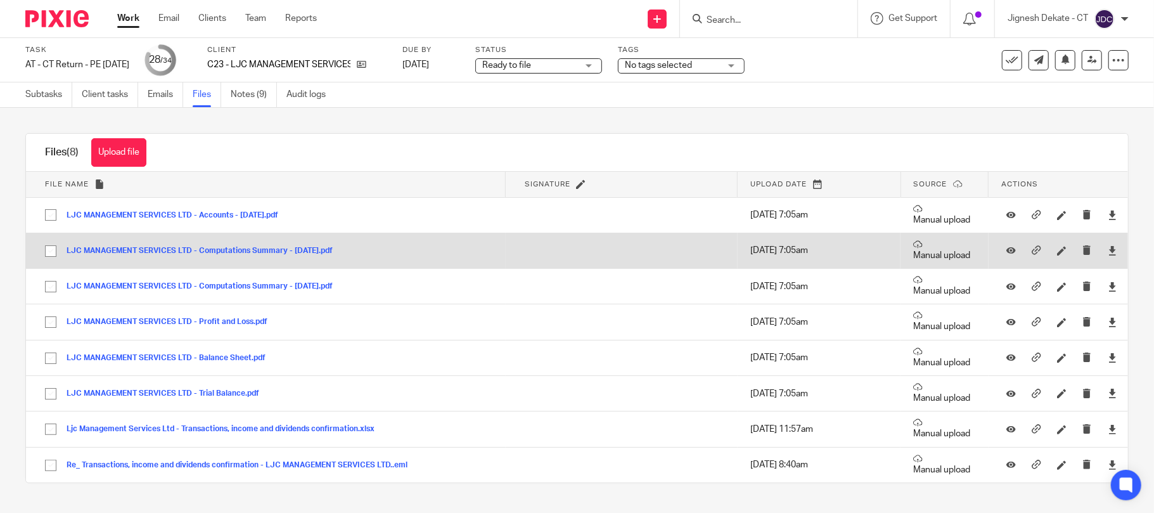
drag, startPoint x: 48, startPoint y: 218, endPoint x: 57, endPoint y: 246, distance: 29.3
click at [48, 217] on input "checkbox" at bounding box center [51, 215] width 24 height 24
checkbox input "true"
click at [59, 252] on input "checkbox" at bounding box center [51, 251] width 24 height 24
checkbox input "true"
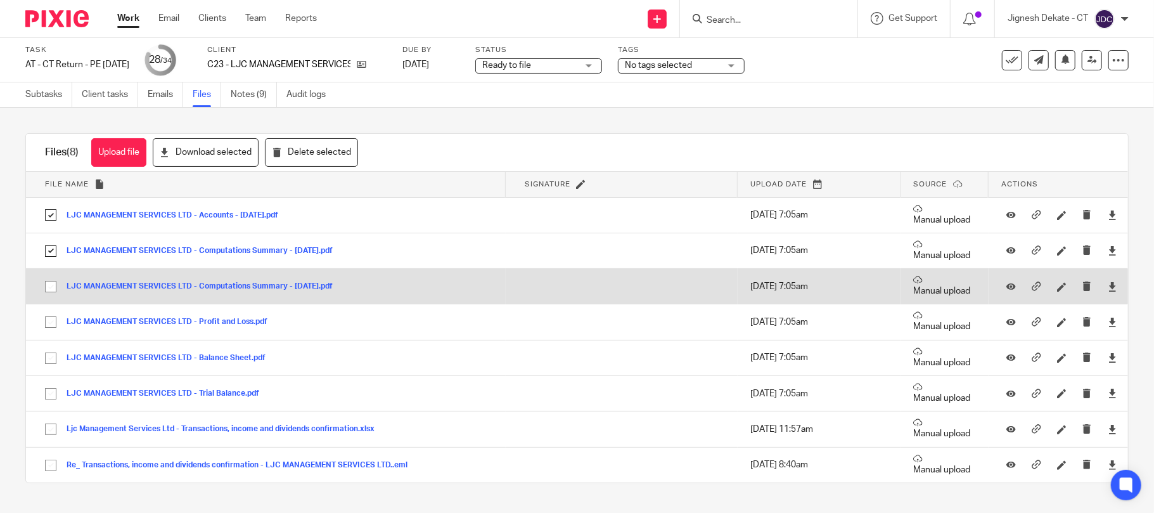
click at [51, 282] on input "checkbox" at bounding box center [51, 286] width 24 height 24
checkbox input "true"
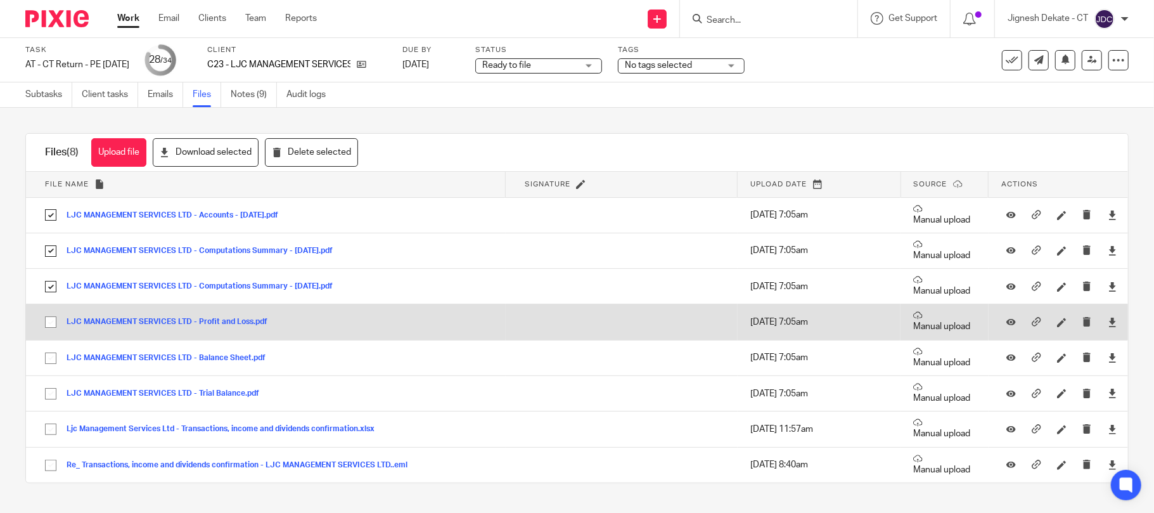
click at [48, 323] on input "checkbox" at bounding box center [51, 322] width 24 height 24
checkbox input "true"
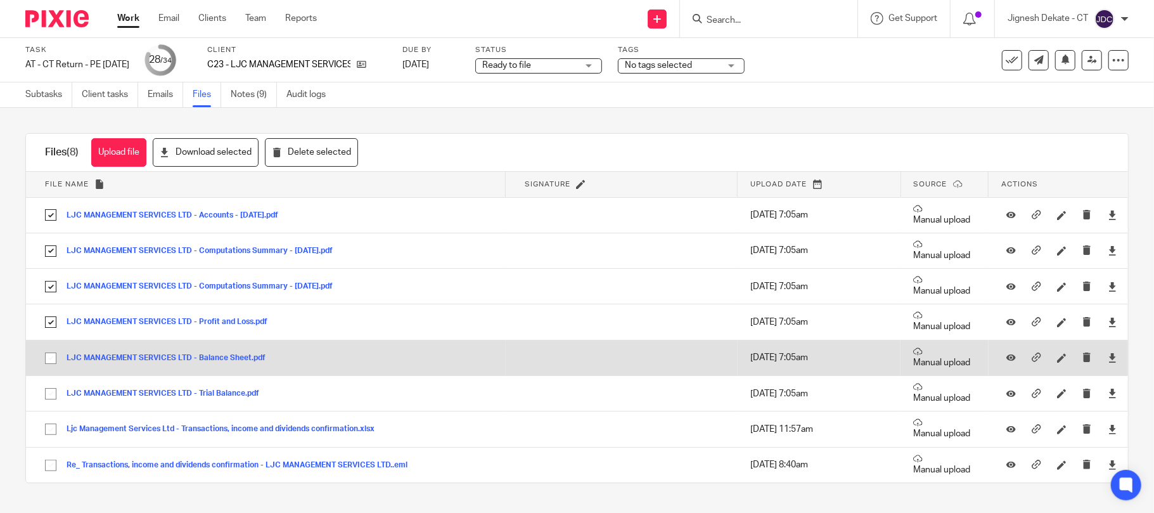
click at [48, 355] on input "checkbox" at bounding box center [51, 358] width 24 height 24
checkbox input "true"
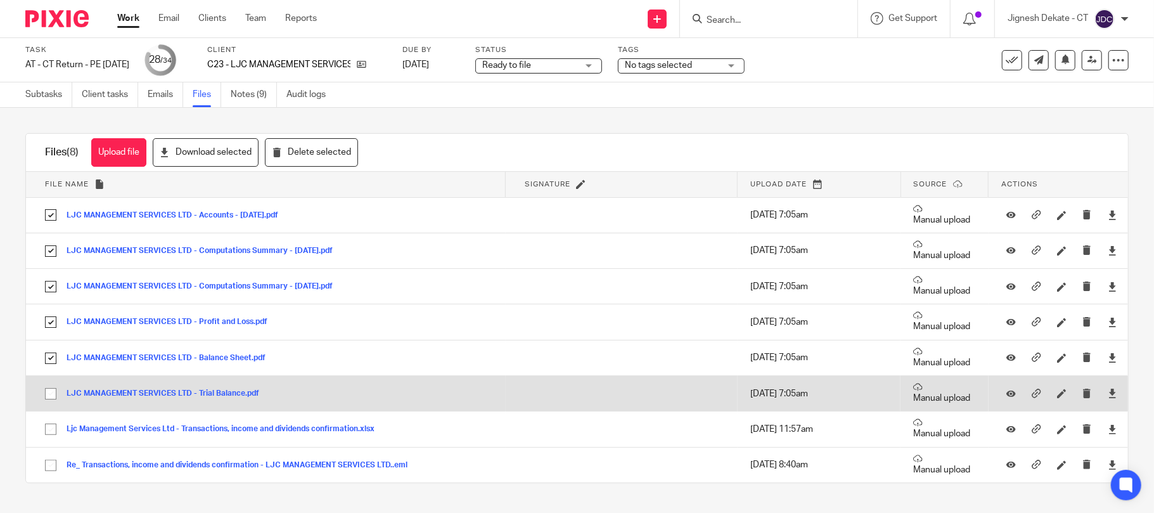
click at [57, 401] on input "checkbox" at bounding box center [51, 393] width 24 height 24
checkbox input "true"
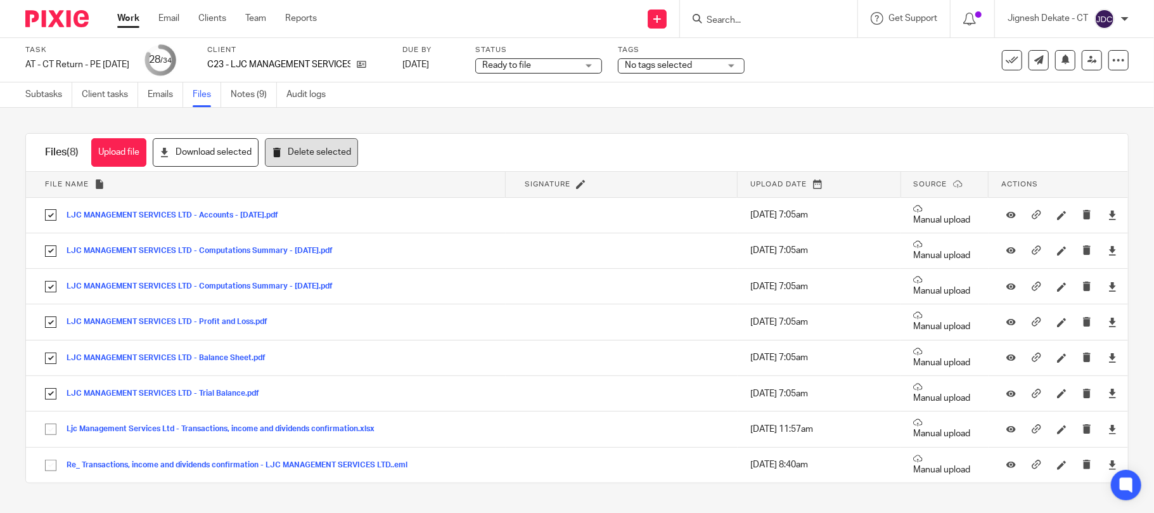
click at [293, 153] on button "Delete selected" at bounding box center [311, 152] width 93 height 29
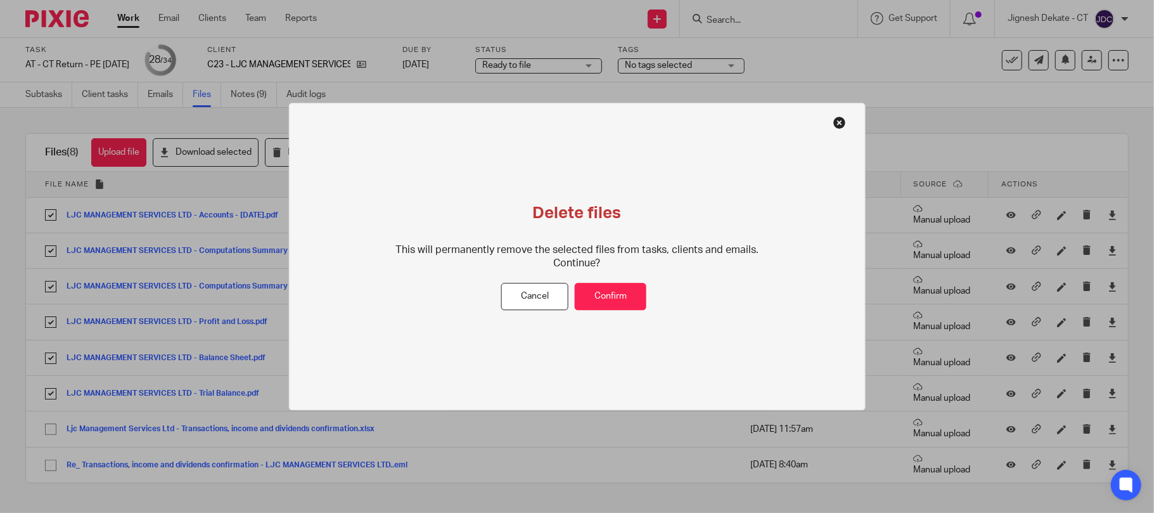
click at [622, 279] on div "Delete files This will permanently remove the selected files from tasks, client…" at bounding box center [577, 243] width 403 height 80
click at [621, 290] on button "Confirm" at bounding box center [611, 296] width 72 height 27
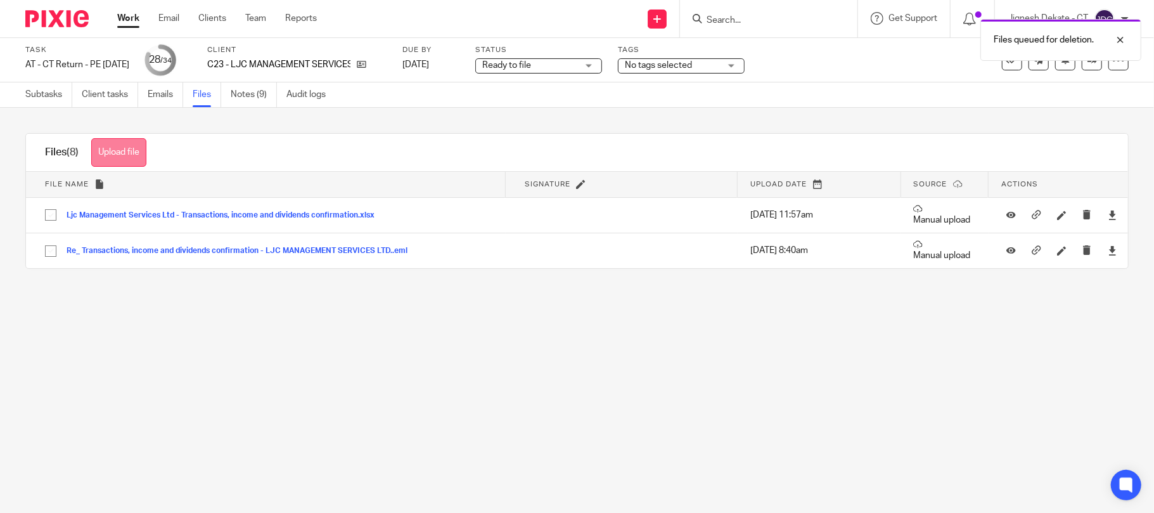
click at [105, 153] on button "Upload file" at bounding box center [118, 152] width 55 height 29
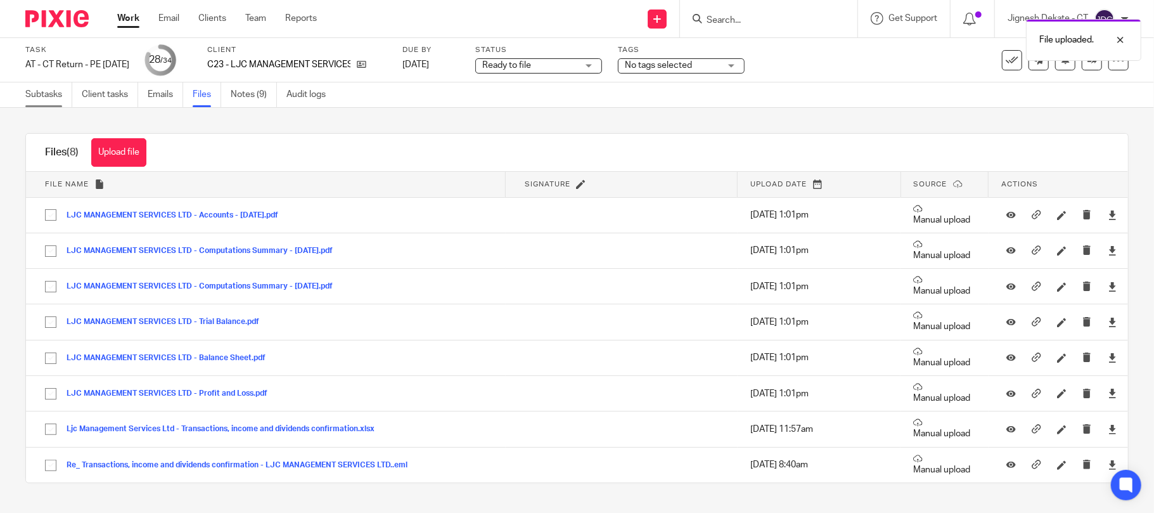
click at [46, 94] on link "Subtasks" at bounding box center [48, 94] width 47 height 25
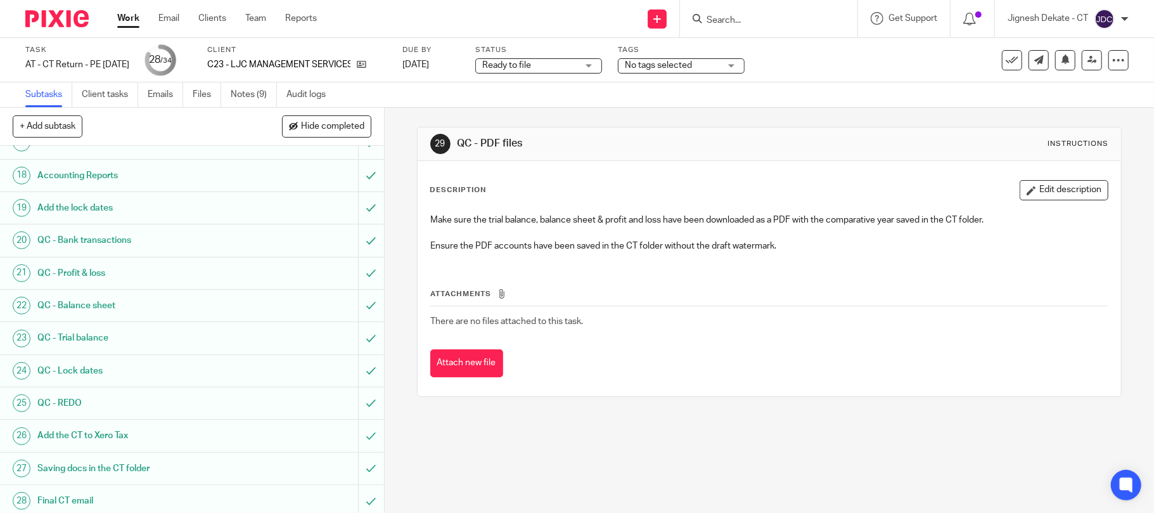
scroll to position [812, 0]
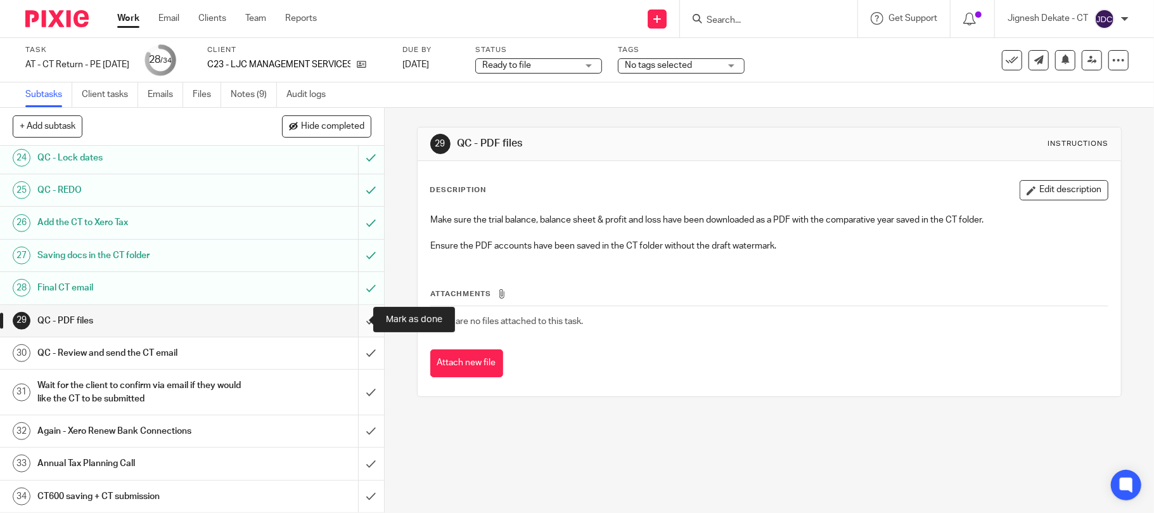
click at [354, 324] on input "submit" at bounding box center [192, 321] width 384 height 32
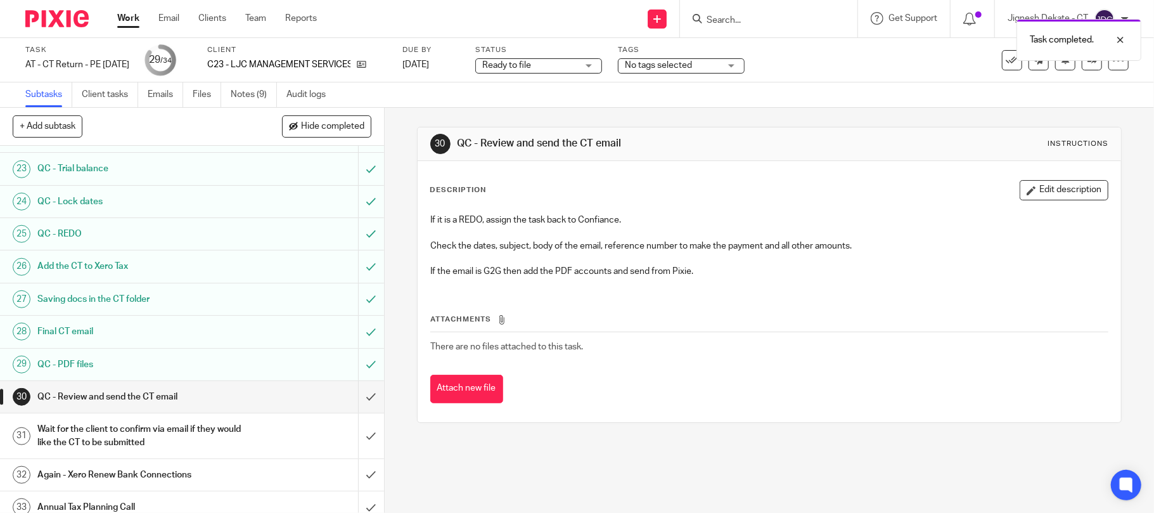
scroll to position [812, 0]
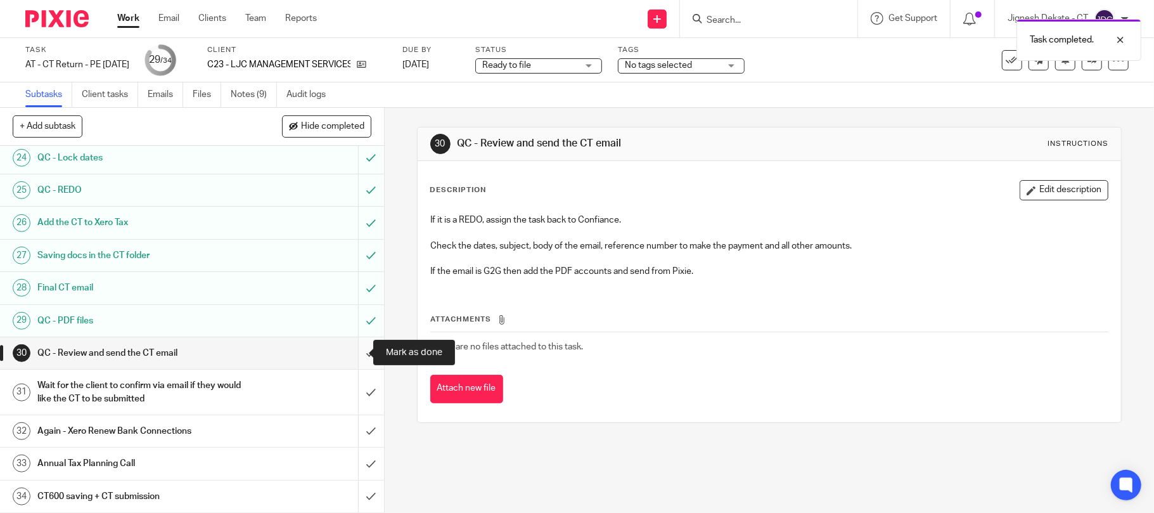
click at [353, 358] on input "submit" at bounding box center [192, 353] width 384 height 32
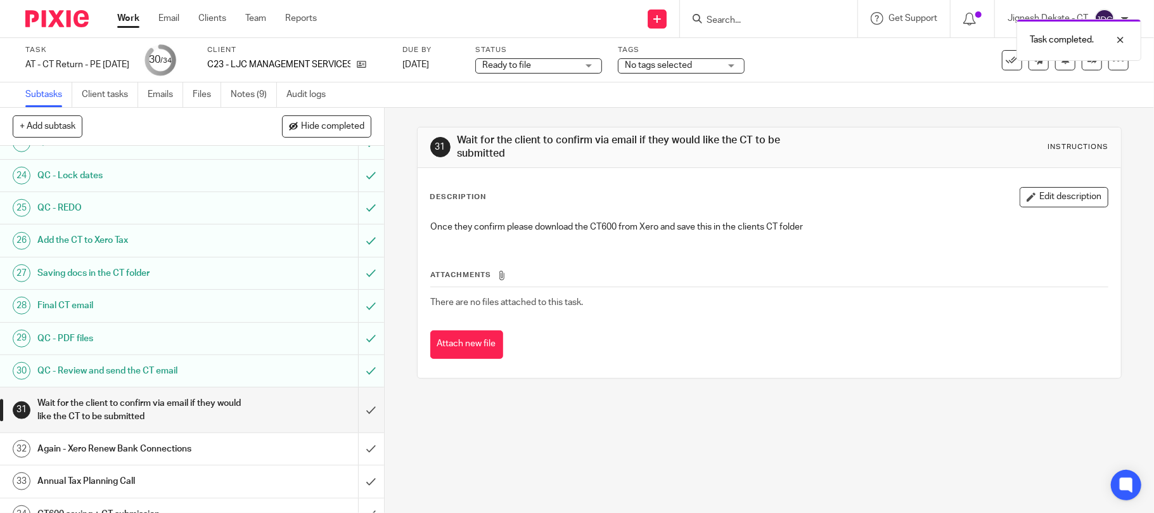
scroll to position [812, 0]
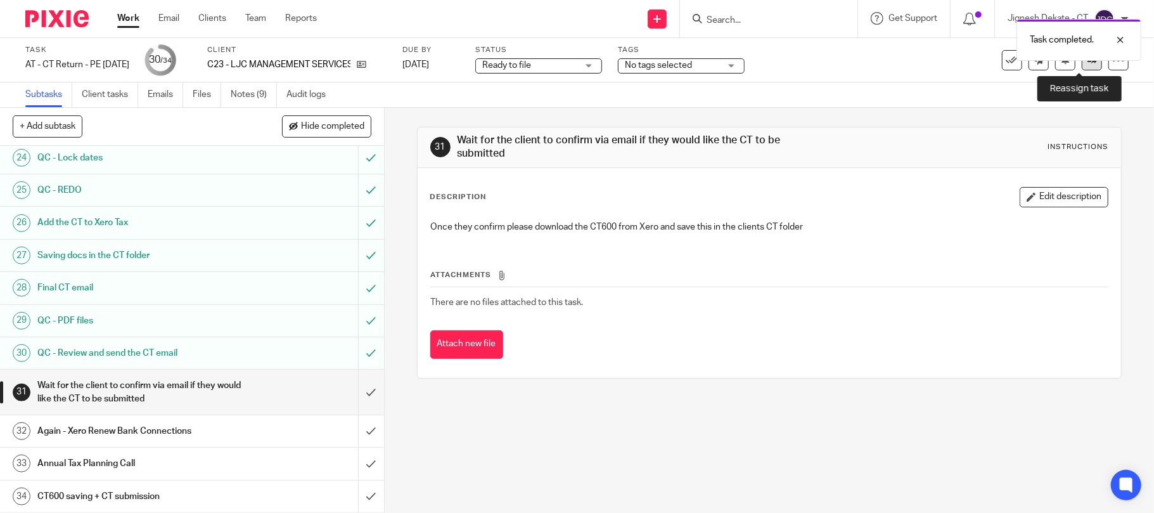
click at [1087, 63] on icon at bounding box center [1092, 60] width 10 height 10
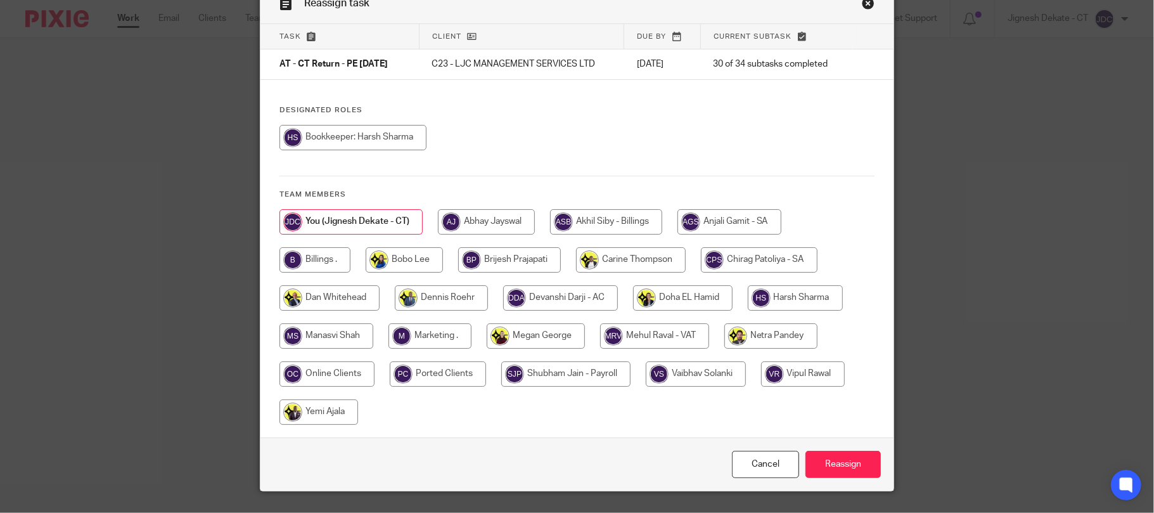
scroll to position [98, 0]
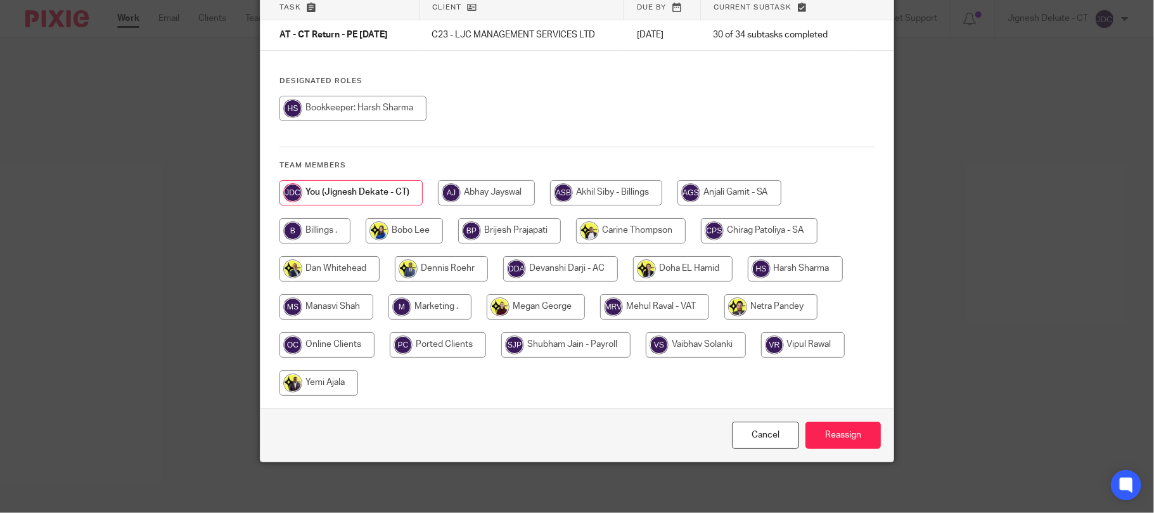
click at [313, 231] on input "radio" at bounding box center [314, 230] width 71 height 25
radio input "true"
click at [825, 432] on input "Reassign" at bounding box center [842, 434] width 75 height 27
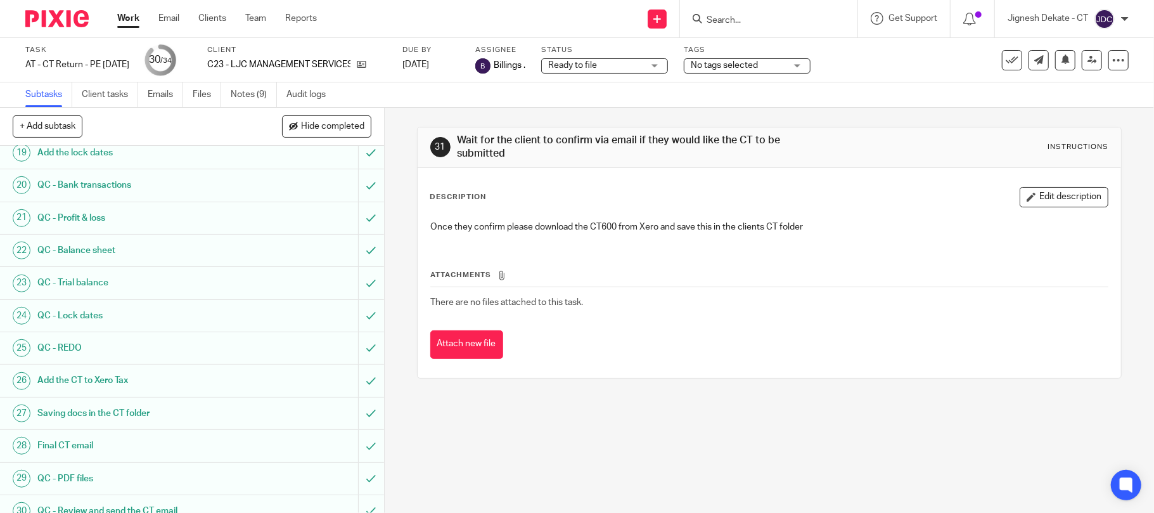
scroll to position [474, 0]
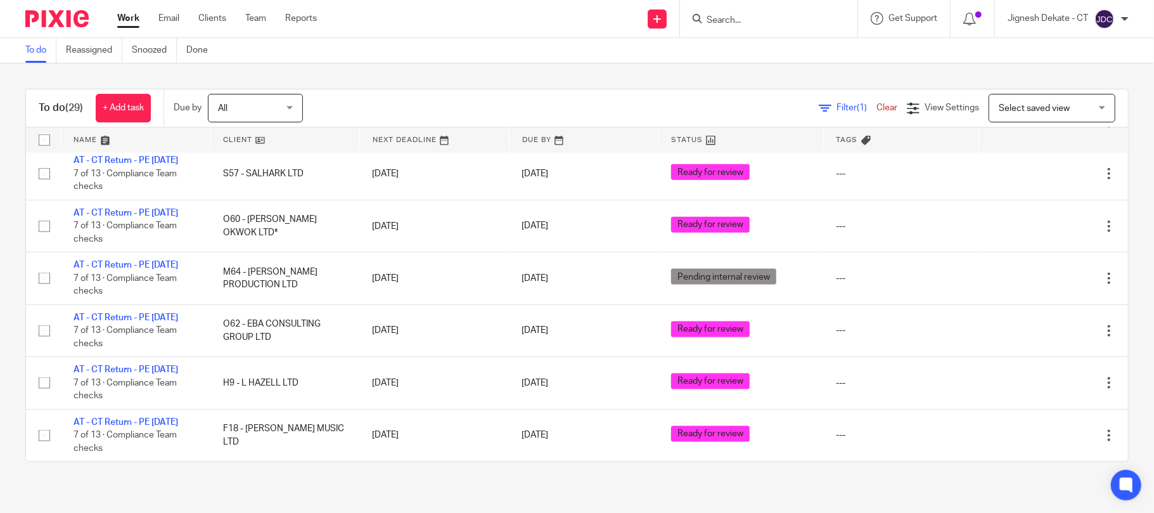
scroll to position [1475, 0]
